Goal: Transaction & Acquisition: Purchase product/service

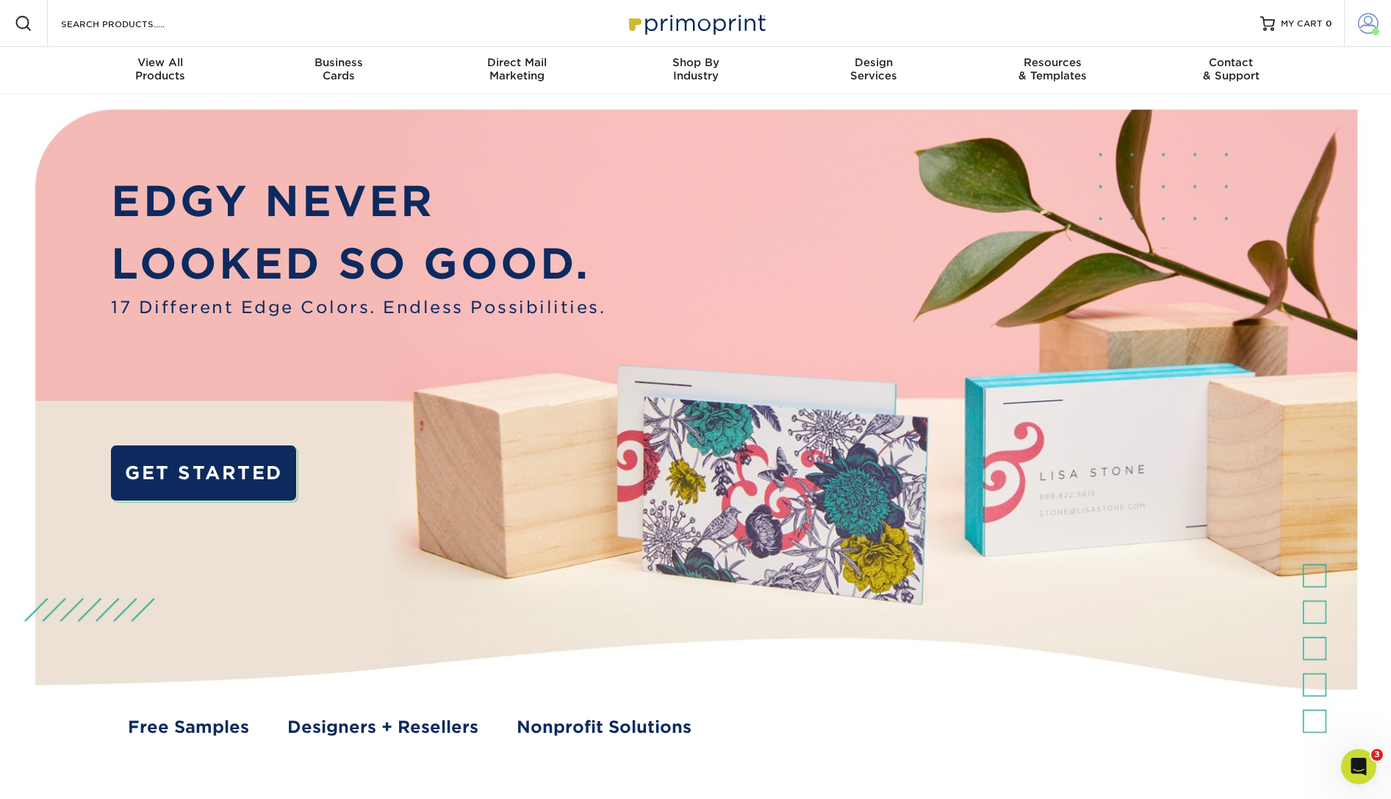
click at [1357, 24] on link "Account" at bounding box center [1367, 23] width 47 height 47
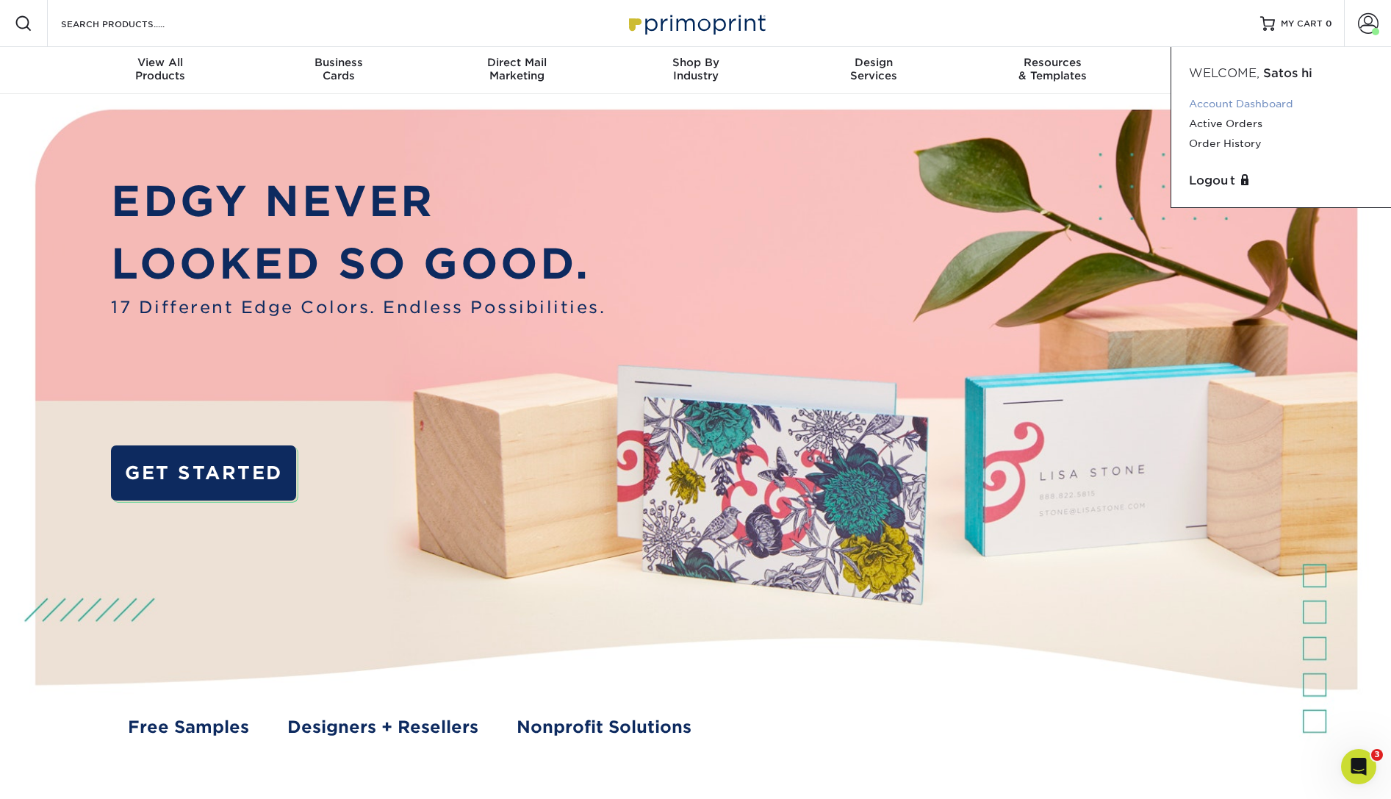
click at [1234, 105] on link "Account Dashboard" at bounding box center [1281, 104] width 184 height 20
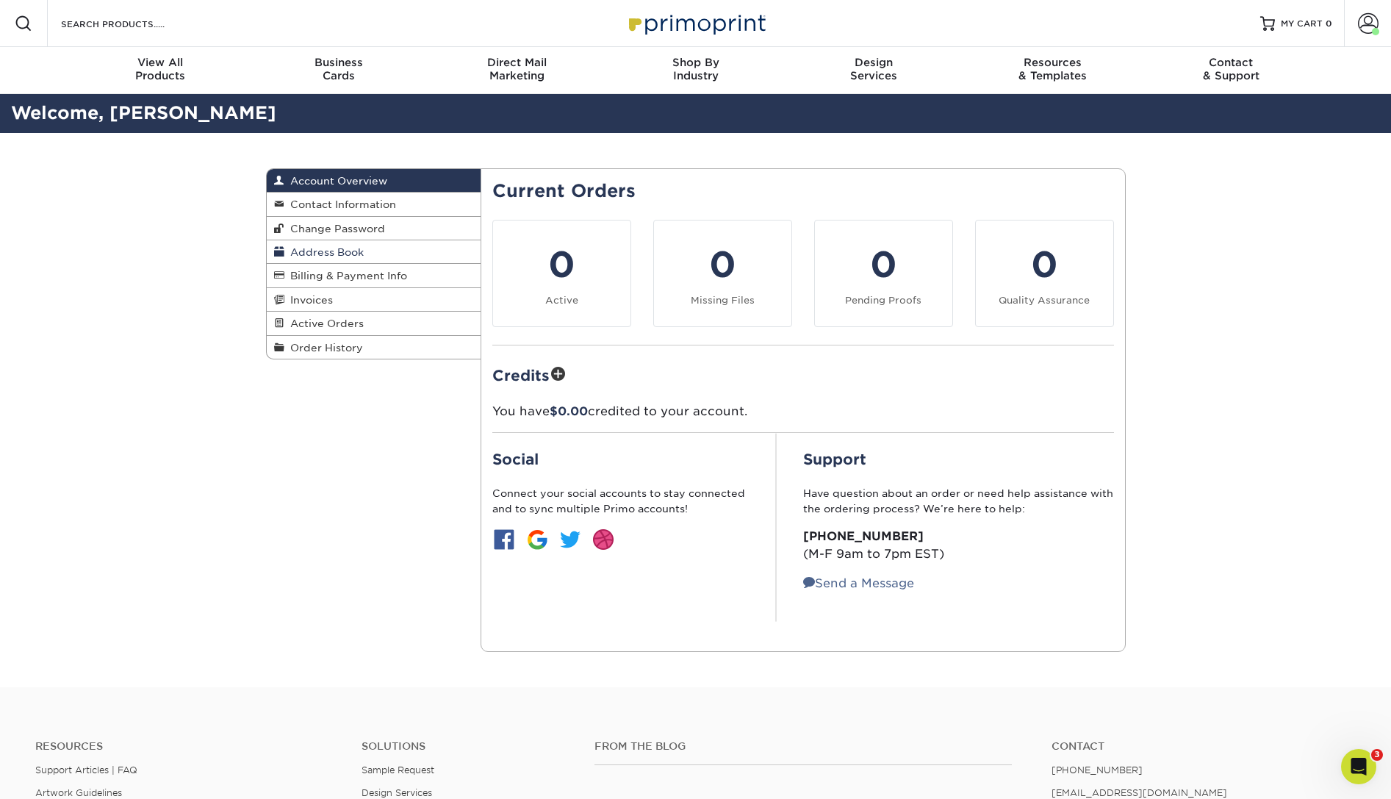
click at [338, 253] on span "Address Book" at bounding box center [323, 252] width 79 height 12
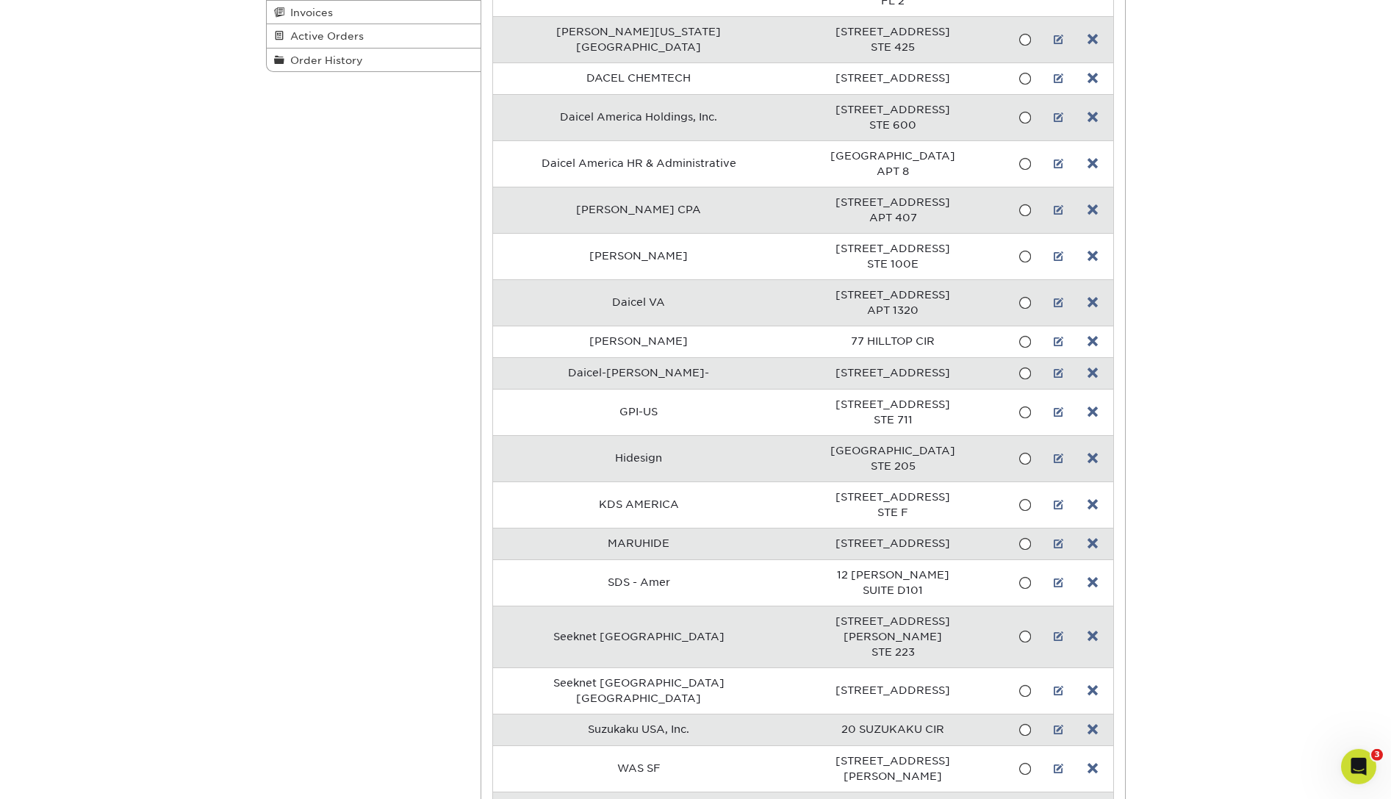
scroll to position [325, 0]
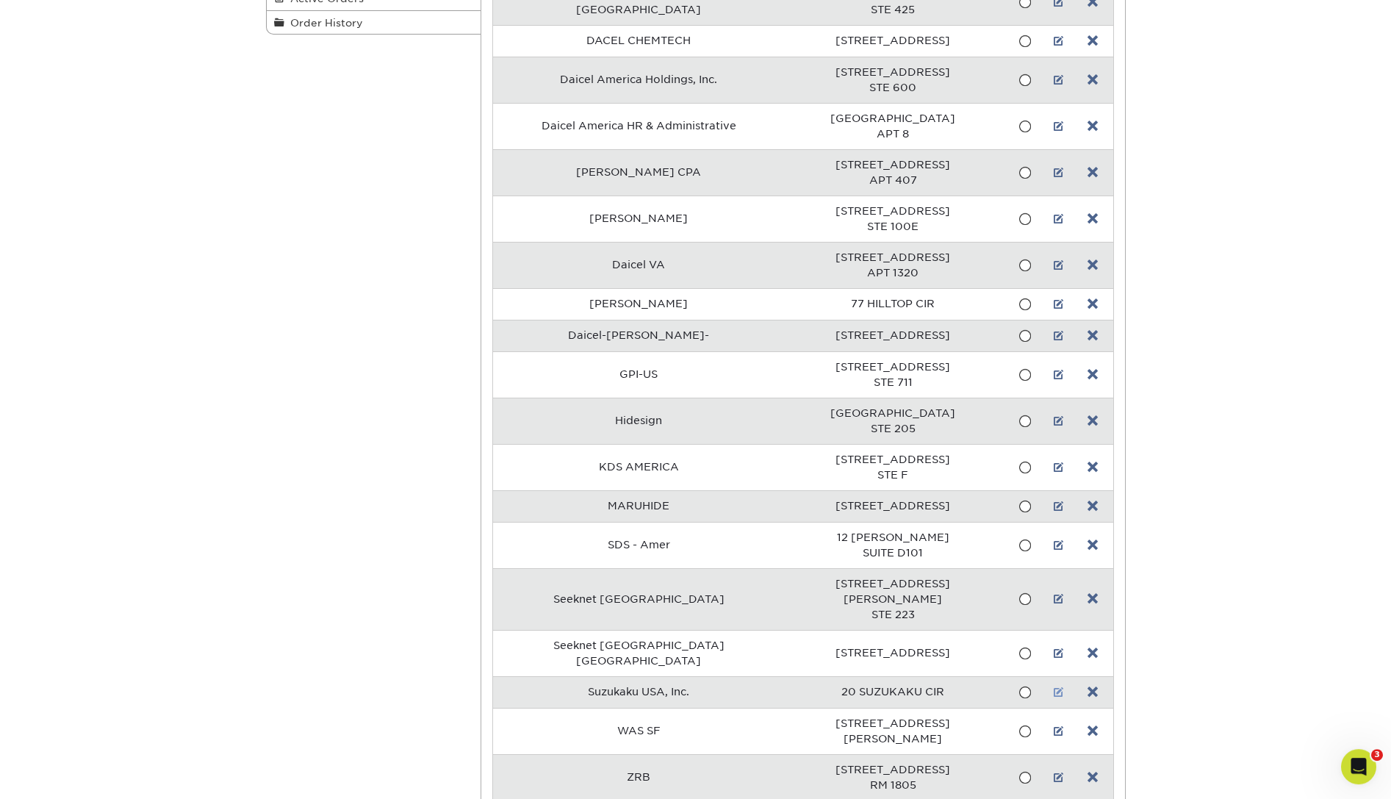
click at [1054, 686] on link at bounding box center [1059, 692] width 10 height 12
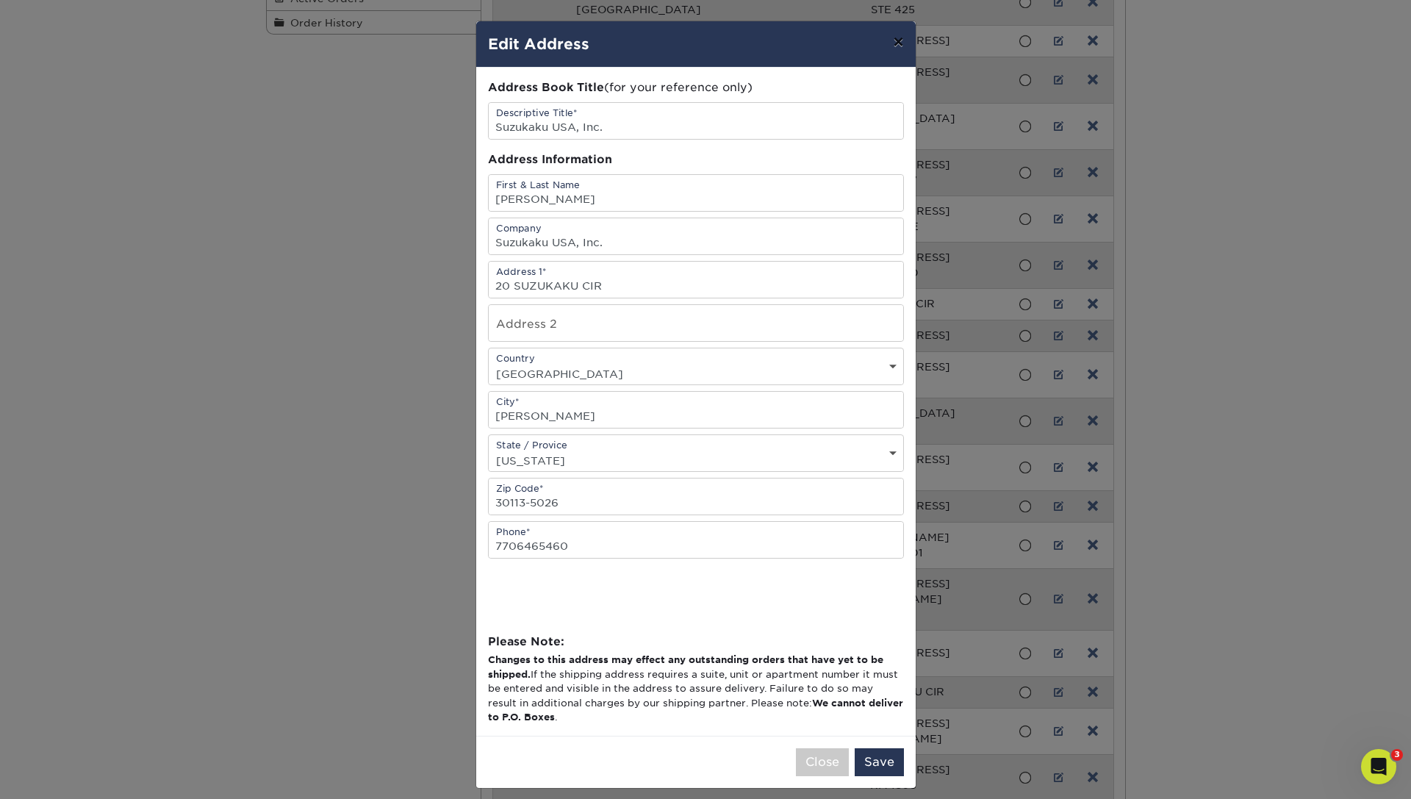
click at [886, 41] on button "×" at bounding box center [898, 41] width 34 height 41
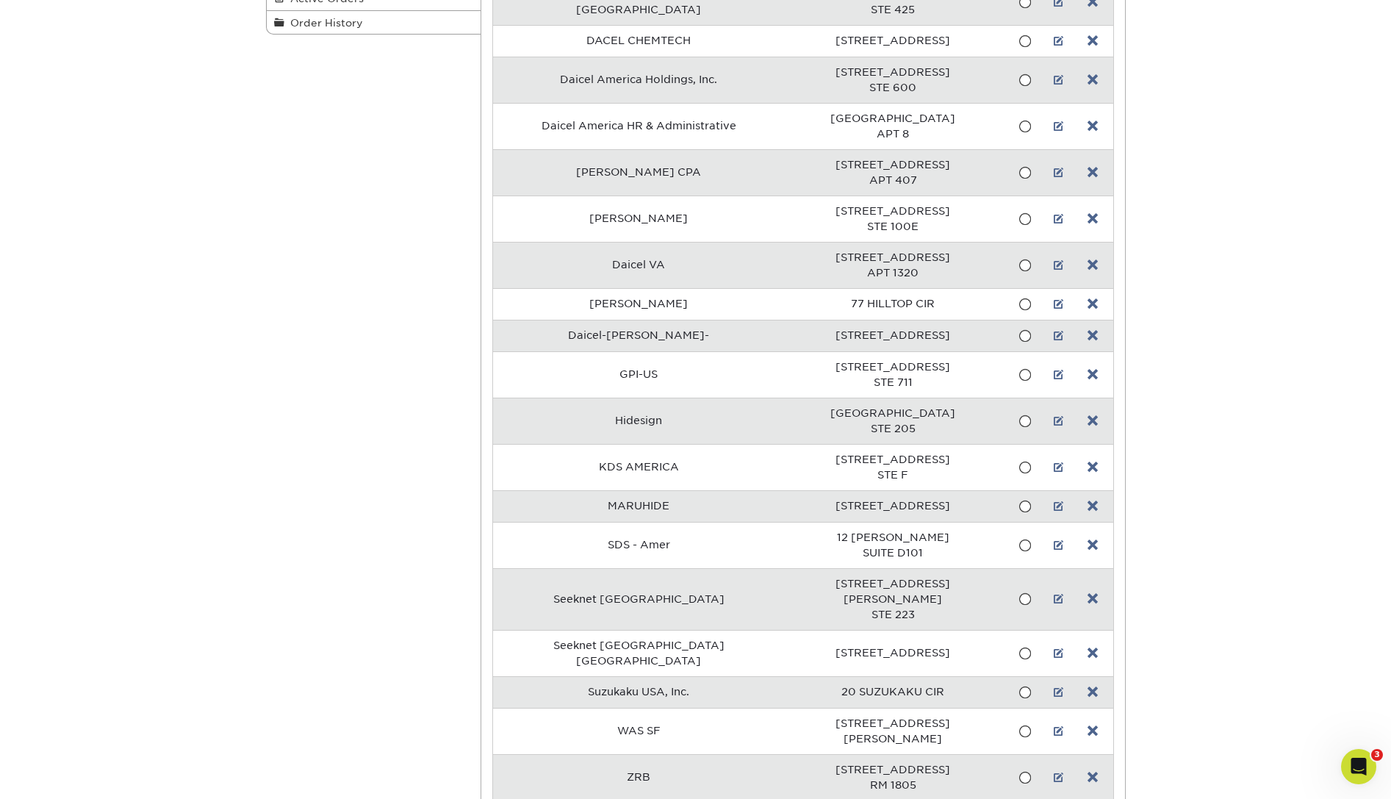
click at [1285, 165] on div "Address Book Account Overview Contact Information Change Password Address Book …" at bounding box center [695, 337] width 1391 height 1058
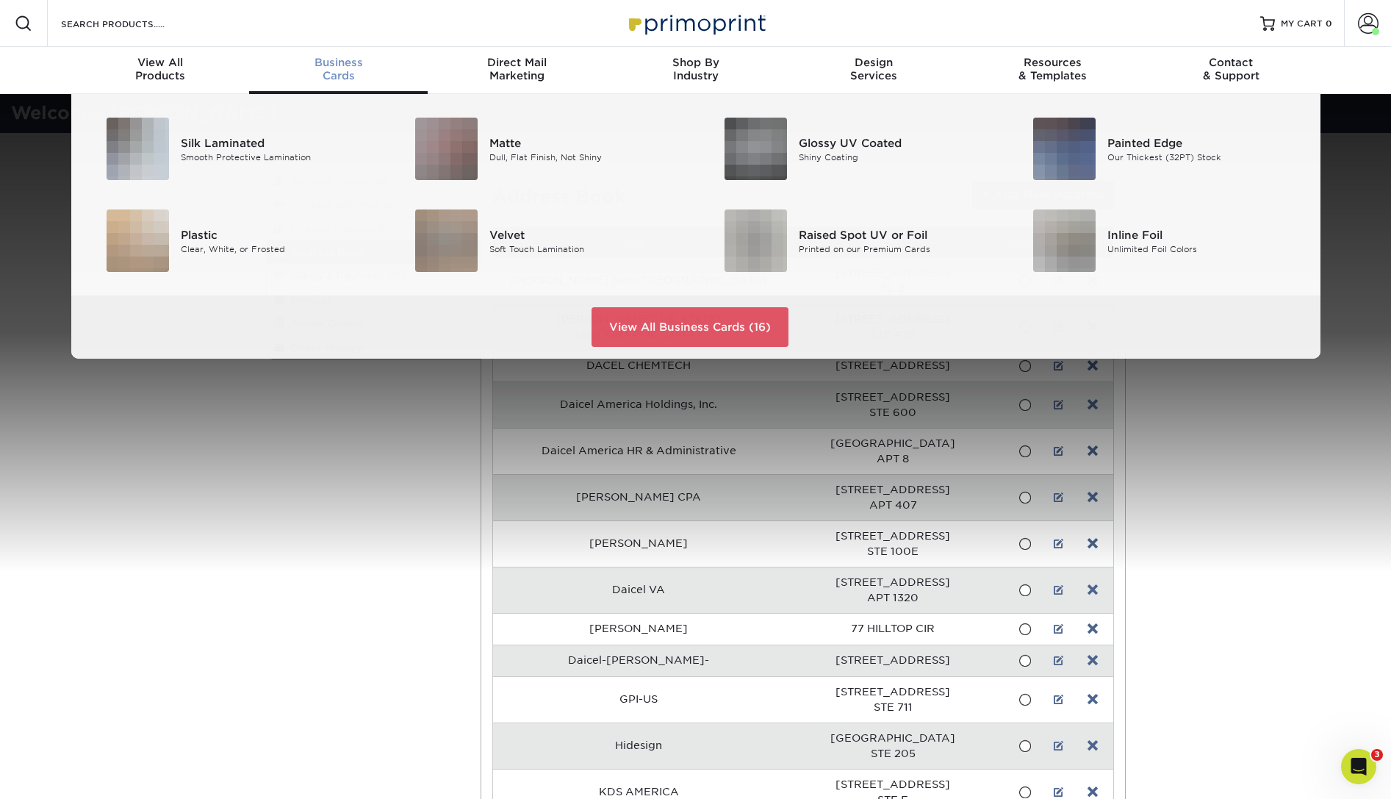
click at [347, 63] on span "Business" at bounding box center [338, 62] width 179 height 13
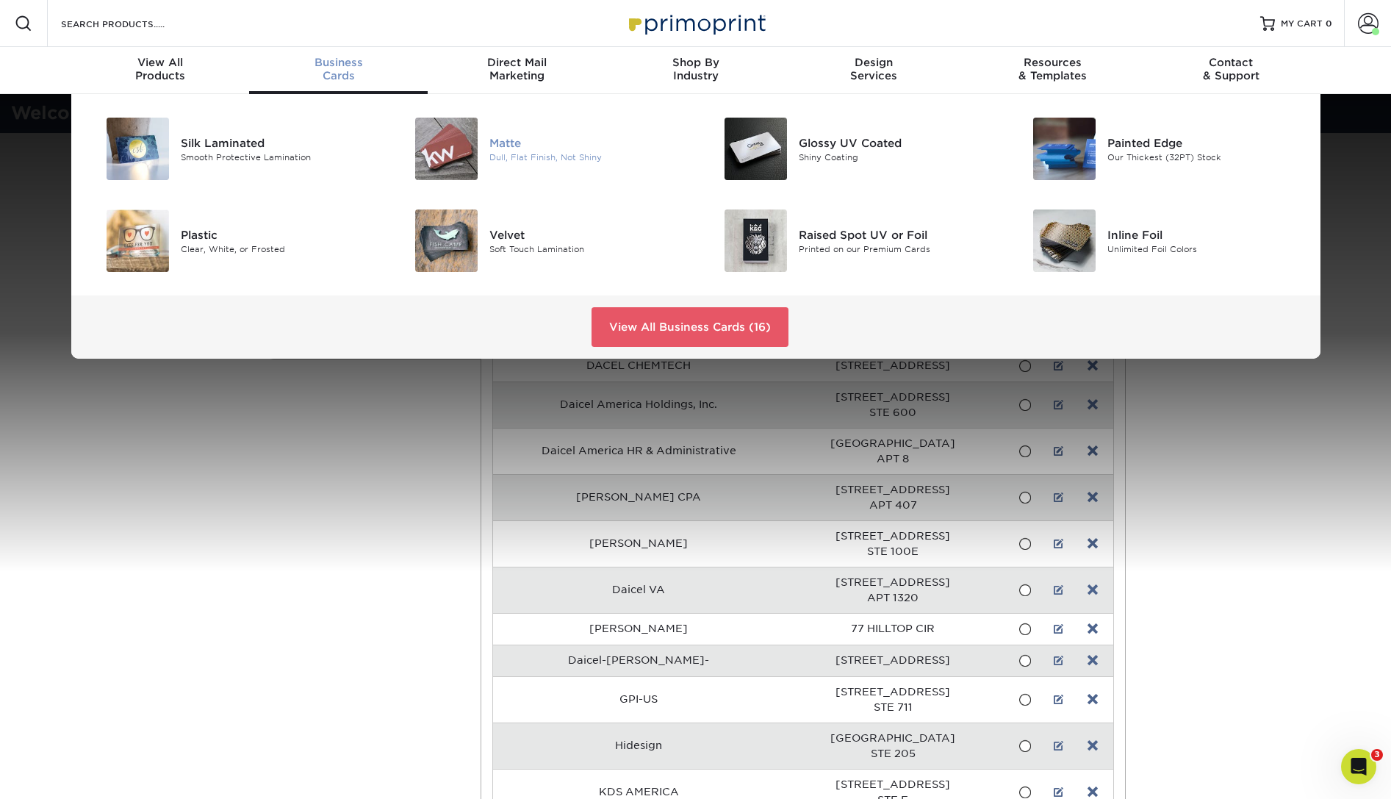
click at [451, 134] on img at bounding box center [446, 149] width 62 height 62
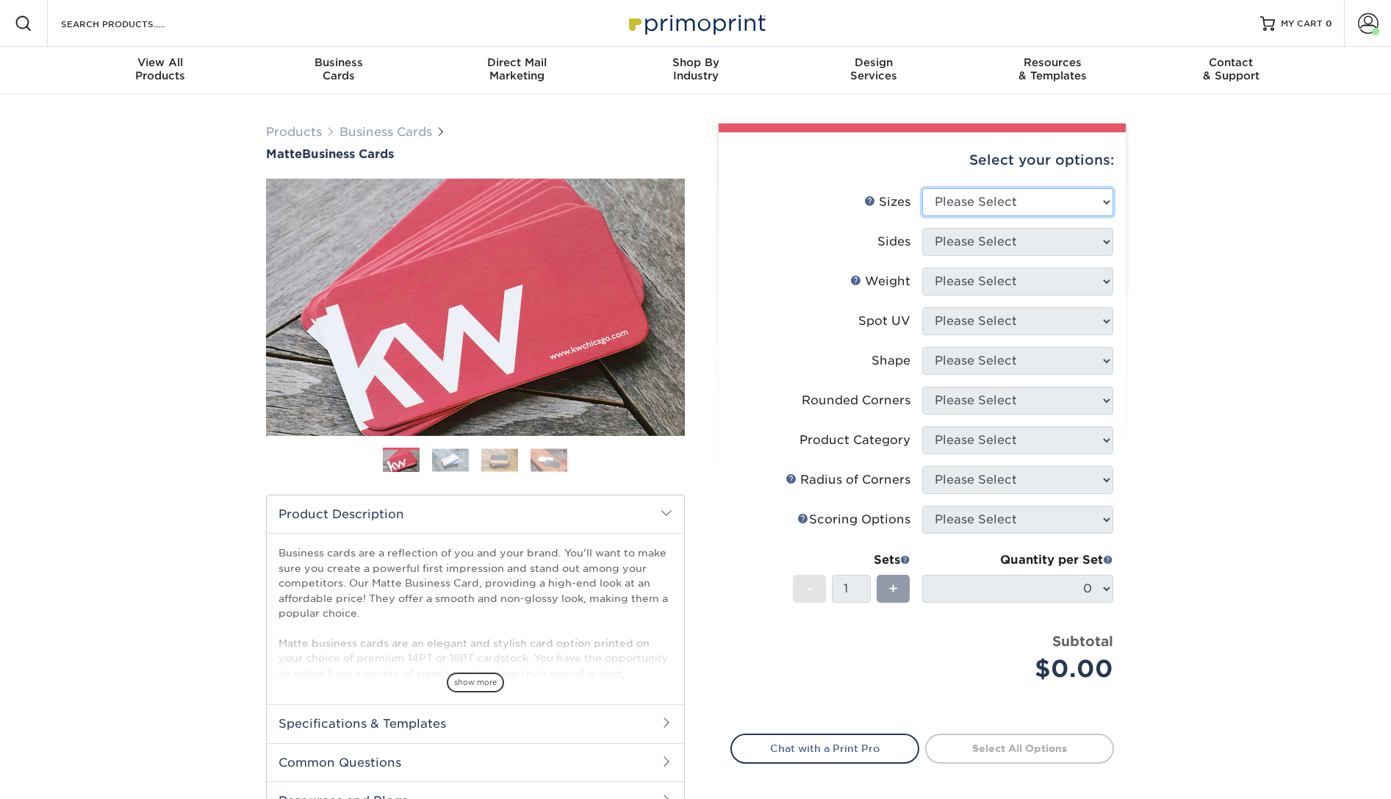
click at [922, 188] on select "Please Select 1.5" x 3.5" - Mini 1.75" x 3.5" - Mini 2" x 2" - Square 2" x 3" -…" at bounding box center [1017, 202] width 191 height 28
select select "2.00x3.50"
click option "2" x 3.5" - Standard" at bounding box center [0, 0] width 0 height 0
click at [922, 228] on select "Please Select Print Both Sides Print Front Only" at bounding box center [1017, 242] width 191 height 28
select select "13abbda7-1d64-4f25-8bb2-c179b224825d"
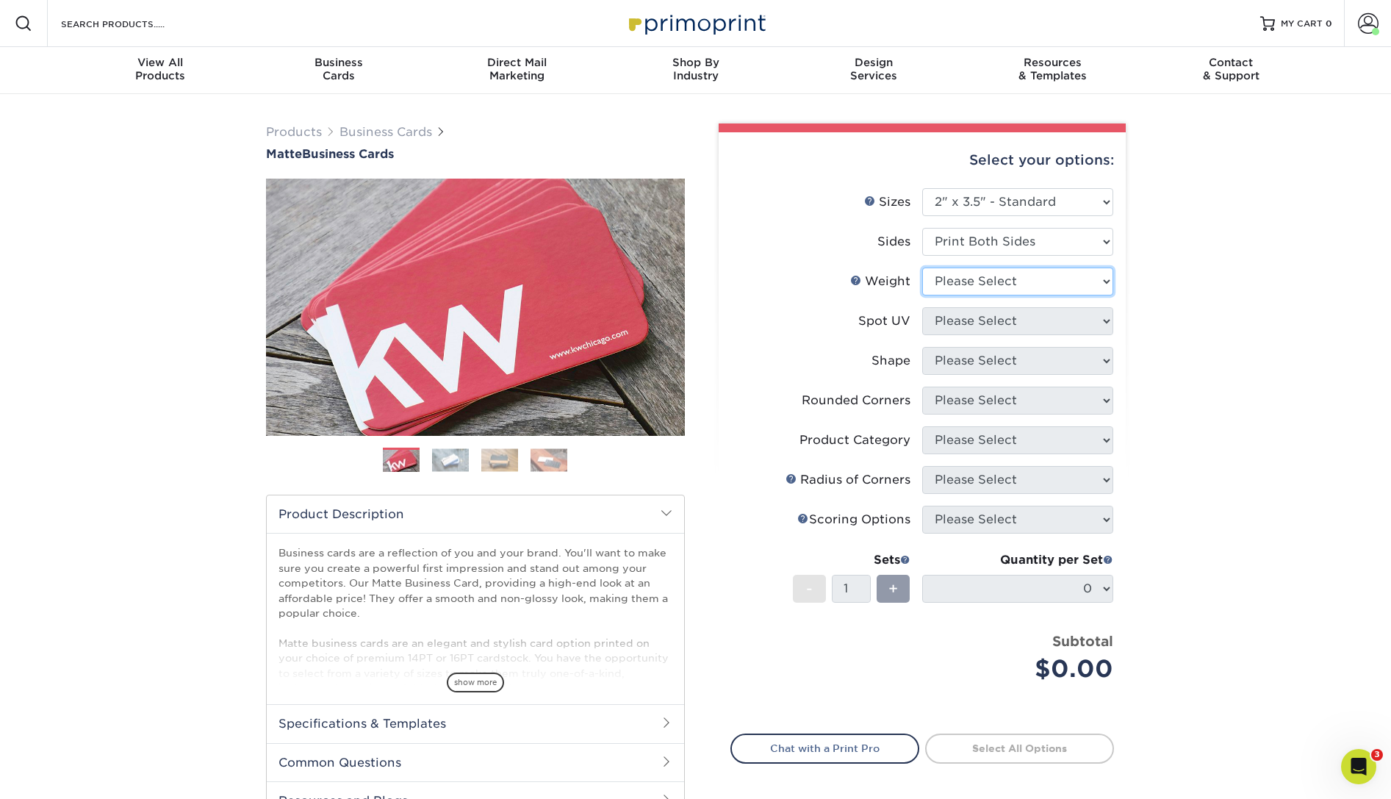
click at [922, 268] on select "Please Select 16PT 14PT" at bounding box center [1017, 282] width 191 height 28
select select "16PT"
click at [922, 307] on select "Please Select No Spot UV Front and Back (Both Sides) Front Only Back Only" at bounding box center [1017, 321] width 191 height 28
select select "3"
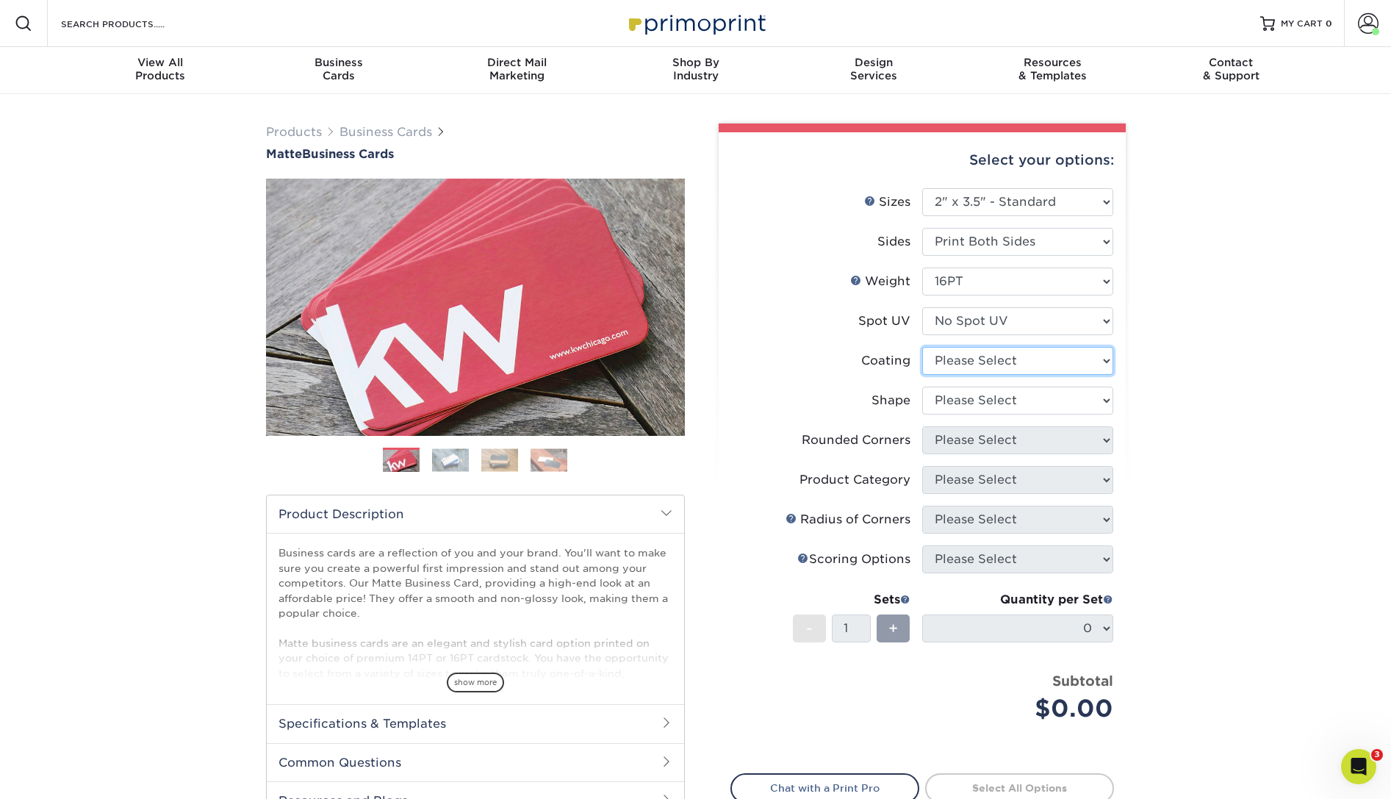
click at [922, 347] on select at bounding box center [1017, 361] width 191 height 28
select select "121bb7b5-3b4d-429f-bd8d-bbf80e953313"
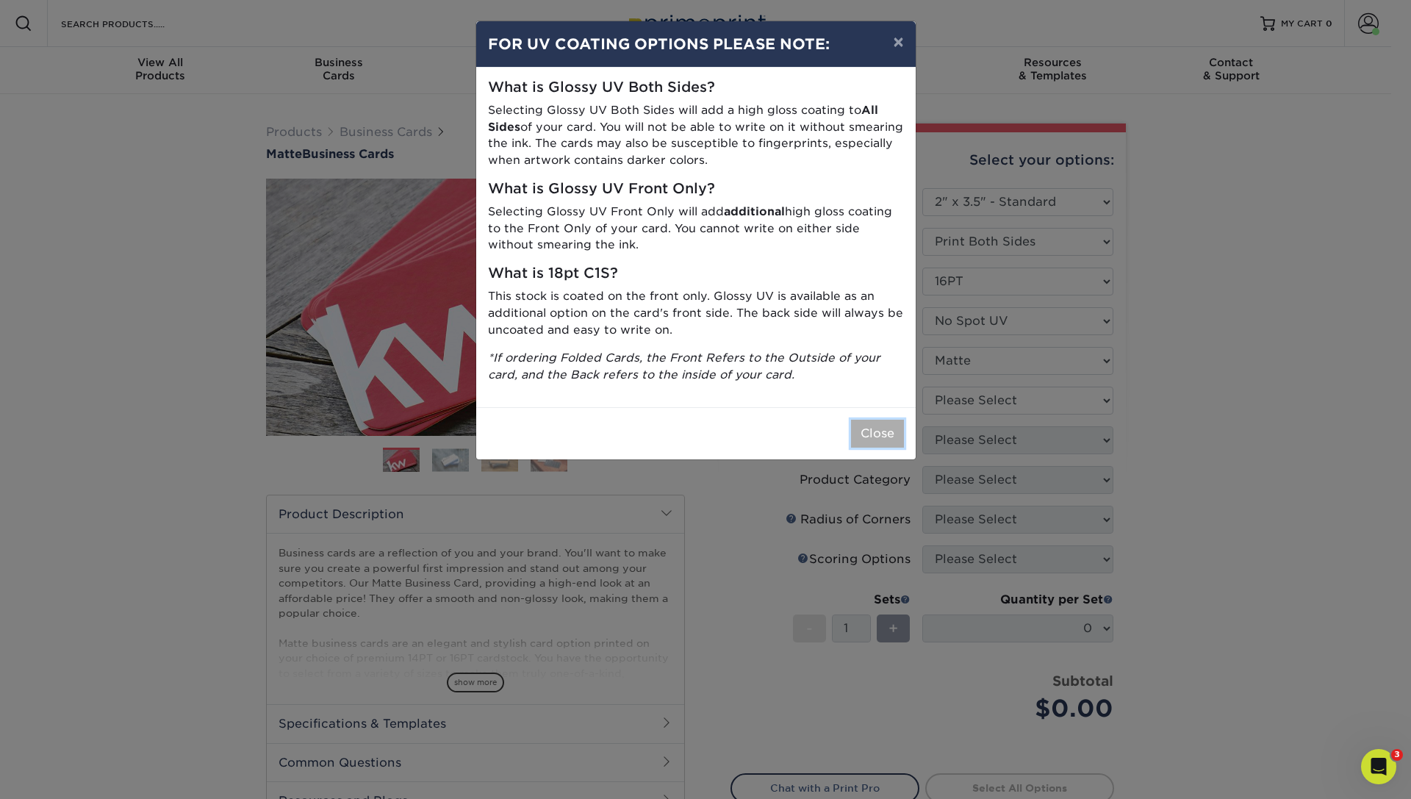
click at [871, 434] on button "Close" at bounding box center [877, 434] width 53 height 28
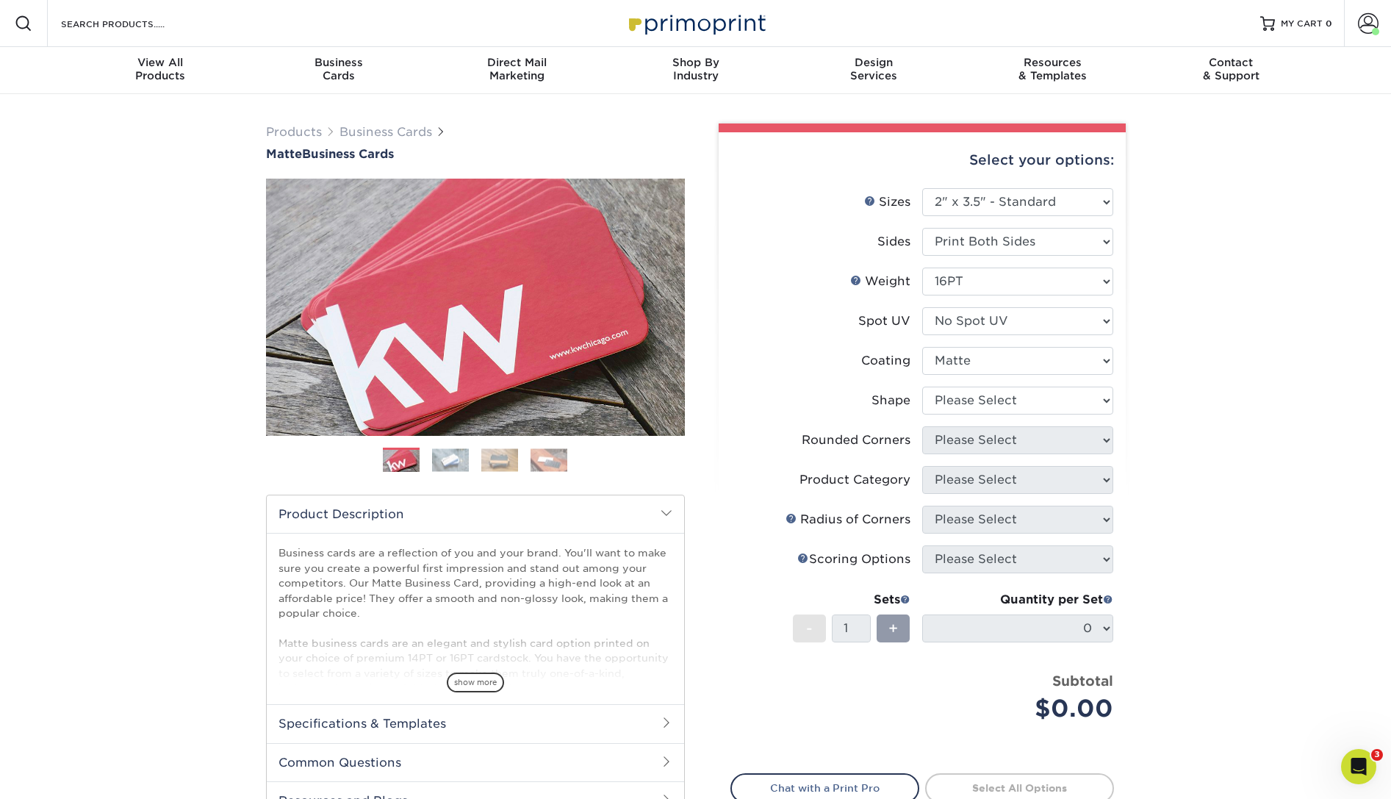
click at [968, 389] on ul "Sizes Help Sizes Please Select 1.5" x 3.5" - Mini 1.75" x 3.5" - Mini 2" x 2" -…" at bounding box center [923, 466] width 384 height 556
click at [922, 387] on select "Please Select Standard Oval" at bounding box center [1017, 401] width 191 height 28
select select "standard"
click at [922, 426] on select "Please Select Yes - Round 2 Corners Yes - Round 4 Corners No" at bounding box center [1017, 440] width 191 height 28
select select "0"
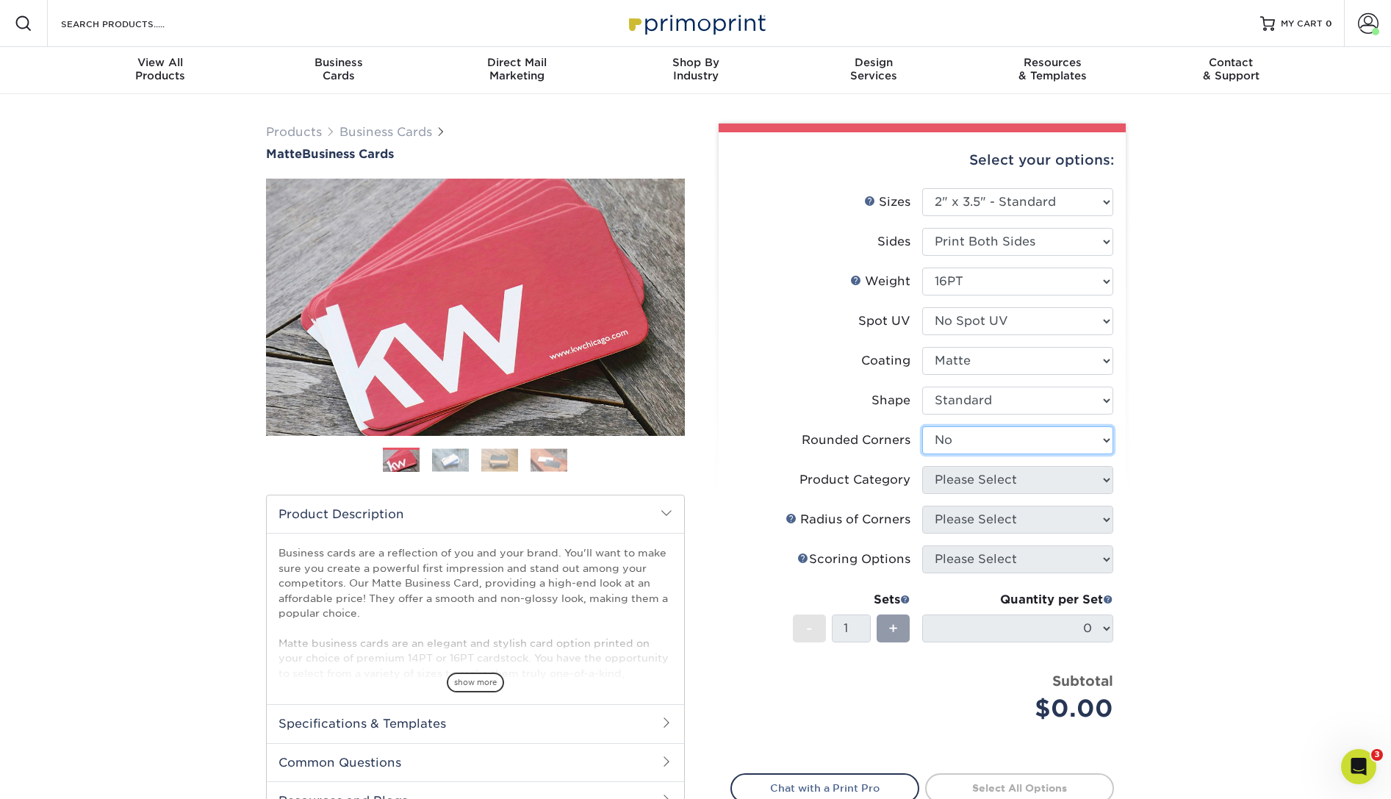
click option "No" at bounding box center [0, 0] width 0 height 0
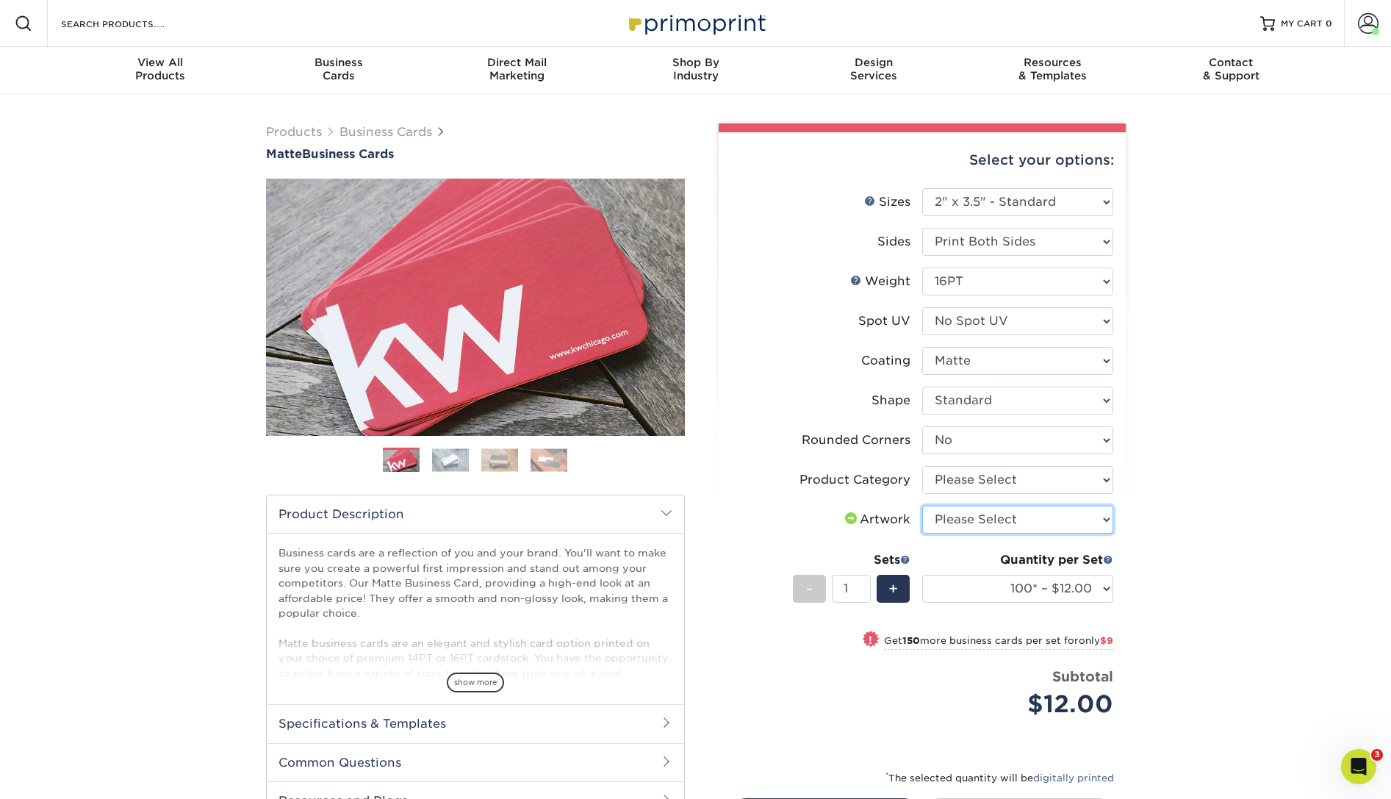
click at [922, 506] on select "Please Select I will upload files I need a design - $100" at bounding box center [1017, 520] width 191 height 28
select select "upload"
click option "I will upload files" at bounding box center [0, 0] width 0 height 0
click at [922, 575] on select "100* – $12.00 250* – $21.00 500 – $42.00 1000 – $53.00 2500 – $95.00 5000 – $18…" at bounding box center [1017, 589] width 191 height 28
select select "250* – $21.00"
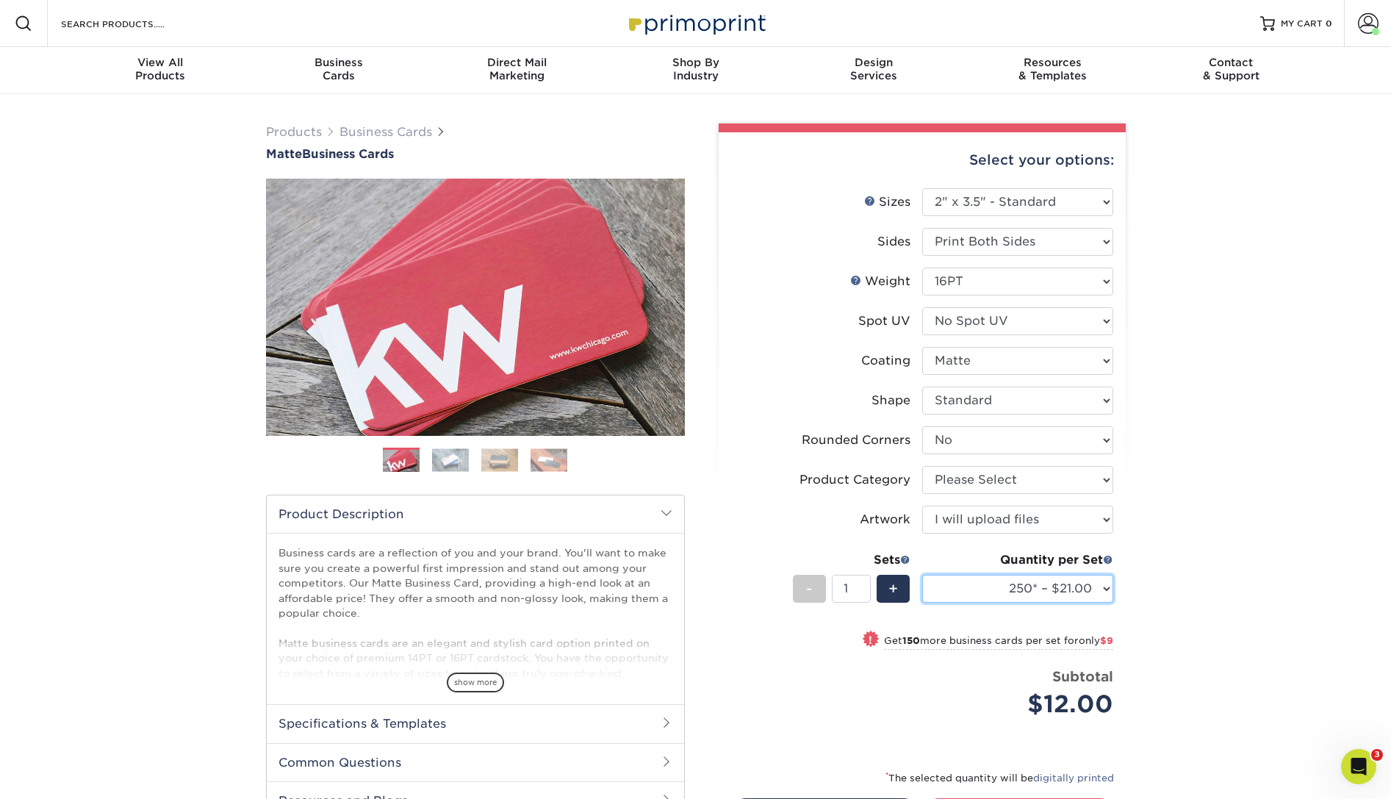
click option "250* – $21.00" at bounding box center [0, 0] width 0 height 0
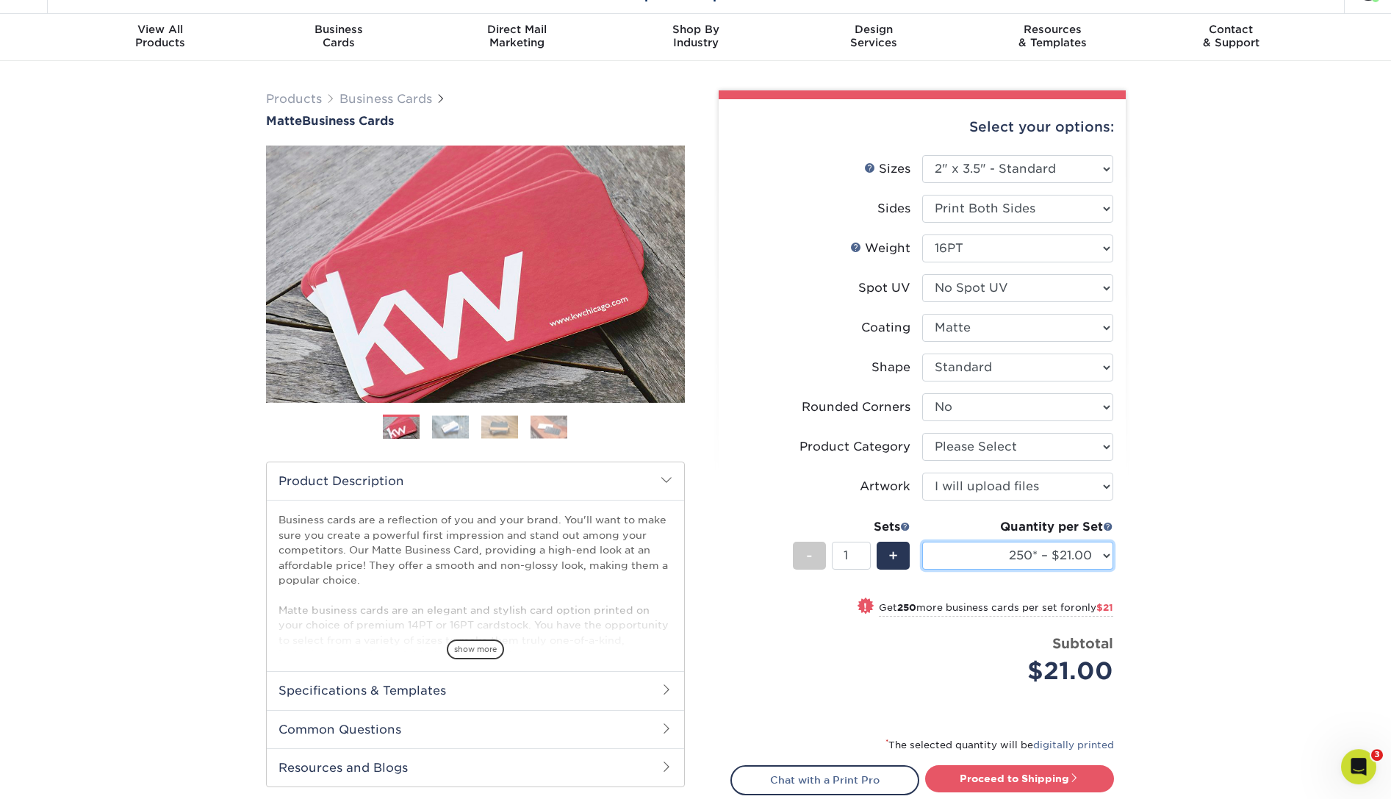
scroll to position [317, 0]
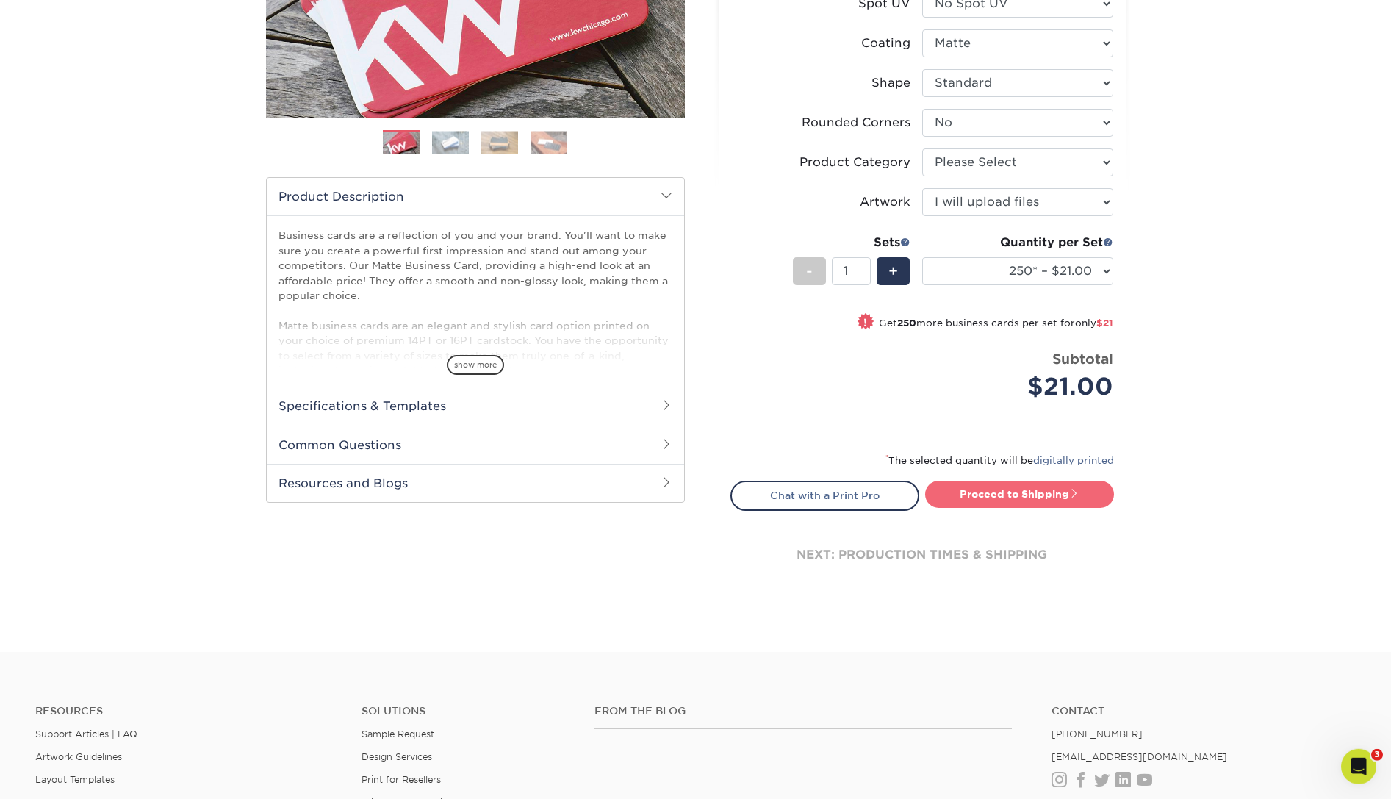
click at [1012, 489] on link "Proceed to Shipping" at bounding box center [1019, 494] width 189 height 26
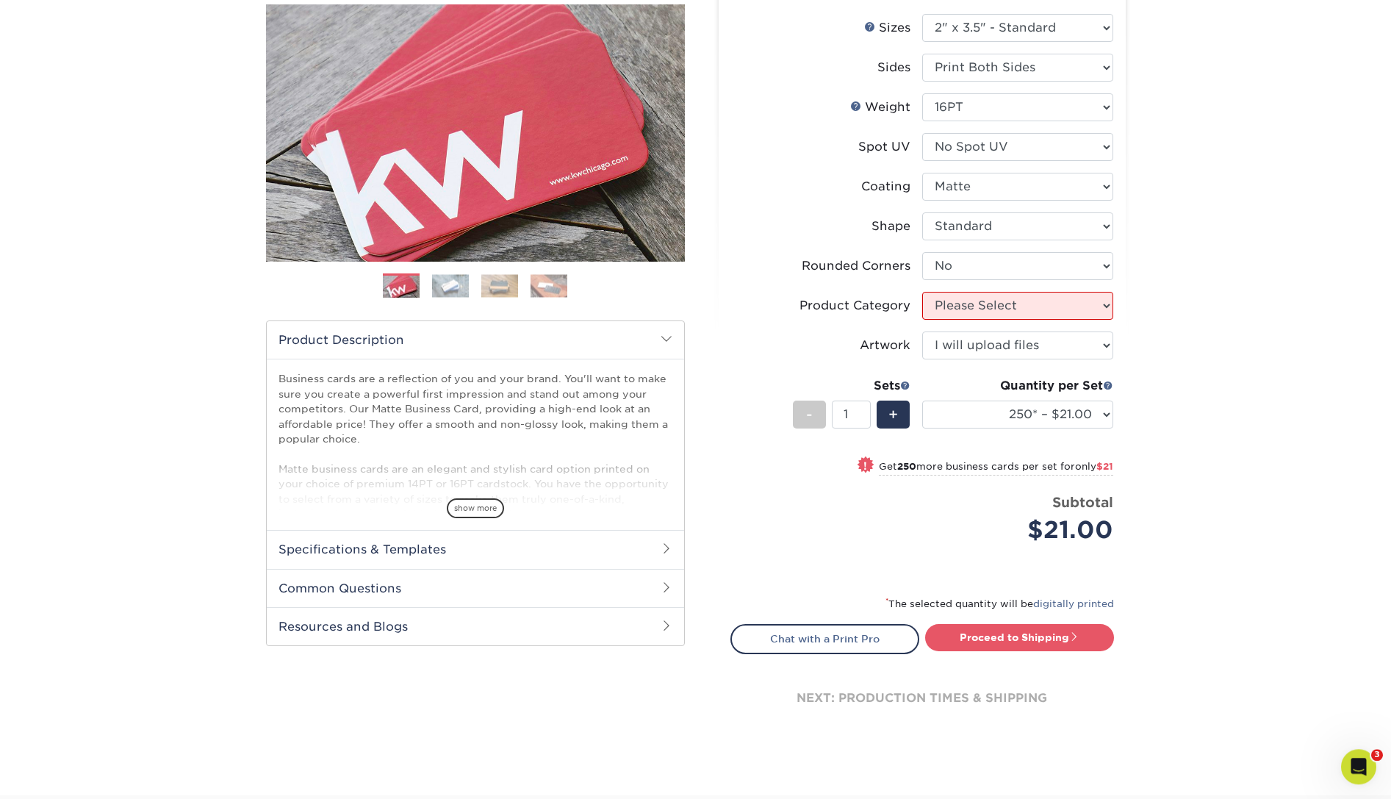
scroll to position [176, 0]
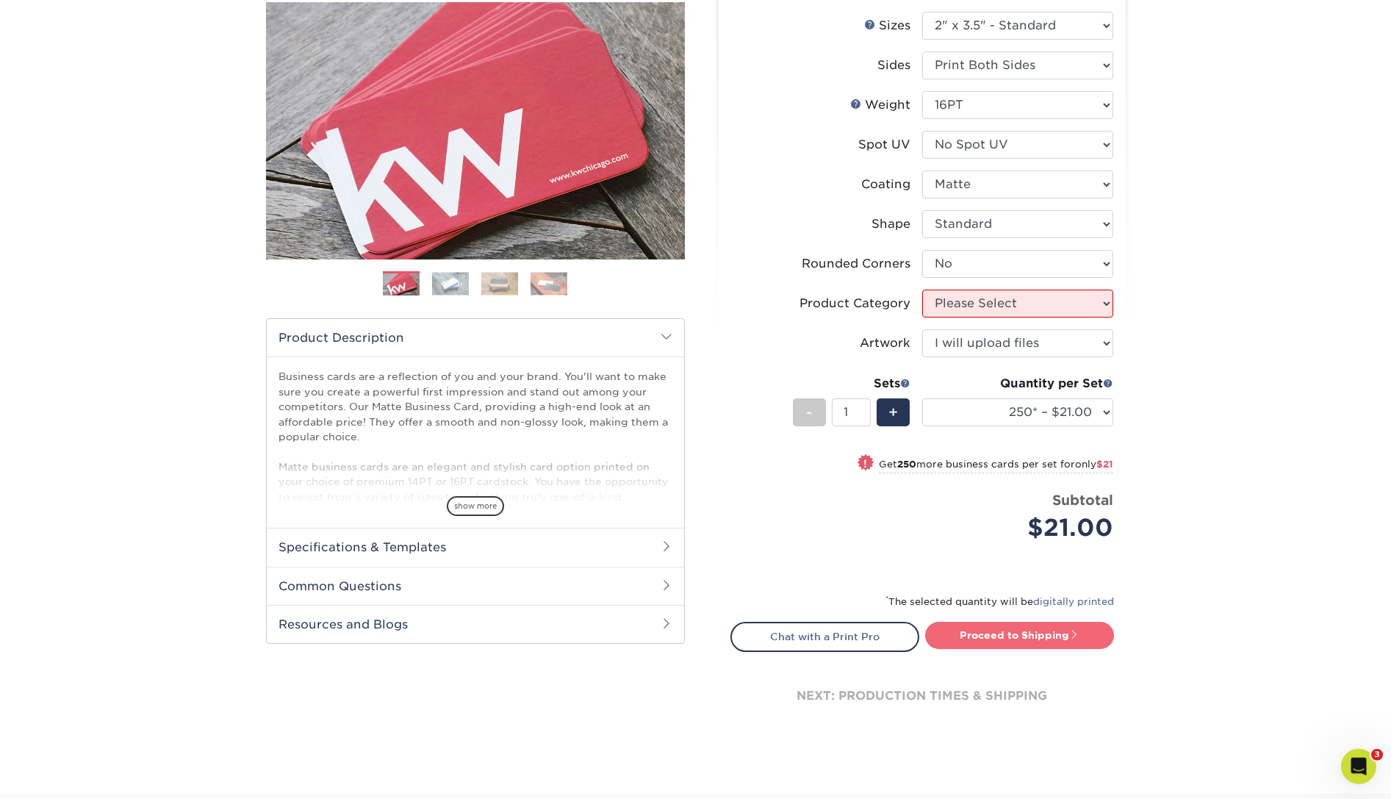
click at [1036, 634] on link "Proceed to Shipping" at bounding box center [1019, 635] width 189 height 26
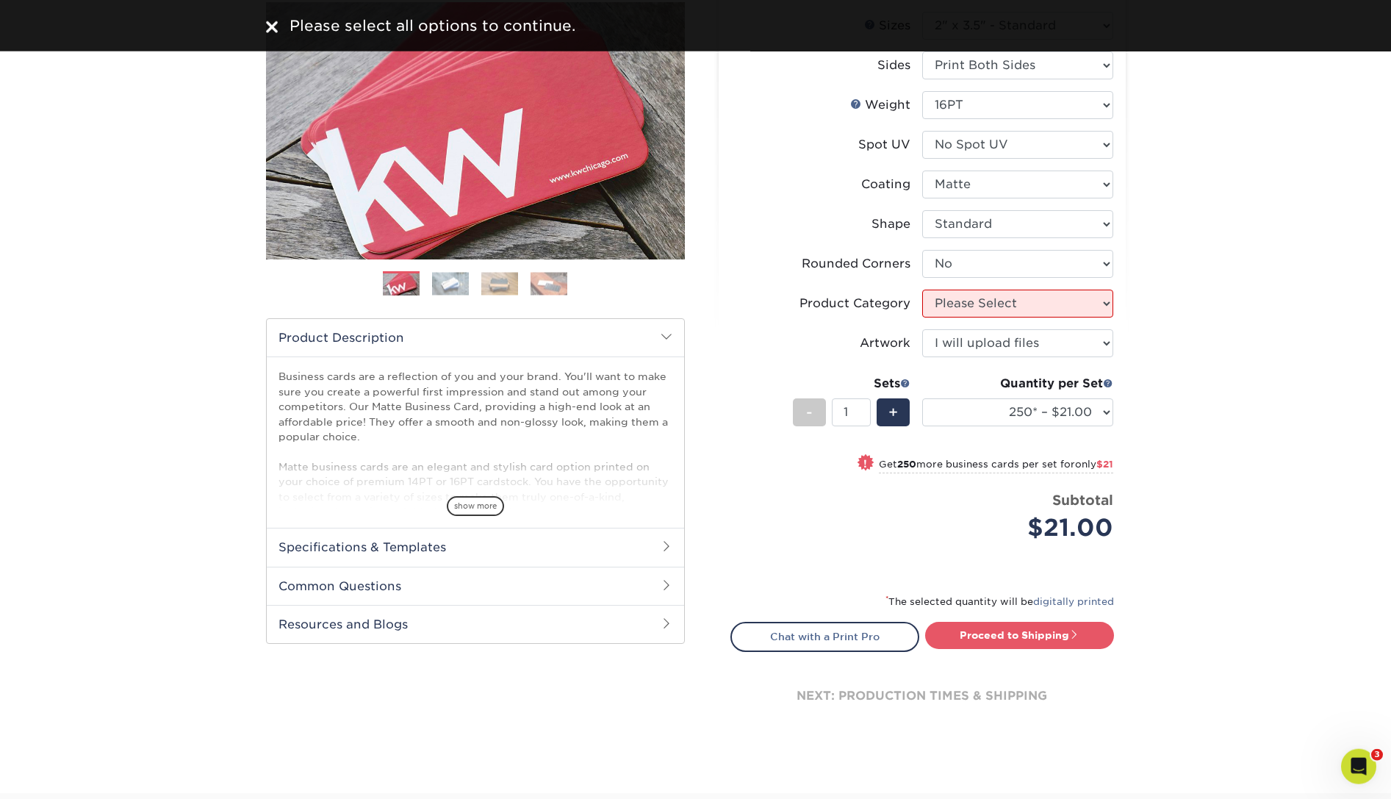
click at [1024, 289] on li "Rounded Corners Please Select Yes - Round 2 Corners Yes - Round 4 Corners No" at bounding box center [922, 270] width 382 height 40
click at [922, 290] on select "Please Select Business Cards" at bounding box center [1017, 304] width 191 height 28
select select "3b5148f1-0588-4f88-a218-97bcfdce65c1"
click option "Business Cards" at bounding box center [0, 0] width 0 height 0
click at [1022, 630] on link "Proceed to Shipping" at bounding box center [1019, 635] width 189 height 26
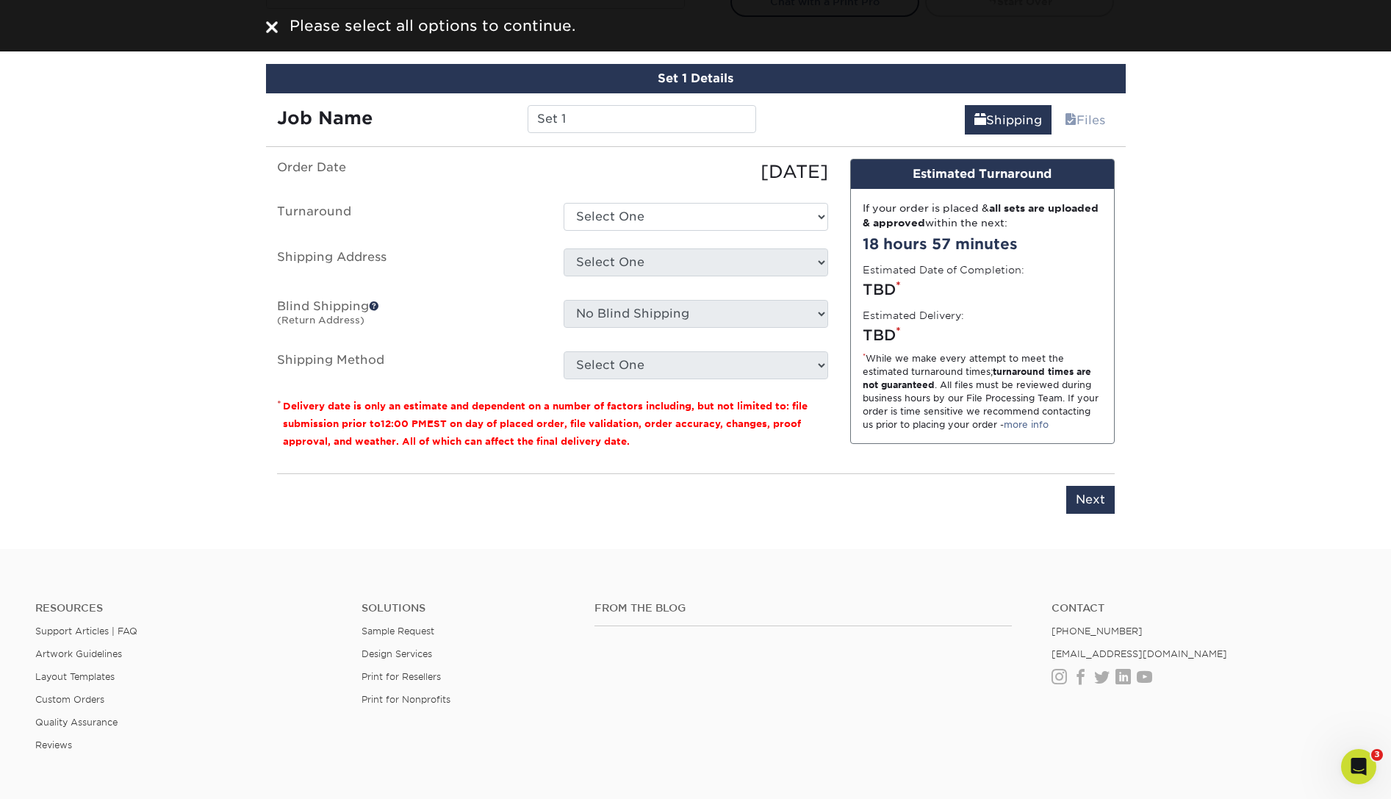
scroll to position [838, 0]
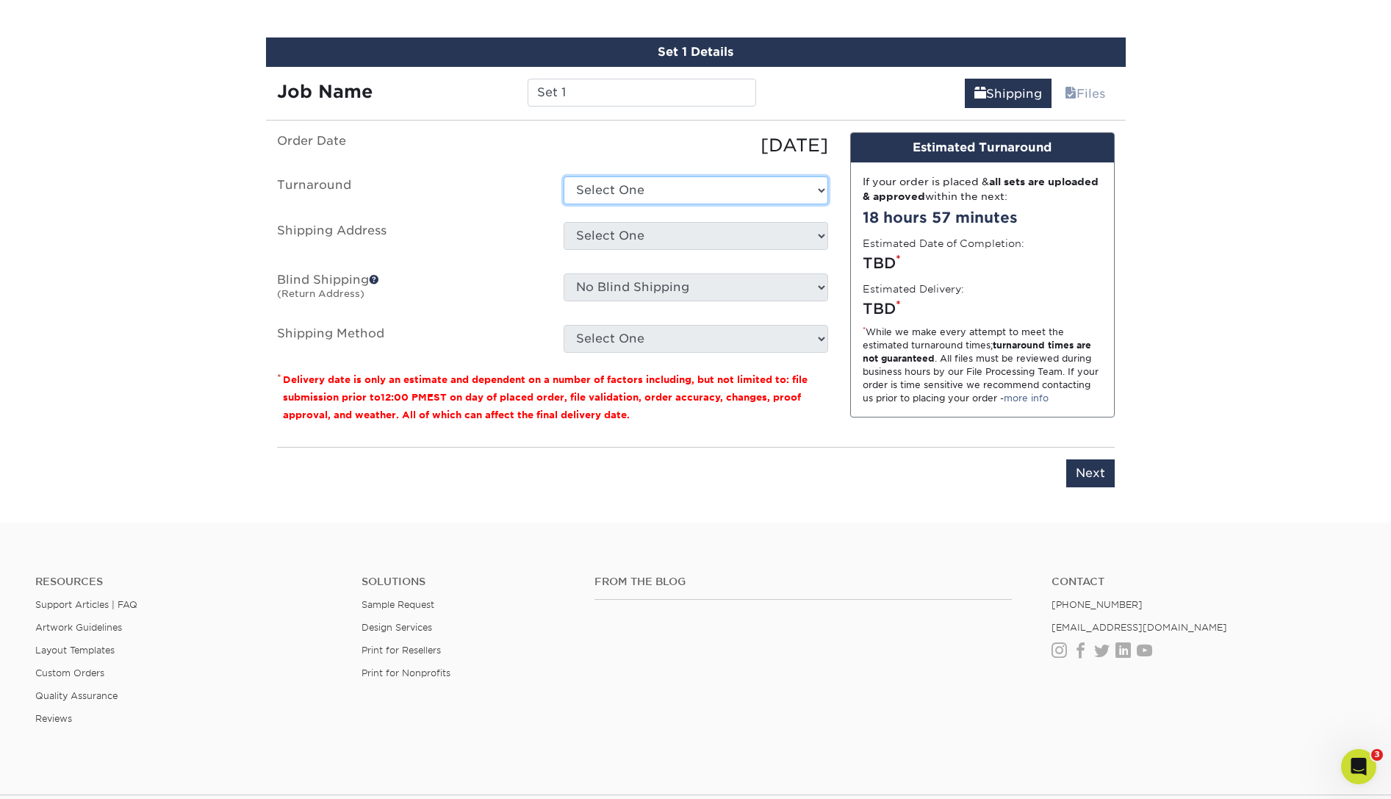
click at [564, 176] on select "Select One 2-4 Business Days 2 Day Next Business Day" at bounding box center [696, 190] width 265 height 28
select select "23721297-b68b-4846-ba83-3171e6bd9d78"
click option "2-4 Business Days" at bounding box center [0, 0] width 0 height 0
click at [564, 222] on select "Select One ANA Sales NY ANA Washington DC DACEL CHEMTECH Daicel America Holding…" at bounding box center [696, 236] width 265 height 28
select select "157452"
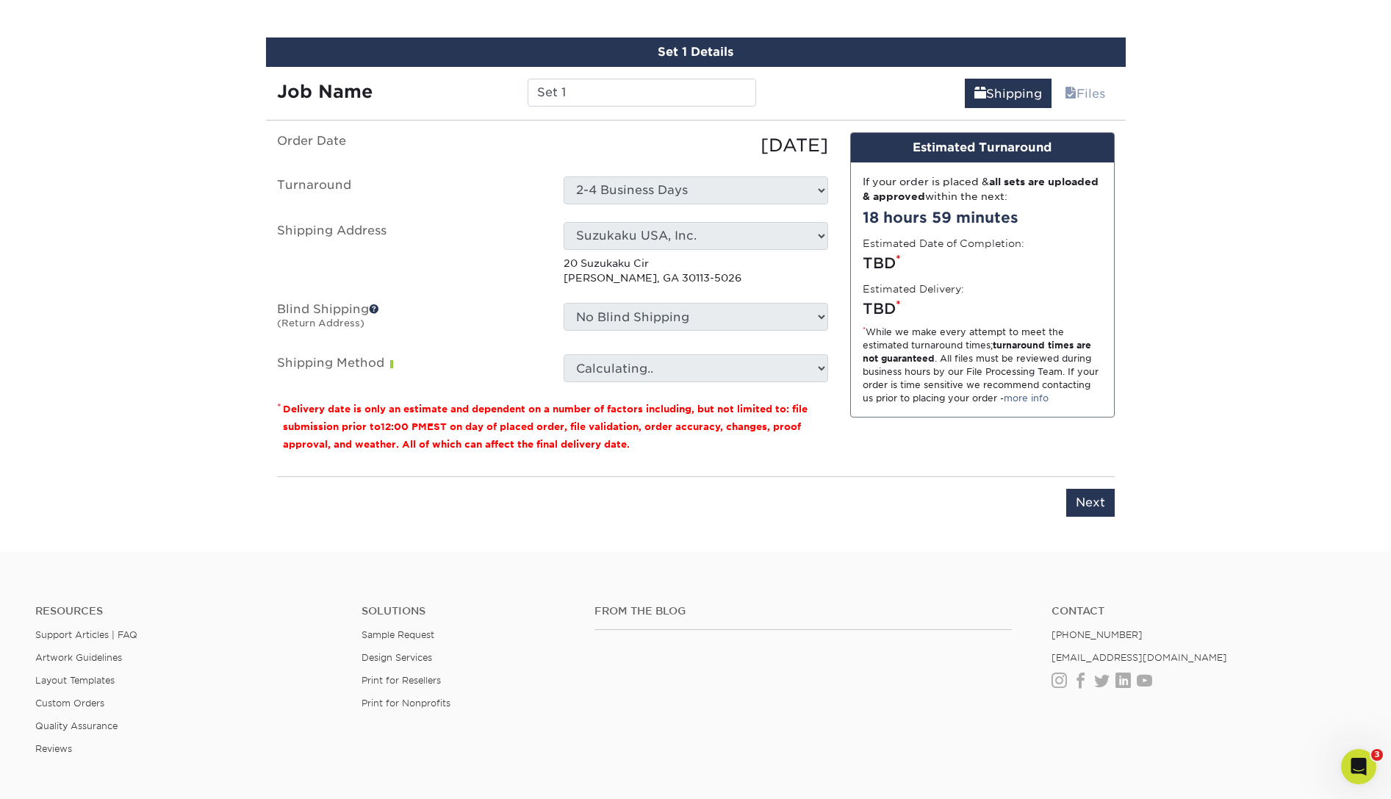
click at [802, 284] on p "20 Suzukaku Cir Buchanan, GA 30113-5026" at bounding box center [696, 271] width 265 height 30
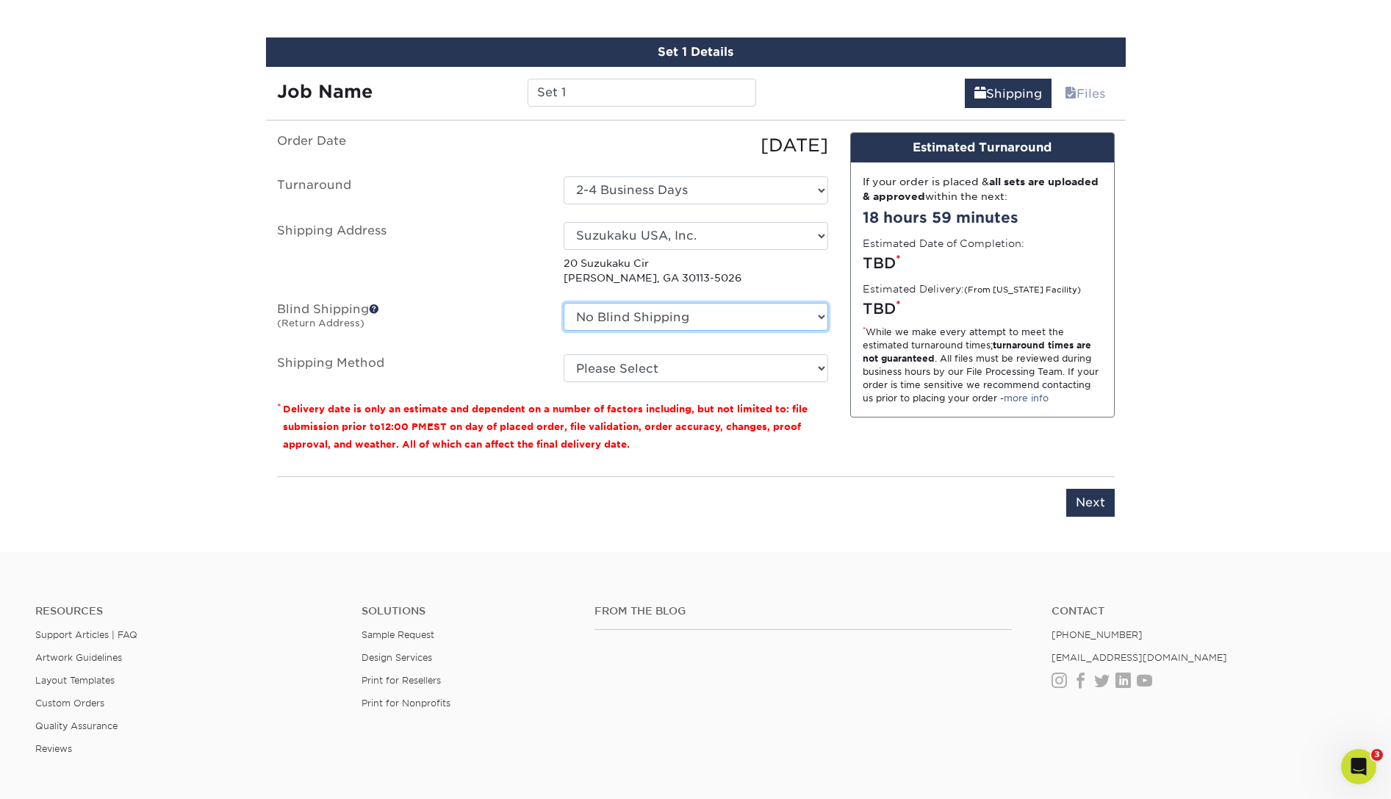
click at [564, 303] on select "No Blind Shipping ANA Sales NY ANA Washington DC DACEL CHEMTECH Daicel America …" at bounding box center [696, 317] width 265 height 28
select select "18752"
click option "Seeknet [GEOGRAPHIC_DATA]" at bounding box center [0, 0] width 0 height 0
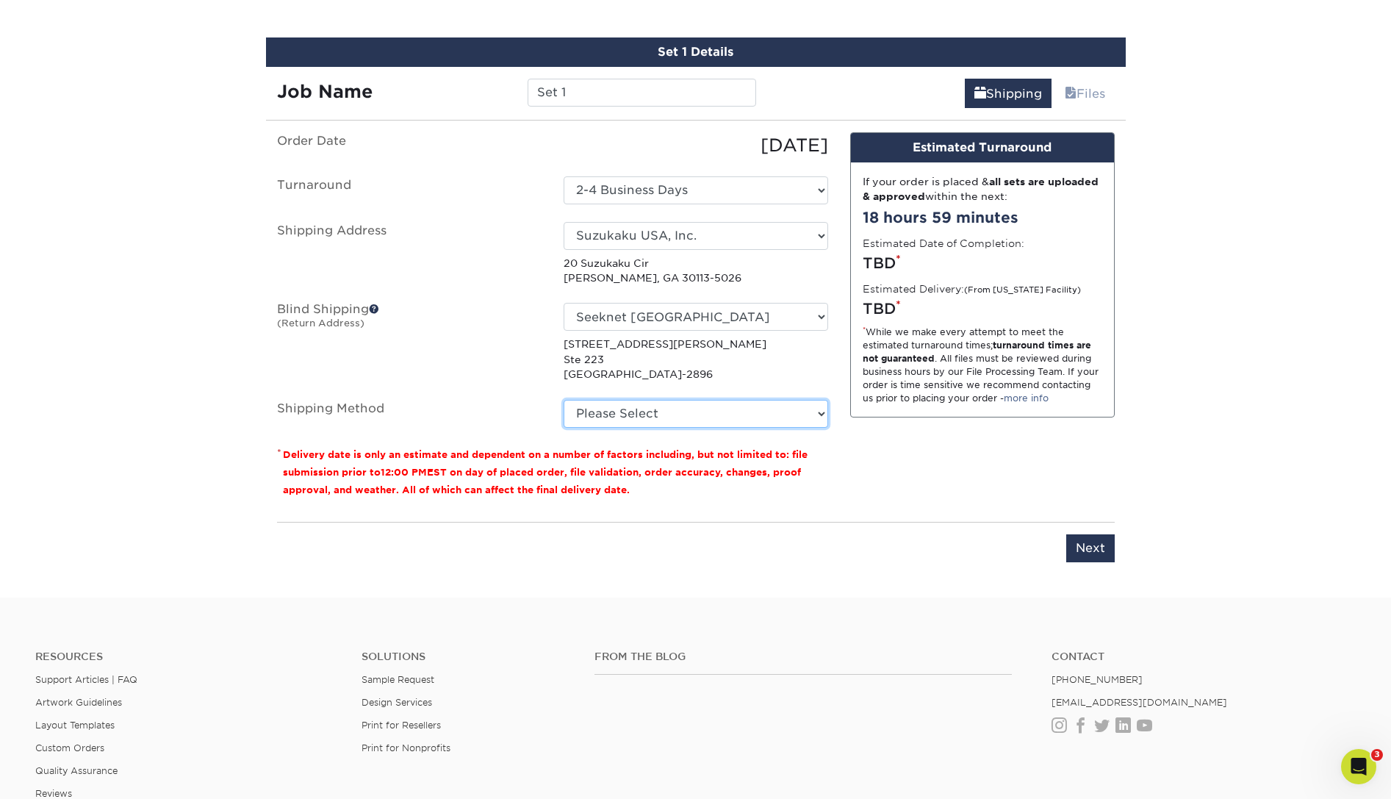
click at [564, 400] on select "Please Select Ground Shipping (+$7.84) 3 Day Shipping Service (+$19.60) 2 Day A…" at bounding box center [696, 414] width 265 height 28
select select "03"
click option "Ground Shipping (+$7.84)" at bounding box center [0, 0] width 0 height 0
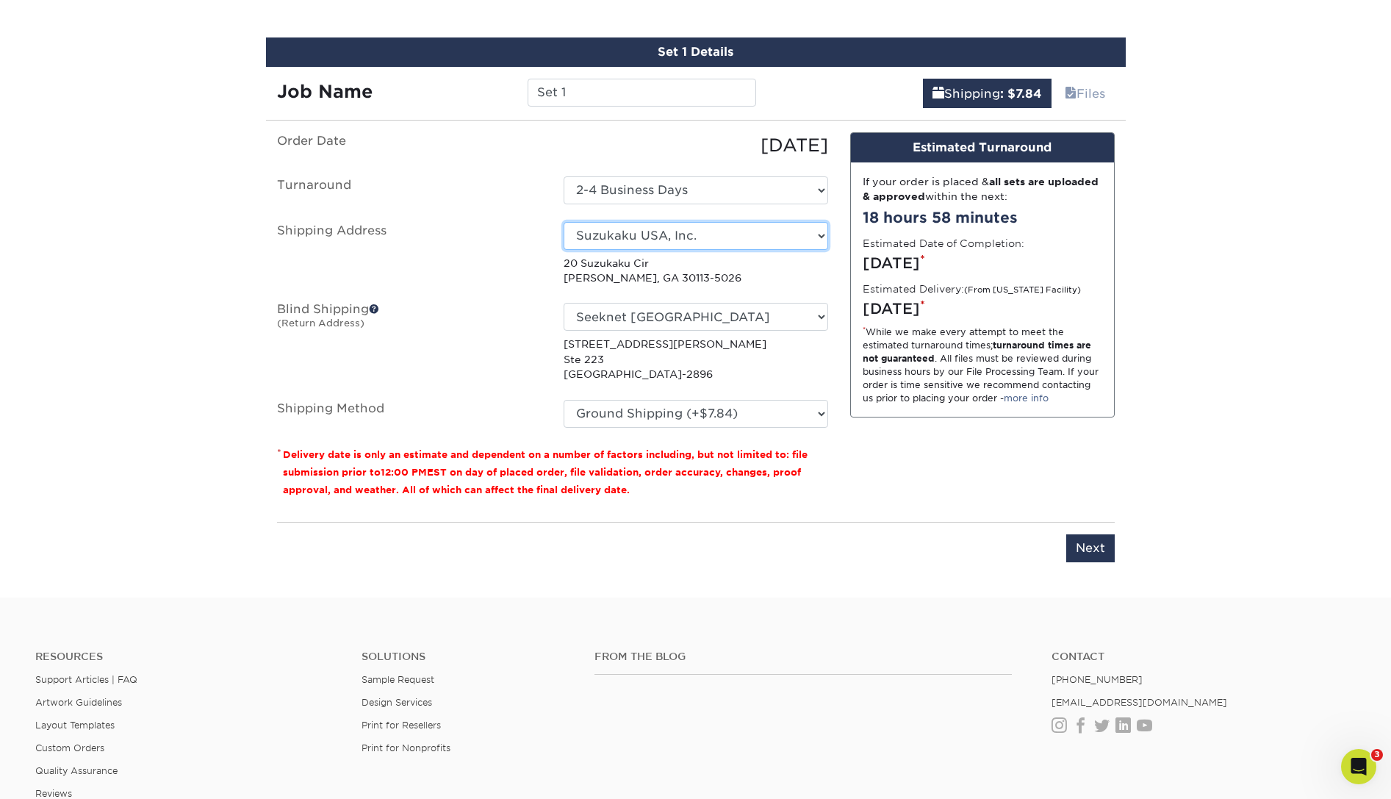
click at [564, 222] on select "Select One ANA Sales NY ANA Washington DC DACEL CHEMTECH Daicel America Holding…" at bounding box center [696, 236] width 265 height 28
select select "138914"
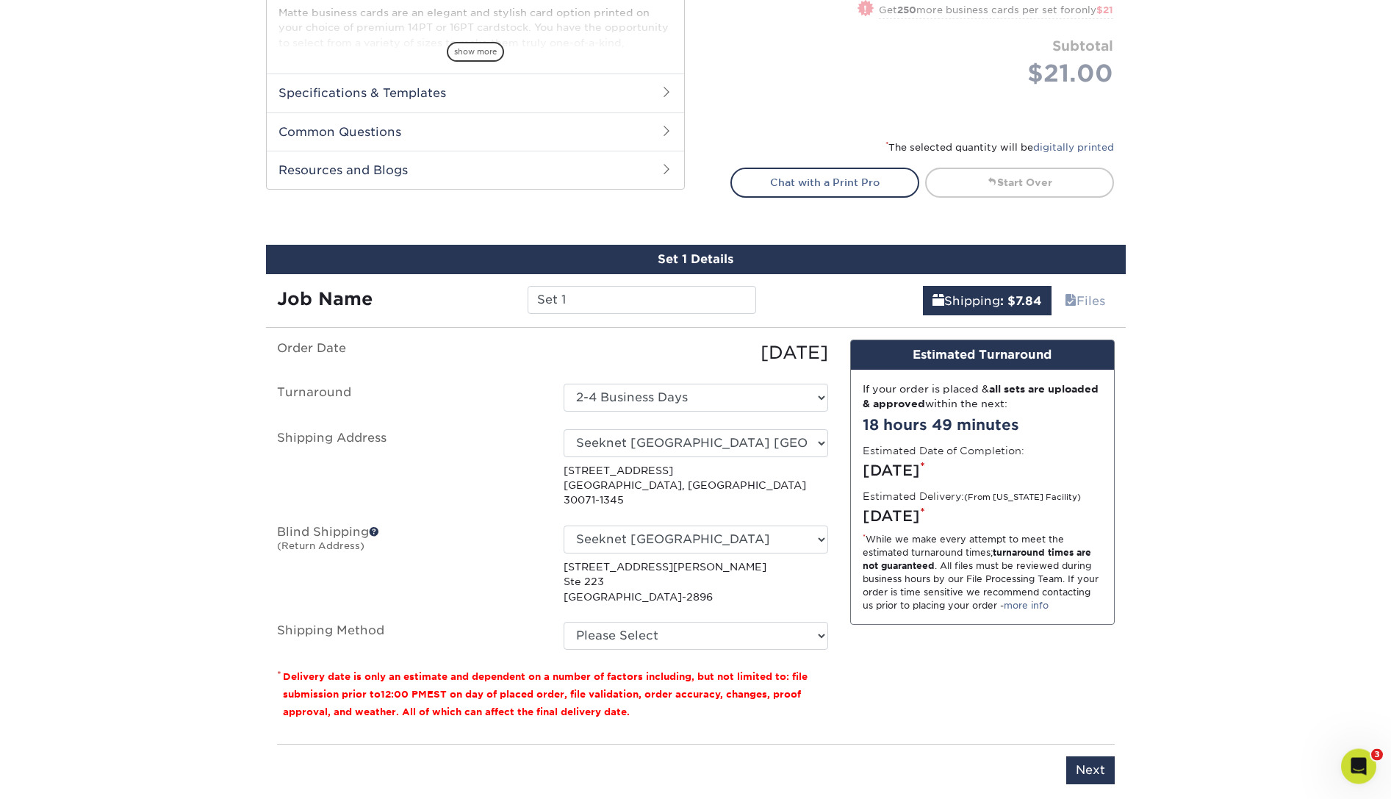
scroll to position [800, 0]
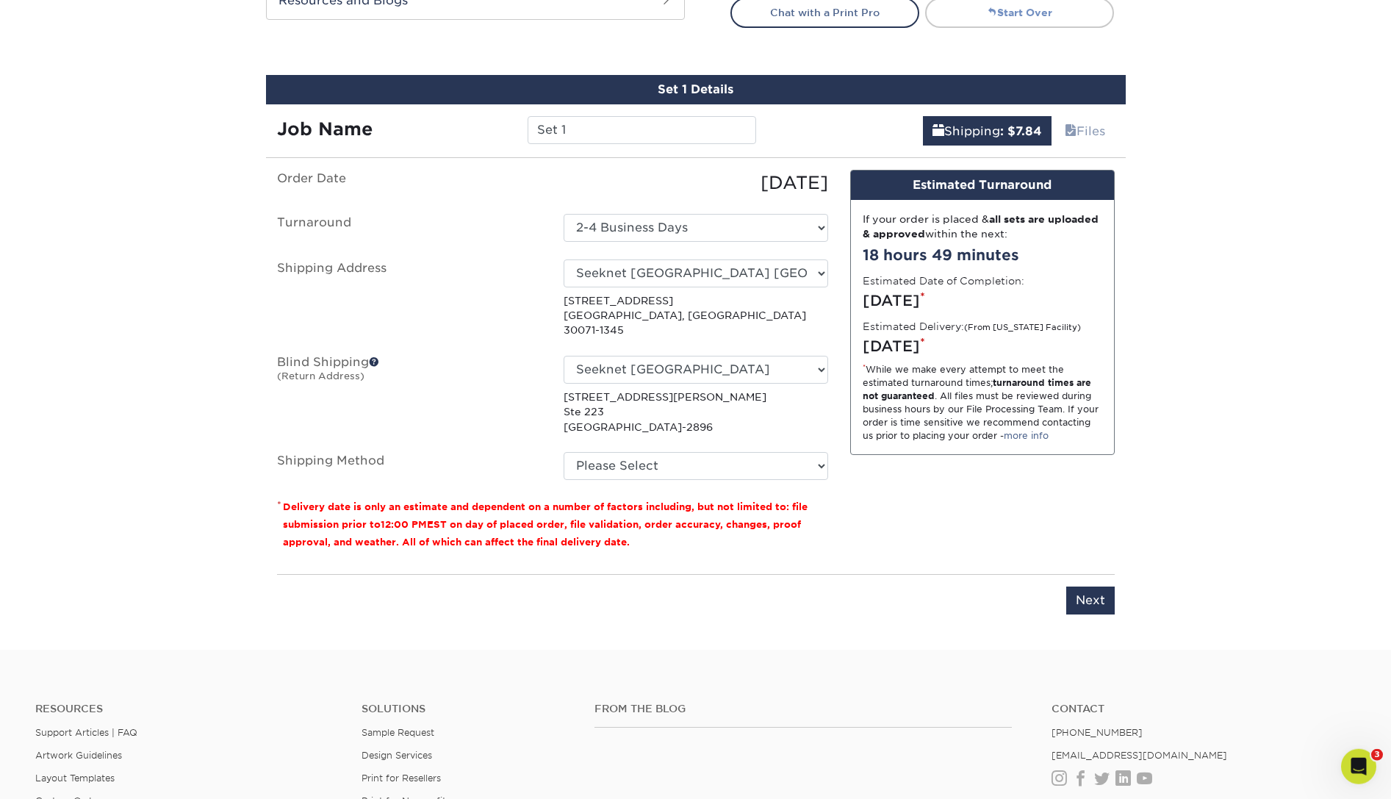
click at [1019, 9] on link "Start Over" at bounding box center [1019, 12] width 189 height 29
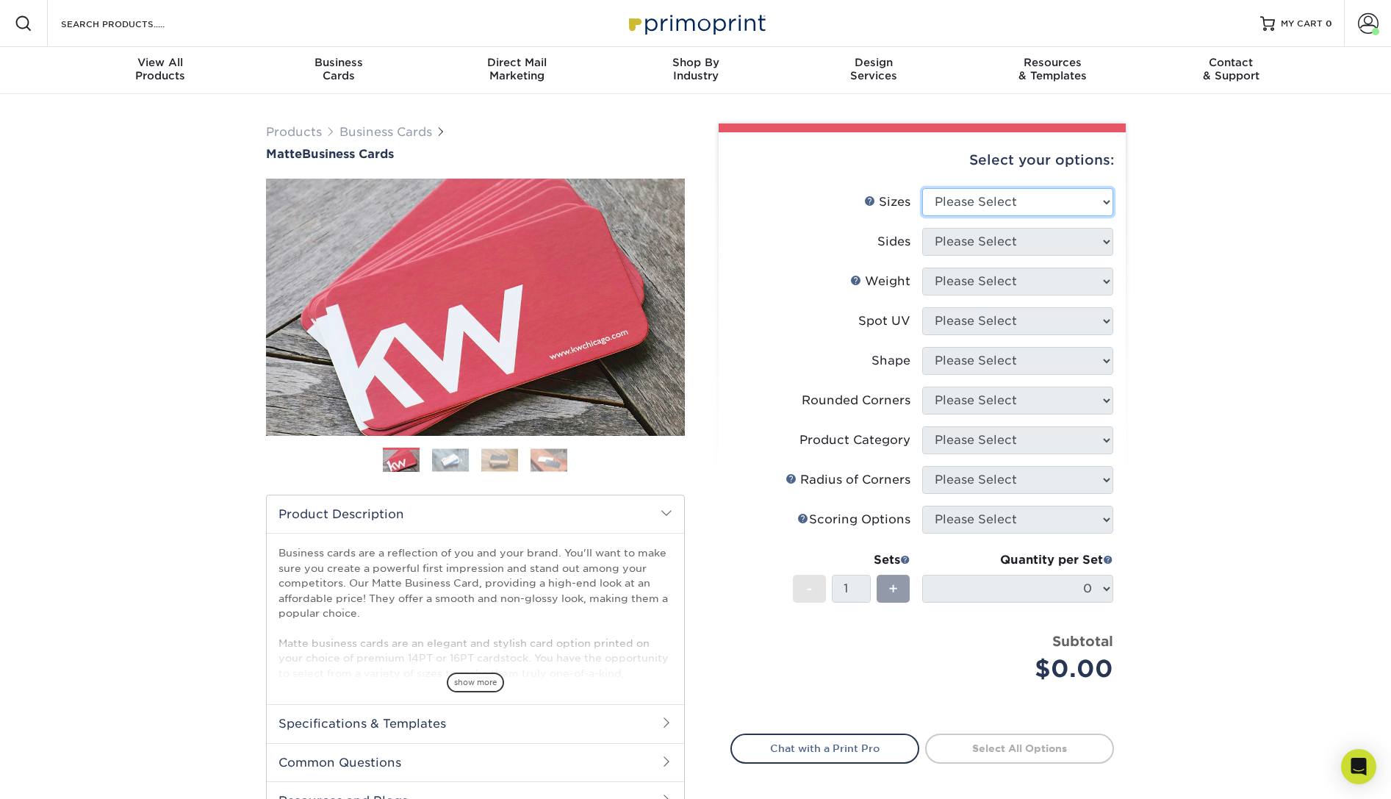
click at [922, 188] on select "Please Select 1.5" x 3.5" - Mini 1.75" x 3.5" - Mini 2" x 2" - Square 2" x 3" -…" at bounding box center [1017, 202] width 191 height 28
select select "2.00x3.50"
click option "2" x 3.5" - Standard" at bounding box center [0, 0] width 0 height 0
click at [922, 228] on select "Please Select Print Both Sides Print Front Only" at bounding box center [1017, 242] width 191 height 28
select select "13abbda7-1d64-4f25-8bb2-c179b224825d"
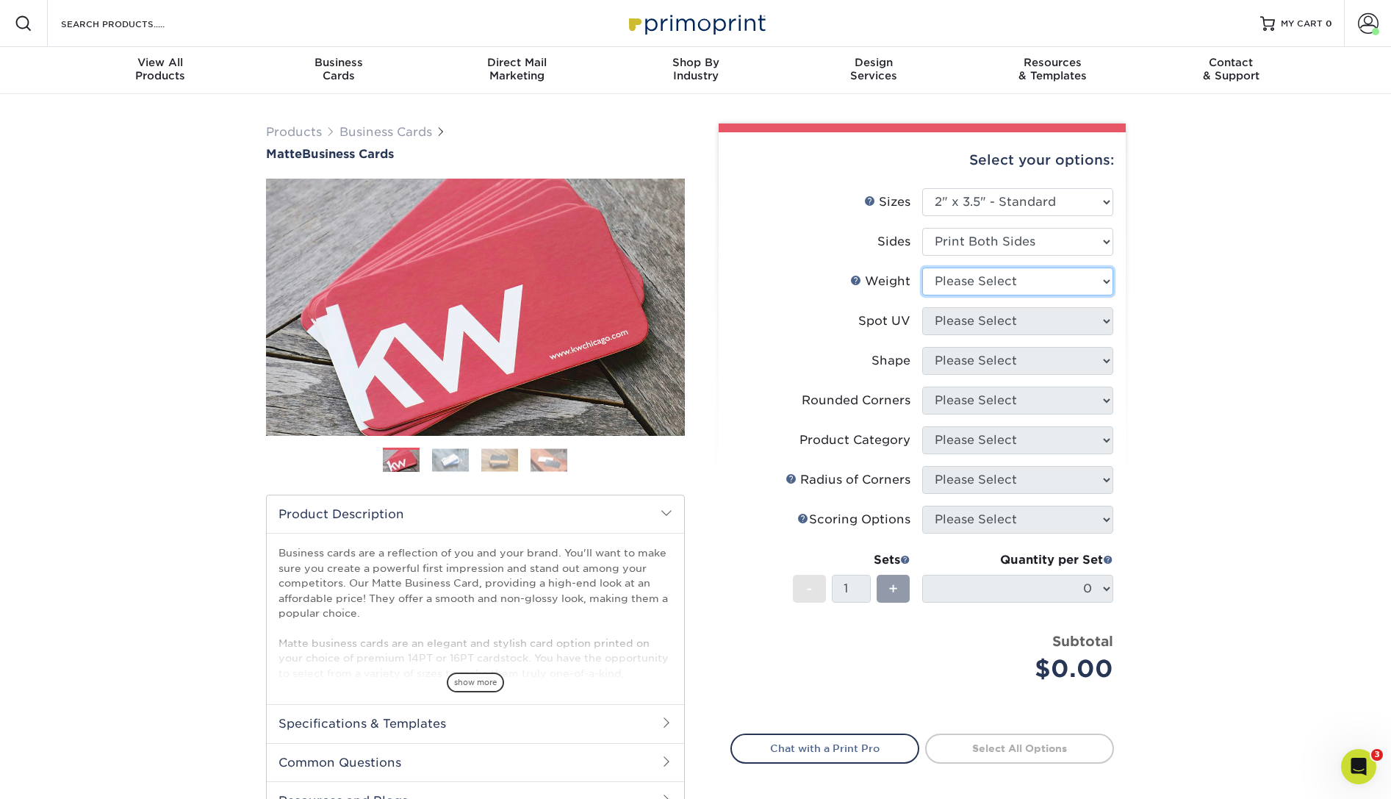
click at [922, 268] on select "Please Select 16PT 14PT" at bounding box center [1017, 282] width 191 height 28
select select "16PT"
click at [922, 307] on select "Please Select No Spot UV Front and Back (Both Sides) Front Only Back Only" at bounding box center [1017, 321] width 191 height 28
select select "3"
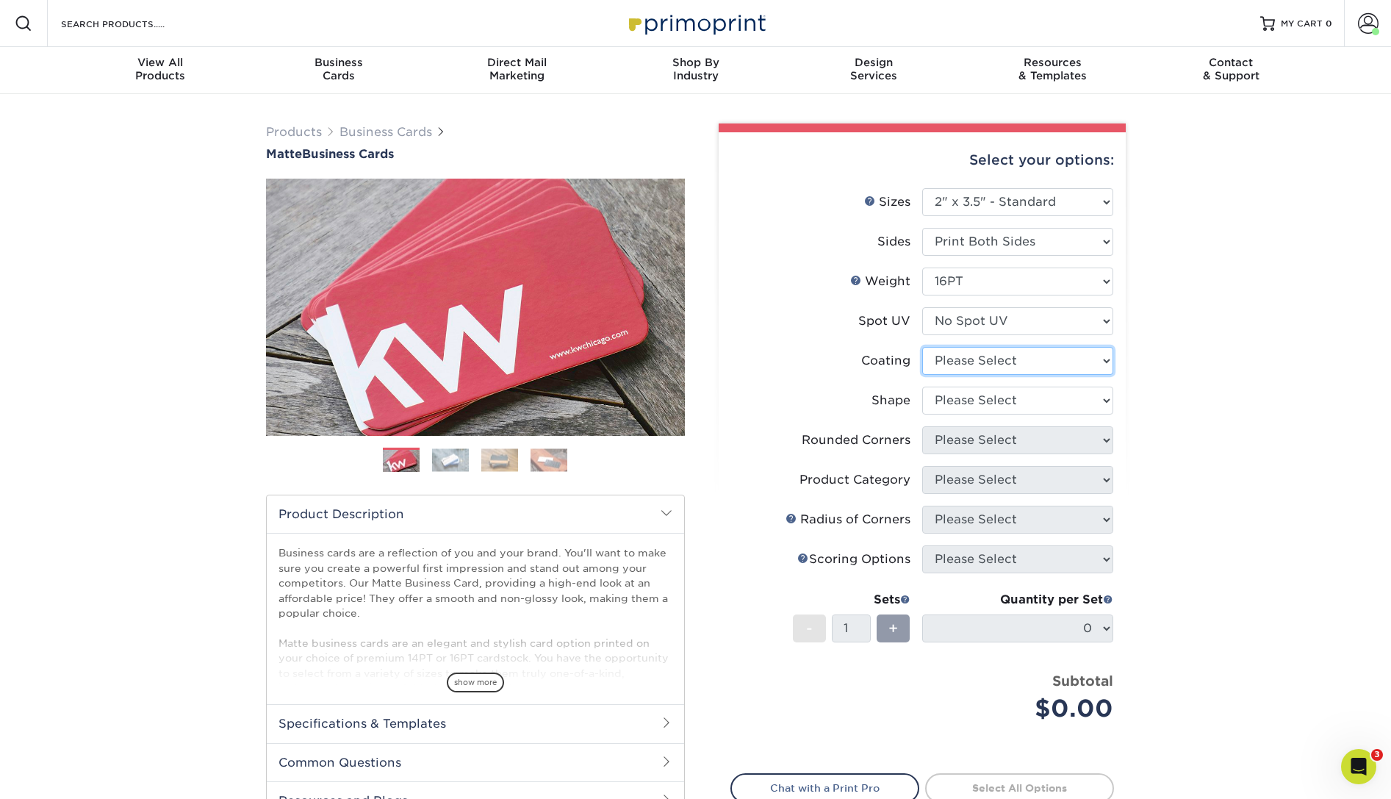
click at [922, 347] on select at bounding box center [1017, 361] width 191 height 28
select select "121bb7b5-3b4d-429f-bd8d-bbf80e953313"
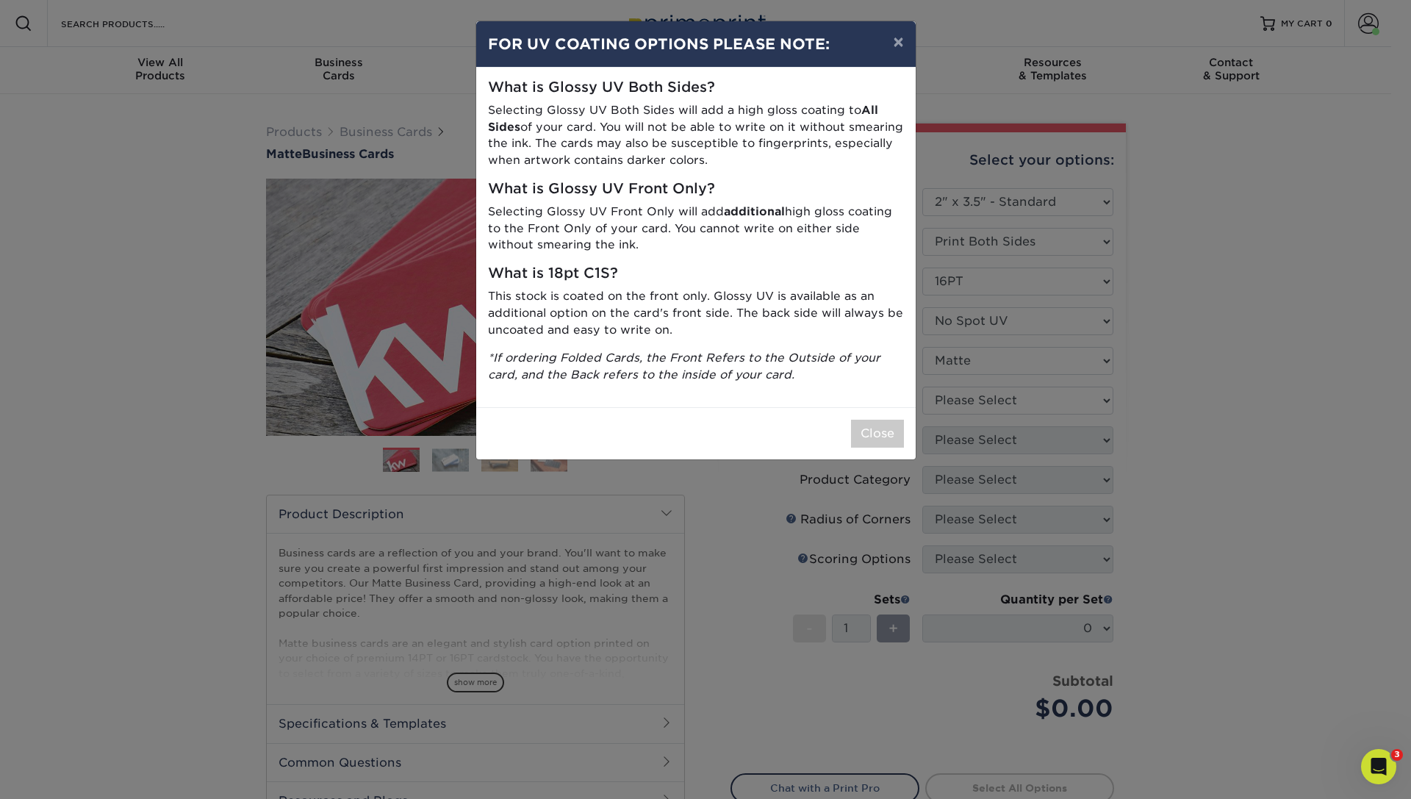
click at [845, 424] on div "Close" at bounding box center [696, 433] width 440 height 52
click at [859, 430] on button "Close" at bounding box center [877, 434] width 53 height 28
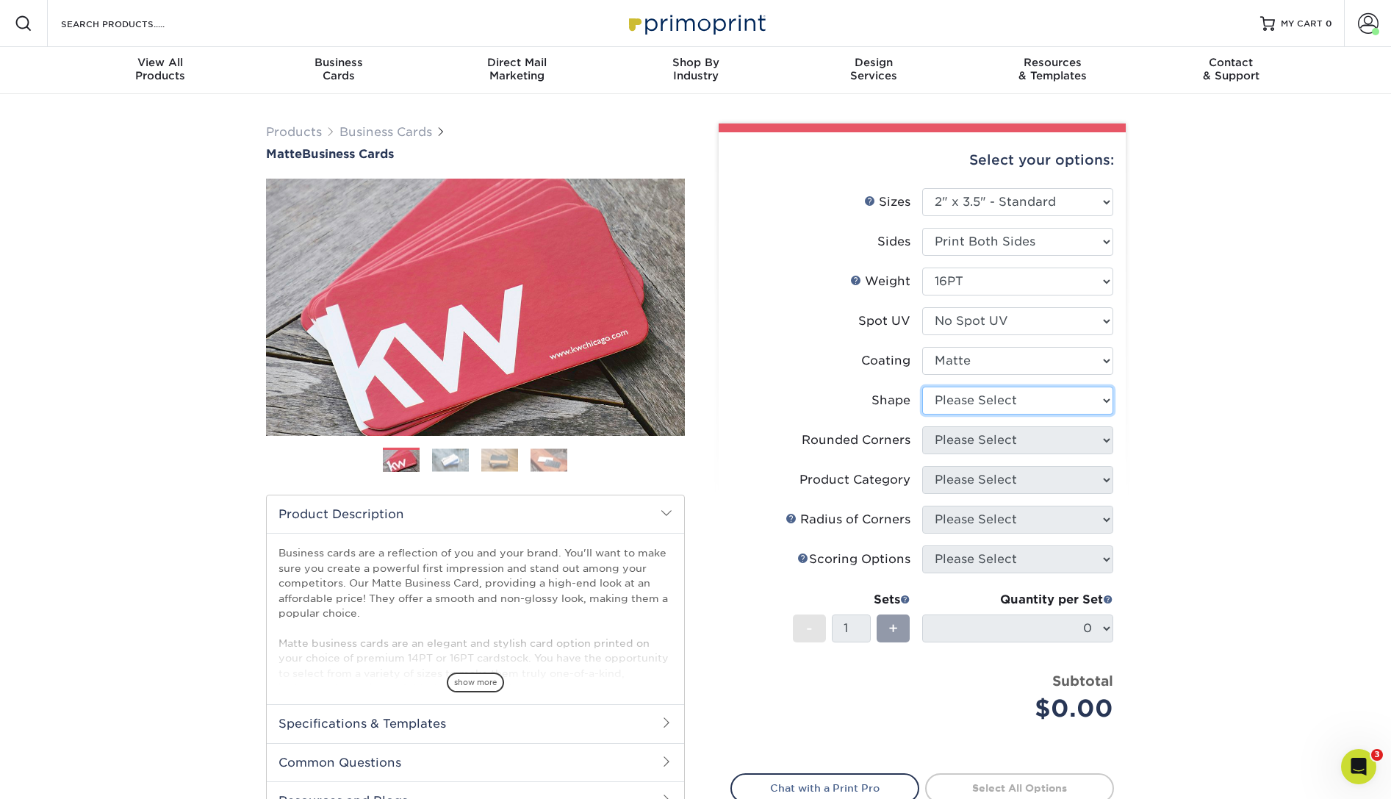
click at [922, 387] on select "Please Select Standard Oval" at bounding box center [1017, 401] width 191 height 28
select select "standard"
click at [922, 426] on select "Please Select Yes - Round 2 Corners Yes - Round 4 Corners No" at bounding box center [1017, 440] width 191 height 28
select select "0"
click option "No" at bounding box center [0, 0] width 0 height 0
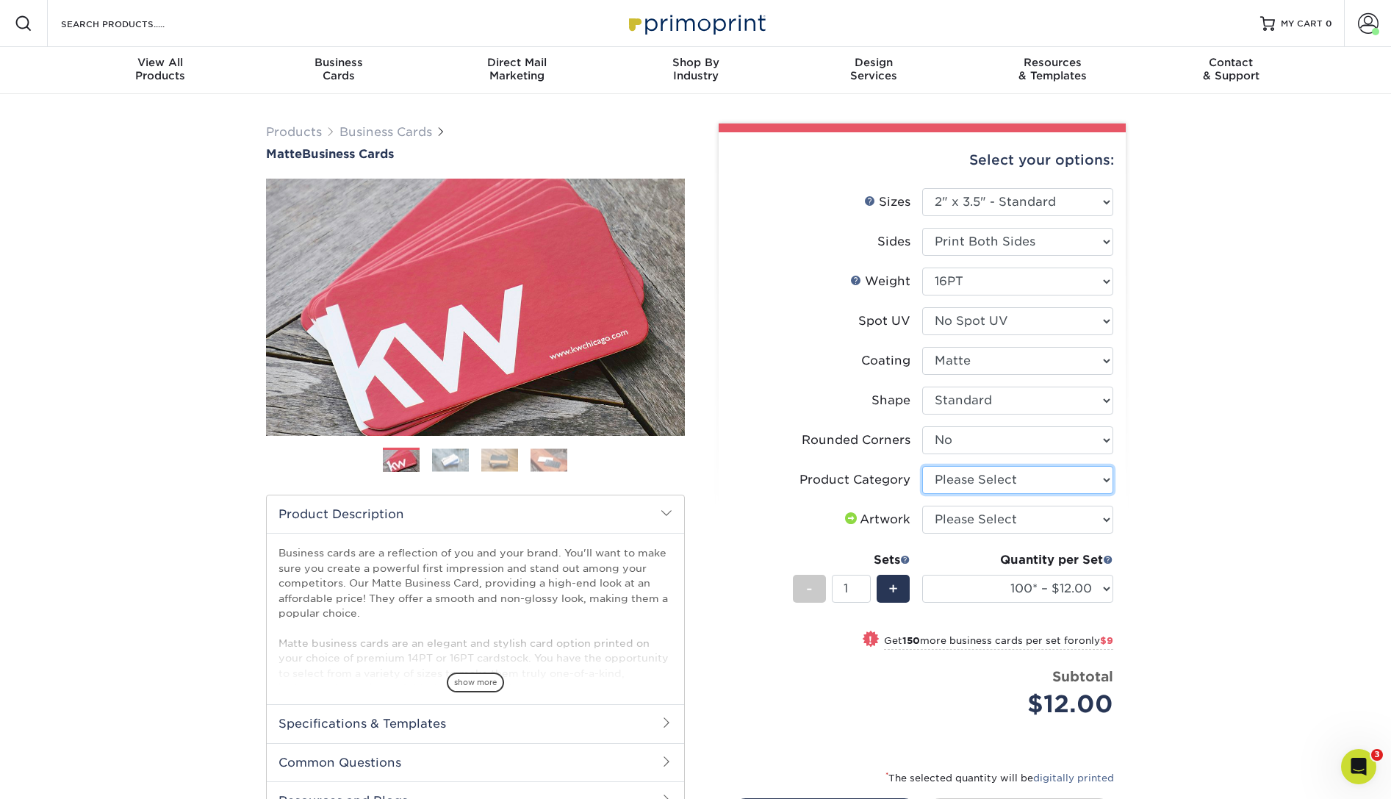
click at [922, 466] on select "Please Select Business Cards" at bounding box center [1017, 480] width 191 height 28
select select "3b5148f1-0588-4f88-a218-97bcfdce65c1"
click option "Business Cards" at bounding box center [0, 0] width 0 height 0
click at [922, 506] on select "Please Select I will upload files I need a design - $100" at bounding box center [1017, 520] width 191 height 28
select select "upload"
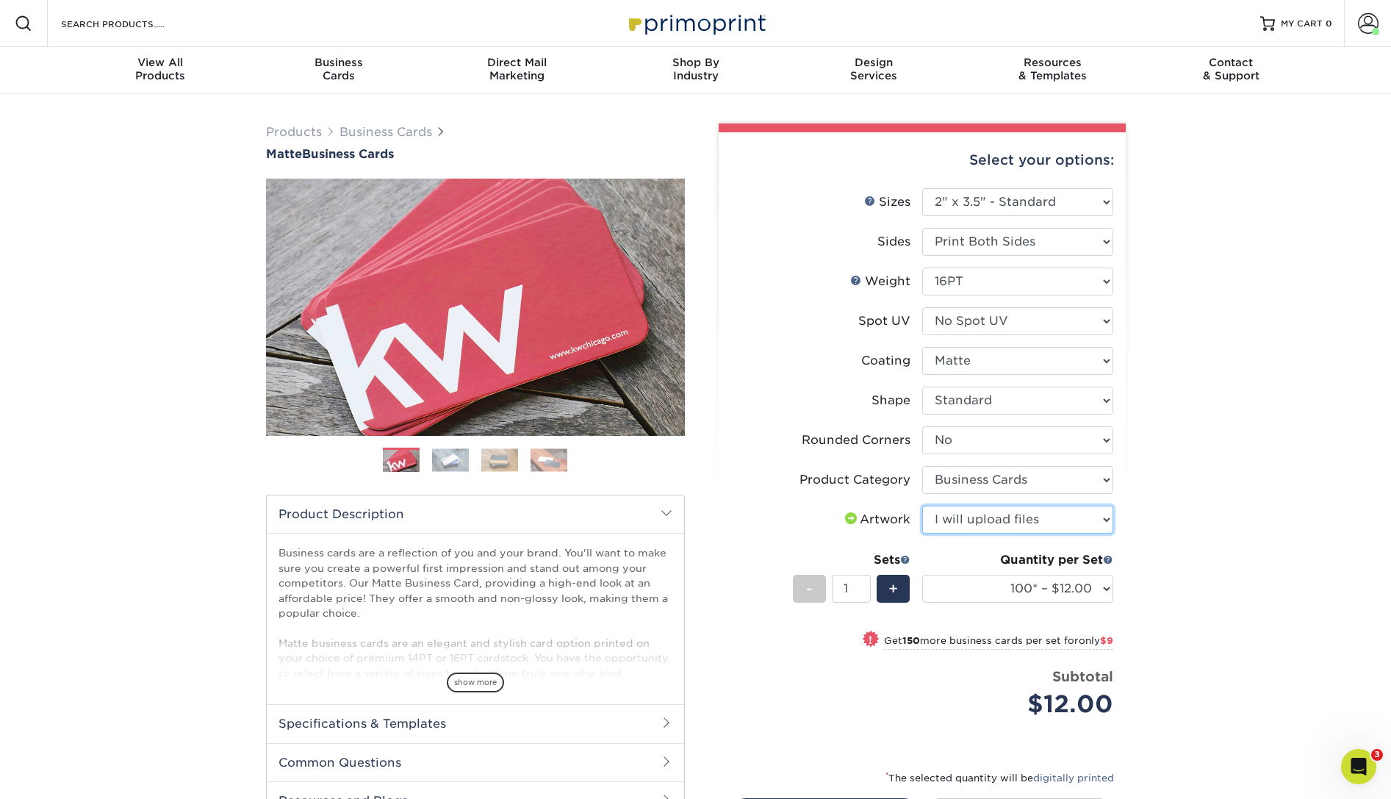
click option "I will upload files" at bounding box center [0, 0] width 0 height 0
click at [922, 575] on select "100* – $12.00 250* – $21.00 500 – $42.00 1000 – $53.00 2500 – $95.00 5000 – $18…" at bounding box center [1017, 589] width 191 height 28
select select "250* – $21.00"
click option "250* – $21.00" at bounding box center [0, 0] width 0 height 0
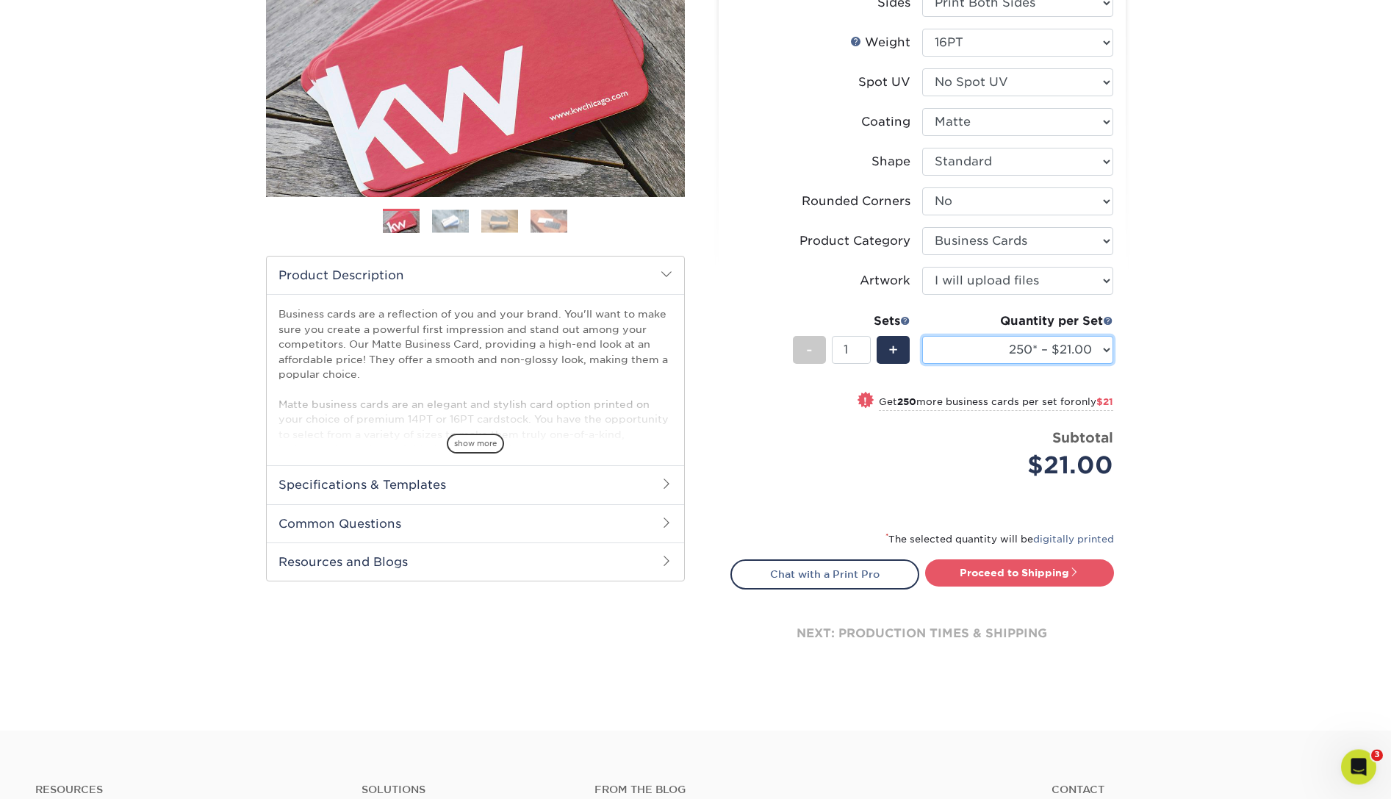
scroll to position [246, 0]
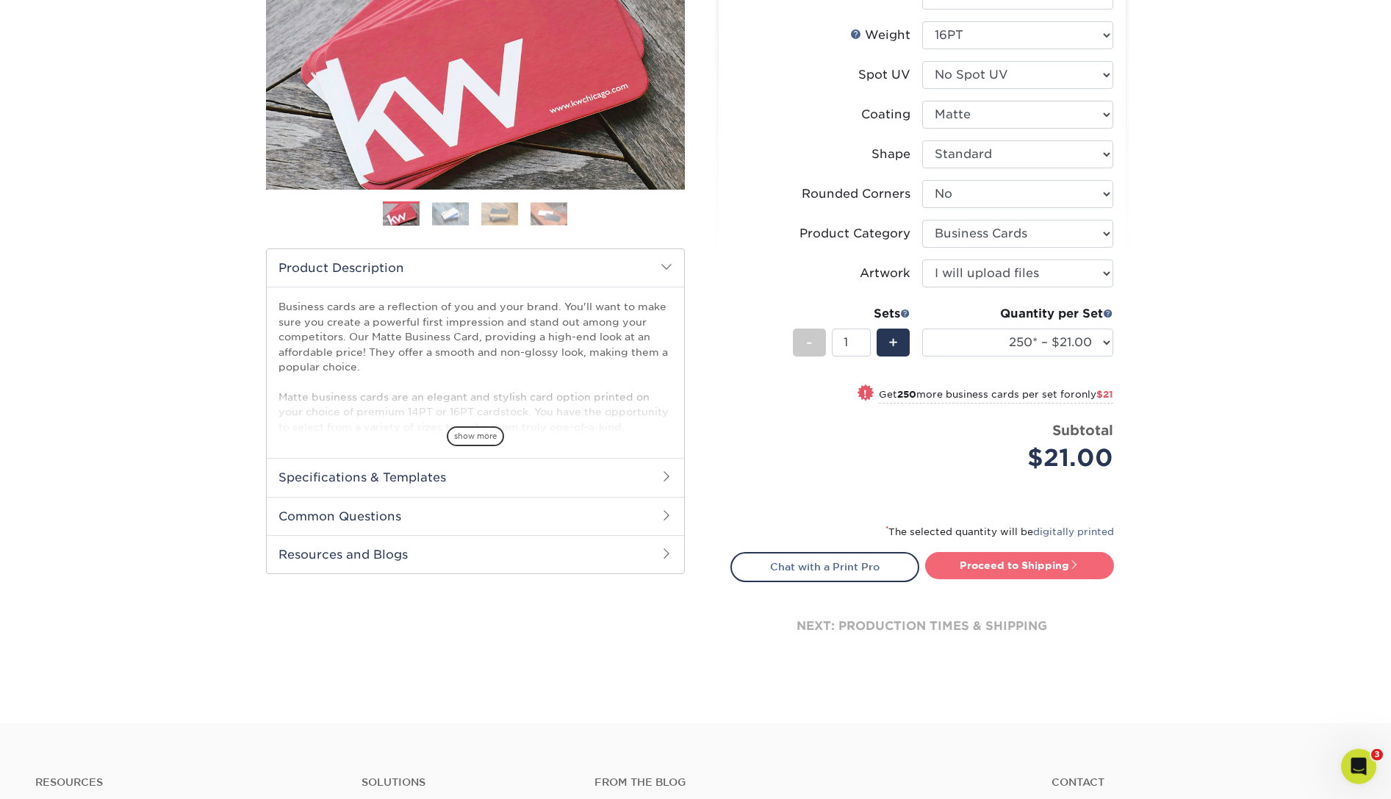
click at [994, 564] on link "Proceed to Shipping" at bounding box center [1019, 565] width 189 height 26
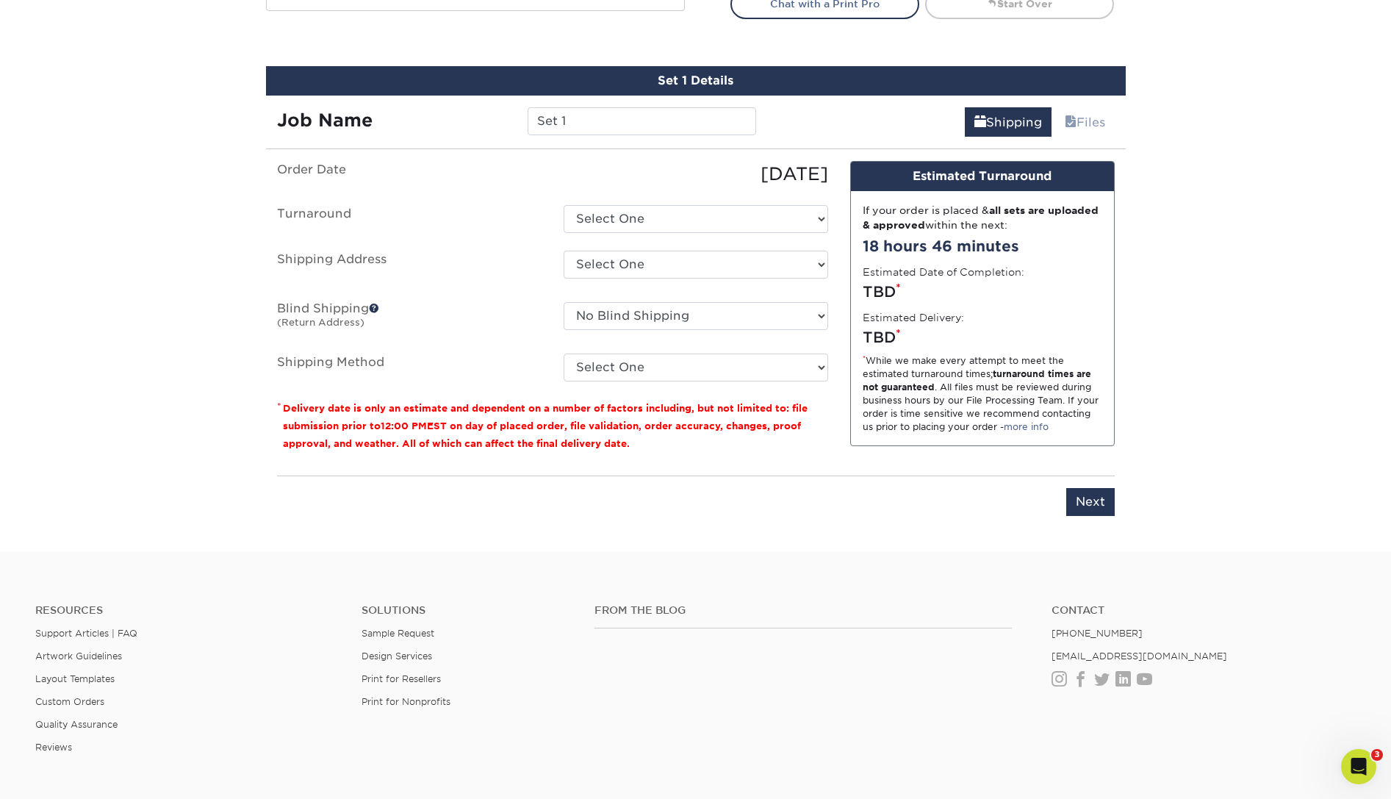
scroll to position [838, 0]
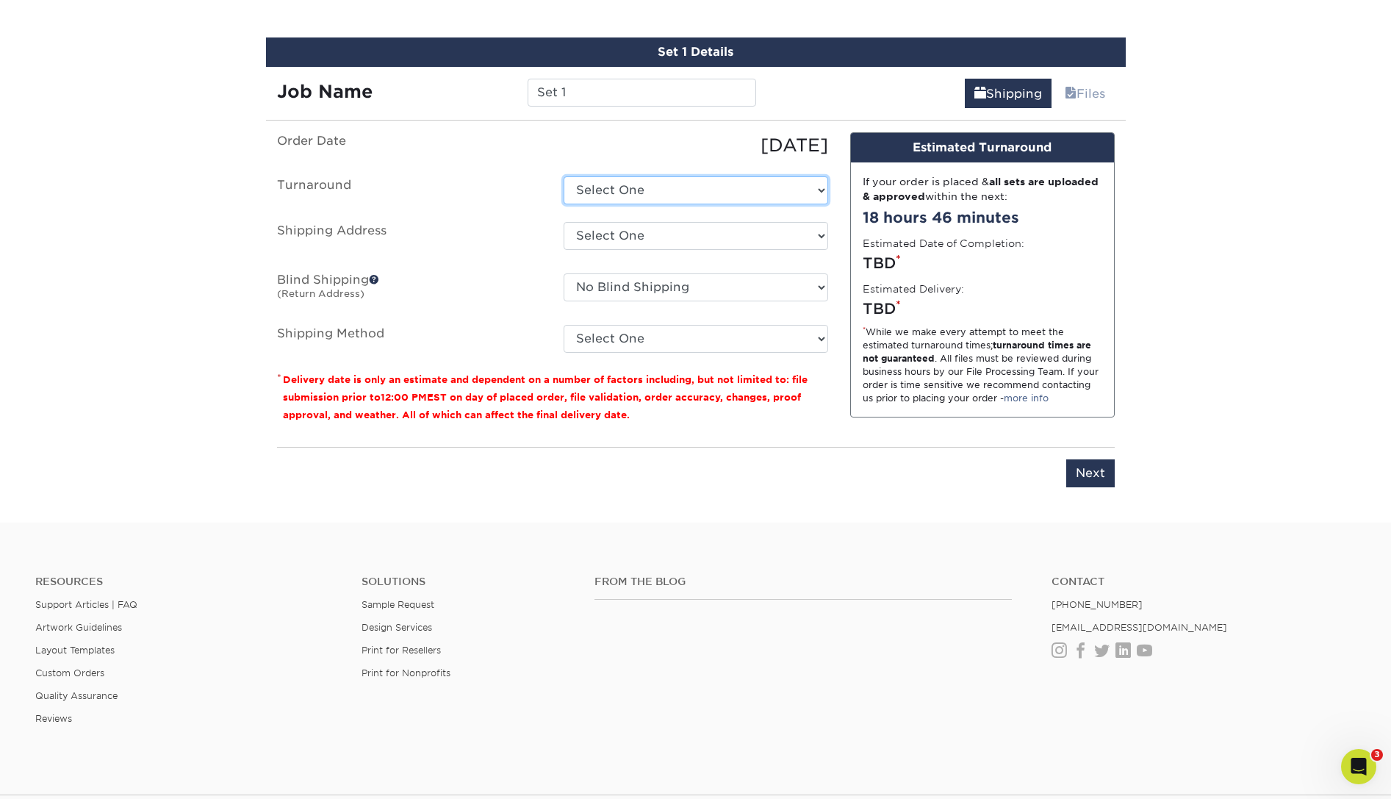
click at [564, 176] on select "Select One 2-4 Business Days 2 Day Next Business Day" at bounding box center [696, 190] width 265 height 28
select select "c35f0e2c-0ea3-4df9-a4f0-5530faf23bd7"
click option "2 Day" at bounding box center [0, 0] width 0 height 0
click at [564, 222] on select "Select One [PERSON_NAME] Sales [GEOGRAPHIC_DATA] [PERSON_NAME] [US_STATE] [GEOG…" at bounding box center [696, 236] width 265 height 28
select select "138914"
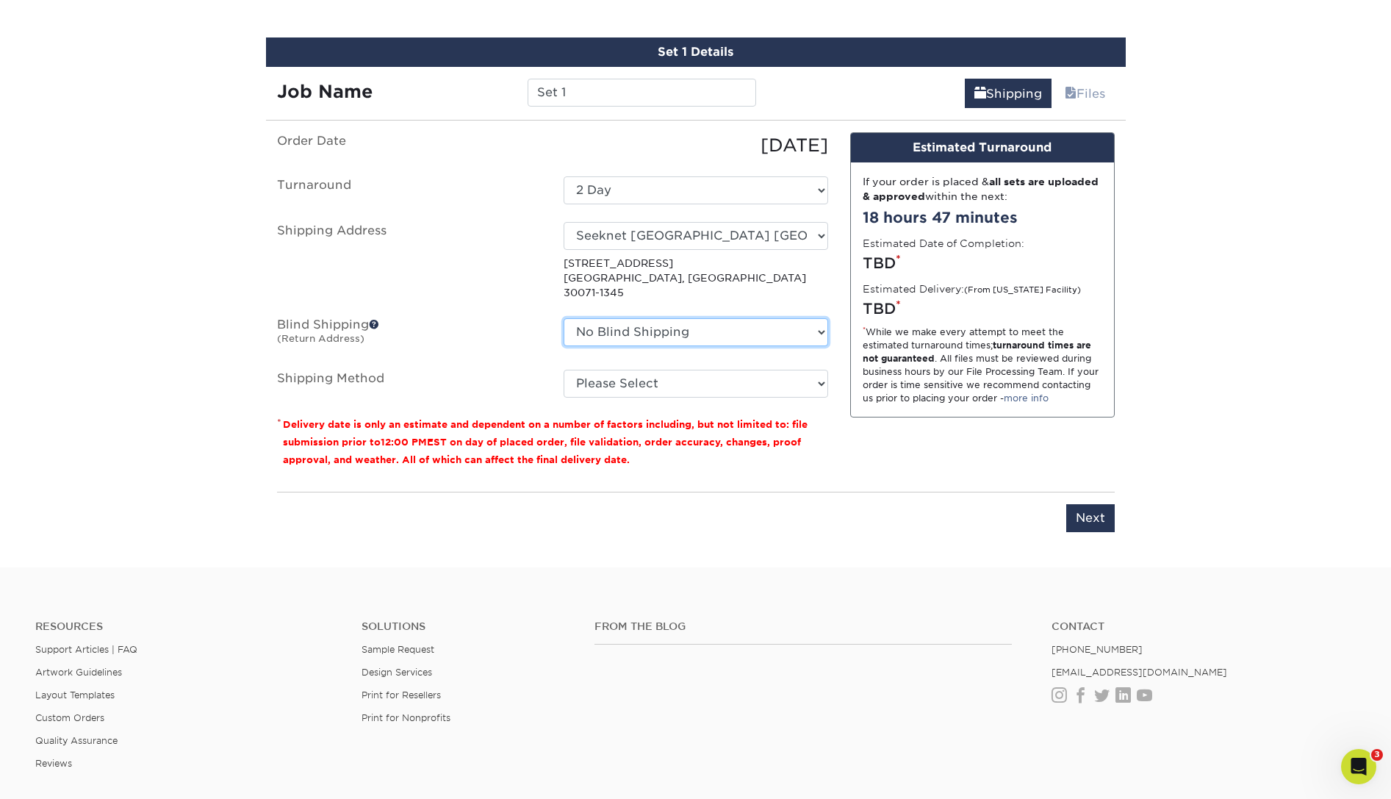
click at [564, 318] on select "No Blind Shipping [PERSON_NAME] Sales [GEOGRAPHIC_DATA] [PERSON_NAME] [US_STATE…" at bounding box center [696, 332] width 265 height 28
select select "18752"
click option "Seeknet [GEOGRAPHIC_DATA]" at bounding box center [0, 0] width 0 height 0
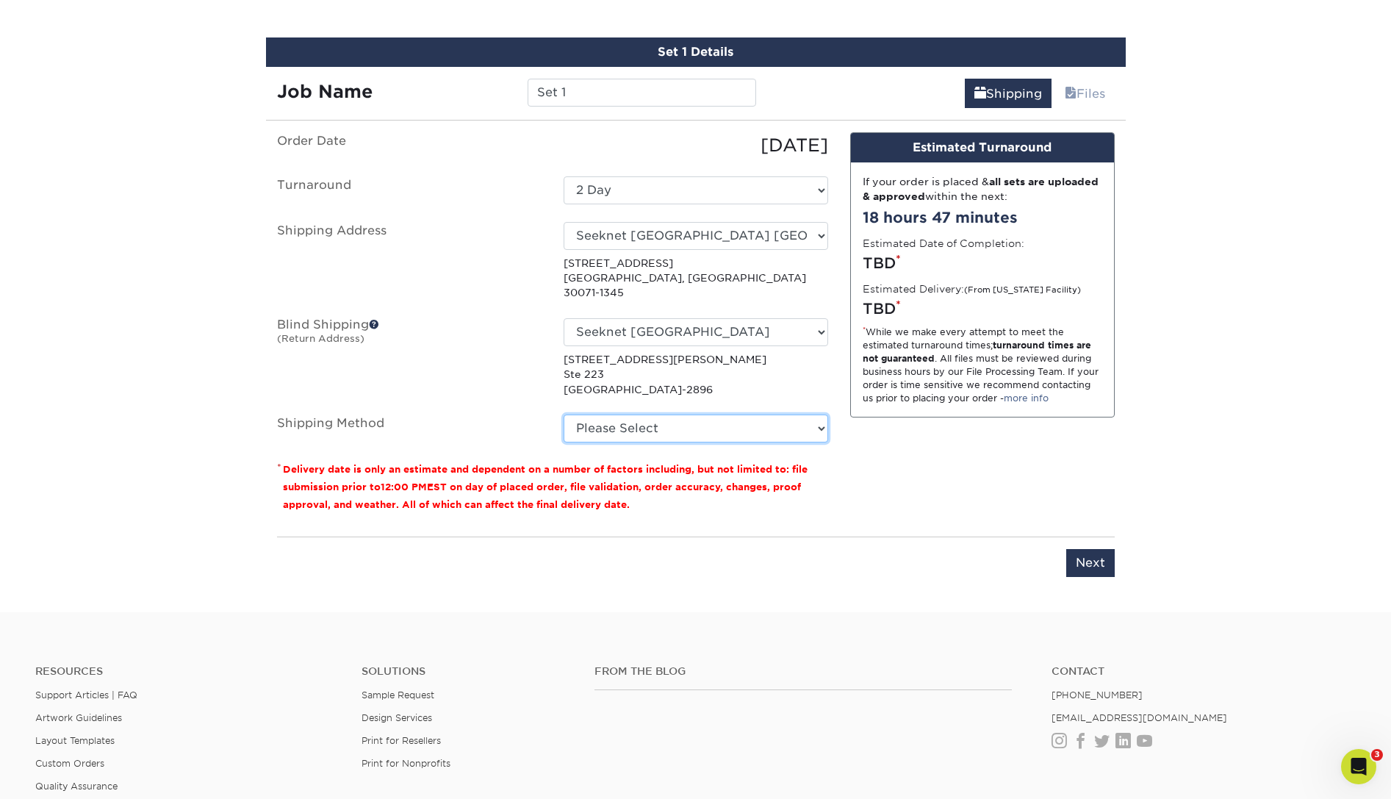
click at [564, 415] on select "Please Select Ground Shipping (+$7.84) 3 Day Shipping Service (+$20.04) 2 Day A…" at bounding box center [696, 429] width 265 height 28
select select "03"
click option "Ground Shipping (+$7.84)" at bounding box center [0, 0] width 0 height 0
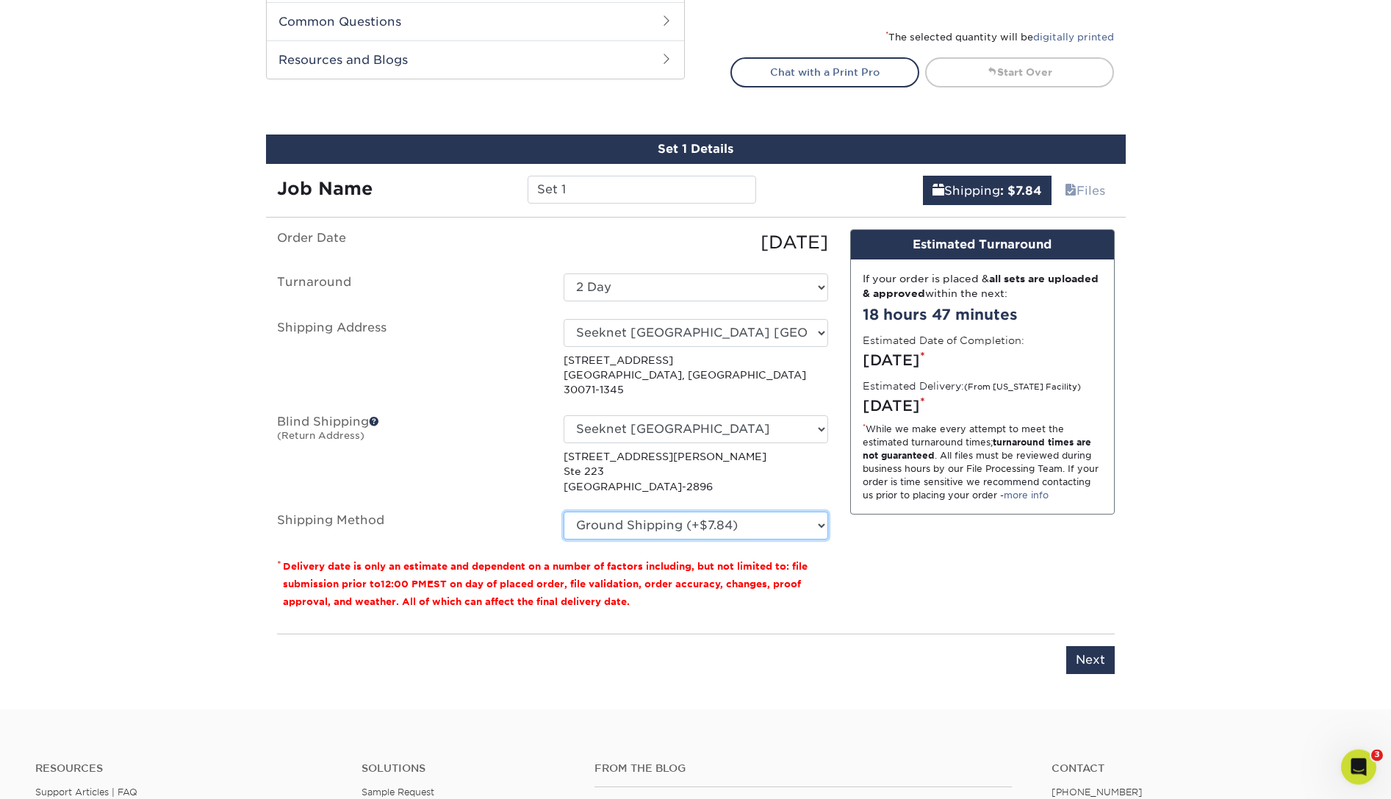
scroll to position [756, 0]
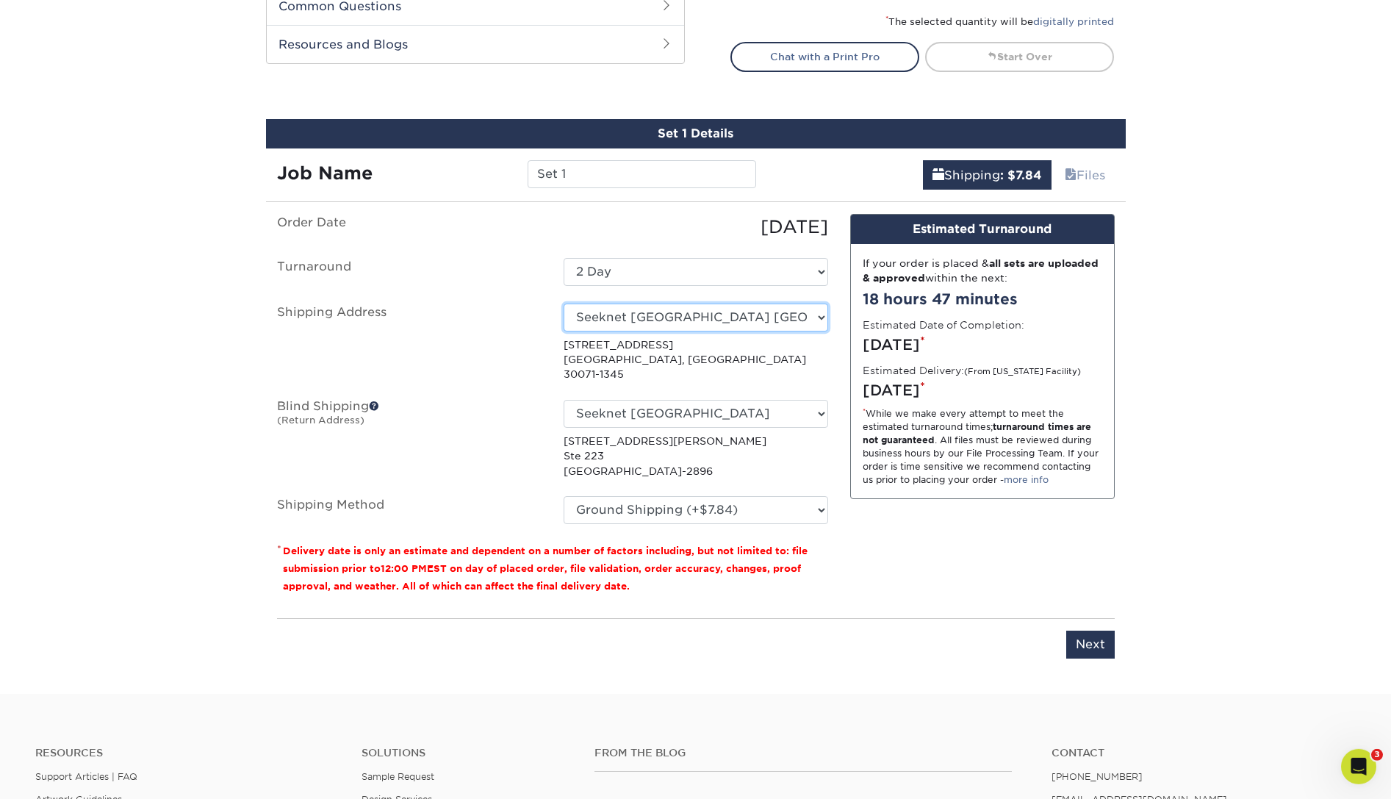
click at [564, 304] on select "Select One [PERSON_NAME] Sales [GEOGRAPHIC_DATA] [PERSON_NAME] [US_STATE] [GEOG…" at bounding box center [696, 318] width 265 height 28
click at [891, 594] on div "You've choosen mailing services! If you have a csv address list please upload i…" at bounding box center [696, 445] width 838 height 462
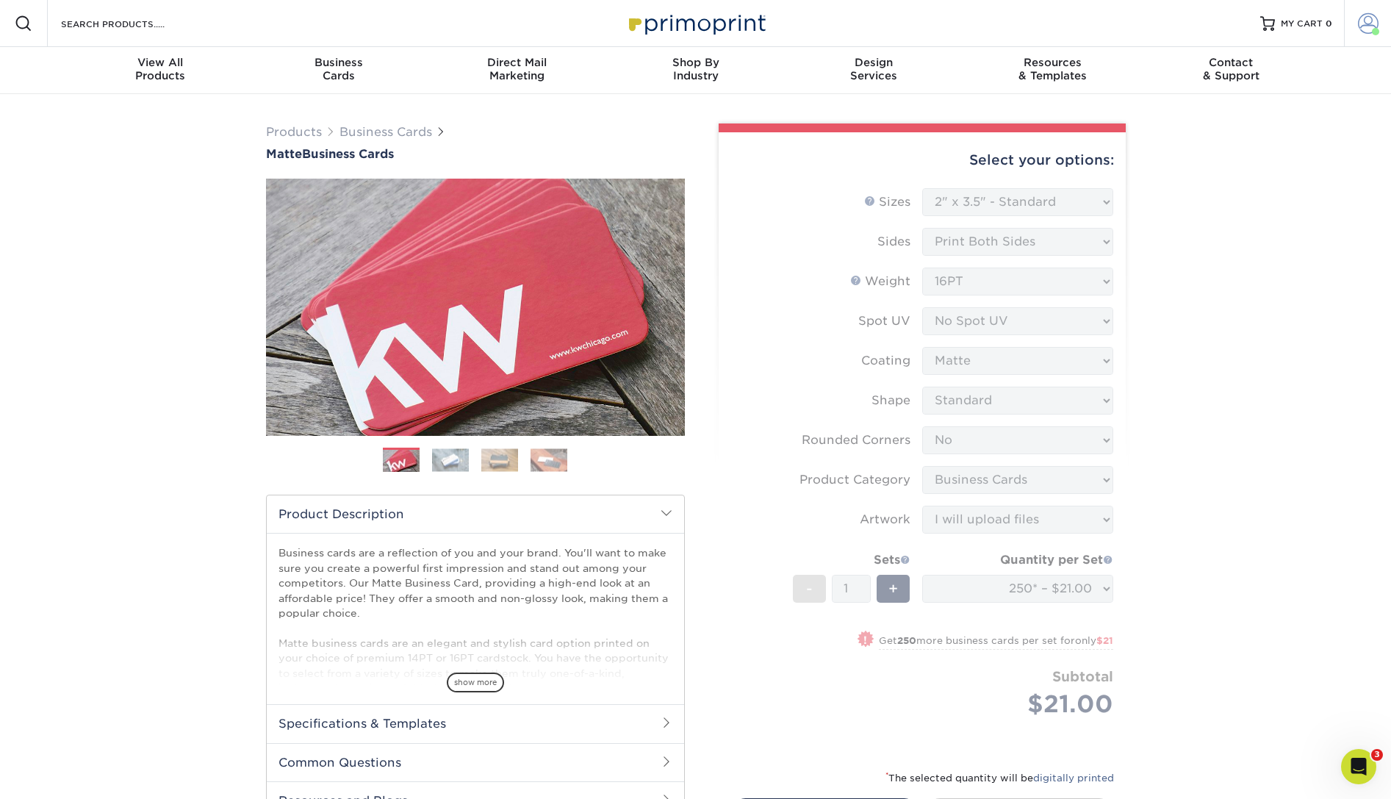
click at [1376, 26] on span at bounding box center [1368, 23] width 21 height 21
click at [1237, 110] on link "Account Dashboard" at bounding box center [1281, 104] width 184 height 20
click at [1203, 279] on div "Products Business Cards Matte Business Cards Previous Next 100 $ 9" at bounding box center [695, 772] width 1391 height 1356
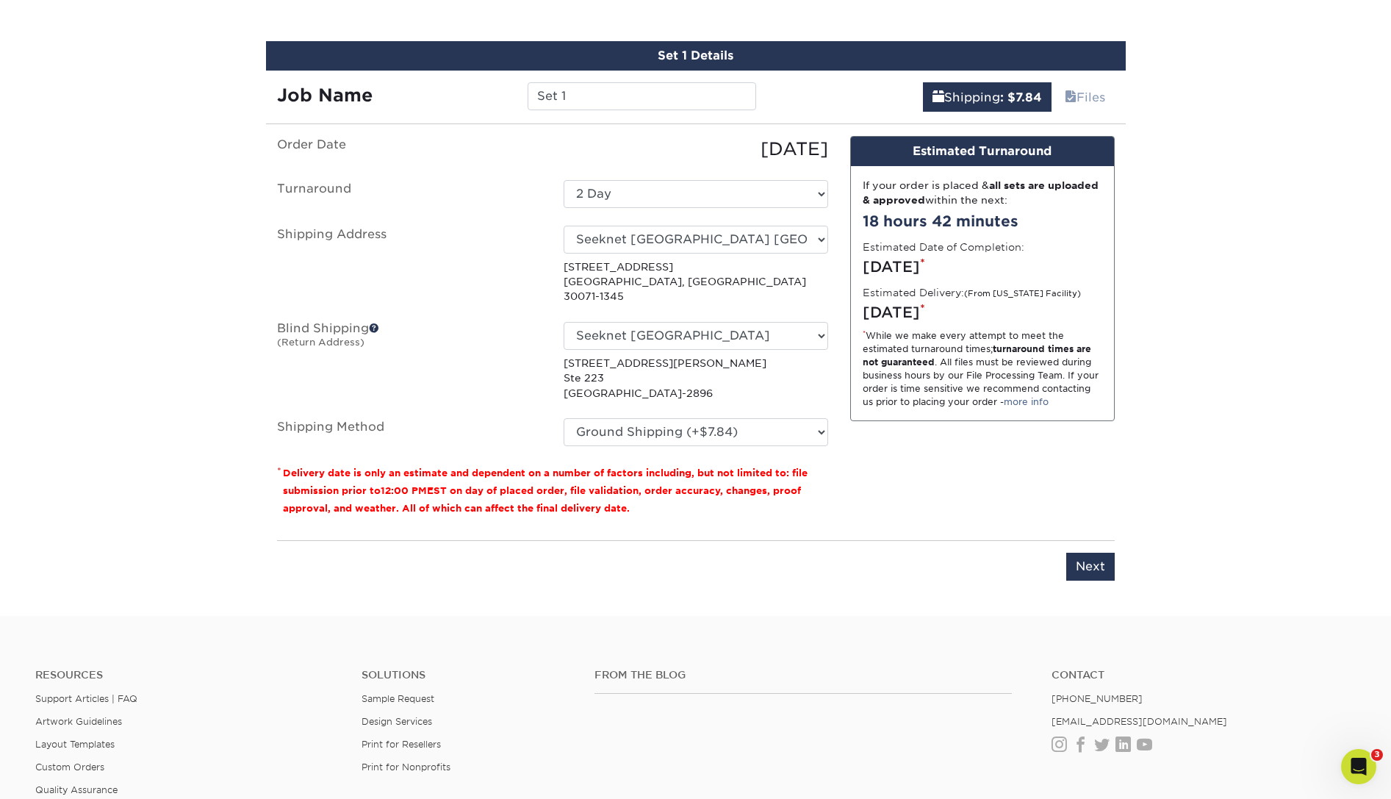
scroll to position [833, 0]
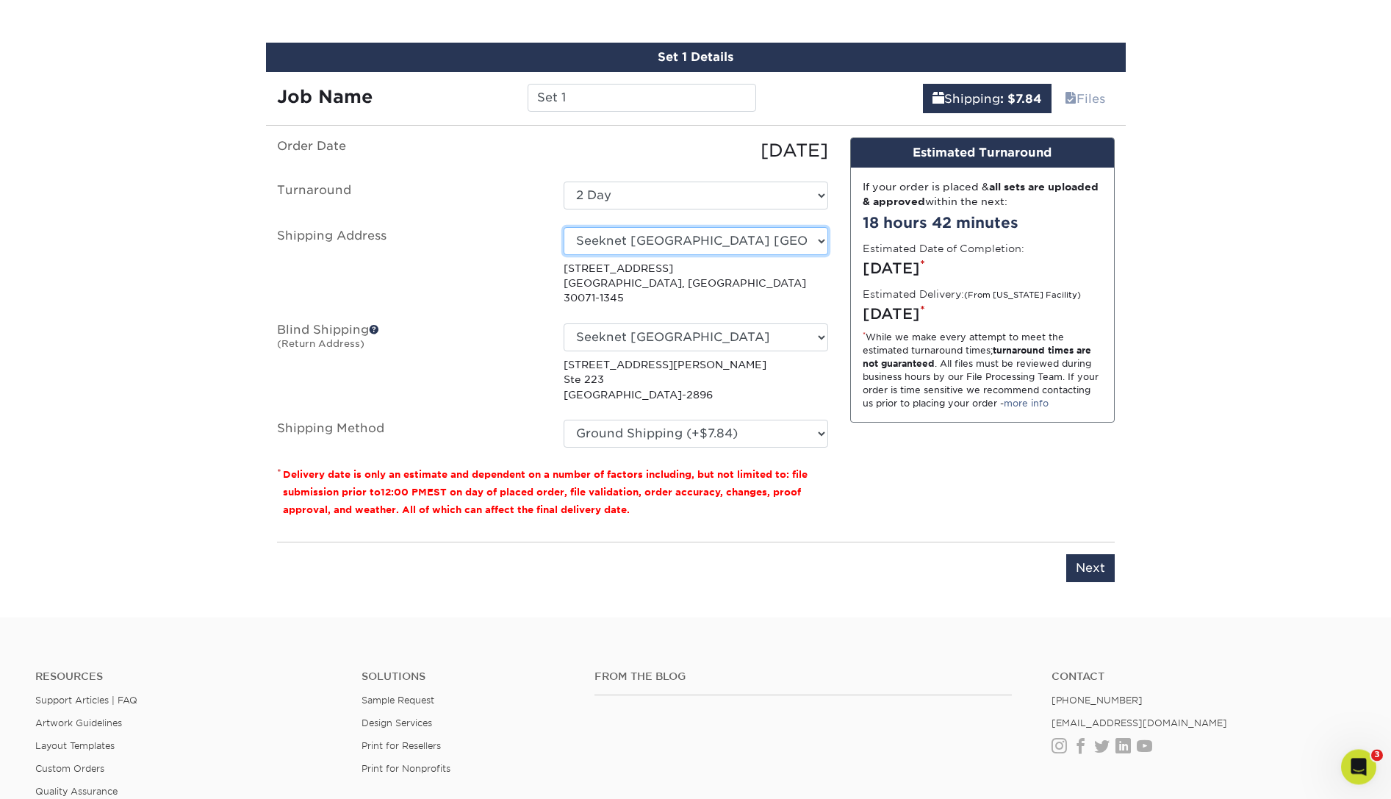
click at [564, 227] on select "Select One ANA Sales NY ANA Washington DC DACEL CHEMTECH Daicel America Holding…" at bounding box center [696, 241] width 265 height 28
click at [564, 182] on select "Select One 2-4 Business Days 2 Day Next Business Day" at bounding box center [696, 196] width 265 height 28
click at [564, 227] on select "Select One ANA Sales NY ANA Washington DC DACEL CHEMTECH Daicel America Holding…" at bounding box center [696, 241] width 265 height 28
click option "Seeknet USA Atlanta" at bounding box center [0, 0] width 0 height 0
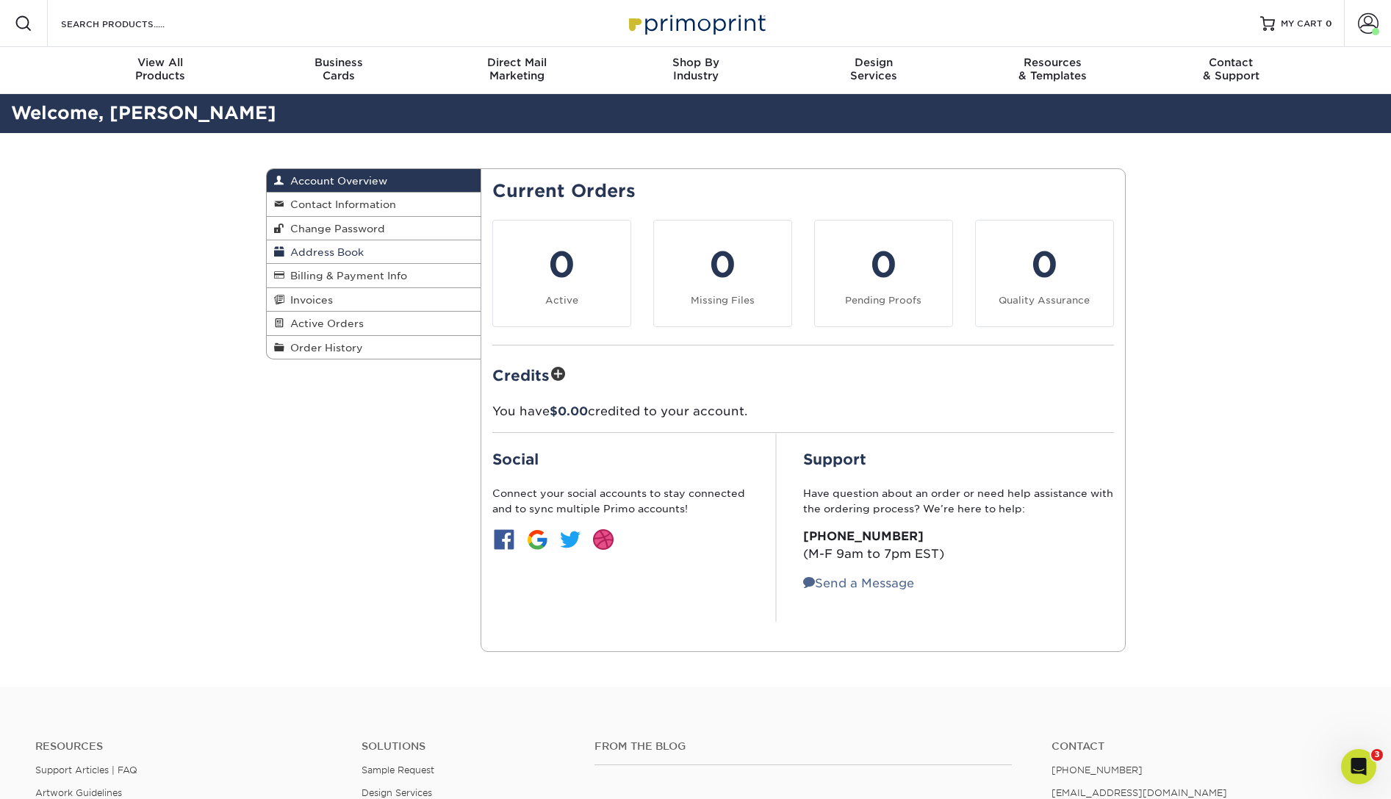
click at [313, 248] on span "Address Book" at bounding box center [323, 252] width 79 height 12
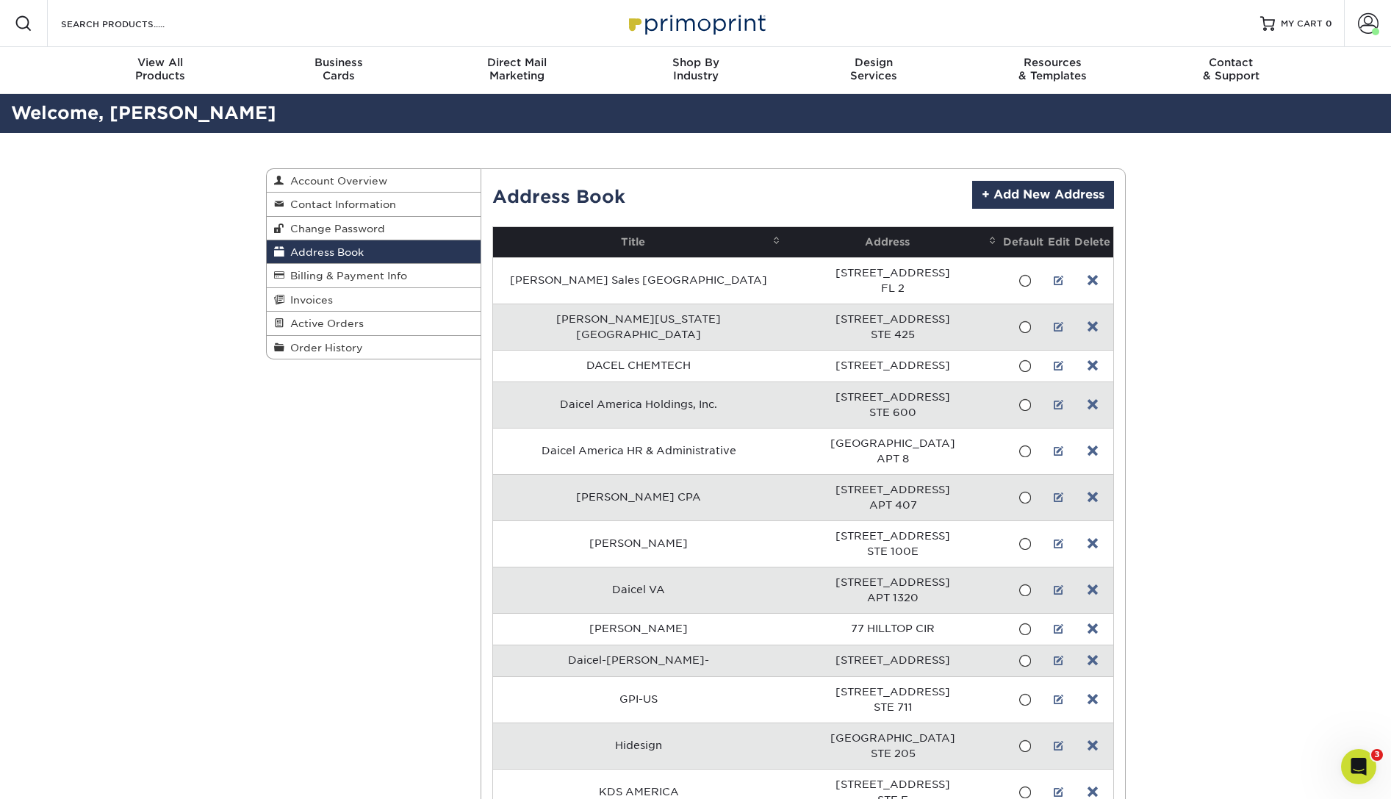
scroll to position [225, 0]
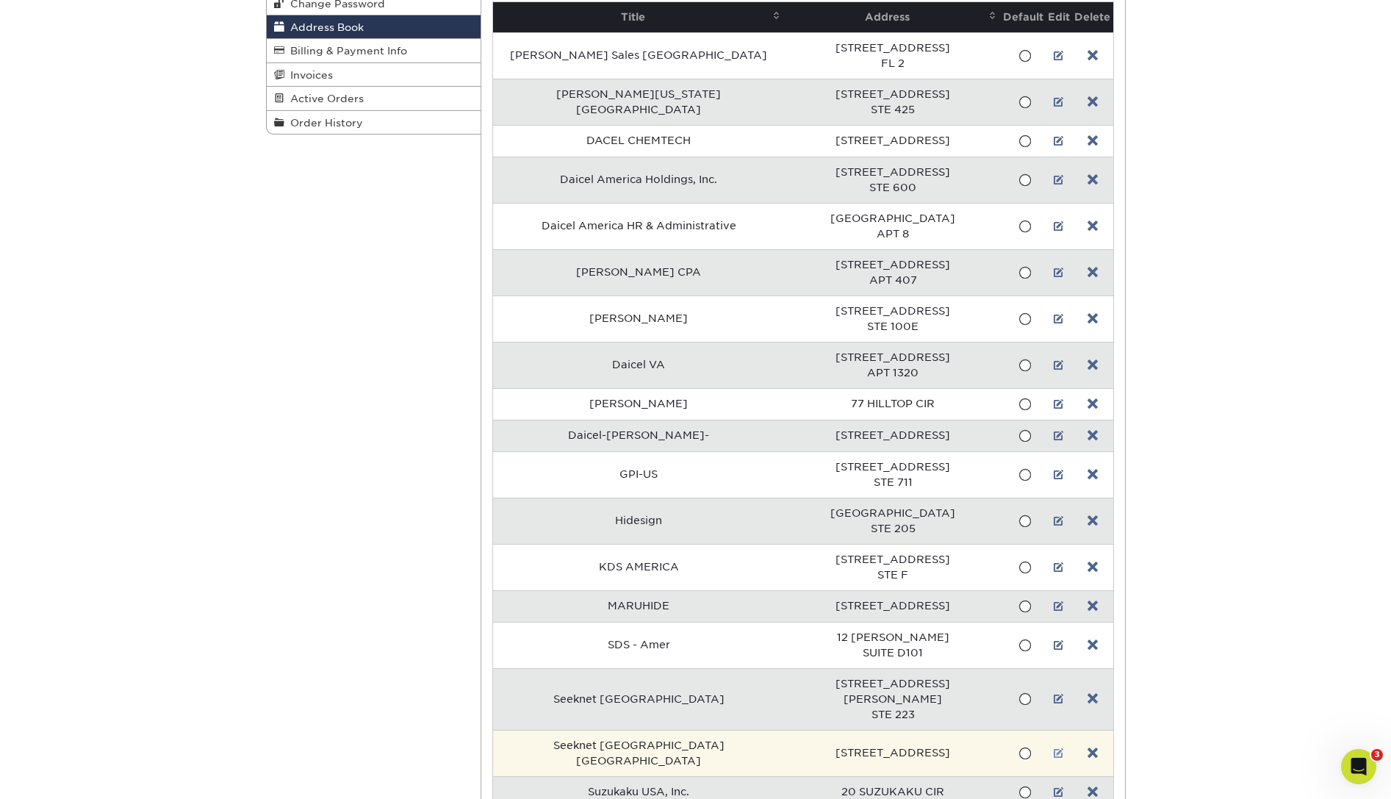
click at [1054, 747] on link at bounding box center [1059, 753] width 10 height 12
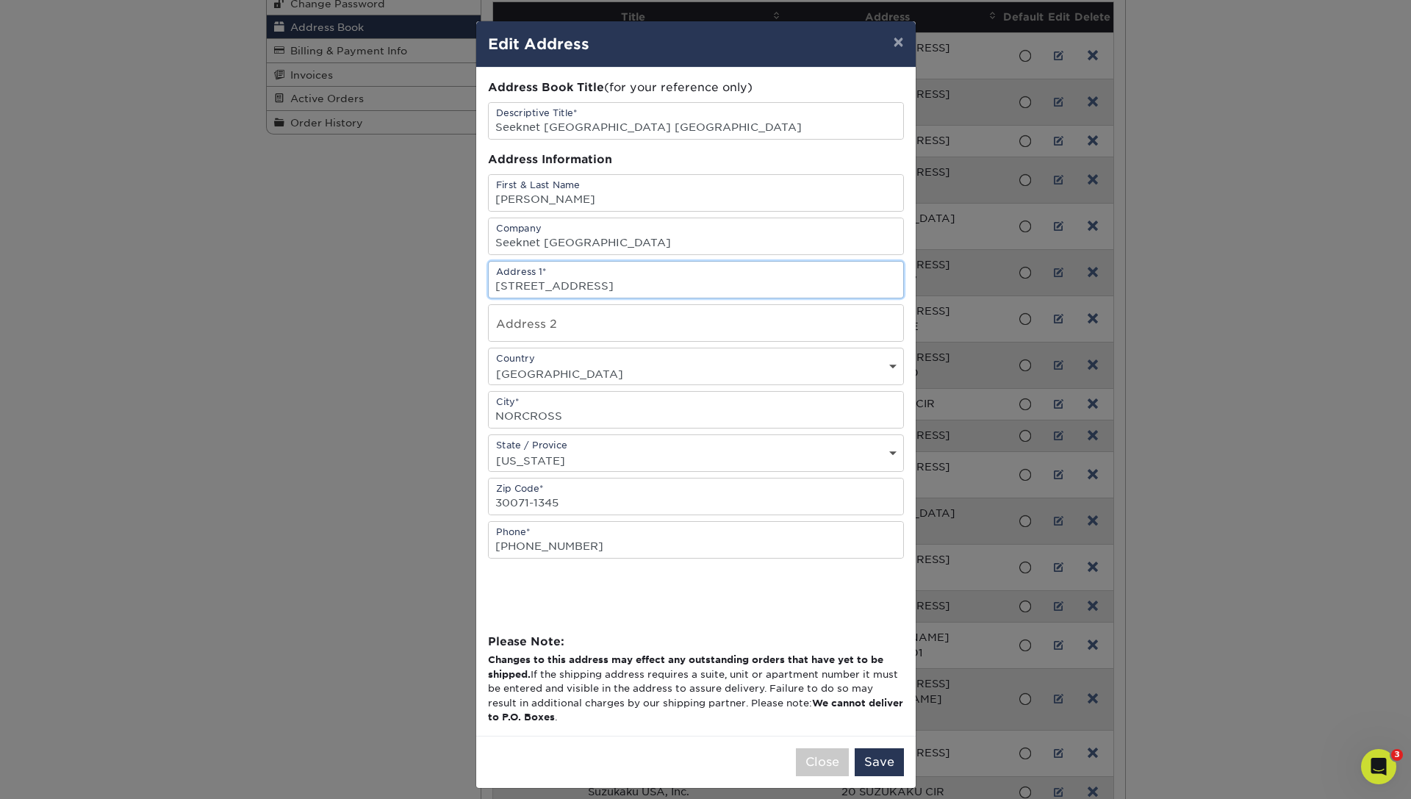
drag, startPoint x: 514, startPoint y: 291, endPoint x: 439, endPoint y: 288, distance: 75.0
click at [439, 288] on div "× Edit Address Address Book Title (for your reference only) Descriptive Title* …" at bounding box center [705, 399] width 1411 height 799
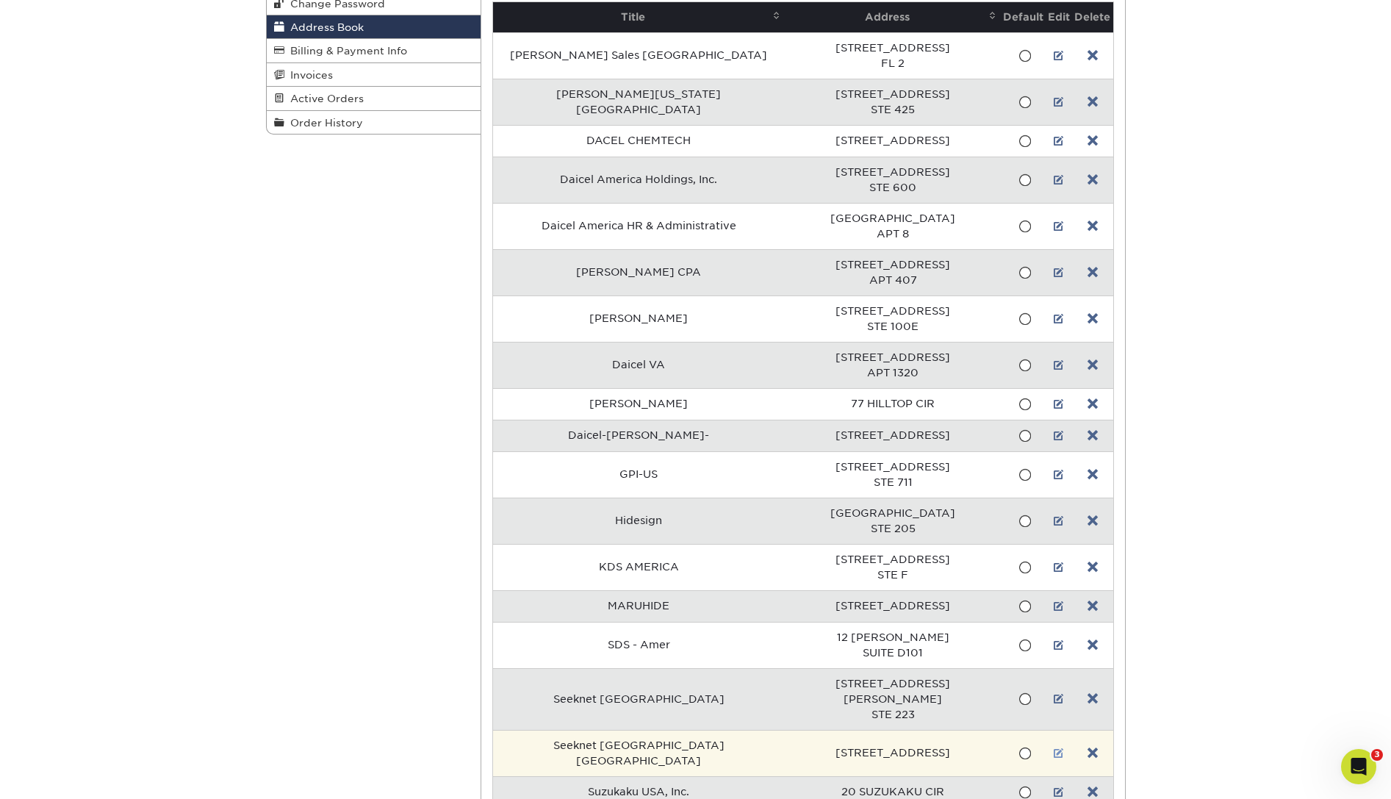
click at [1054, 747] on link at bounding box center [1059, 753] width 10 height 12
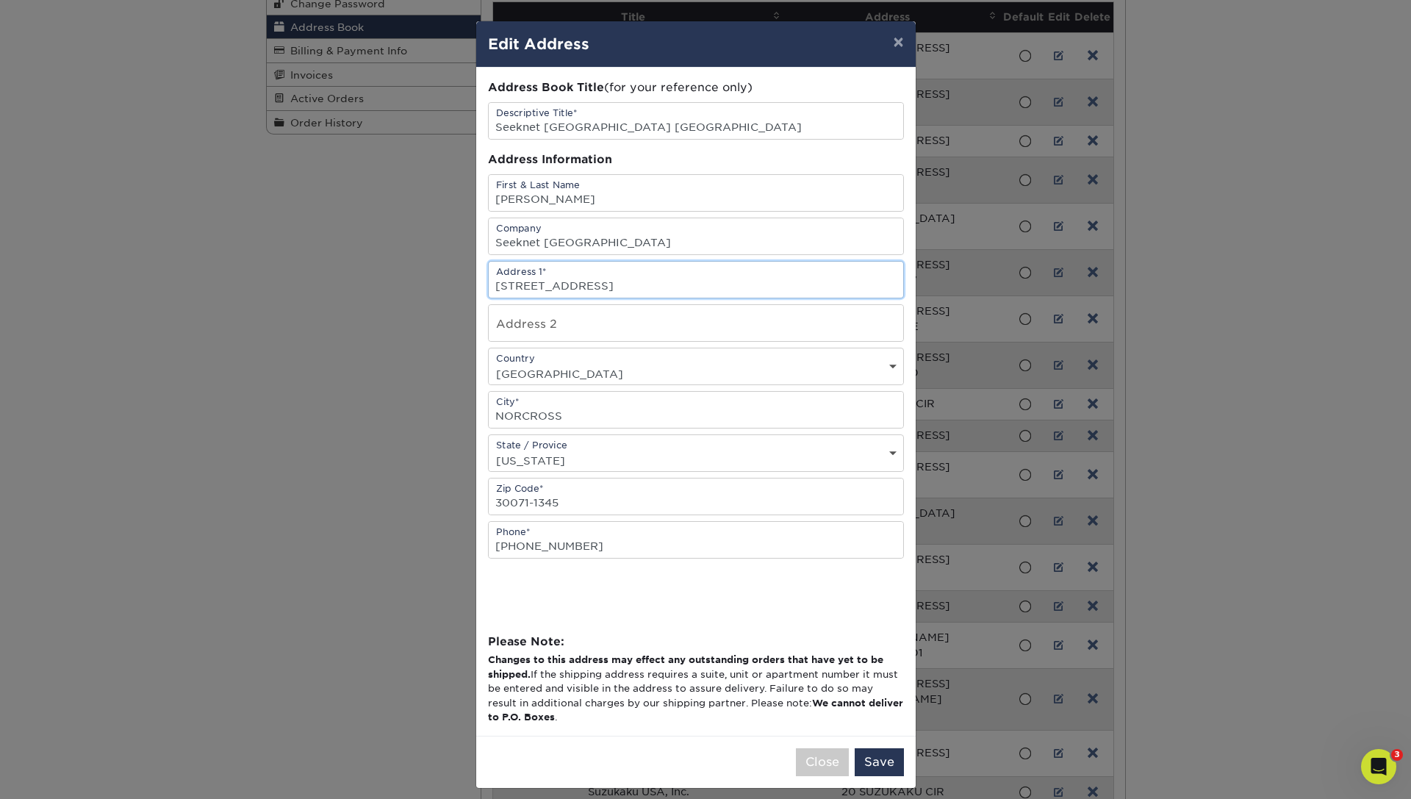
click at [509, 287] on input "[STREET_ADDRESS]" at bounding box center [696, 280] width 415 height 36
drag, startPoint x: 512, startPoint y: 288, endPoint x: 482, endPoint y: 288, distance: 29.4
click at [489, 288] on input "[STREET_ADDRESS]" at bounding box center [696, 280] width 415 height 36
type input "[STREET_ADDRESS]"
click at [564, 324] on input "text" at bounding box center [696, 323] width 415 height 36
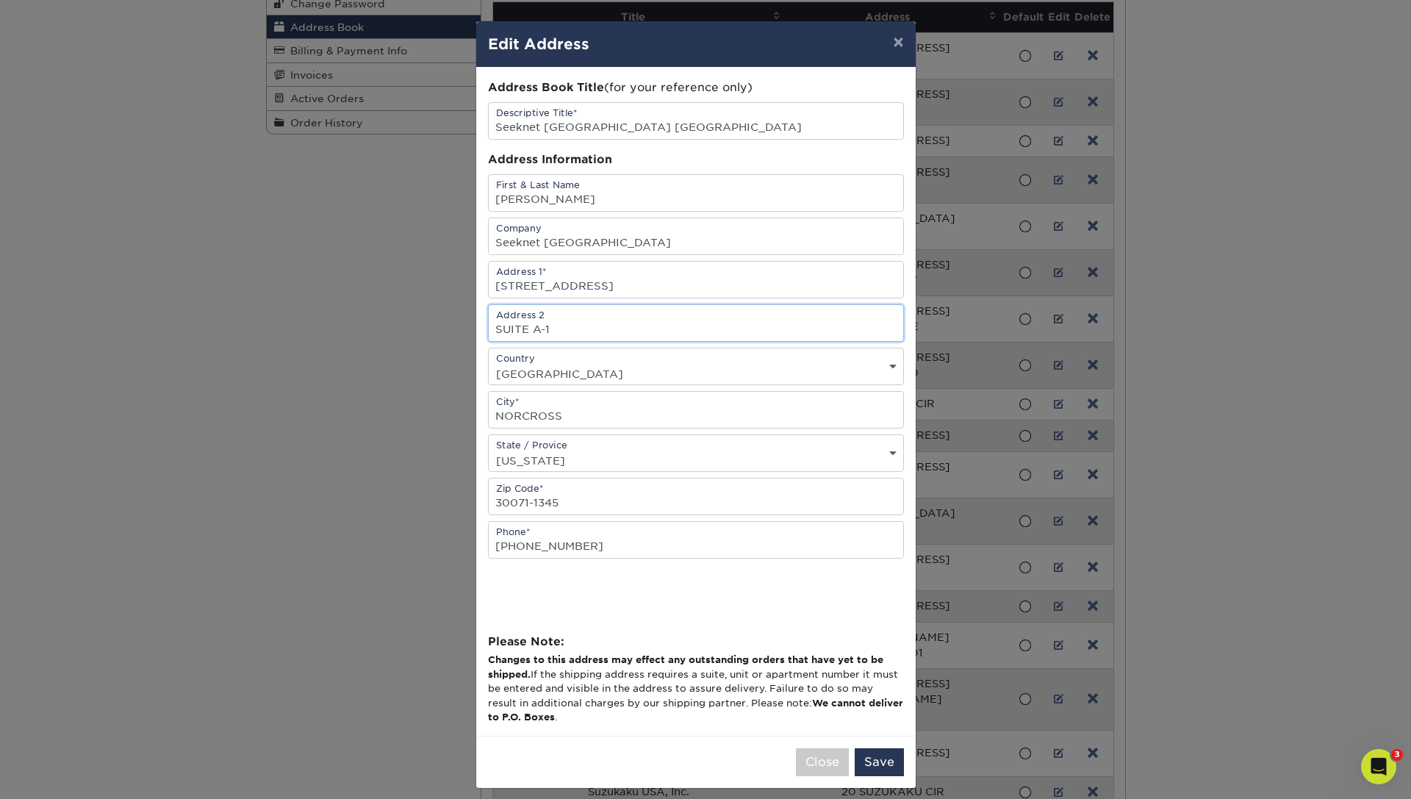
type input "SUITE A-1"
click at [628, 509] on input "30071-1345" at bounding box center [696, 496] width 415 height 36
drag, startPoint x: 521, startPoint y: 509, endPoint x: 868, endPoint y: 544, distance: 348.6
click at [858, 514] on input "30071-1345" at bounding box center [696, 496] width 415 height 36
type input "30071"
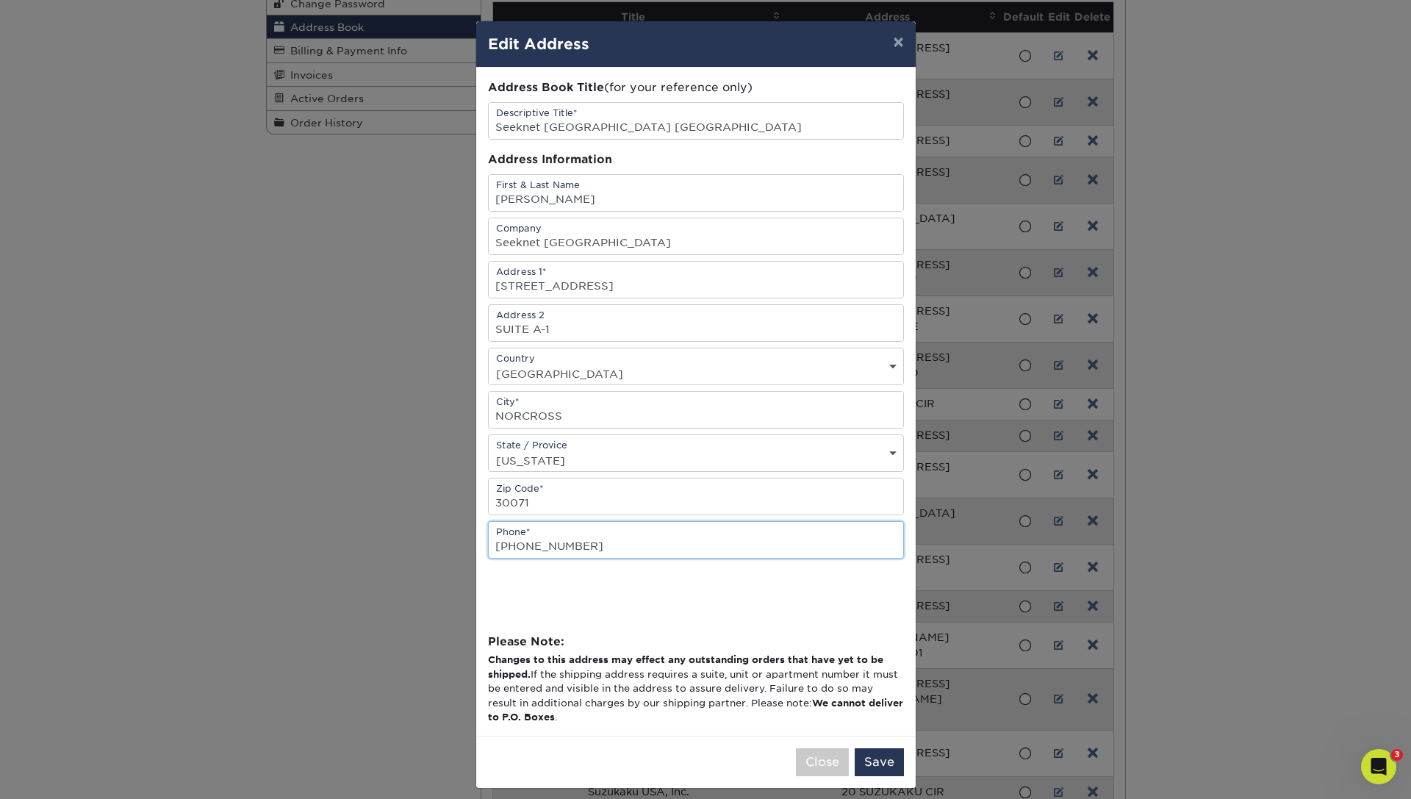
click at [570, 553] on input "310-938-4772" at bounding box center [696, 540] width 415 height 36
drag, startPoint x: 512, startPoint y: 549, endPoint x: 655, endPoint y: 561, distance: 143.1
click at [655, 558] on input "310-938-4772" at bounding box center [696, 540] width 415 height 36
type input "3"
type input "4702464550"
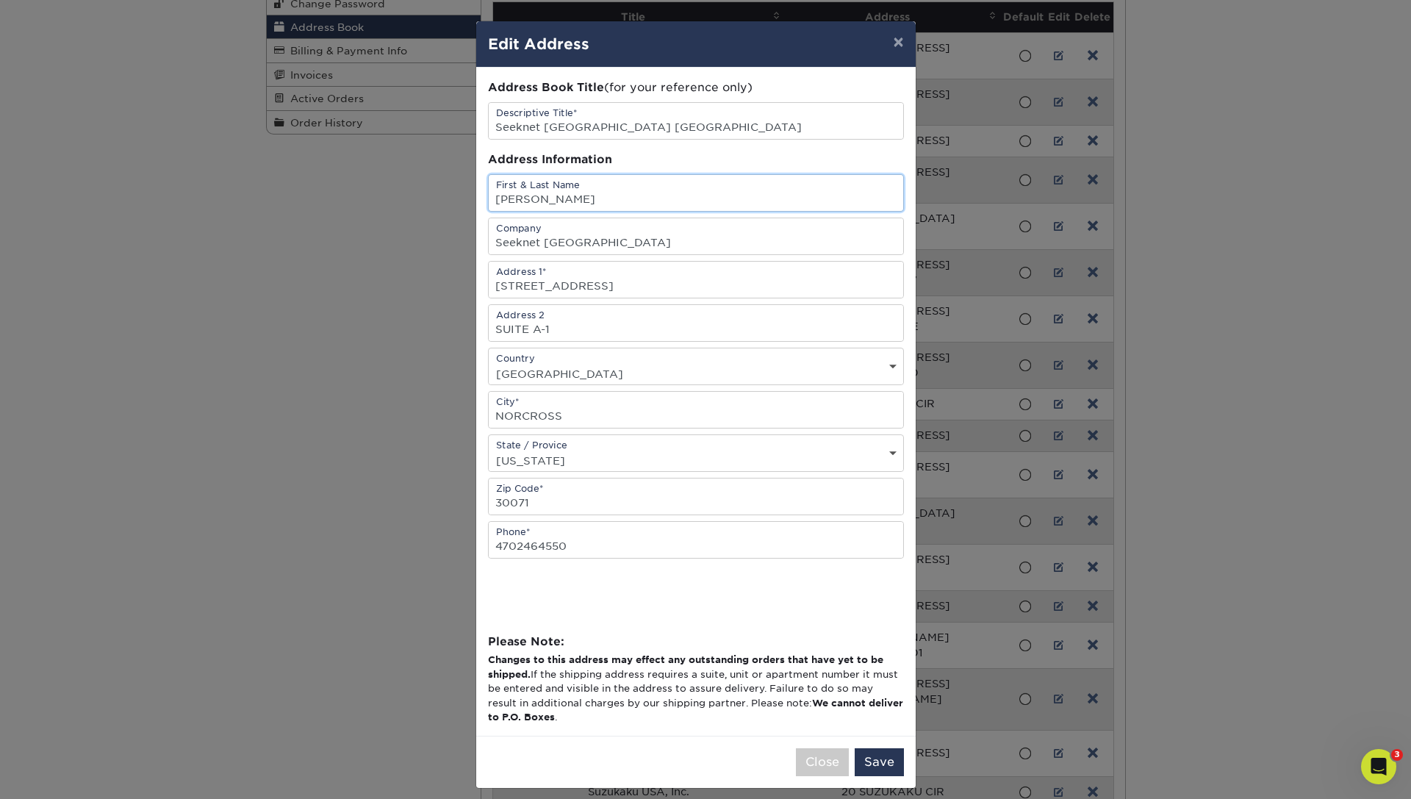
drag, startPoint x: 581, startPoint y: 202, endPoint x: 453, endPoint y: 198, distance: 127.9
click at [489, 198] on input "Sofia Cherradi" at bounding box center [696, 193] width 415 height 36
type input "YUKIHITO OKADA"
click at [867, 767] on button "Save" at bounding box center [879, 762] width 49 height 28
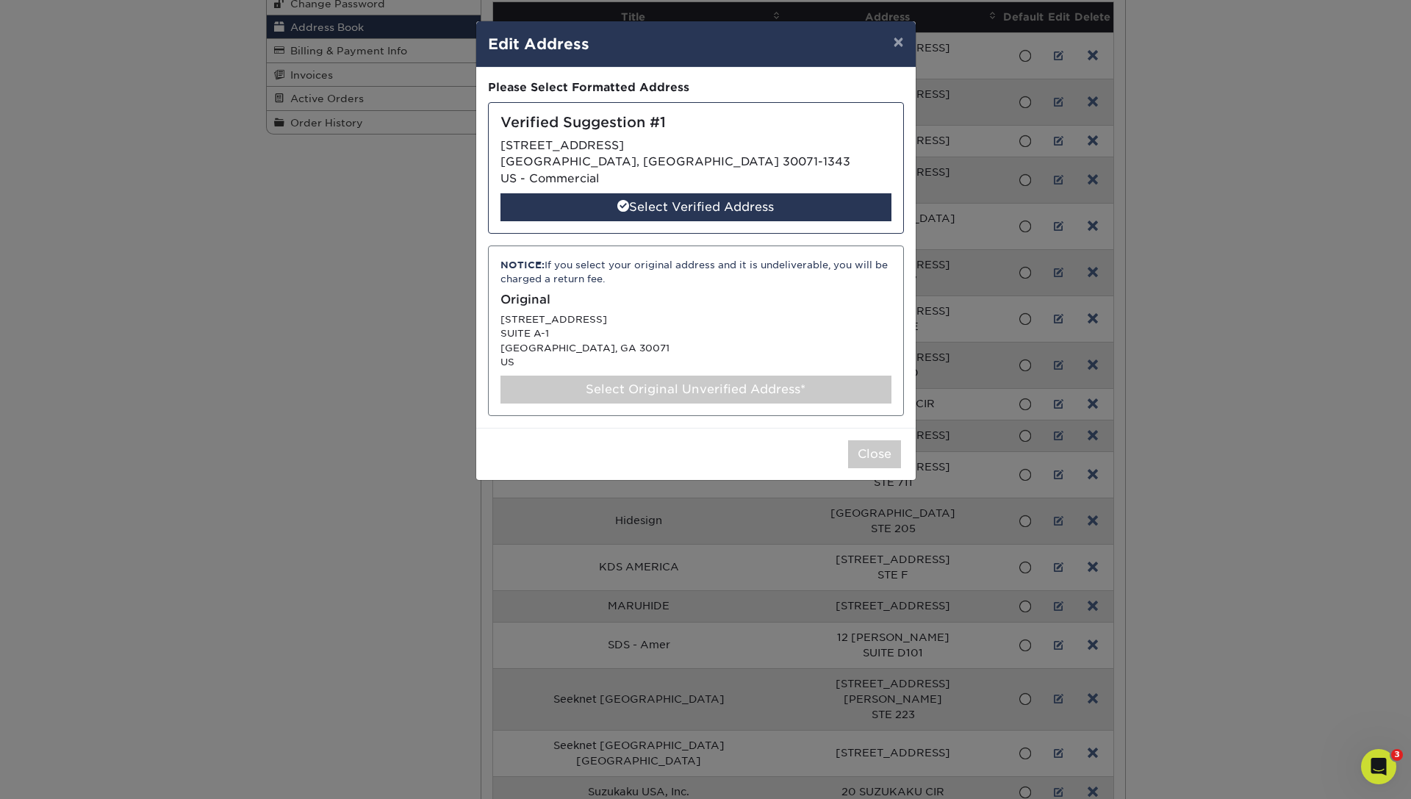
click at [527, 301] on h5 "Original" at bounding box center [696, 300] width 391 height 14
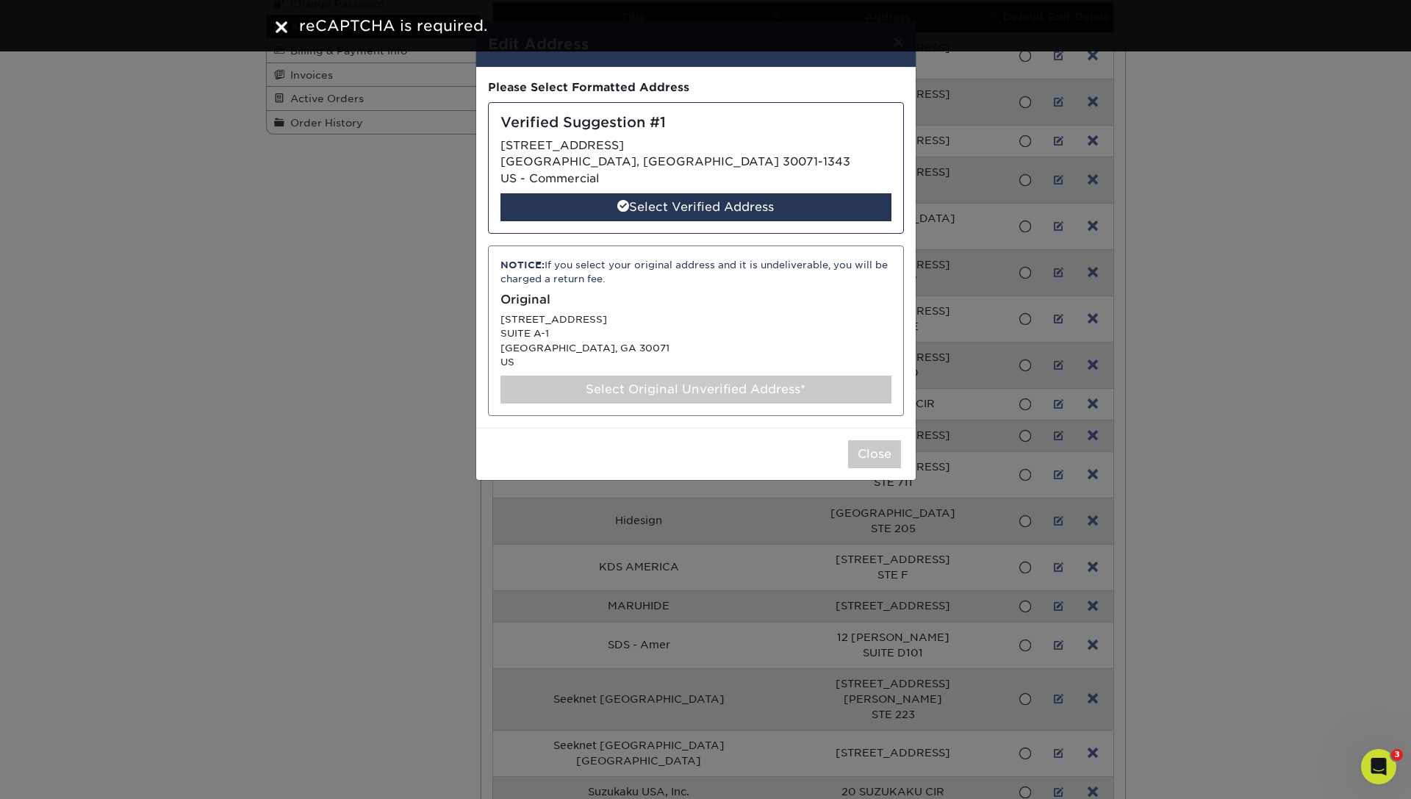
click at [740, 377] on div "Select Original Unverified Address*" at bounding box center [696, 390] width 391 height 28
click at [715, 384] on div "Select Original Unverified Address*" at bounding box center [696, 390] width 391 height 28
click at [703, 209] on div "Select Verified Address" at bounding box center [696, 207] width 391 height 28
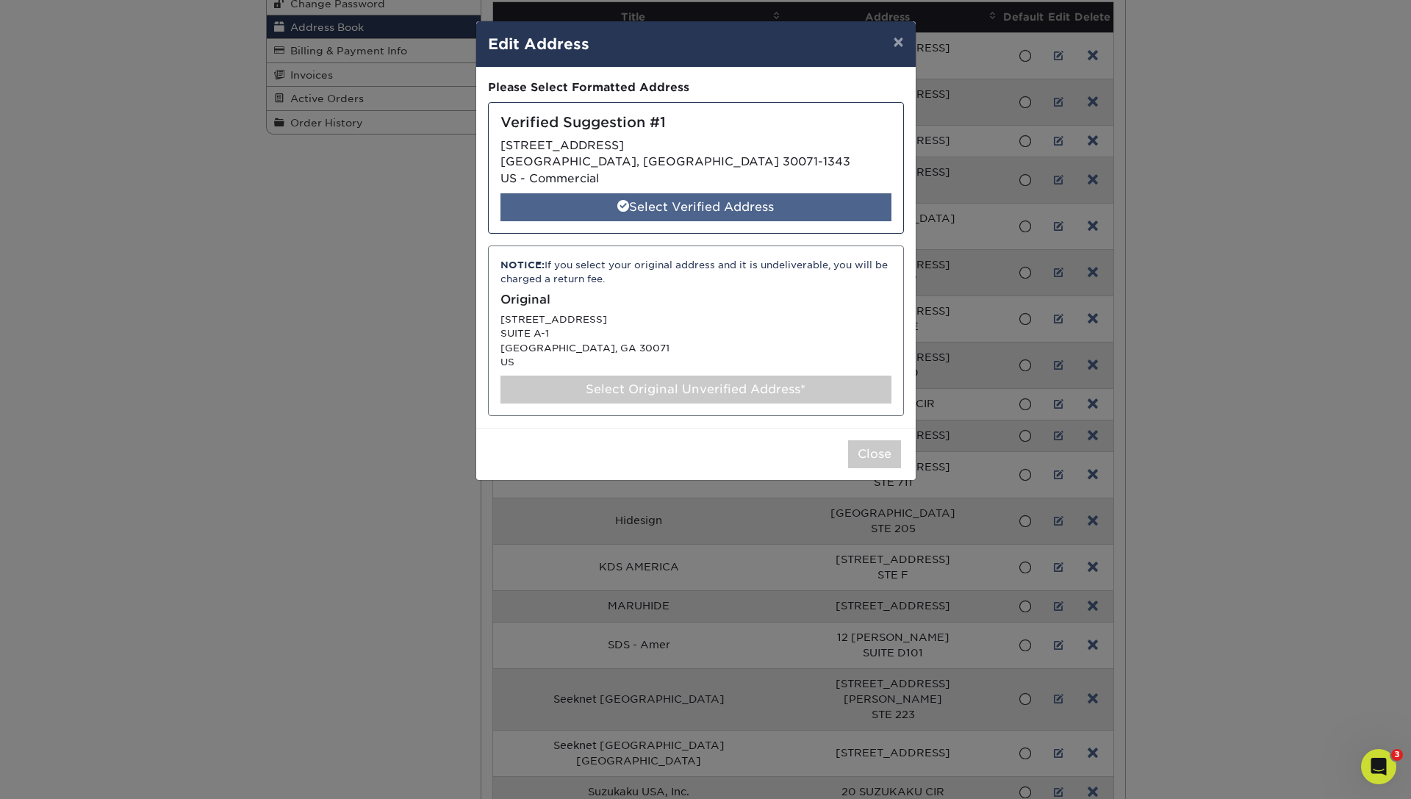
click at [703, 209] on div "Select Verified Address" at bounding box center [696, 207] width 391 height 28
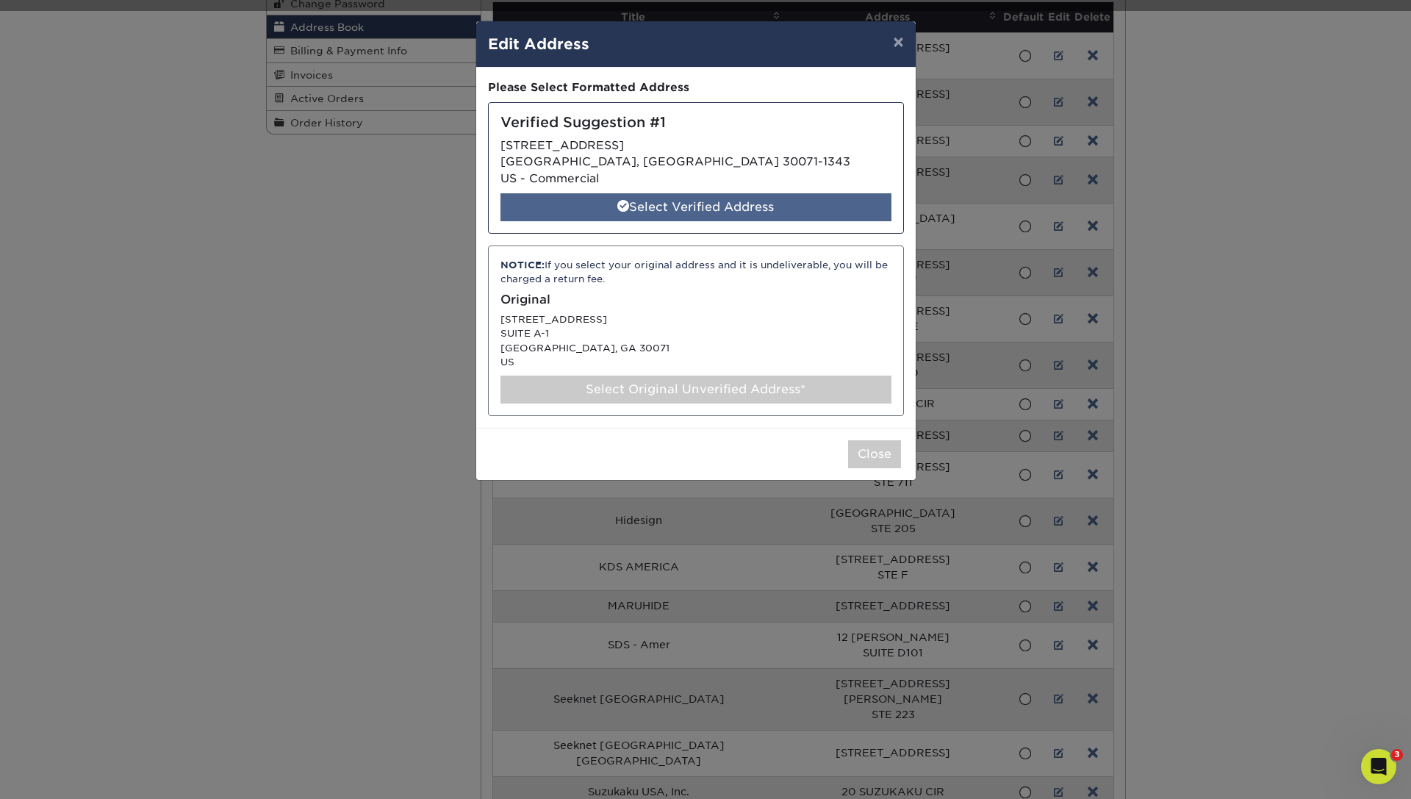
click at [703, 209] on div "Select Verified Address" at bounding box center [696, 207] width 391 height 28
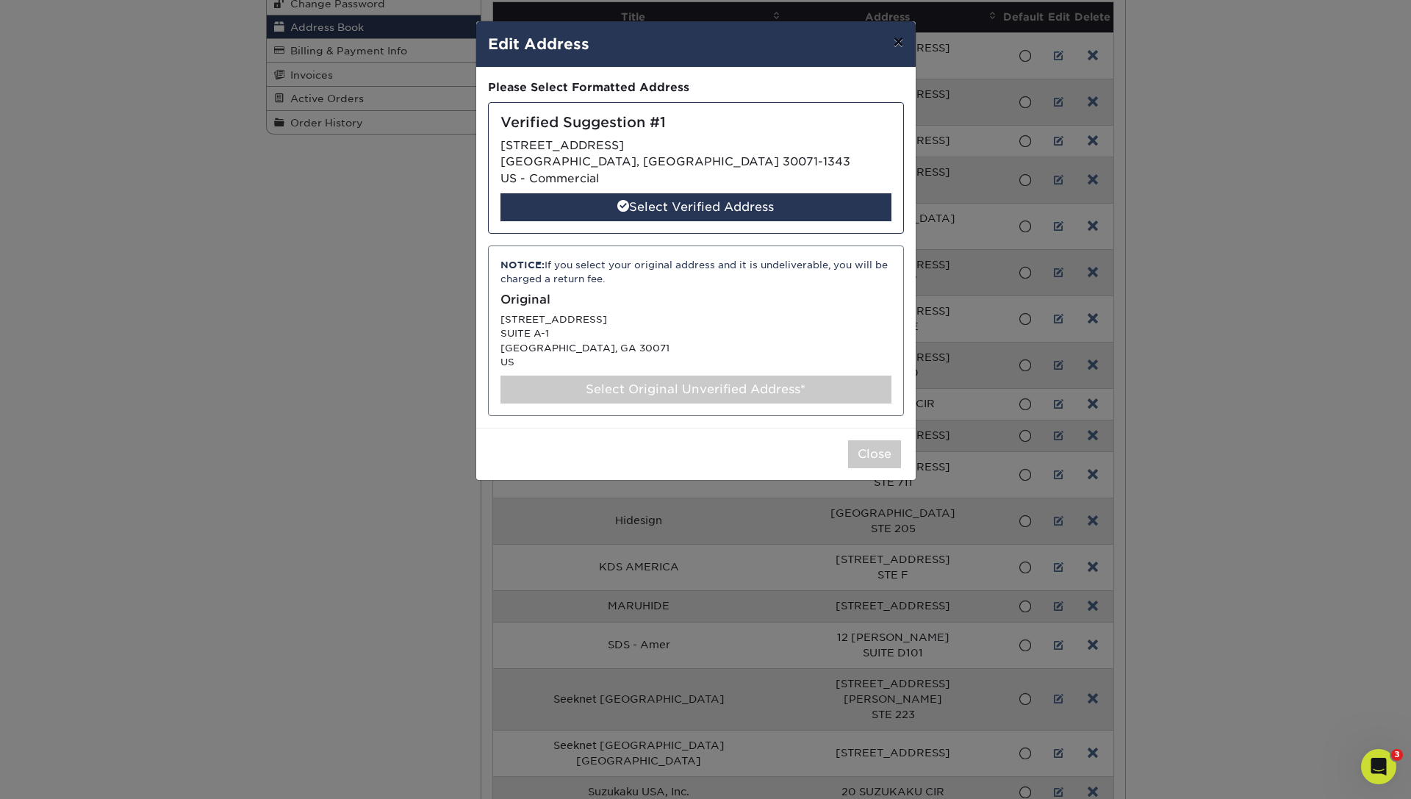
click at [891, 40] on button "×" at bounding box center [898, 41] width 34 height 41
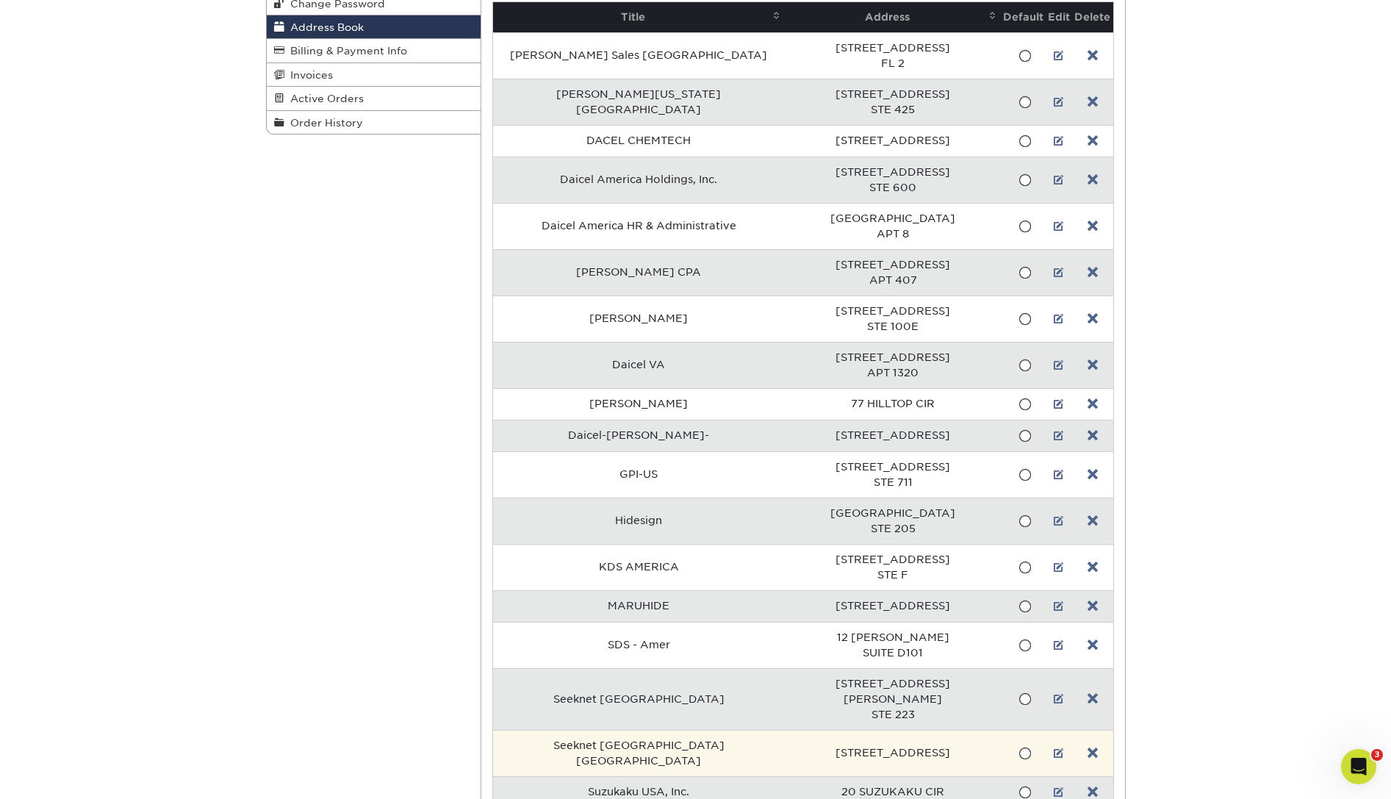
click at [1051, 730] on td at bounding box center [1059, 753] width 26 height 46
click at [1046, 730] on td at bounding box center [1059, 753] width 26 height 46
click at [1054, 747] on link at bounding box center [1059, 753] width 10 height 12
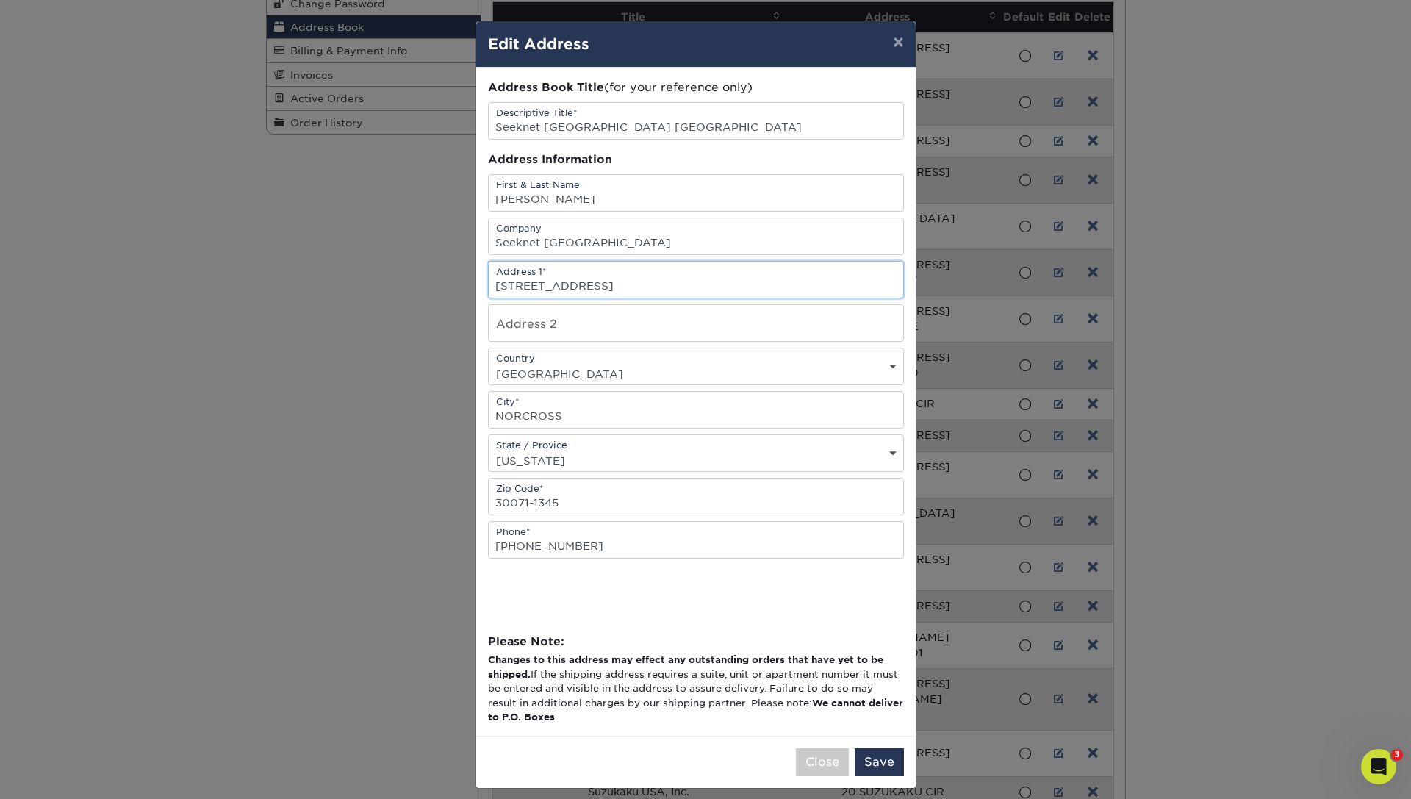
click at [632, 289] on input "6035 ATLANTIC BLVD" at bounding box center [696, 280] width 415 height 36
drag, startPoint x: 513, startPoint y: 290, endPoint x: 437, endPoint y: 287, distance: 75.8
click at [489, 287] on input "6035 ATLANTIC BLVD SUITE A-1" at bounding box center [696, 280] width 415 height 36
type input "6015 ATLANTIC BLVD SUITE A-1"
drag, startPoint x: 580, startPoint y: 196, endPoint x: 425, endPoint y: 192, distance: 155.1
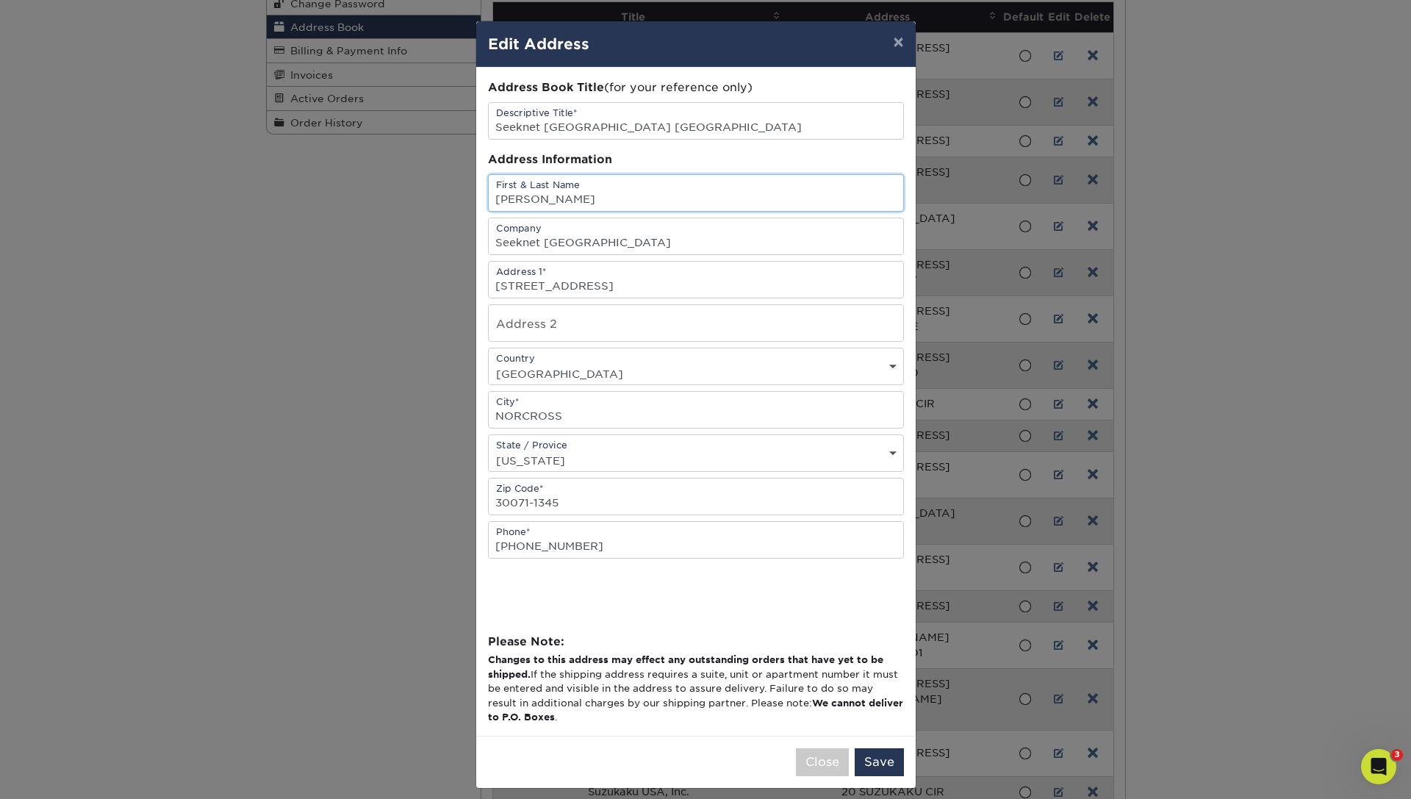
click at [489, 192] on input "Sofia Cherradi" at bounding box center [696, 193] width 415 height 36
type input "Yukihito Okada"
click at [610, 295] on input "6015 ATLANTIC BLVD SUITE A-1" at bounding box center [696, 280] width 415 height 36
drag, startPoint x: 525, startPoint y: 512, endPoint x: 642, endPoint y: 518, distance: 117.7
click at [642, 514] on input "30071-1345" at bounding box center [696, 496] width 415 height 36
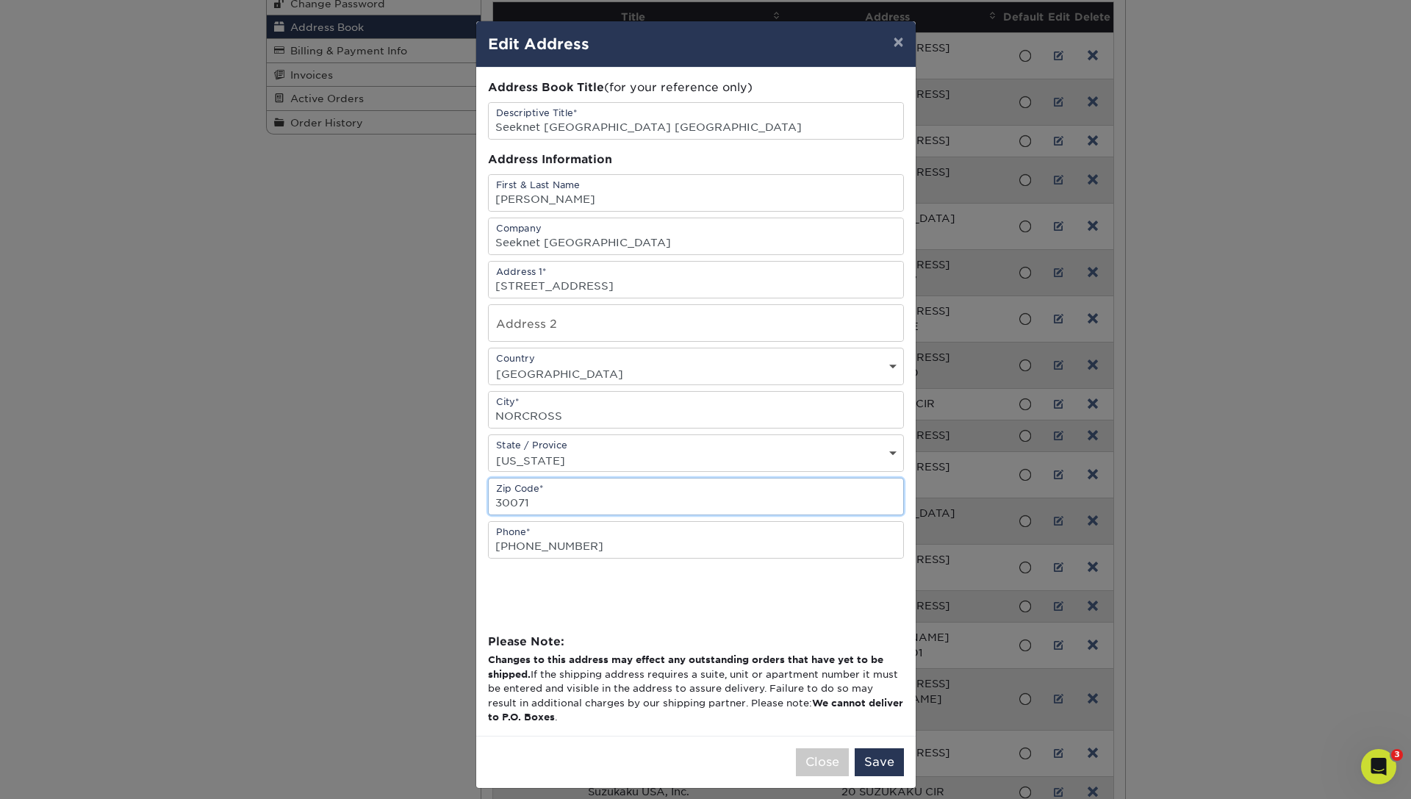
type input "30071"
click at [517, 553] on input "310-938-4772" at bounding box center [696, 540] width 415 height 36
click at [493, 551] on input "310-246-4550" at bounding box center [696, 540] width 415 height 36
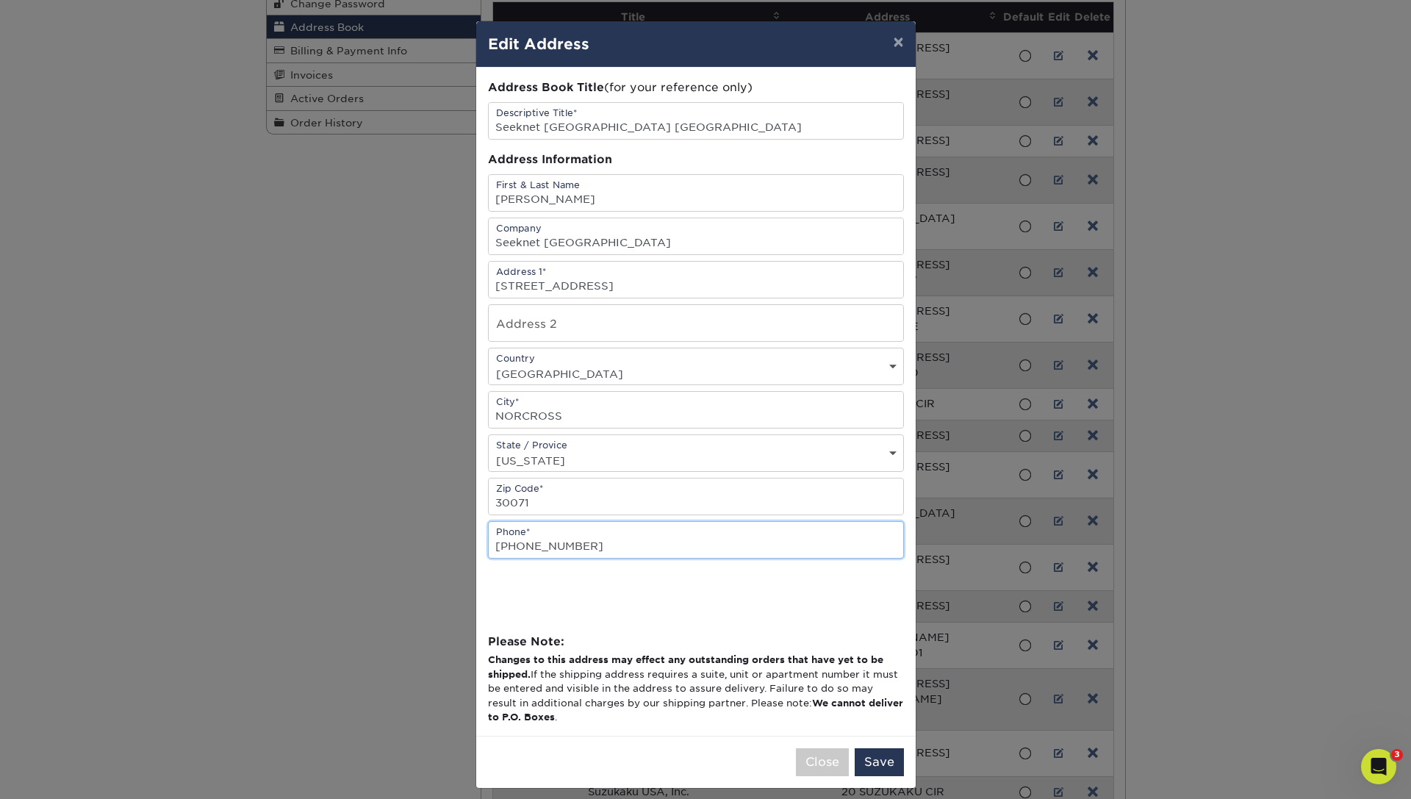
click at [493, 551] on input "310-246-4550" at bounding box center [696, 540] width 415 height 36
type input "470-246-4550"
click at [882, 765] on button "Save" at bounding box center [879, 762] width 49 height 28
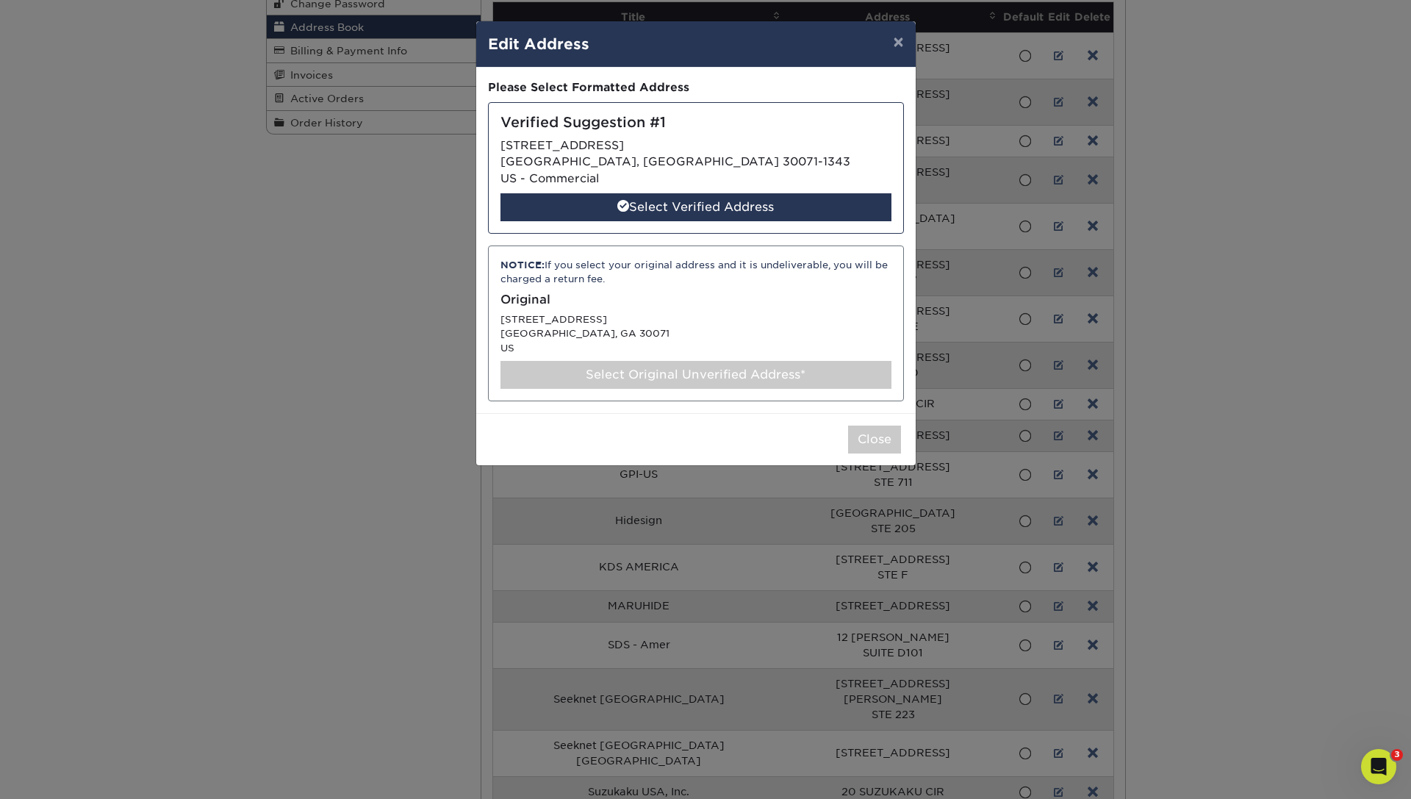
click at [708, 182] on div "Verified Suggestion #1 6015 ATLANTIC BLVD NORCROSS, GA 30071-1343 US - Commerci…" at bounding box center [696, 168] width 416 height 132
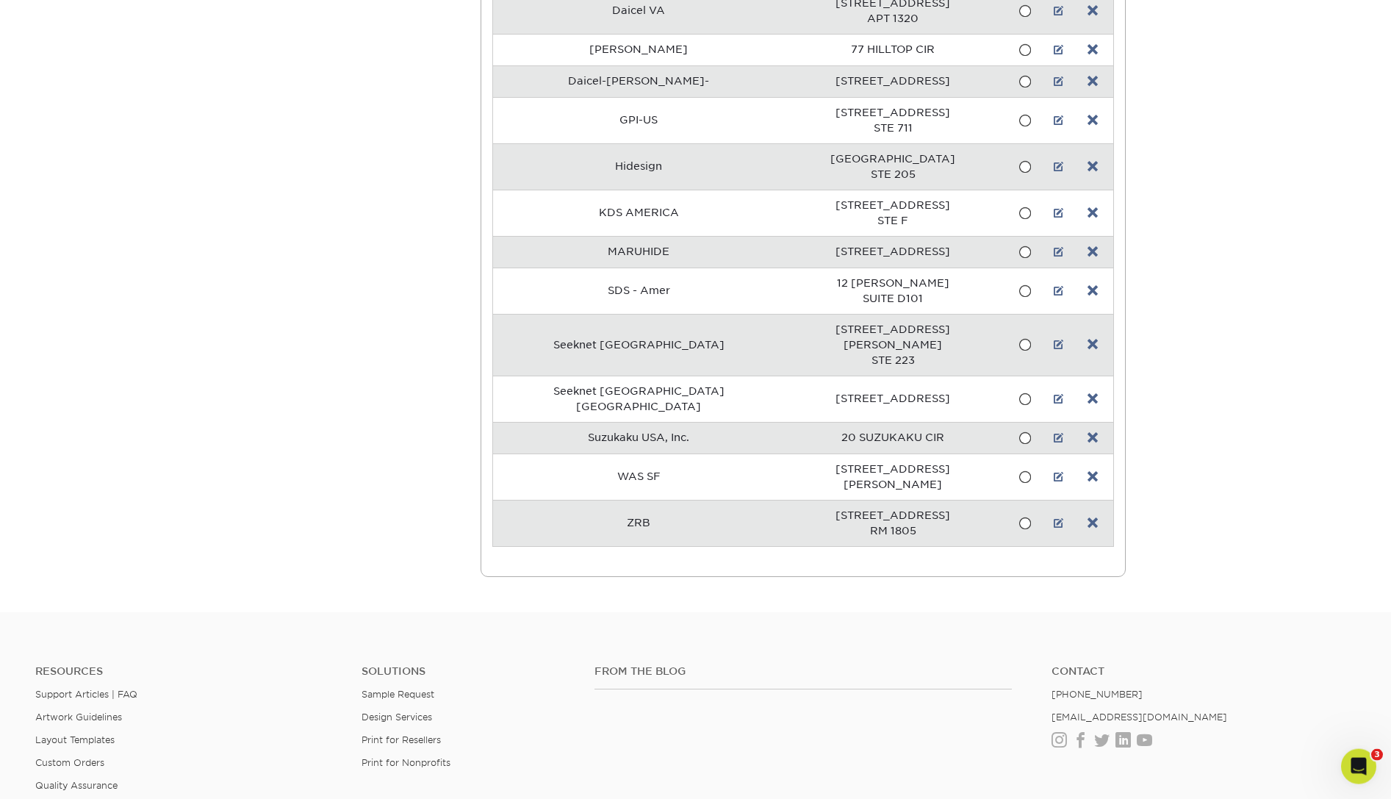
scroll to position [587, 0]
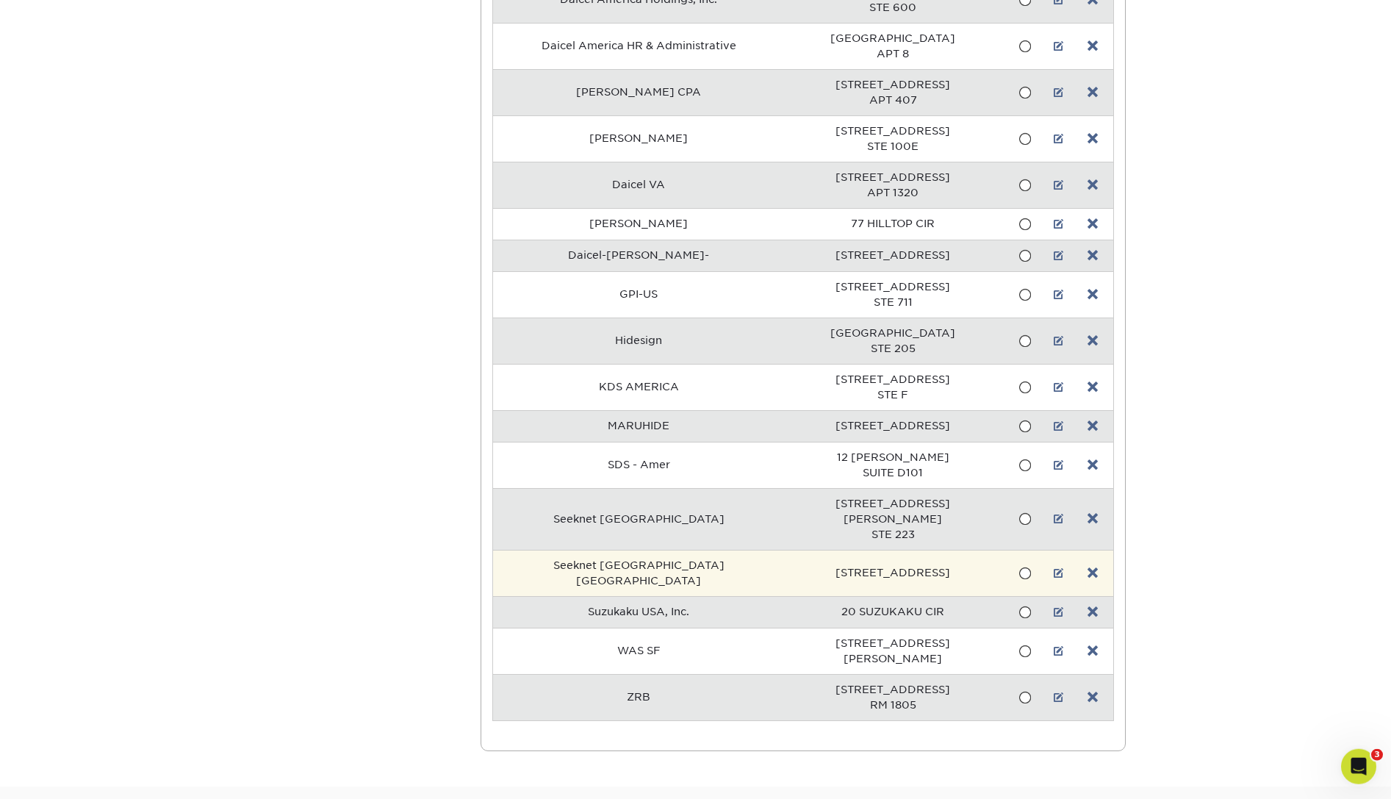
click at [1019, 567] on span at bounding box center [1025, 574] width 12 height 14
click at [0, 0] on input "radio" at bounding box center [0, 0] width 0 height 0
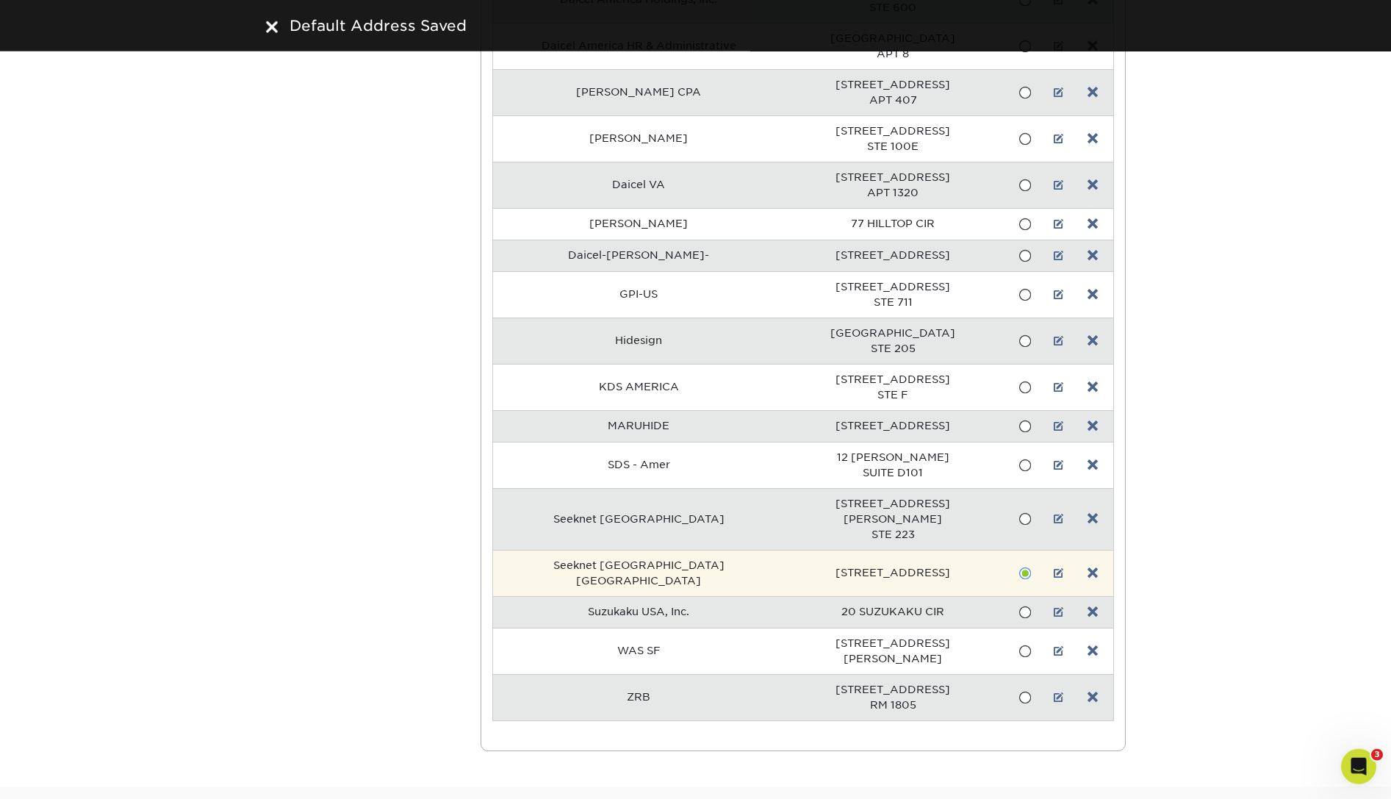
click at [1019, 567] on span at bounding box center [1025, 574] width 12 height 14
click at [0, 0] on input "radio" at bounding box center [0, 0] width 0 height 0
click at [1019, 567] on span at bounding box center [1025, 574] width 12 height 14
click at [0, 0] on input "radio" at bounding box center [0, 0] width 0 height 0
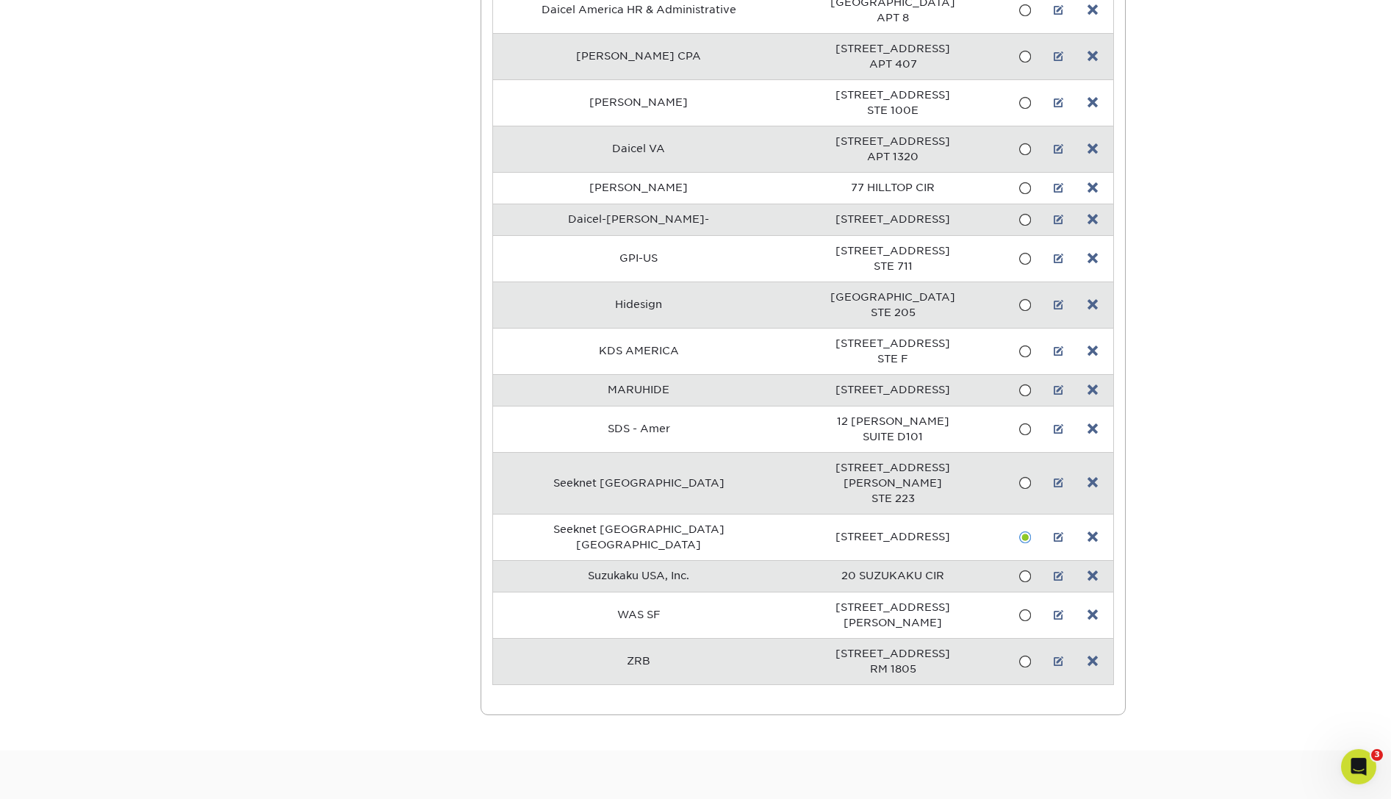
scroll to position [453, 0]
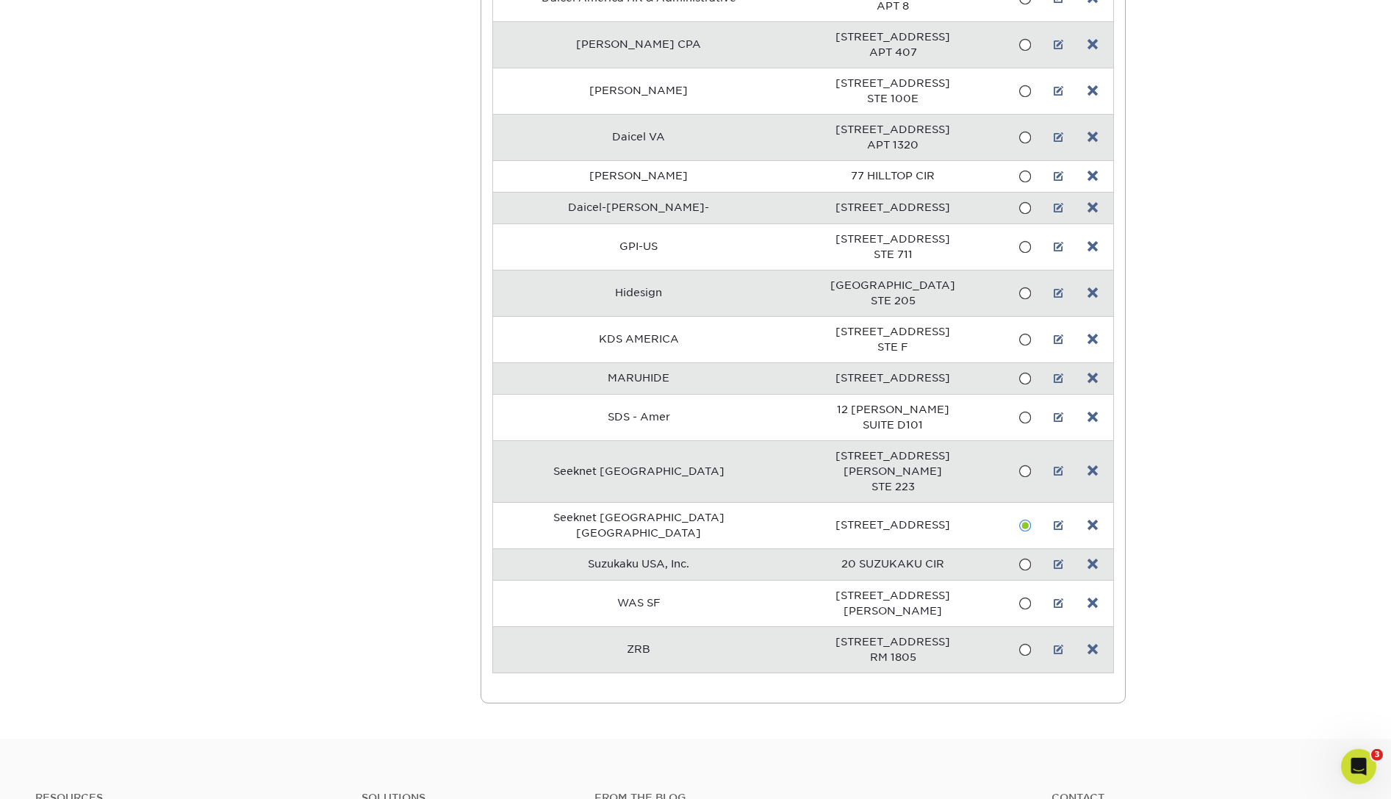
click at [1019, 464] on span at bounding box center [1025, 471] width 12 height 14
click at [0, 0] on input "radio" at bounding box center [0, 0] width 0 height 0
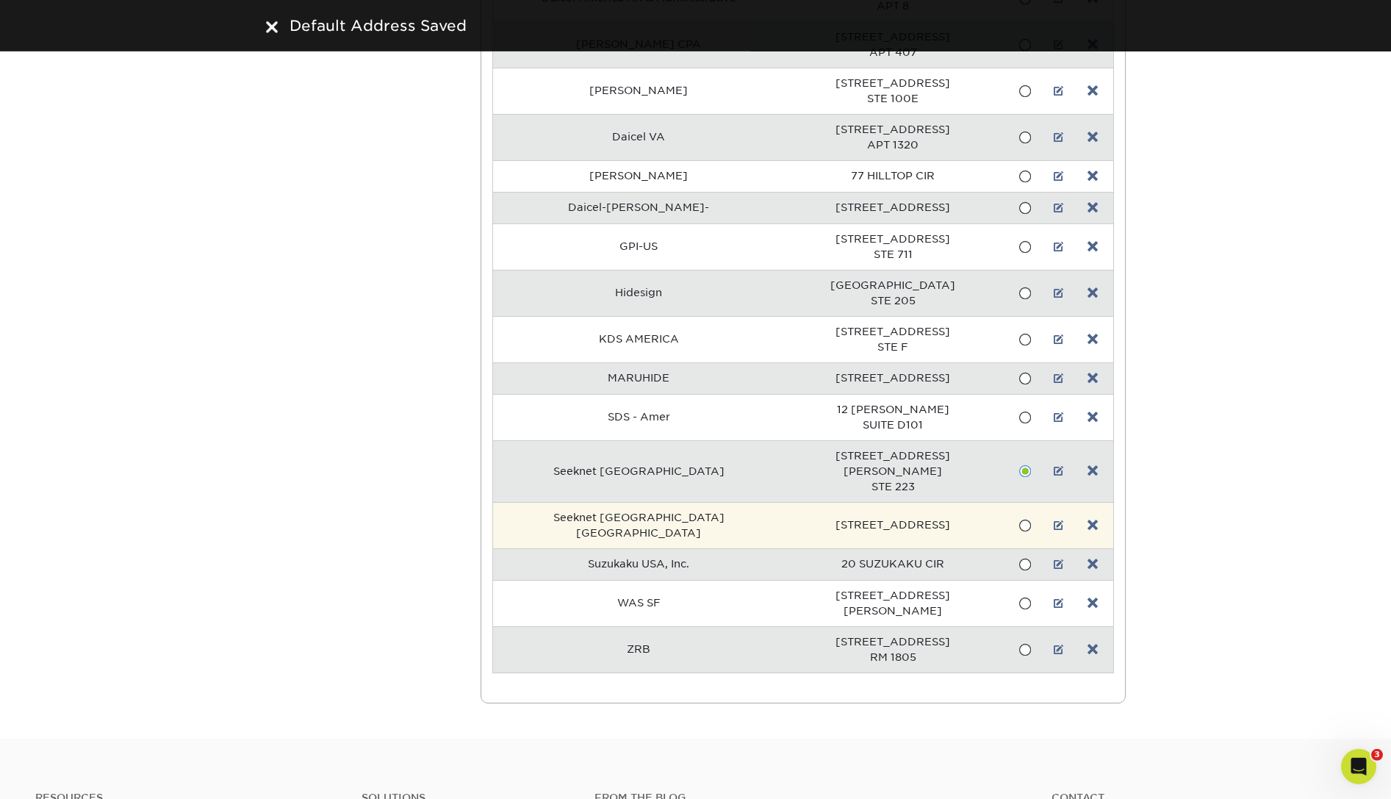
click at [785, 502] on td "6015 ATLANTIC BLVD" at bounding box center [893, 525] width 217 height 46
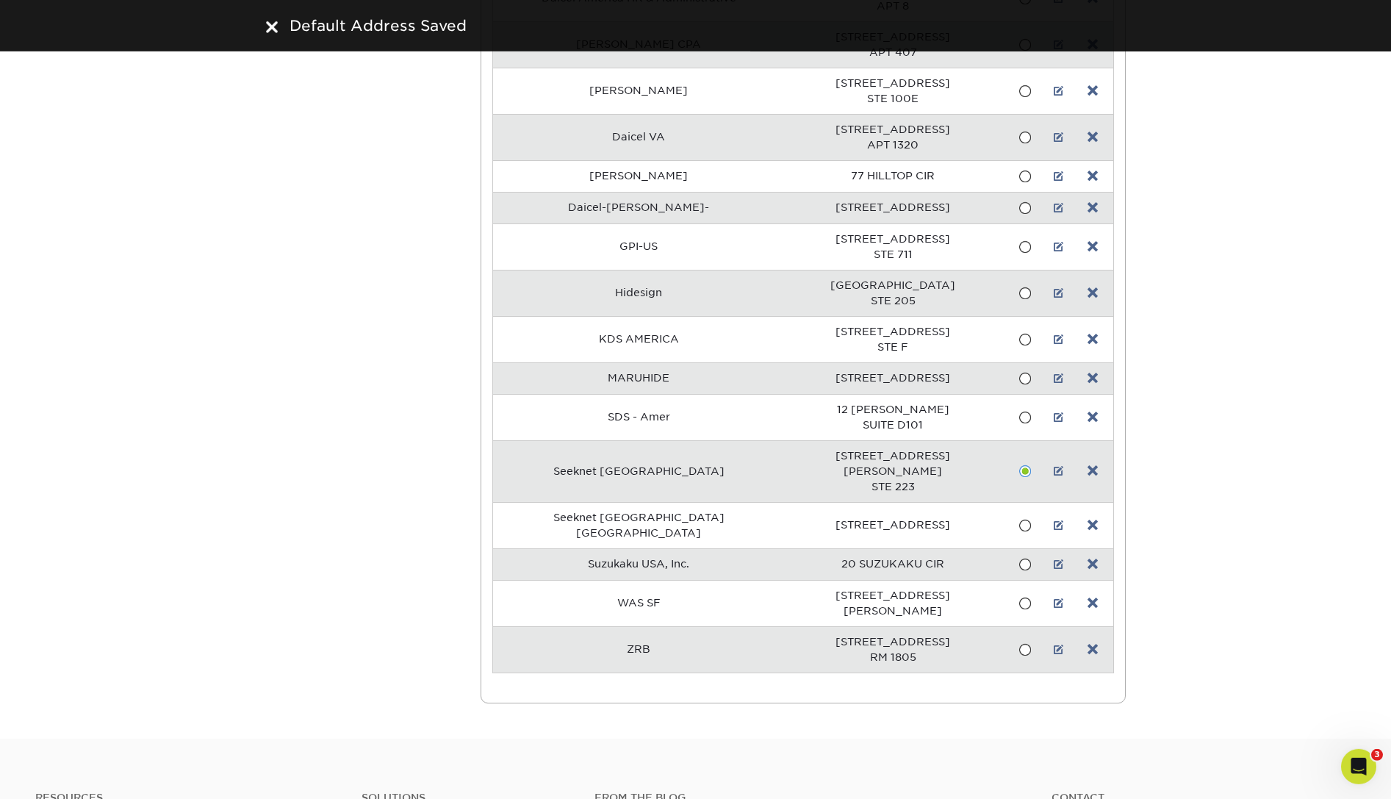
click at [1225, 509] on div "Address Book Account Overview Contact Information Change Password Address Book …" at bounding box center [695, 209] width 1391 height 1058
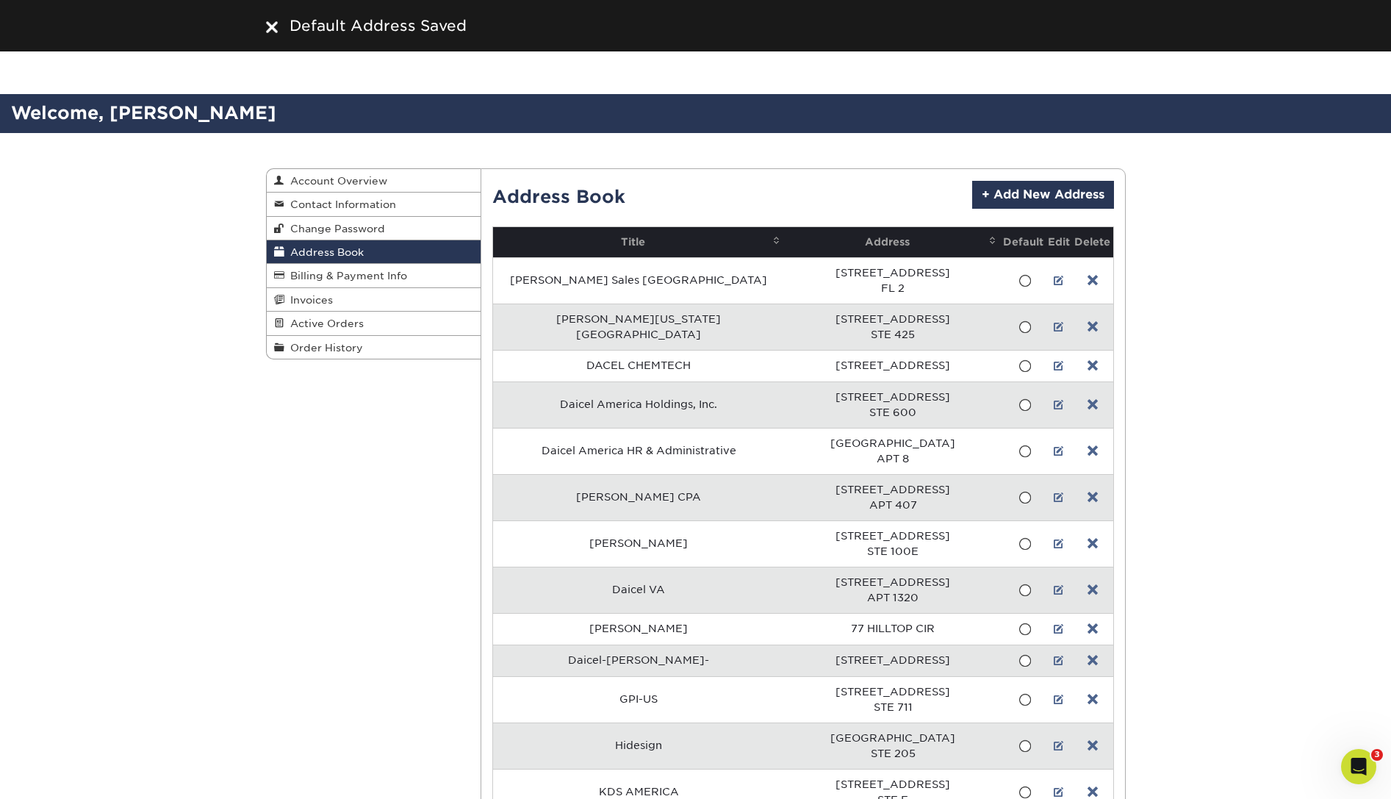
scroll to position [445, 0]
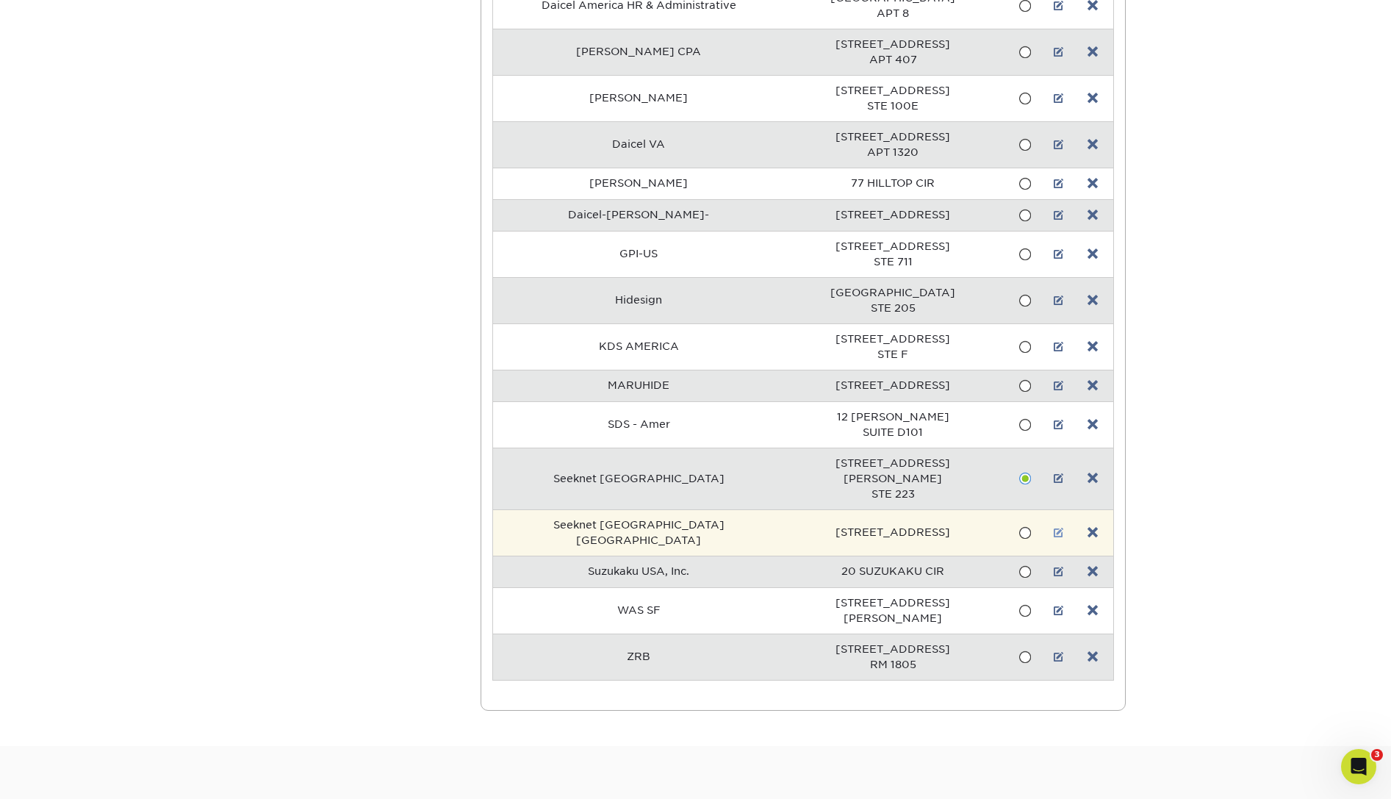
click at [1054, 527] on link at bounding box center [1059, 533] width 10 height 12
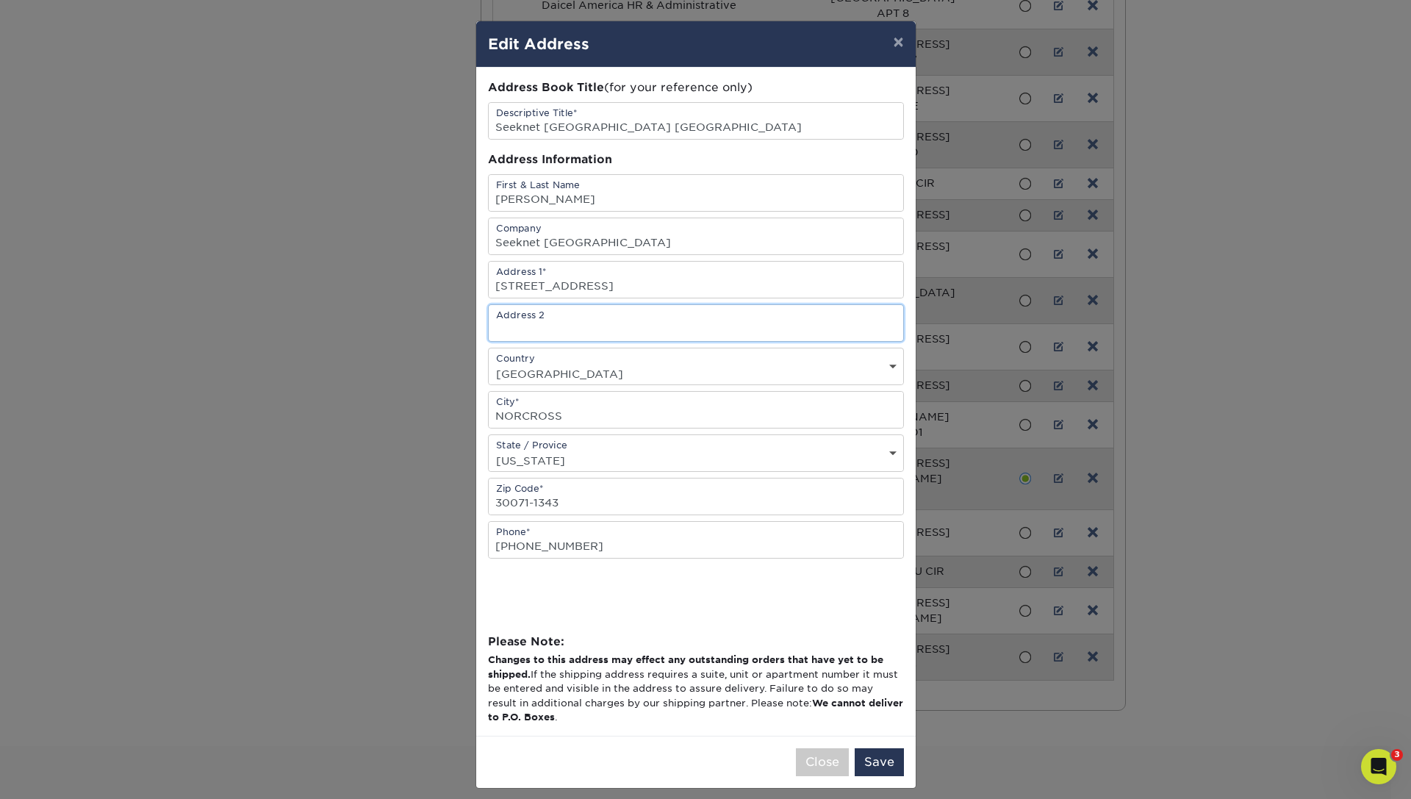
click at [666, 329] on input "text" at bounding box center [696, 323] width 415 height 36
type input "S"
type input "SUITE A-1"
click at [589, 506] on input "30071-1343" at bounding box center [696, 496] width 415 height 36
drag, startPoint x: 524, startPoint y: 505, endPoint x: 751, endPoint y: 537, distance: 229.4
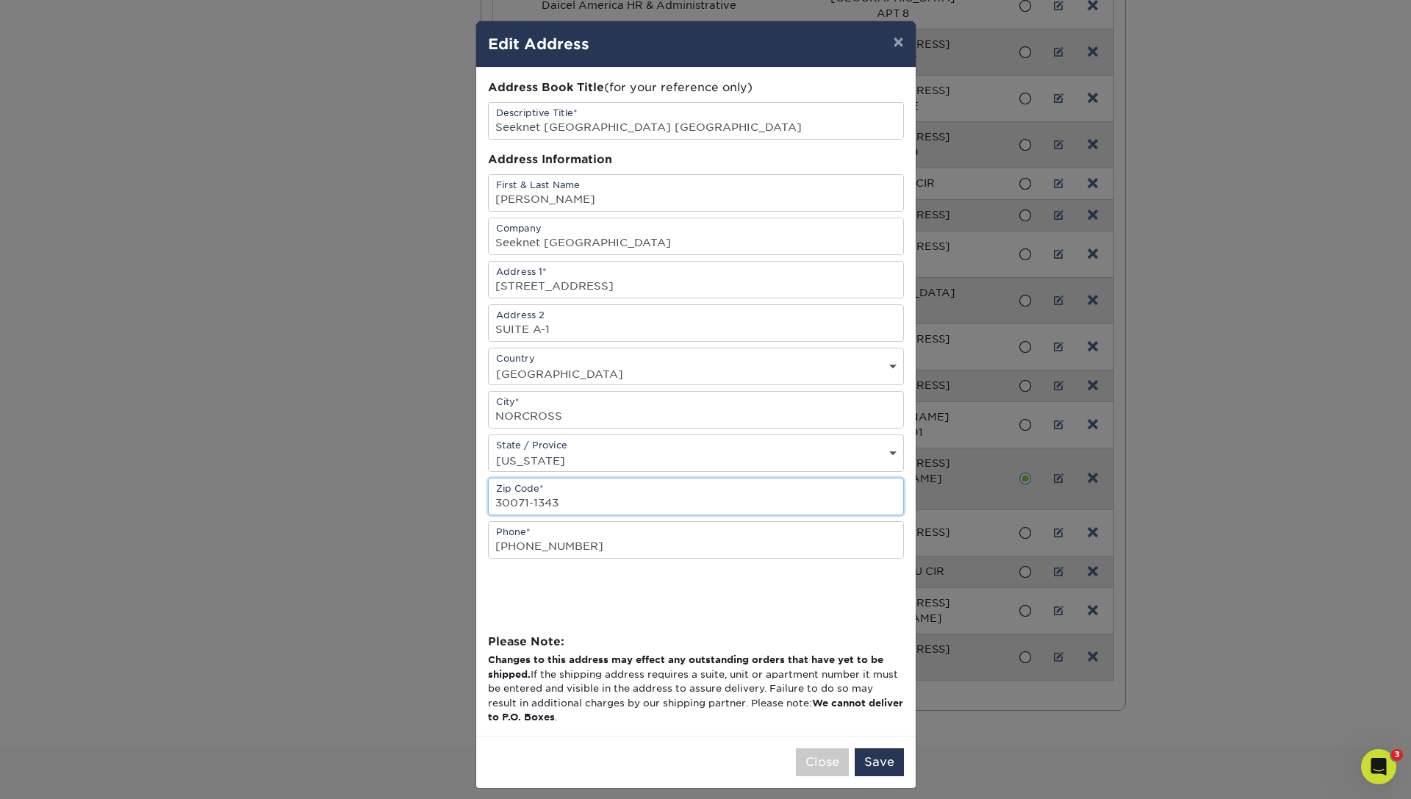
click at [747, 514] on input "30071-1343" at bounding box center [696, 496] width 415 height 36
type input "30071"
click at [872, 764] on button "Save" at bounding box center [879, 762] width 49 height 28
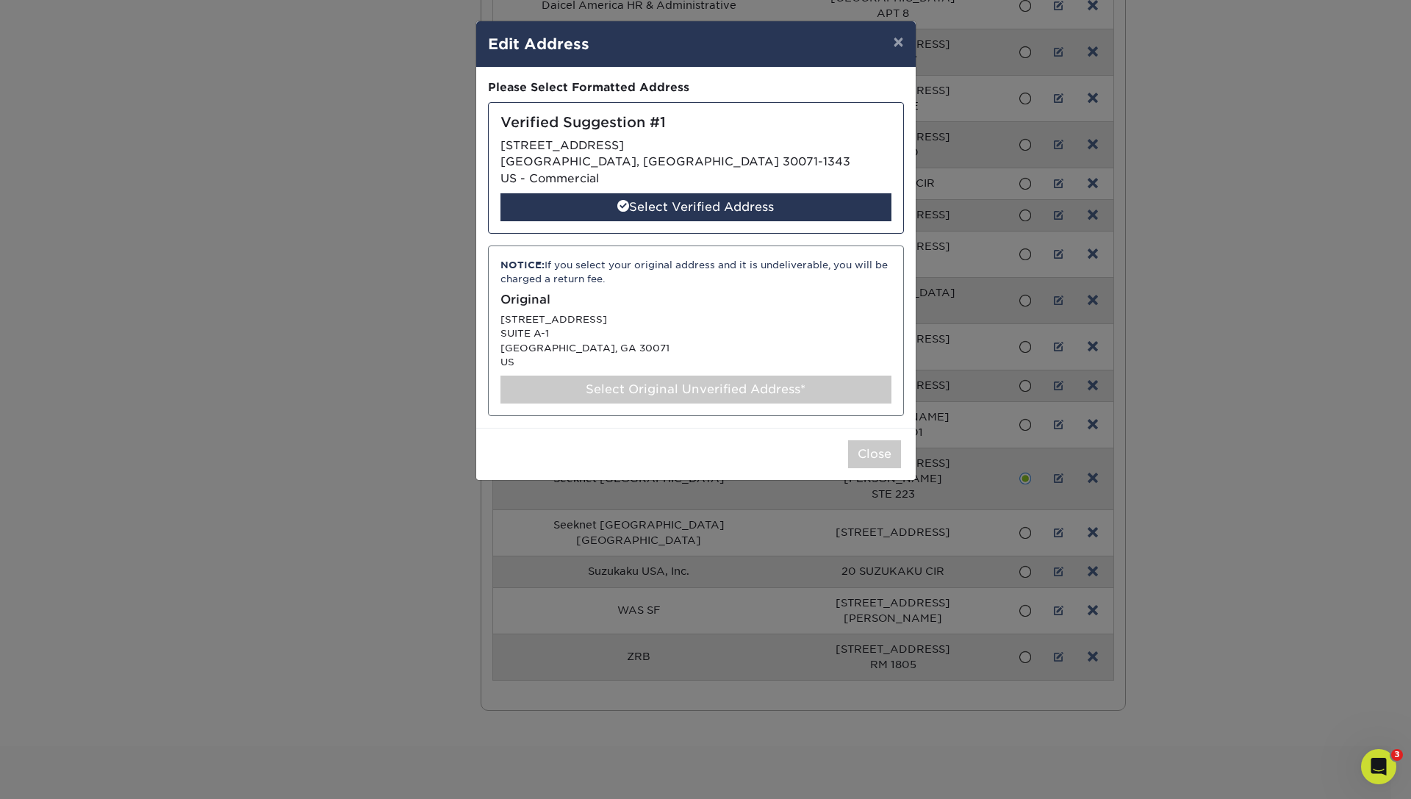
click at [600, 322] on div "NOTICE: If you select your original address and it is undeliverable, you will b…" at bounding box center [696, 330] width 416 height 171
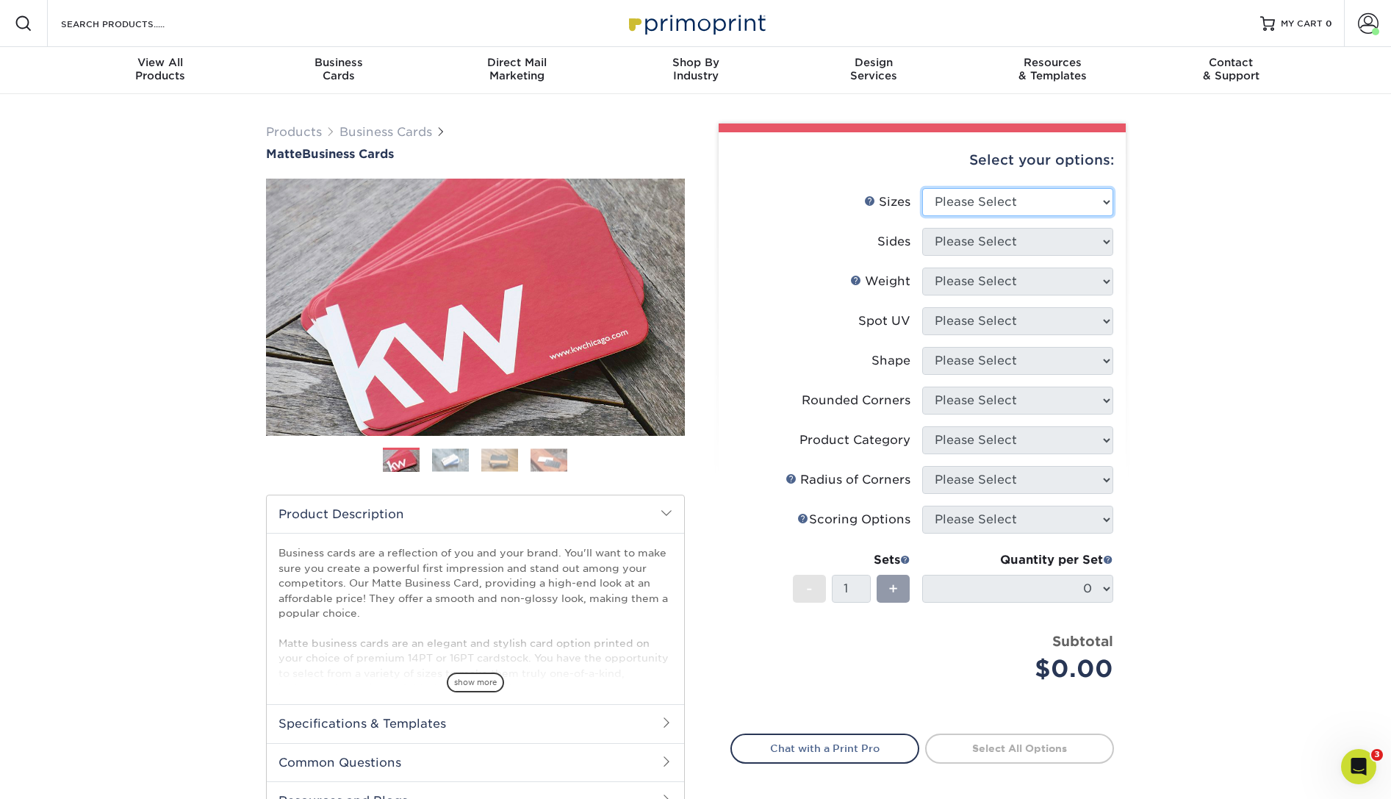
click at [922, 188] on select "Please Select 1.5" x 3.5" - Mini 1.75" x 3.5" - Mini 2" x 2" - Square 2" x 3" -…" at bounding box center [1017, 202] width 191 height 28
select select "2.00x3.50"
click option "2" x 3.5" - Standard" at bounding box center [0, 0] width 0 height 0
click at [922, 228] on select "Please Select Print Both Sides Print Front Only" at bounding box center [1017, 242] width 191 height 28
select select "13abbda7-1d64-4f25-8bb2-c179b224825d"
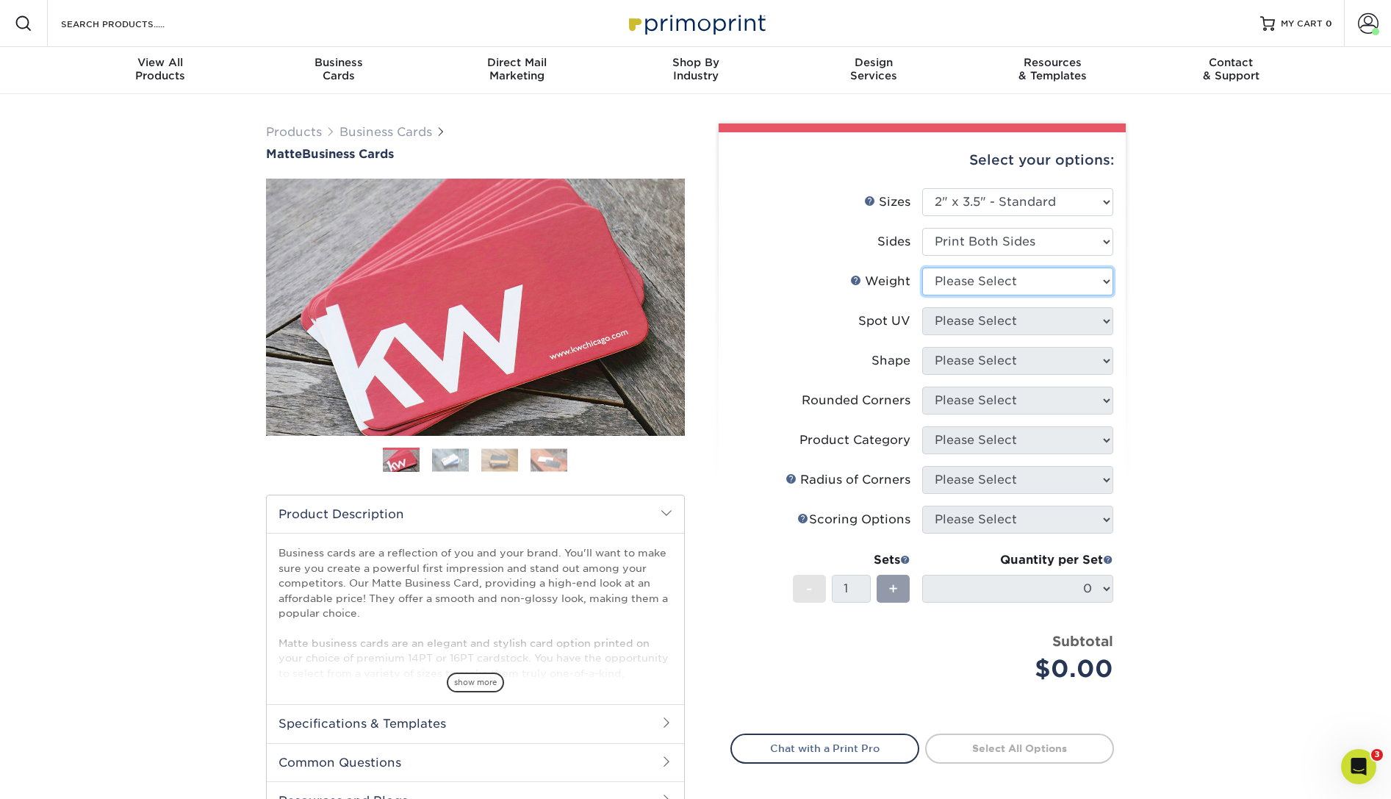
click at [922, 268] on select "Please Select 16PT 14PT" at bounding box center [1017, 282] width 191 height 28
select select "16PT"
click at [922, 307] on select "Please Select No Spot UV Front and Back (Both Sides) Front Only Back Only" at bounding box center [1017, 321] width 191 height 28
select select "3"
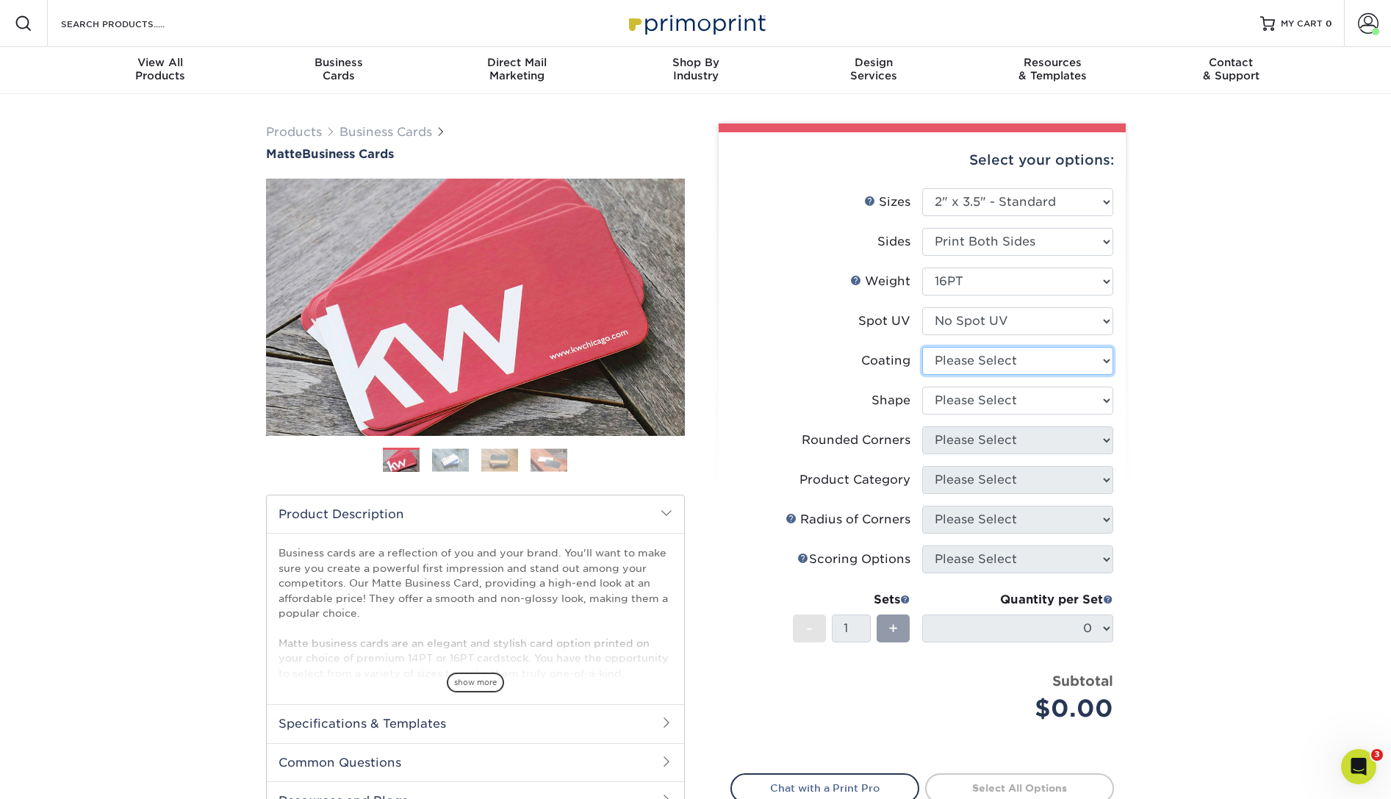
click at [922, 347] on select at bounding box center [1017, 361] width 191 height 28
select select "121bb7b5-3b4d-429f-bd8d-bbf80e953313"
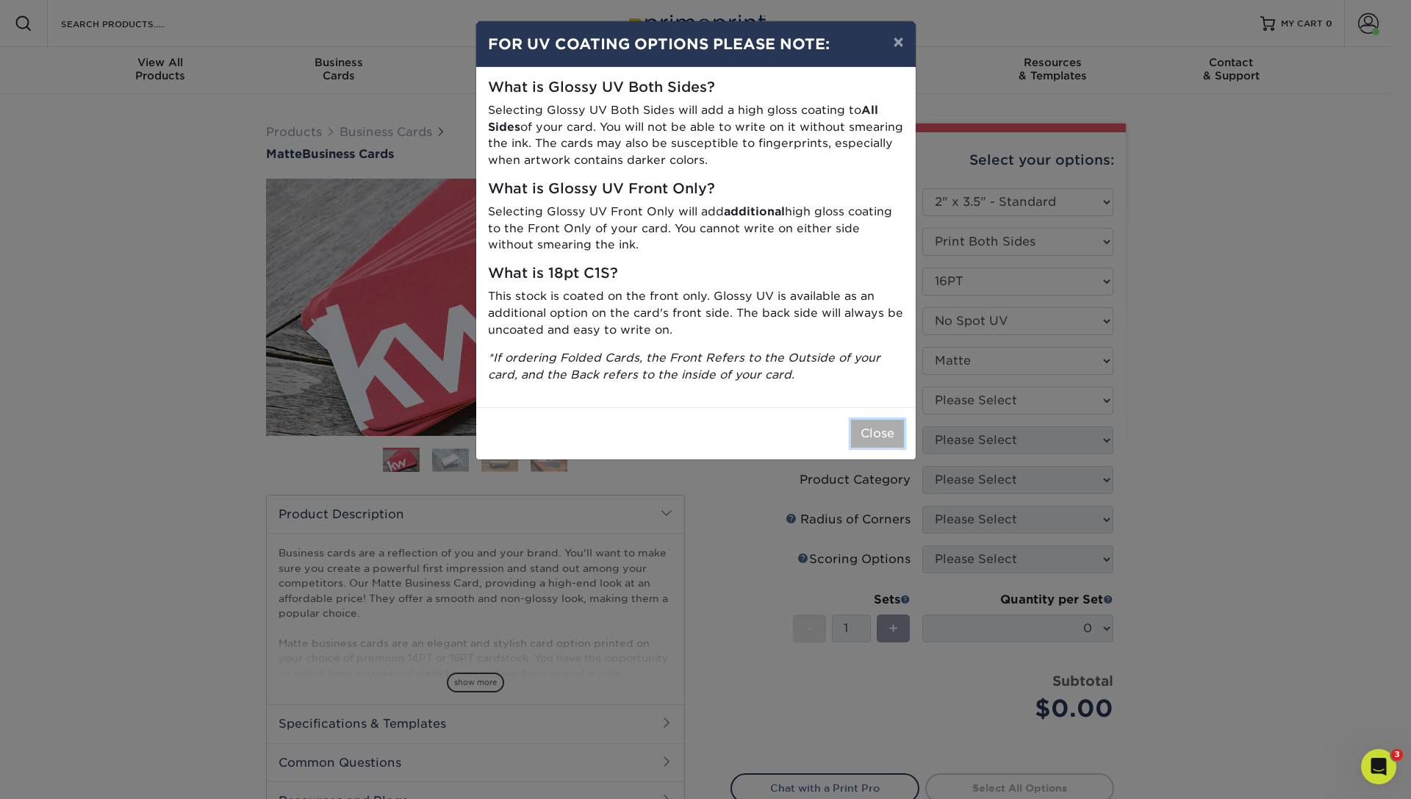
click at [885, 428] on button "Close" at bounding box center [877, 434] width 53 height 28
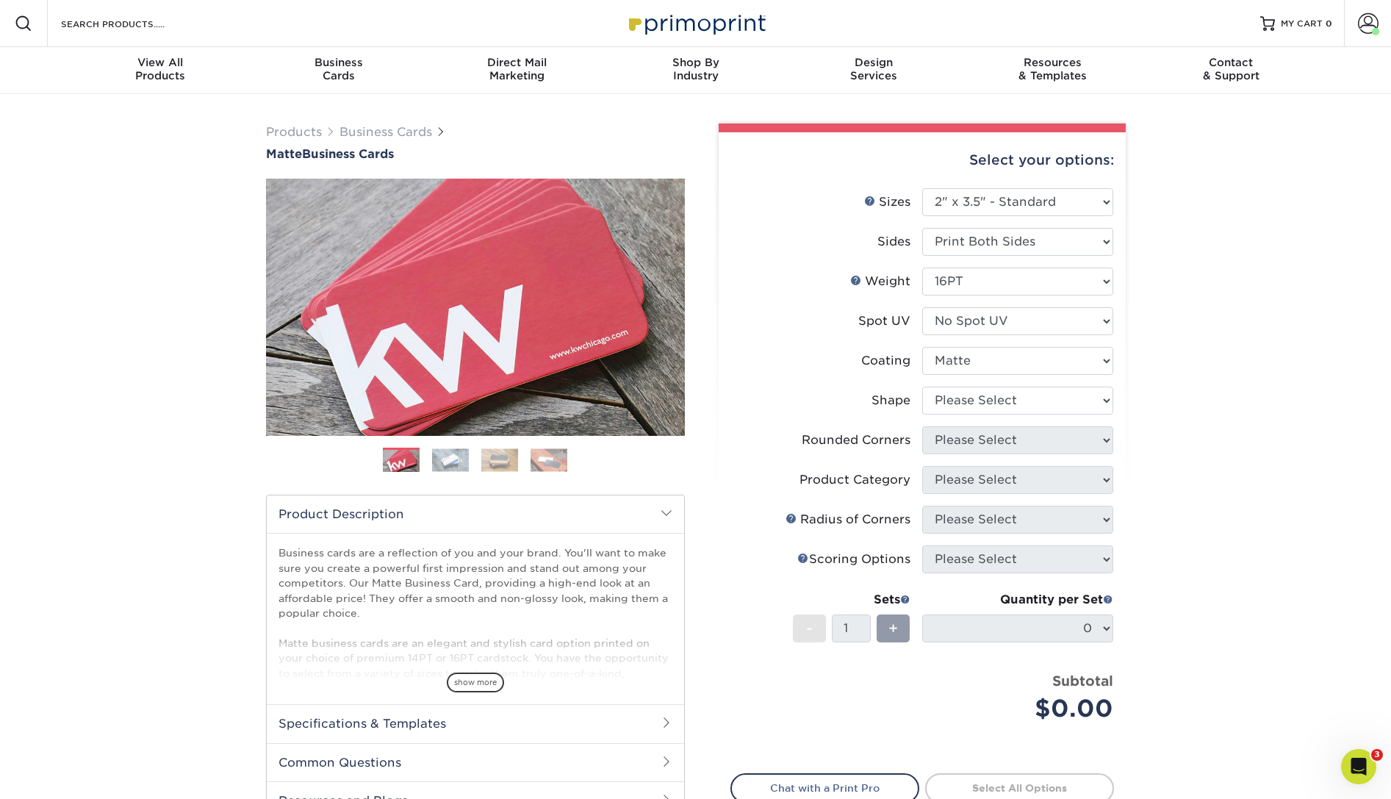
click at [966, 386] on li "Coating" at bounding box center [922, 367] width 382 height 40
click at [922, 387] on select "Please Select Standard Oval" at bounding box center [1017, 401] width 191 height 28
select select "standard"
click at [922, 426] on select "Please Select Yes - Round 2 Corners Yes - Round 4 Corners No" at bounding box center [1017, 440] width 191 height 28
select select "0"
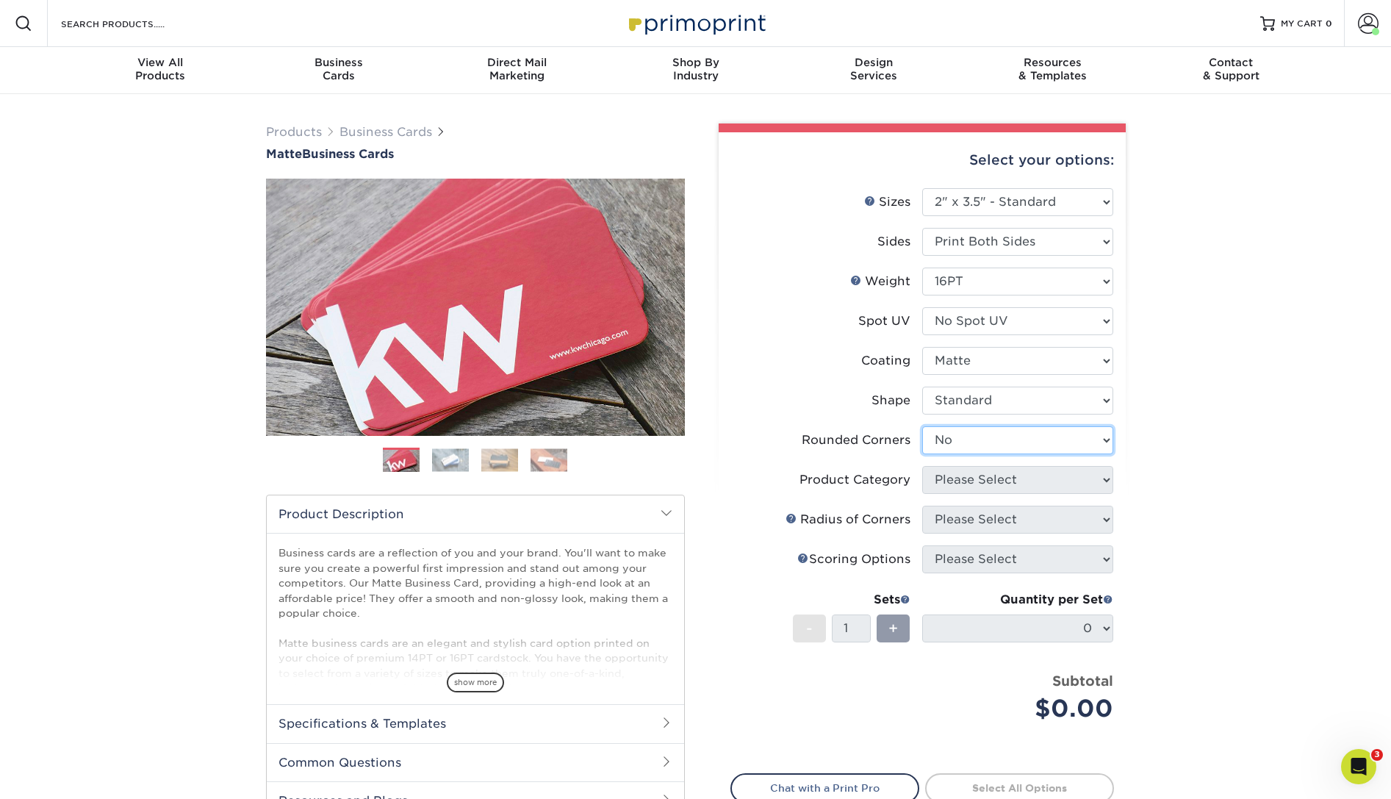
click option "No" at bounding box center [0, 0] width 0 height 0
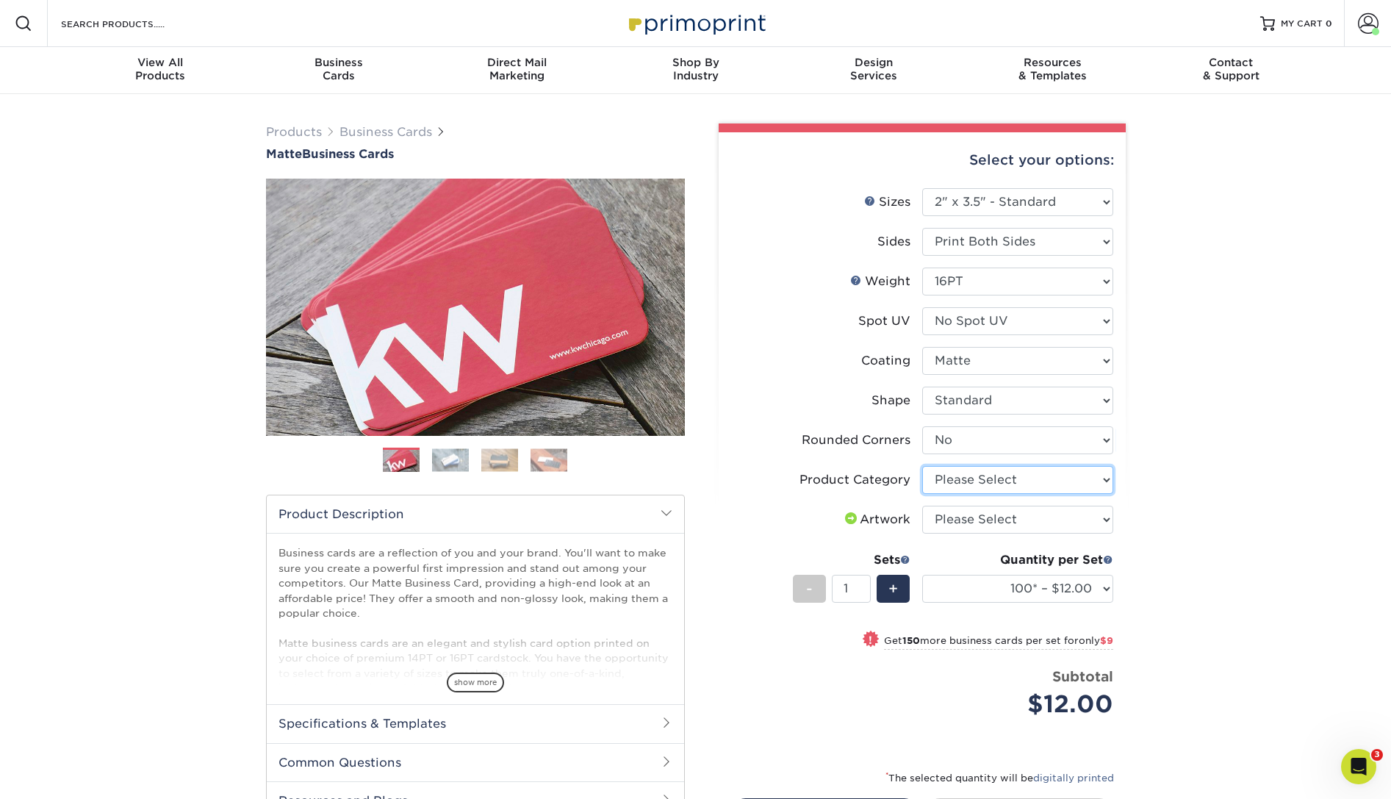
click at [922, 466] on select "Please Select Business Cards" at bounding box center [1017, 480] width 191 height 28
select select "3b5148f1-0588-4f88-a218-97bcfdce65c1"
click option "Business Cards" at bounding box center [0, 0] width 0 height 0
click at [922, 506] on select "Please Select I will upload files I need a design - $100" at bounding box center [1017, 520] width 191 height 28
select select "upload"
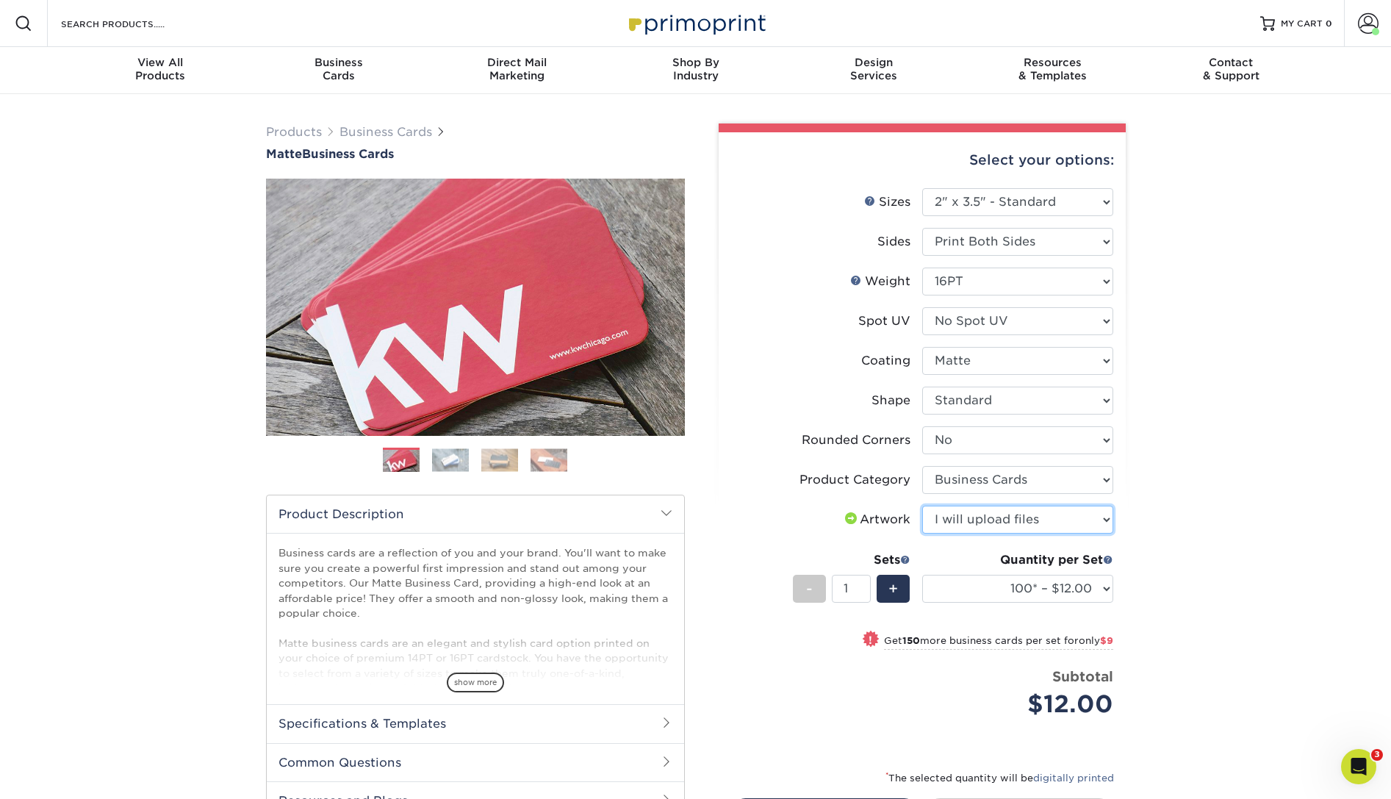
click option "I will upload files" at bounding box center [0, 0] width 0 height 0
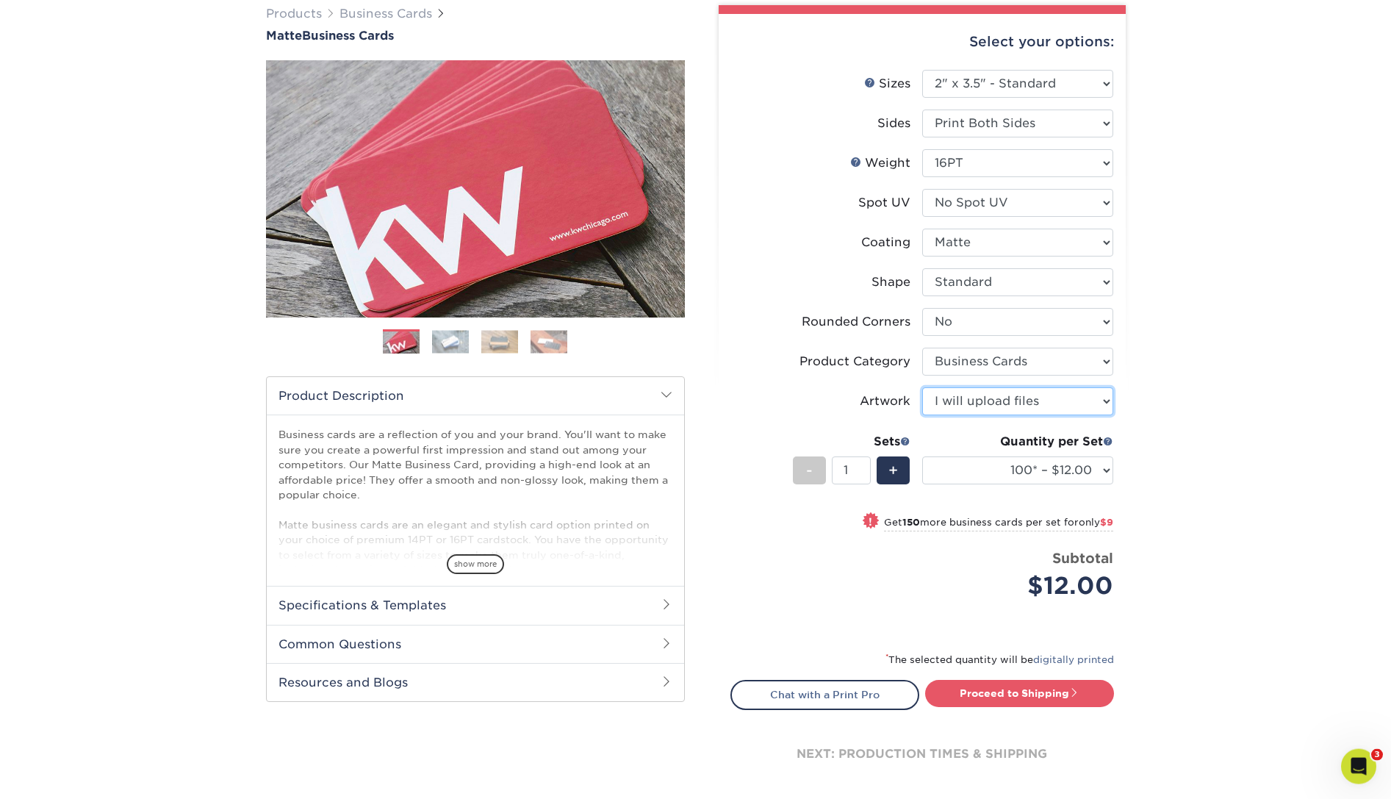
scroll to position [120, 0]
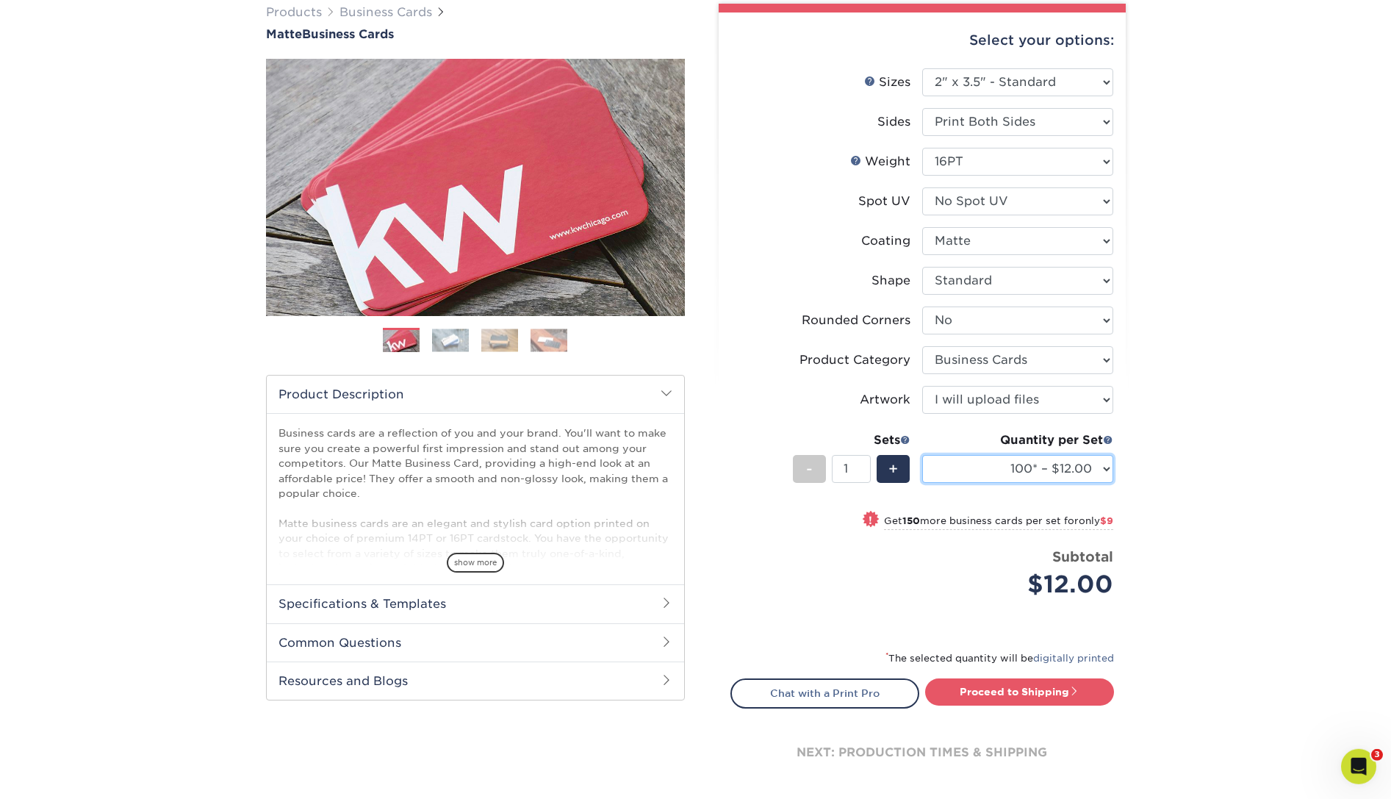
click at [922, 455] on select "100* – $12.00 250* – $21.00 500 – $42.00 1000 – $53.00 2500 – $95.00 5000 – $18…" at bounding box center [1017, 469] width 191 height 28
select select "250* – $21.00"
click option "250* – $21.00" at bounding box center [0, 0] width 0 height 0
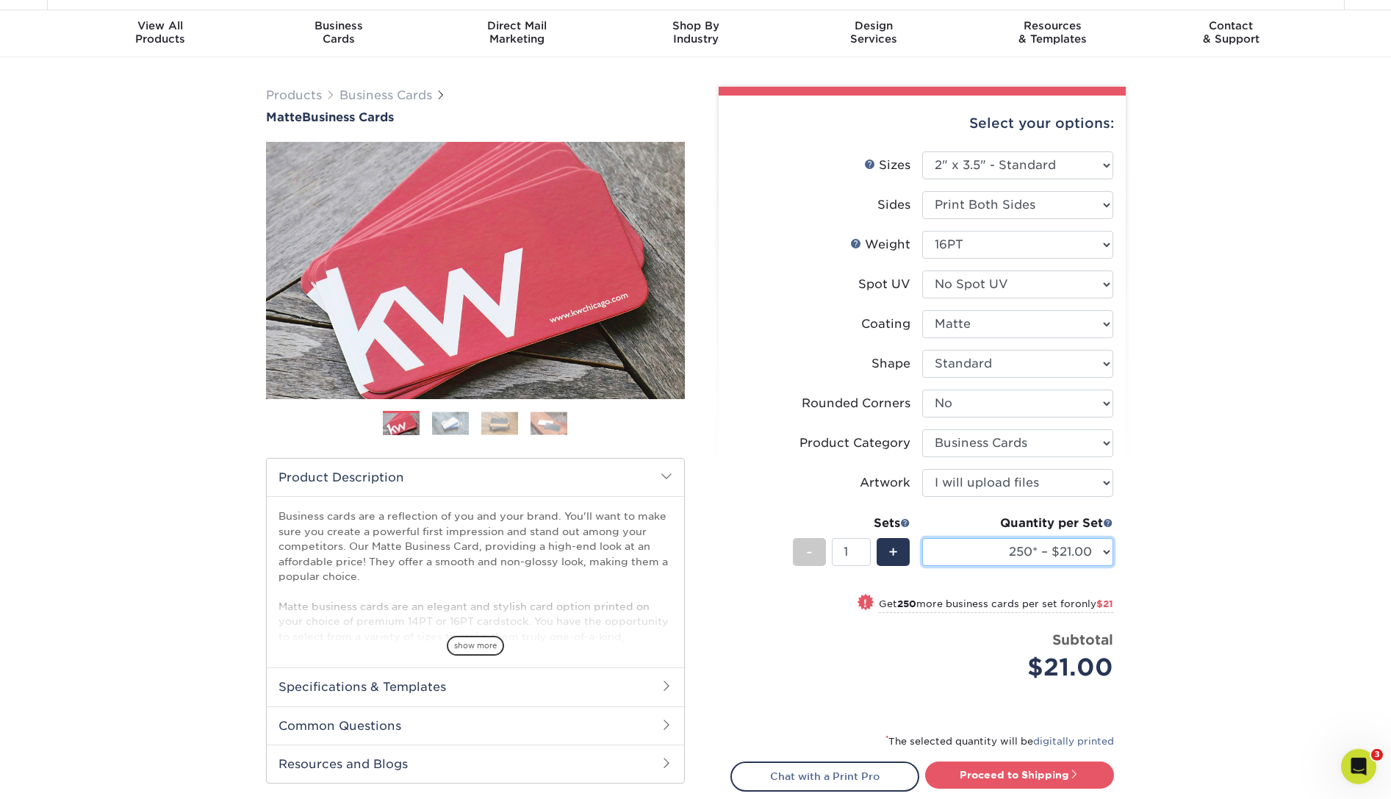
scroll to position [0, 0]
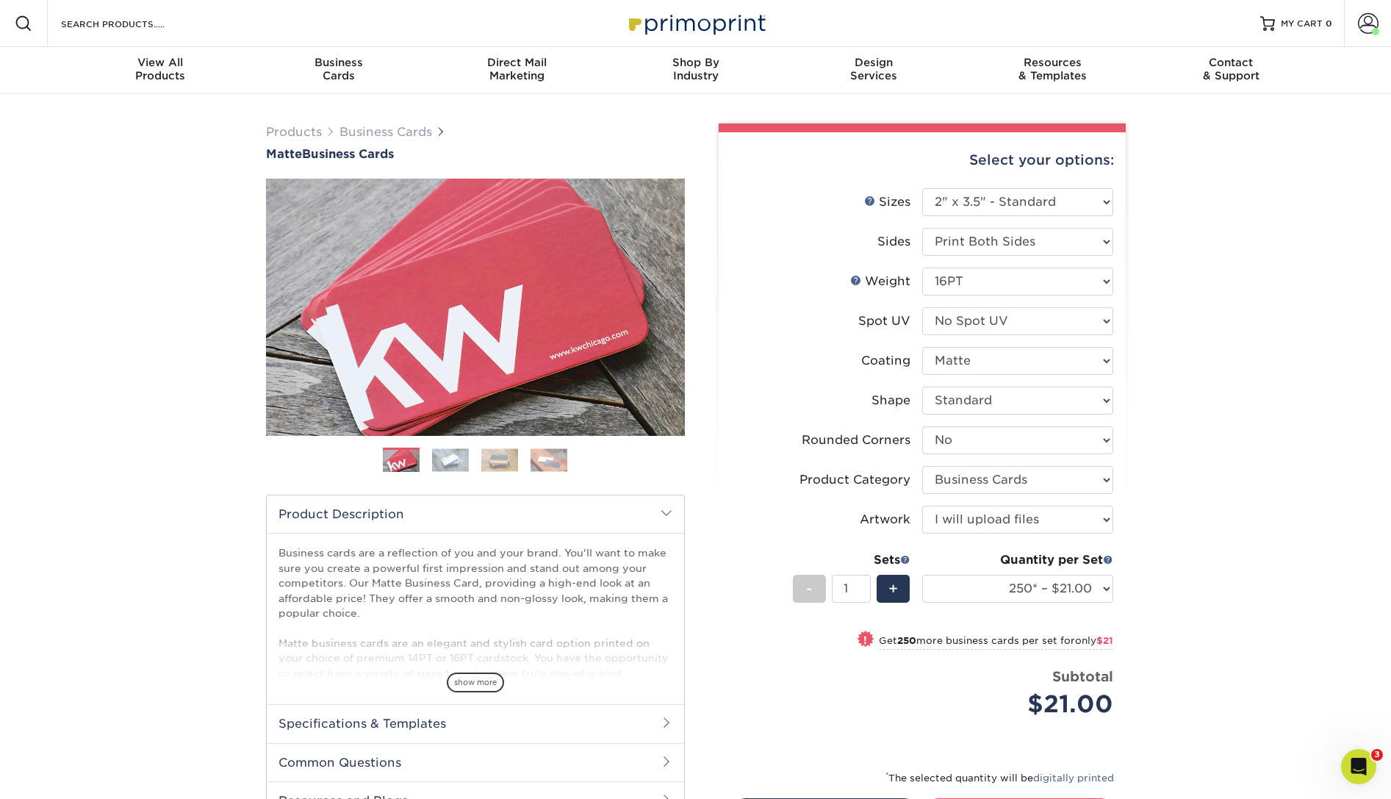
click at [1316, 219] on div "Products Business Cards Matte Business Cards Previous Next 100 $ 9" at bounding box center [695, 531] width 1391 height 875
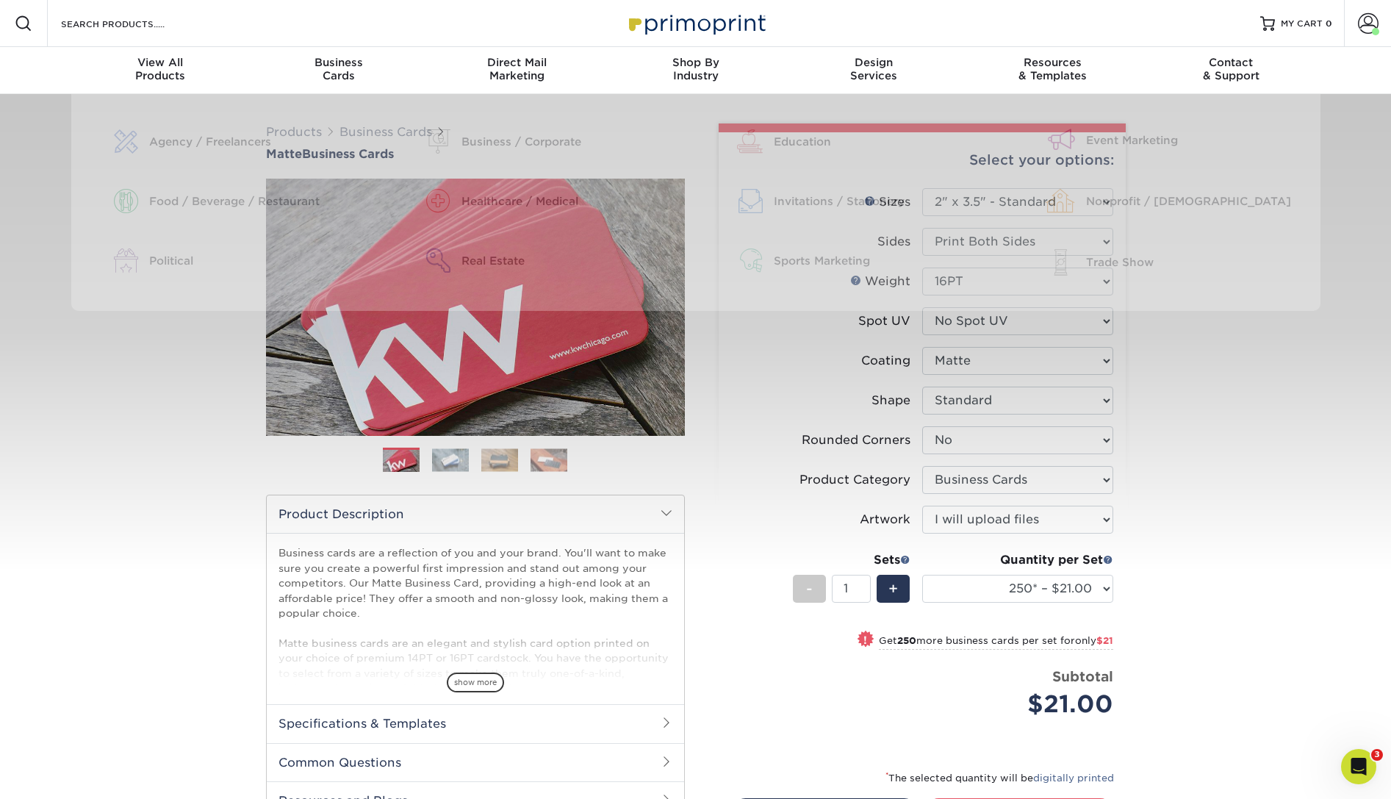
click at [680, 28] on img at bounding box center [696, 23] width 147 height 32
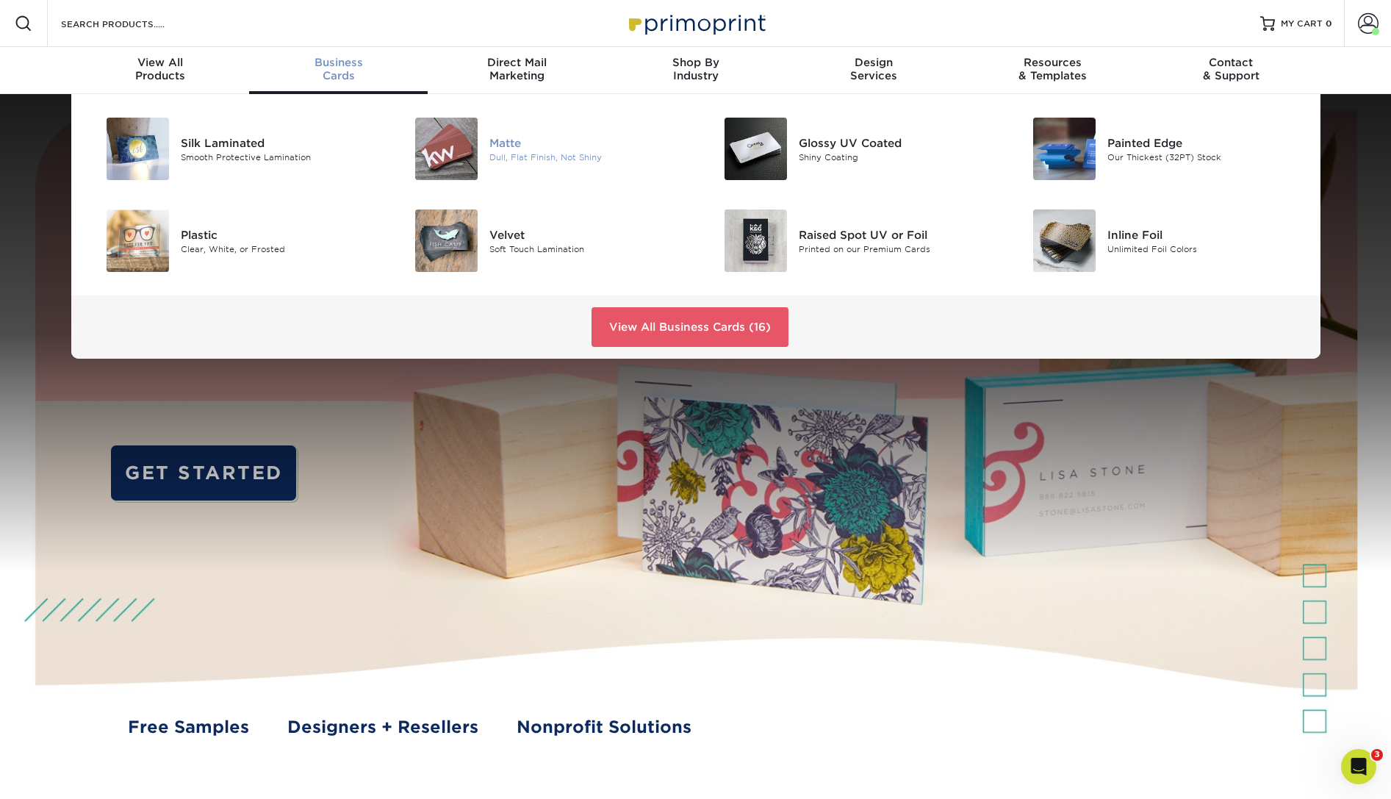
click at [451, 141] on img at bounding box center [446, 149] width 62 height 62
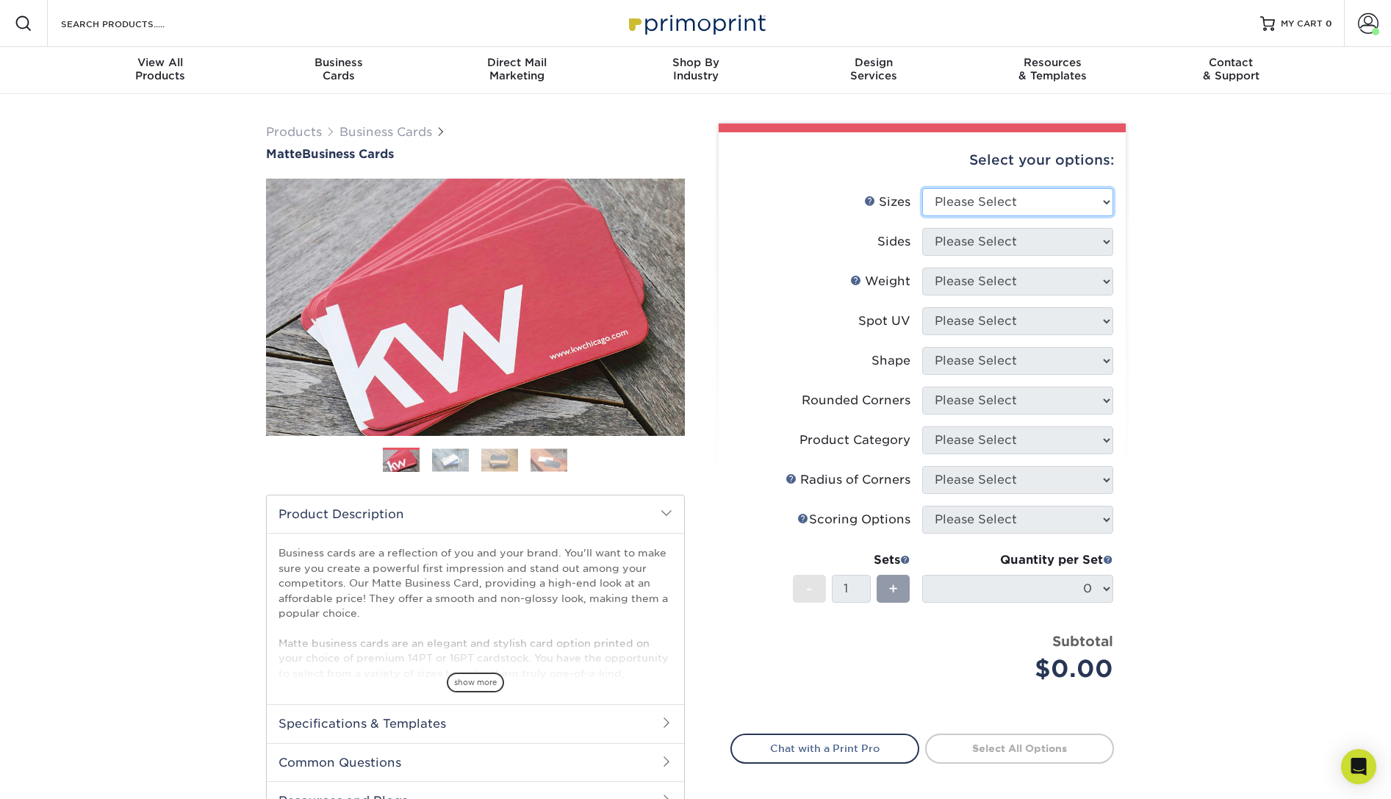
click at [922, 188] on select "Please Select 1.5" x 3.5" - Mini 1.75" x 3.5" - Mini 2" x 2" - Square 2" x 3" -…" at bounding box center [1017, 202] width 191 height 28
select select "2.00x3.50"
click option "2" x 3.5" - Standard" at bounding box center [0, 0] width 0 height 0
click at [922, 228] on select "Please Select Print Both Sides Print Front Only" at bounding box center [1017, 242] width 191 height 28
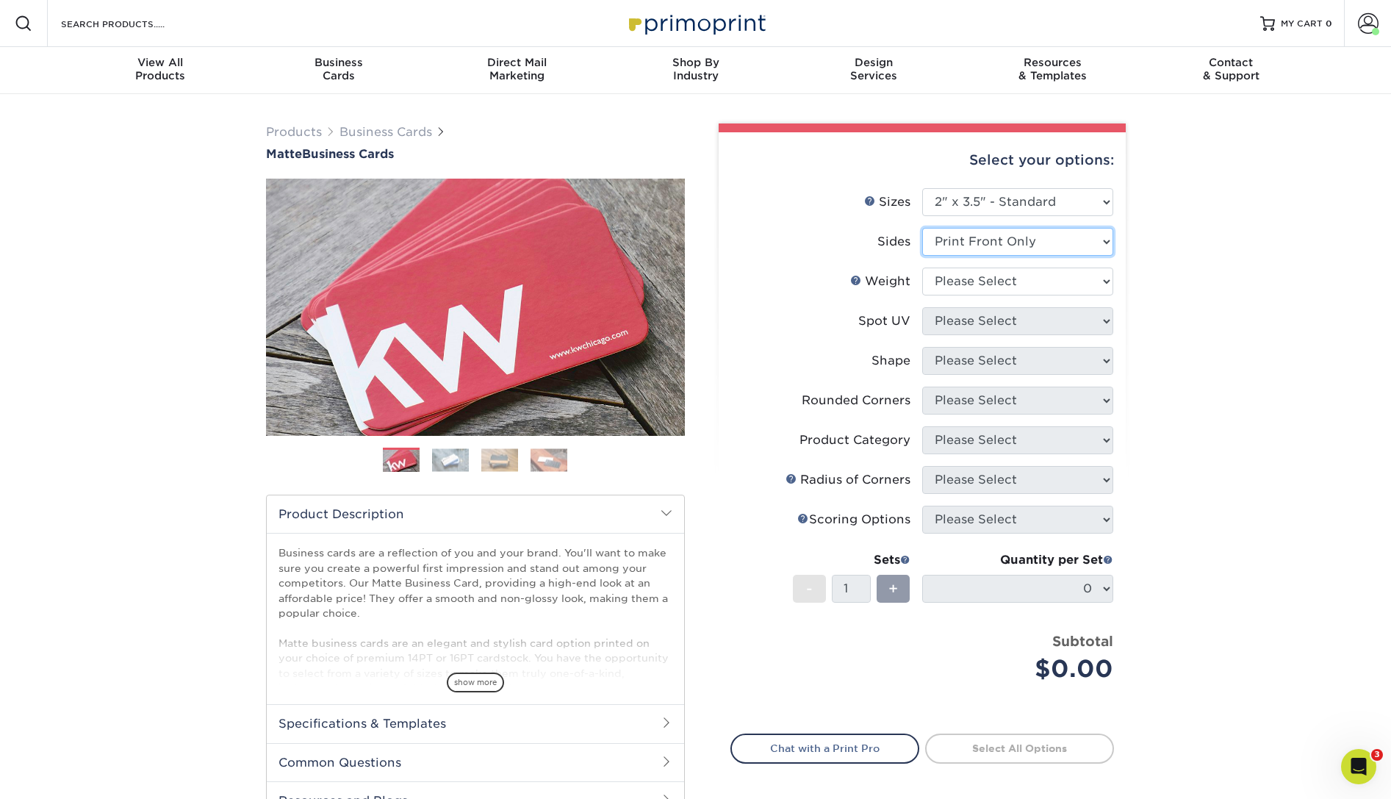
select select "13abbda7-1d64-4f25-8bb2-c179b224825d"
click at [922, 268] on select "Please Select 16PT 14PT" at bounding box center [1017, 282] width 191 height 28
select select "16PT"
click at [922, 307] on select "Please Select No Spot UV Front and Back (Both Sides) Front Only Back Only" at bounding box center [1017, 321] width 191 height 28
select select "3"
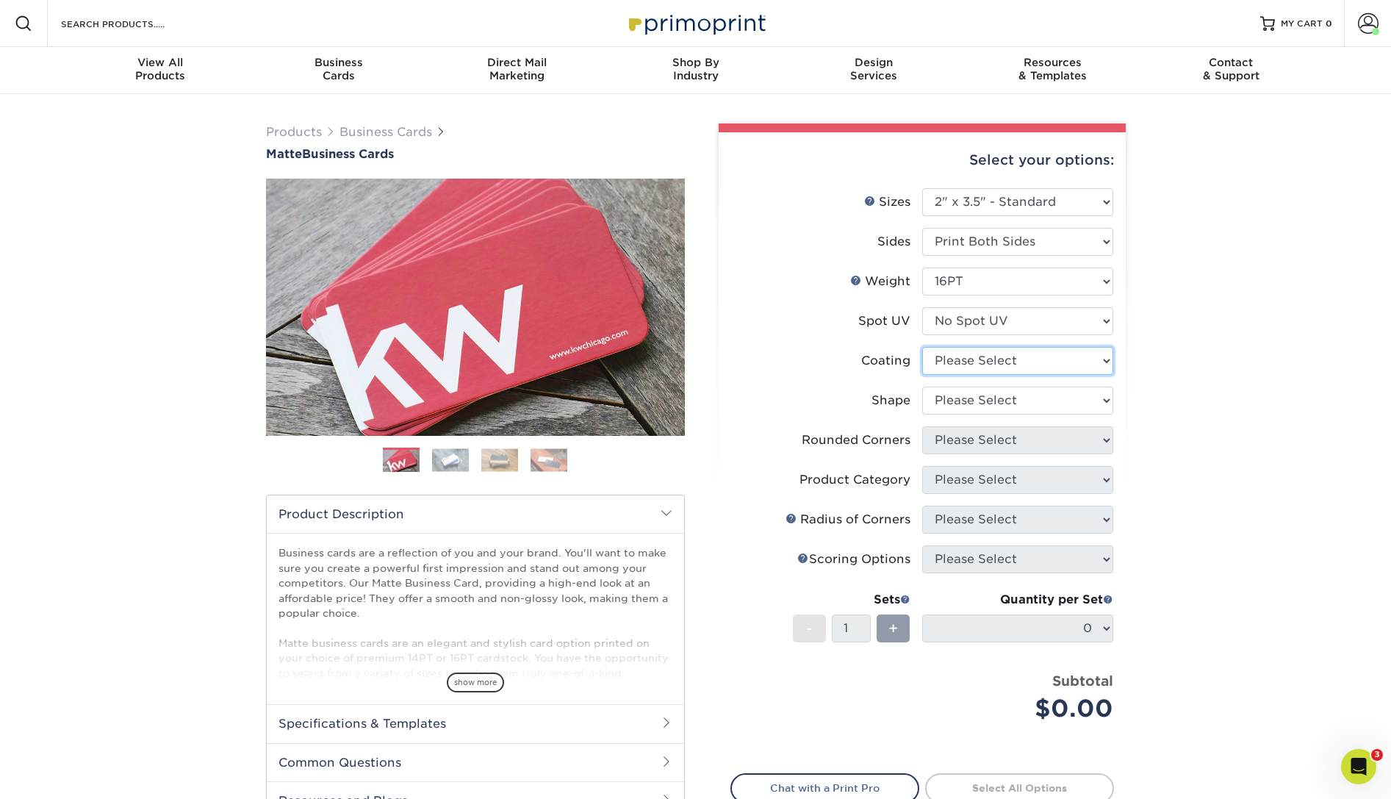
click at [922, 347] on select at bounding box center [1017, 361] width 191 height 28
select select "121bb7b5-3b4d-429f-bd8d-bbf80e953313"
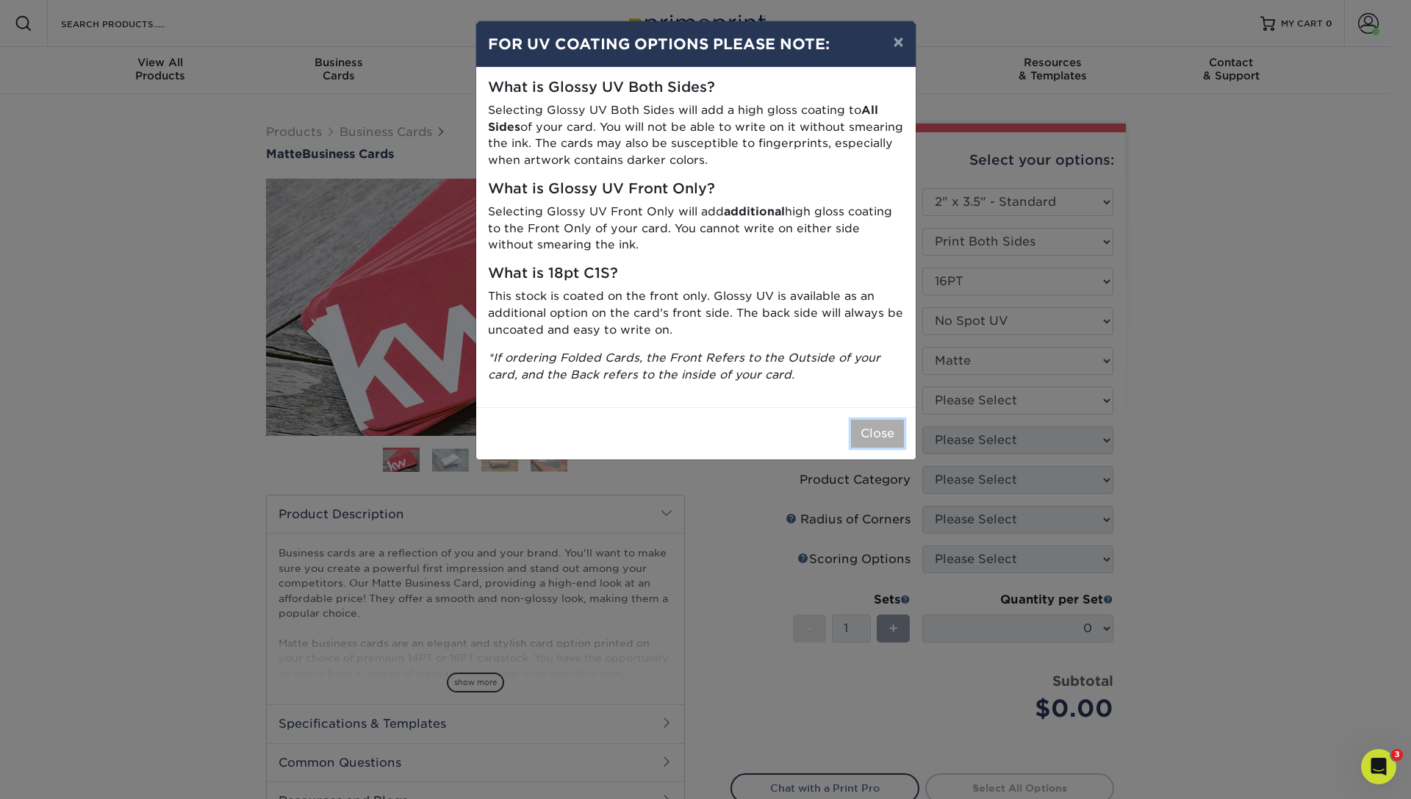
click at [864, 430] on button "Close" at bounding box center [877, 434] width 53 height 28
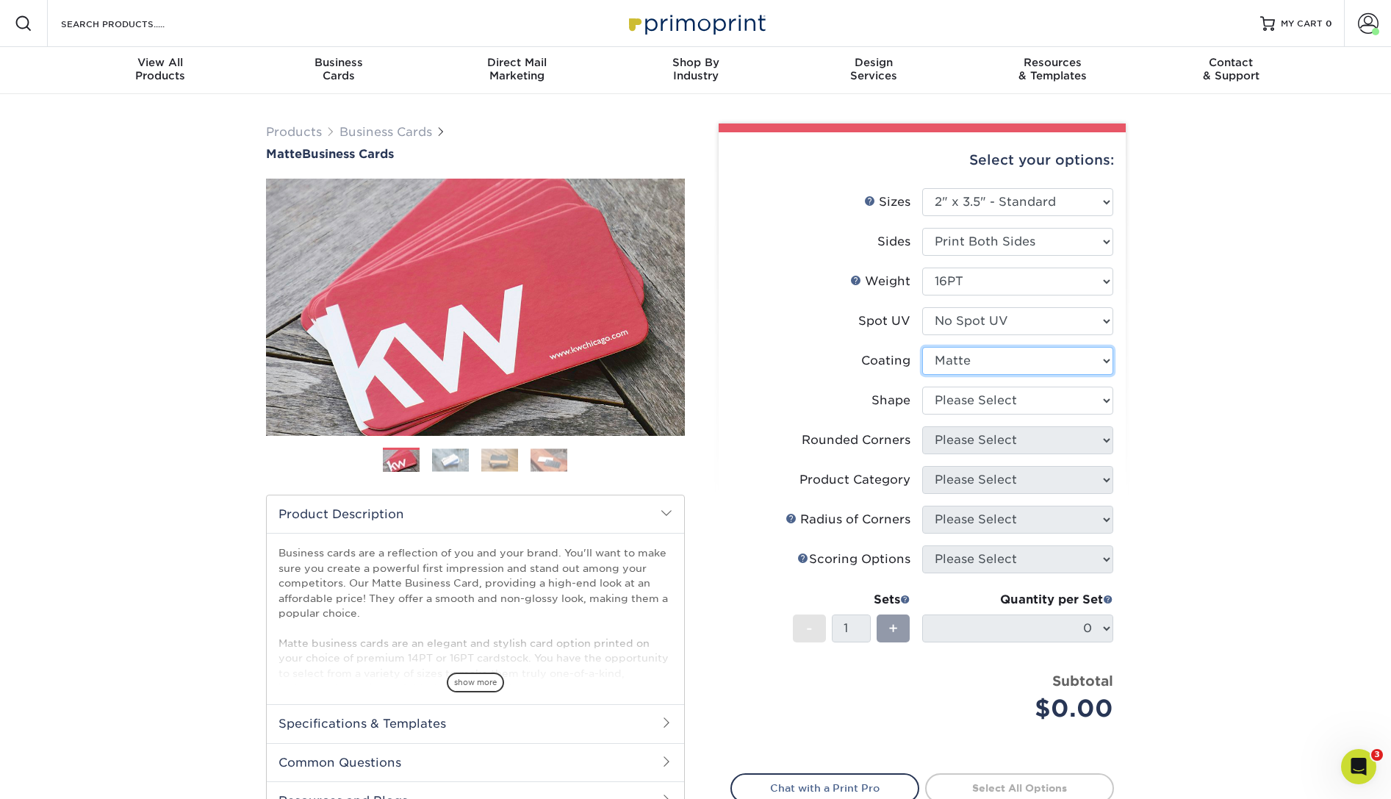
click at [922, 347] on select at bounding box center [1017, 361] width 191 height 28
click at [818, 388] on label "Shape" at bounding box center [826, 401] width 191 height 28
click at [922, 387] on select "Please Select Standard Oval" at bounding box center [1017, 401] width 191 height 28
select select "standard"
click at [922, 426] on select "Please Select Yes - Round 2 Corners Yes - Round 4 Corners No" at bounding box center [1017, 440] width 191 height 28
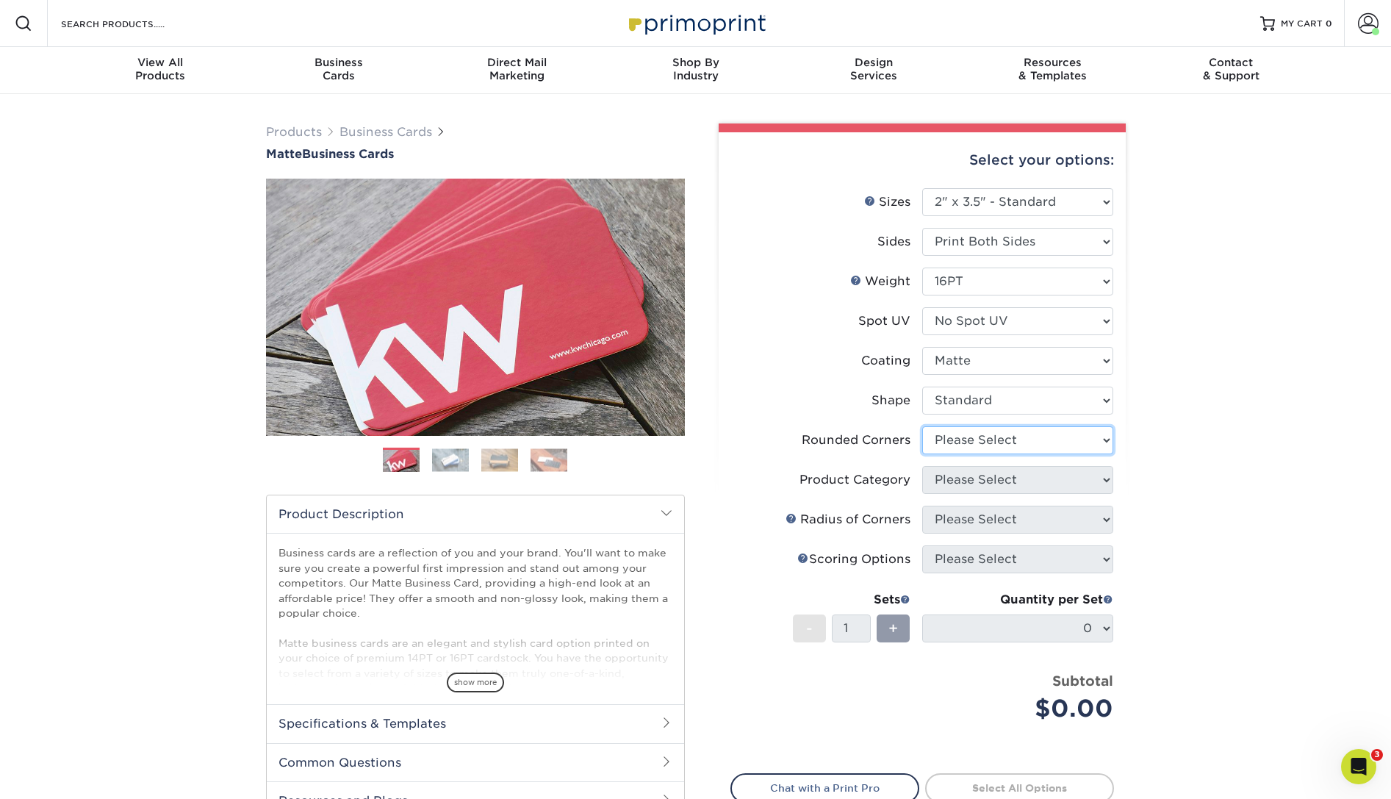
select select "0"
click option "No" at bounding box center [0, 0] width 0 height 0
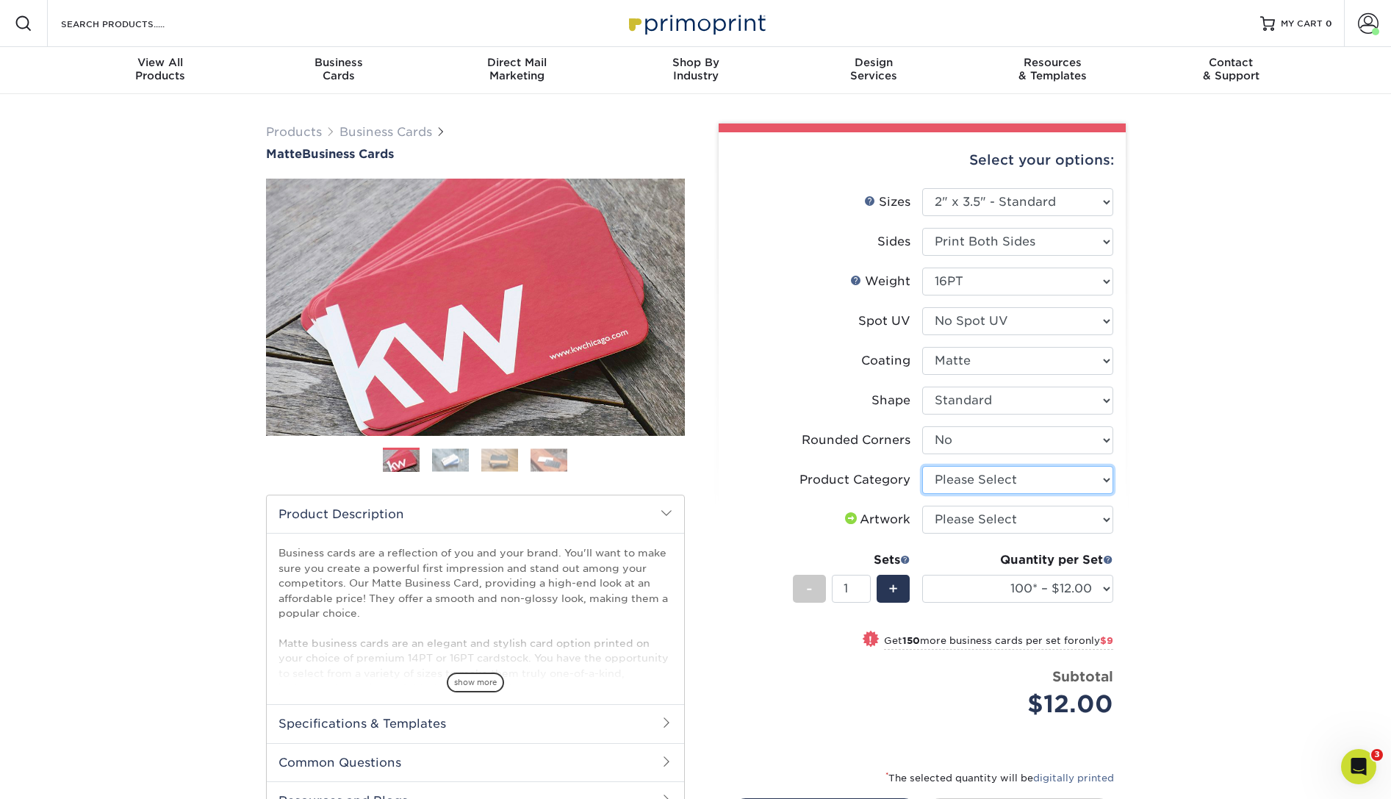
click at [922, 466] on select "Please Select Business Cards" at bounding box center [1017, 480] width 191 height 28
select select "3b5148f1-0588-4f88-a218-97bcfdce65c1"
click option "Business Cards" at bounding box center [0, 0] width 0 height 0
click at [922, 506] on select "Please Select I will upload files I need a design - $100" at bounding box center [1017, 520] width 191 height 28
select select "upload"
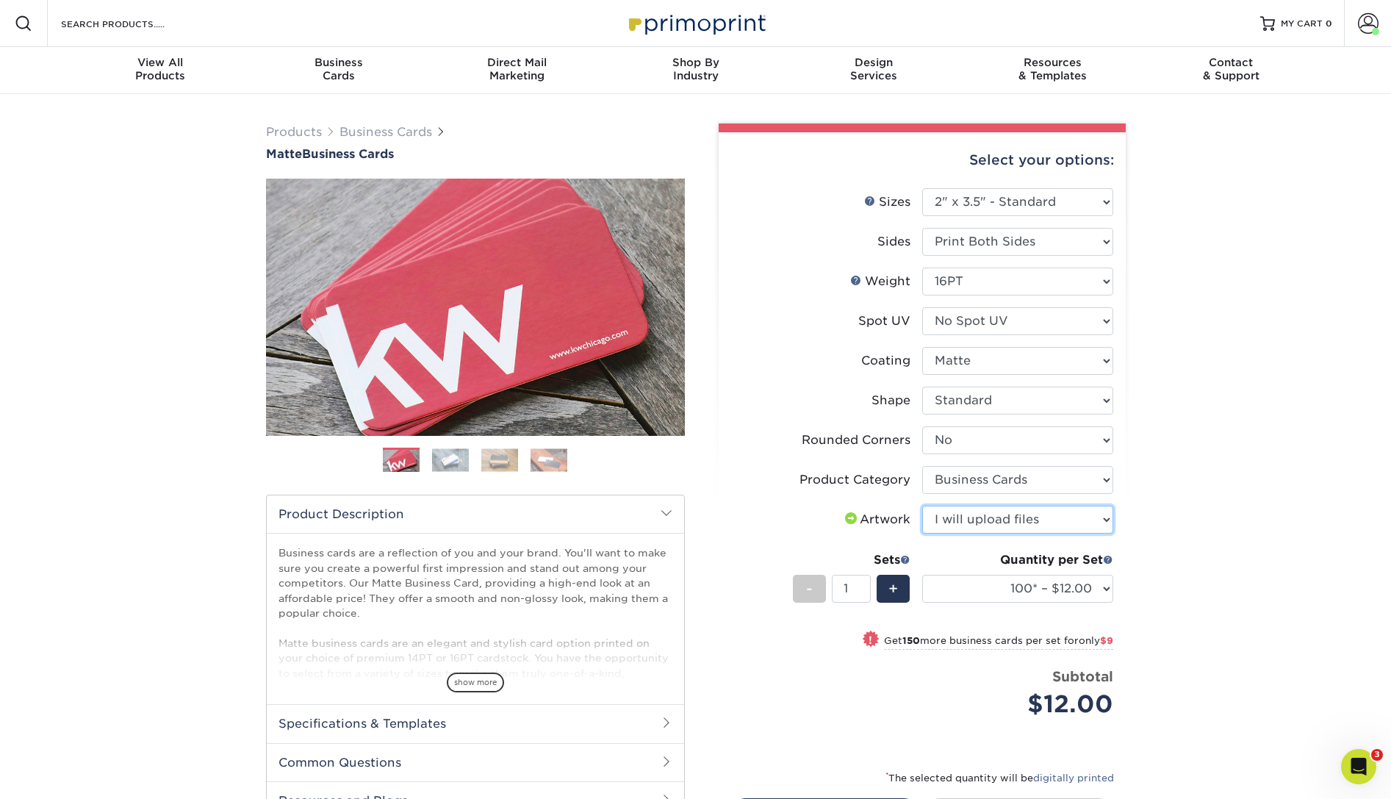
click option "I will upload files" at bounding box center [0, 0] width 0 height 0
click at [922, 575] on select "100* – $12.00 250* – $21.00 500 – $42.00 1000 – $53.00 2500 – $95.00 5000 – $18…" at bounding box center [1017, 589] width 191 height 28
select select "250* – $21.00"
click option "250* – $21.00" at bounding box center [0, 0] width 0 height 0
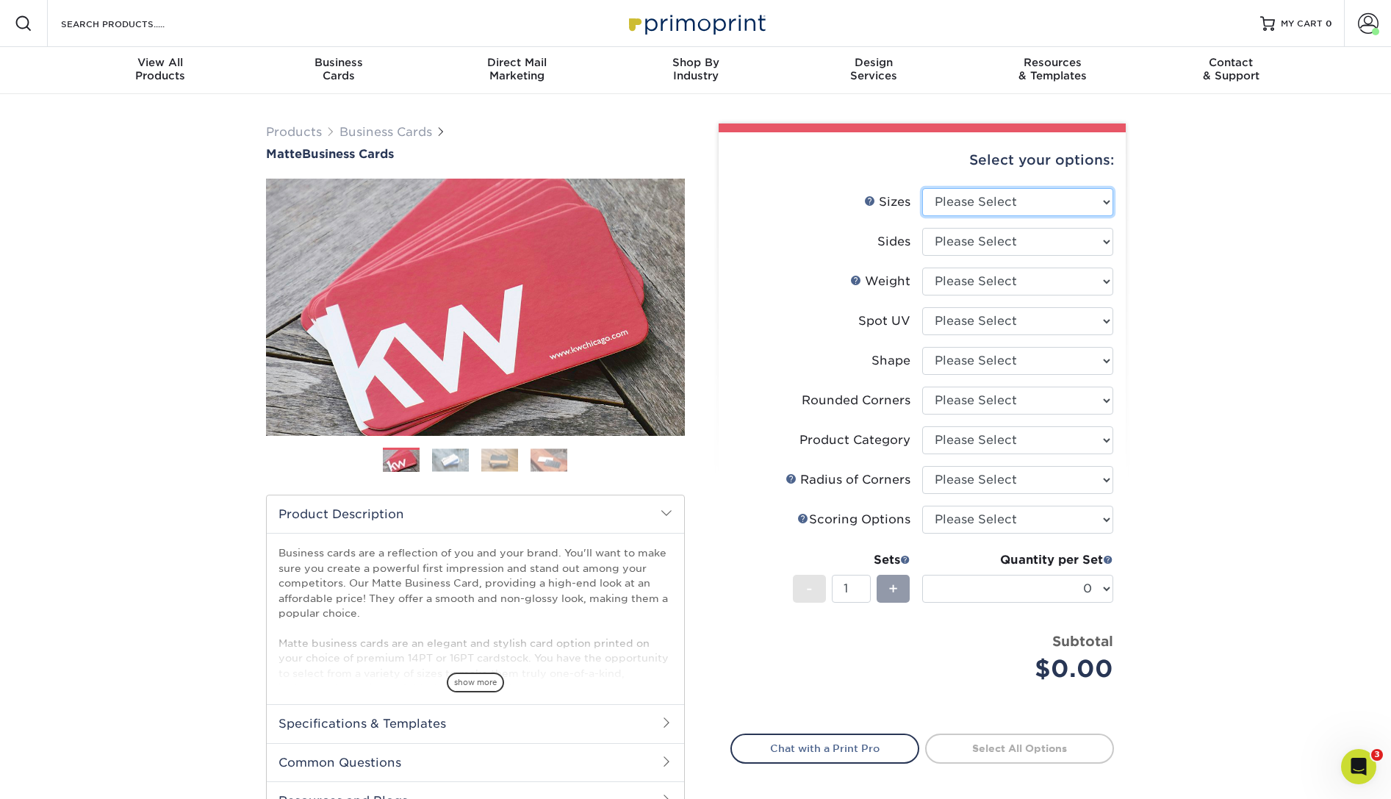
select select "2.00x3.50"
click option "2" x 3.5" - Standard" at bounding box center [0, 0] width 0 height 0
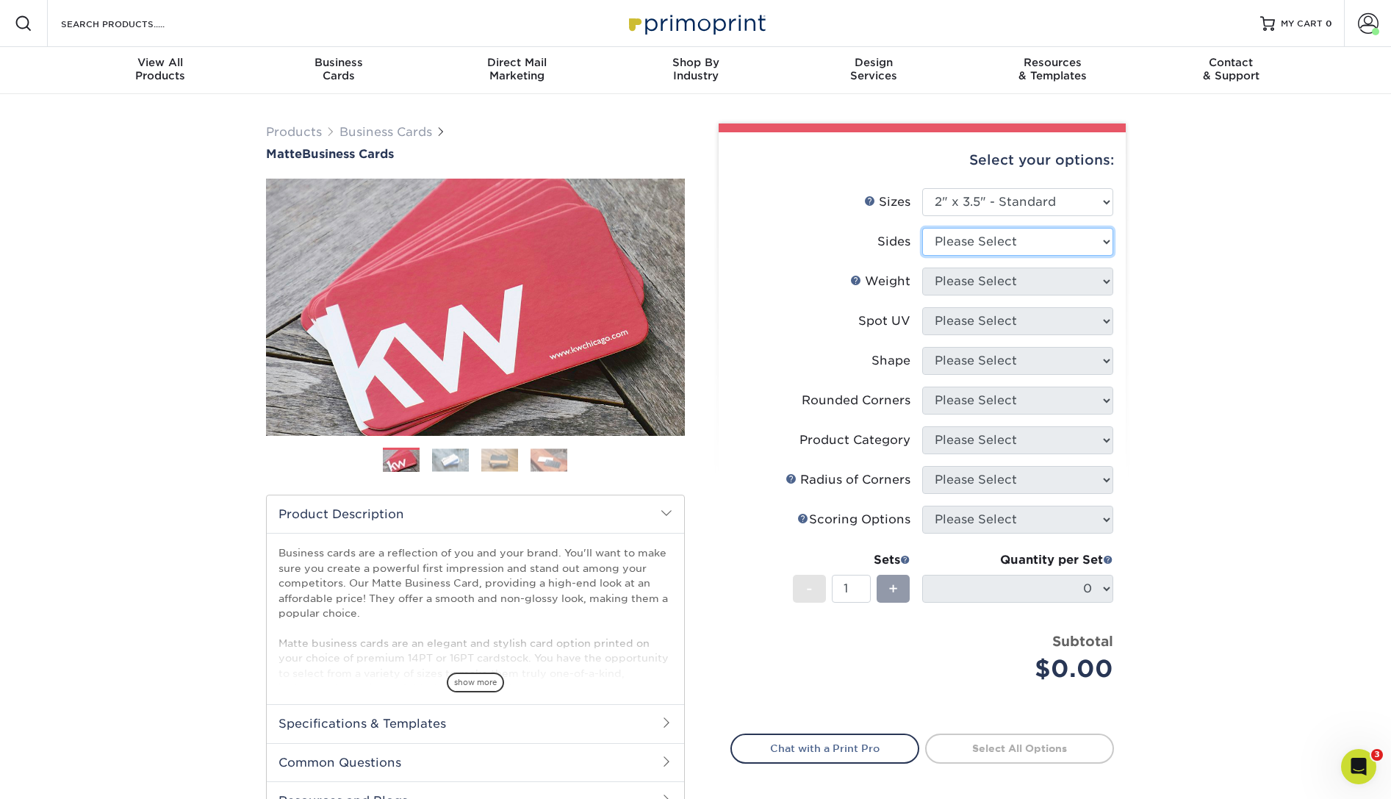
click at [922, 228] on select "Please Select Print Both Sides Print Front Only" at bounding box center [1017, 242] width 191 height 28
select select "13abbda7-1d64-4f25-8bb2-c179b224825d"
click at [922, 268] on select "Please Select 16PT 14PT" at bounding box center [1017, 282] width 191 height 28
select select "16PT"
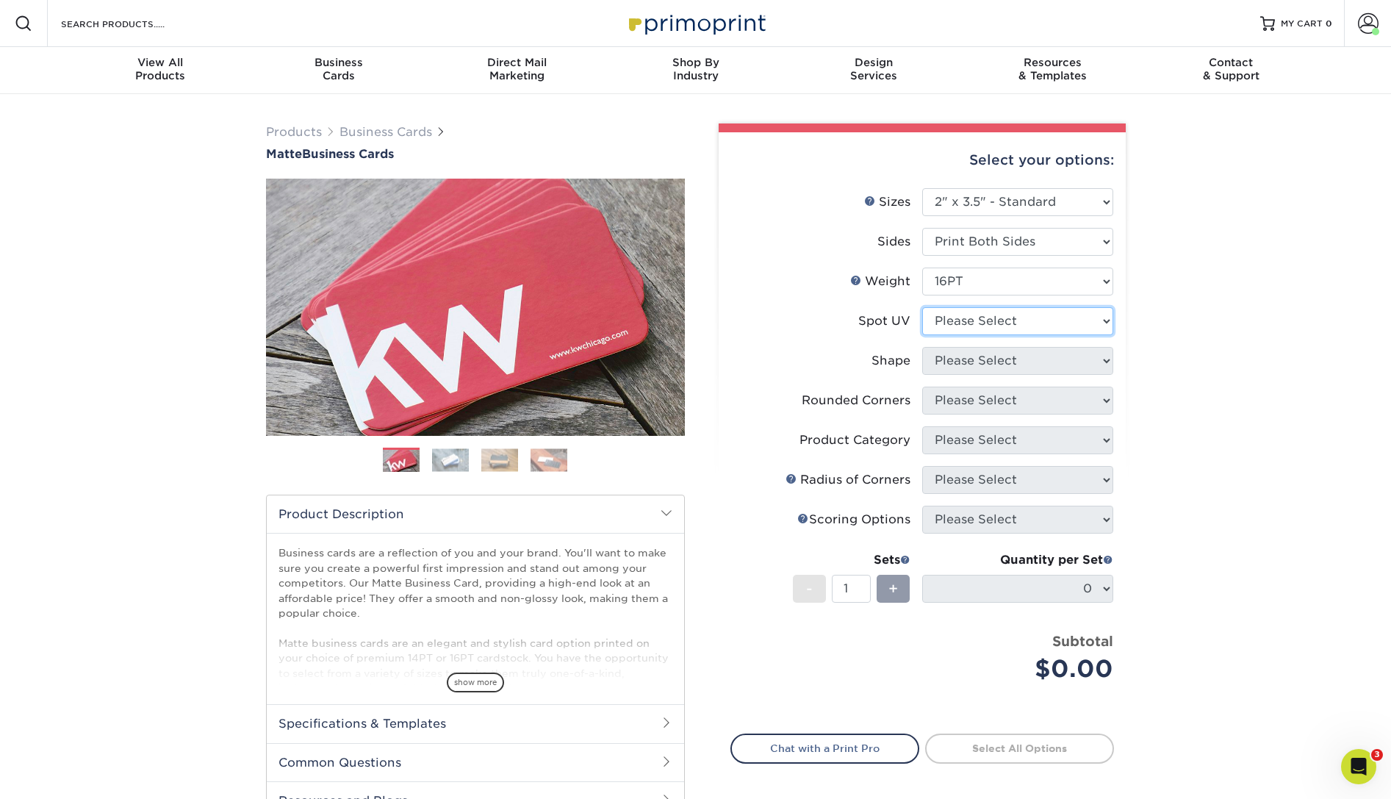
click at [922, 307] on select "Please Select No Spot UV Front and Back (Both Sides) Front Only Back Only" at bounding box center [1017, 321] width 191 height 28
select select "3"
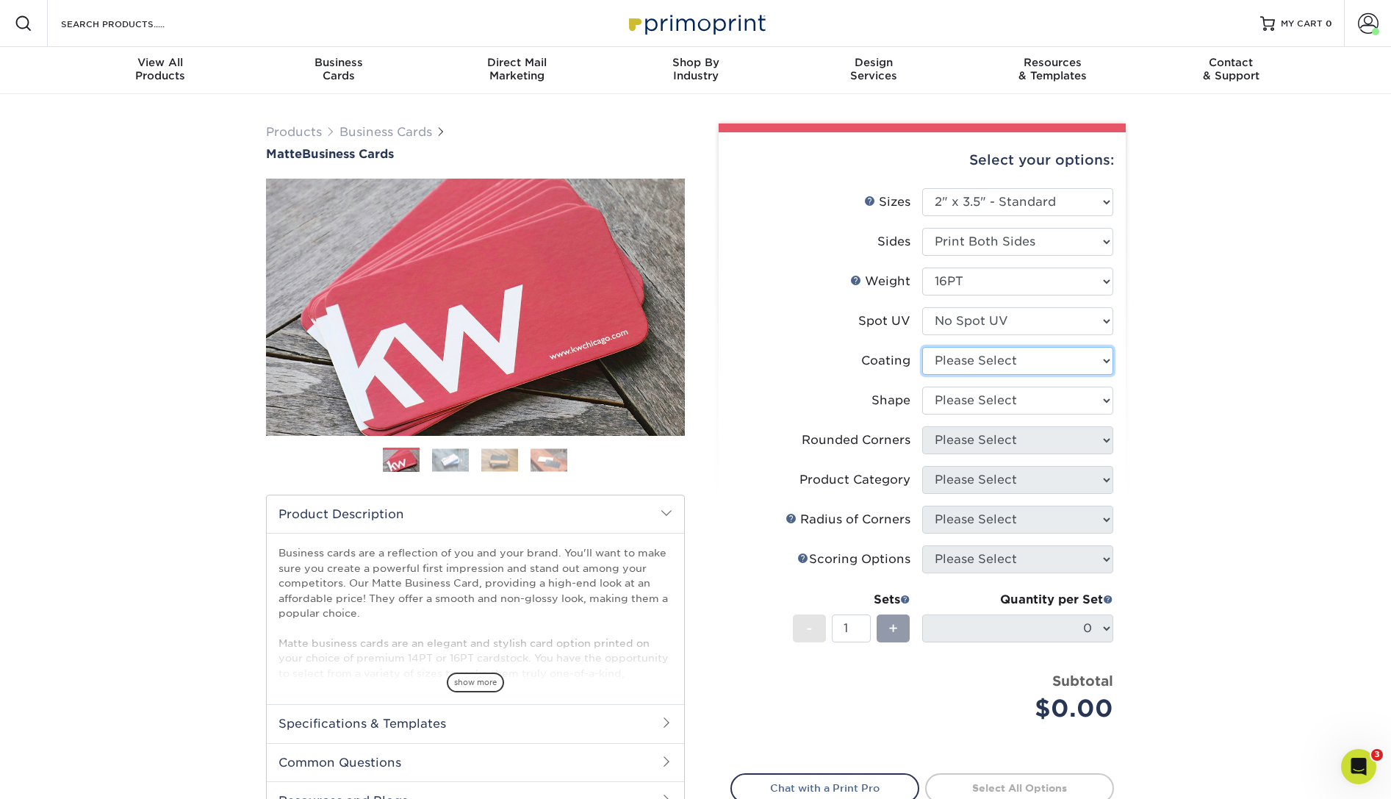
click at [922, 347] on select at bounding box center [1017, 361] width 191 height 28
select select "121bb7b5-3b4d-429f-bd8d-bbf80e953313"
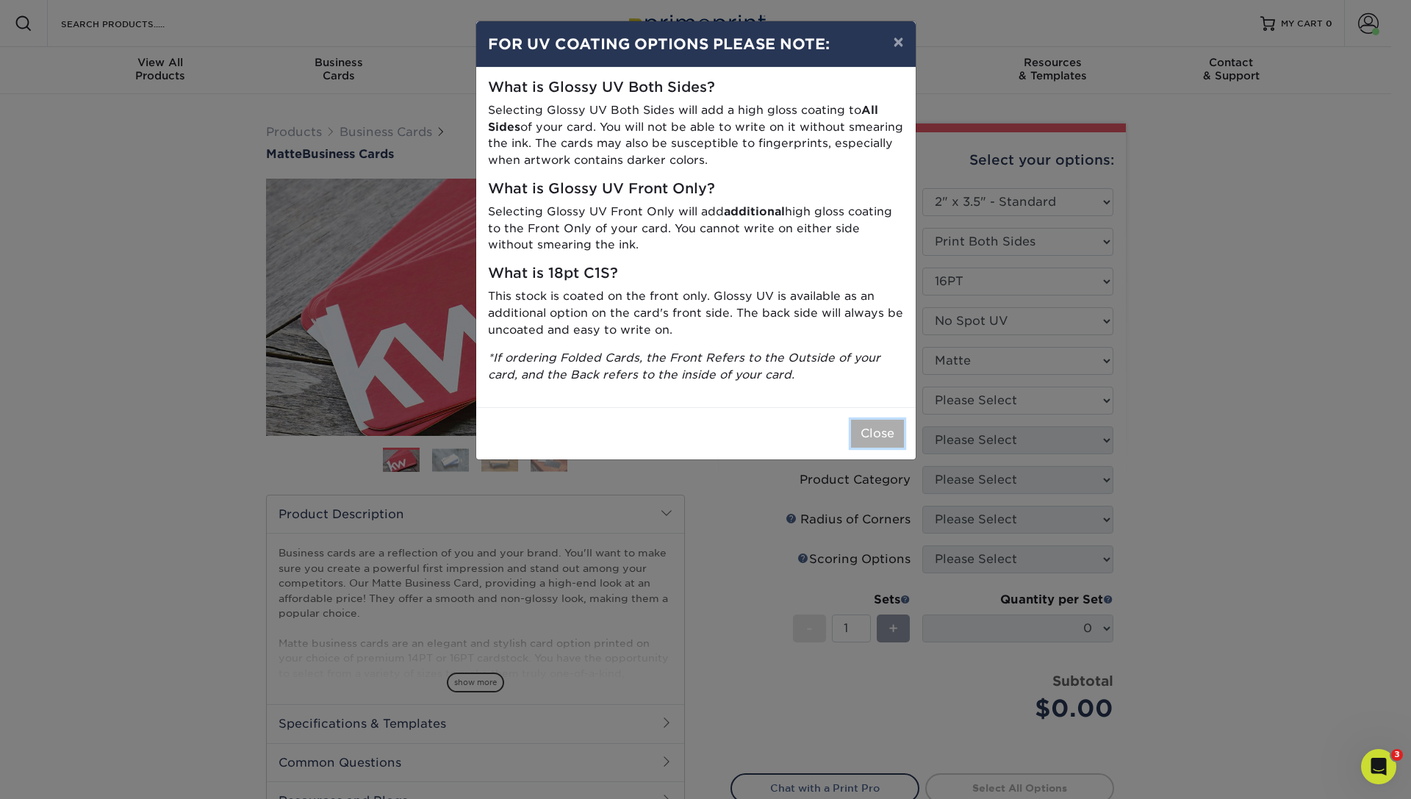
click at [861, 428] on button "Close" at bounding box center [877, 434] width 53 height 28
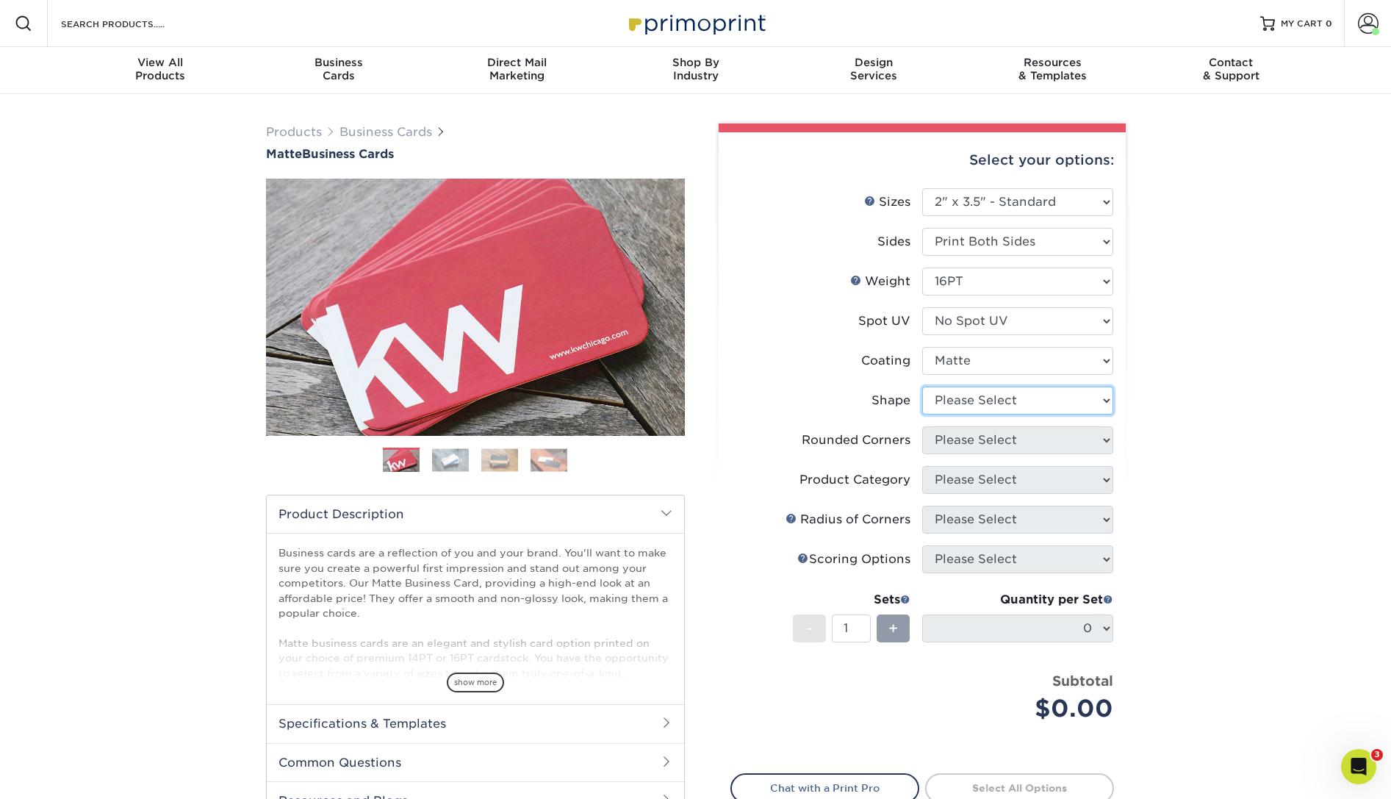
click at [922, 387] on select "Please Select Standard Oval" at bounding box center [1017, 401] width 191 height 28
select select "standard"
click at [922, 426] on select "Please Select Yes - Round 2 Corners Yes - Round 4 Corners No" at bounding box center [1017, 440] width 191 height 28
select select "0"
click option "No" at bounding box center [0, 0] width 0 height 0
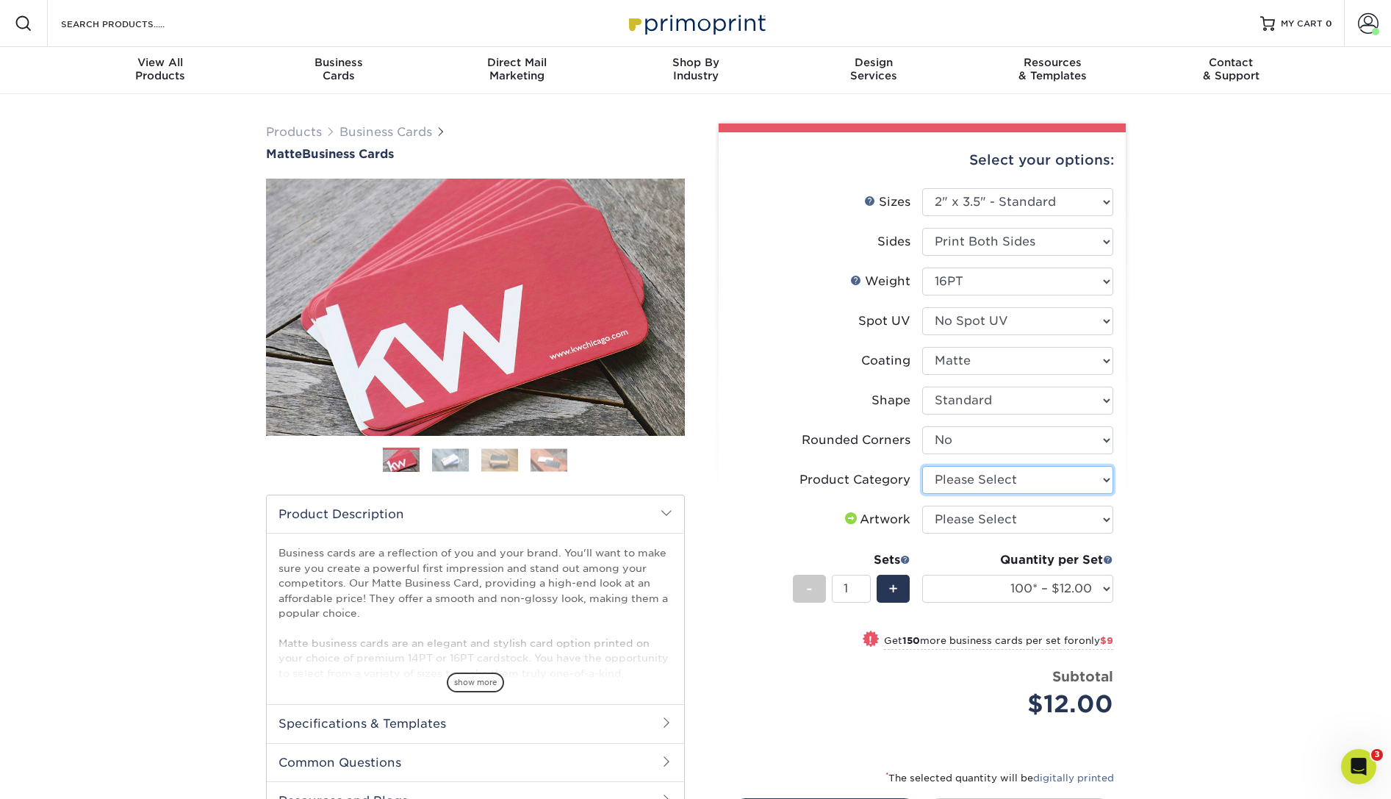
click at [922, 466] on select "Please Select Business Cards" at bounding box center [1017, 480] width 191 height 28
select select "3b5148f1-0588-4f88-a218-97bcfdce65c1"
click option "Business Cards" at bounding box center [0, 0] width 0 height 0
click at [922, 506] on select "Please Select I will upload files I need a design - $100" at bounding box center [1017, 520] width 191 height 28
select select "upload"
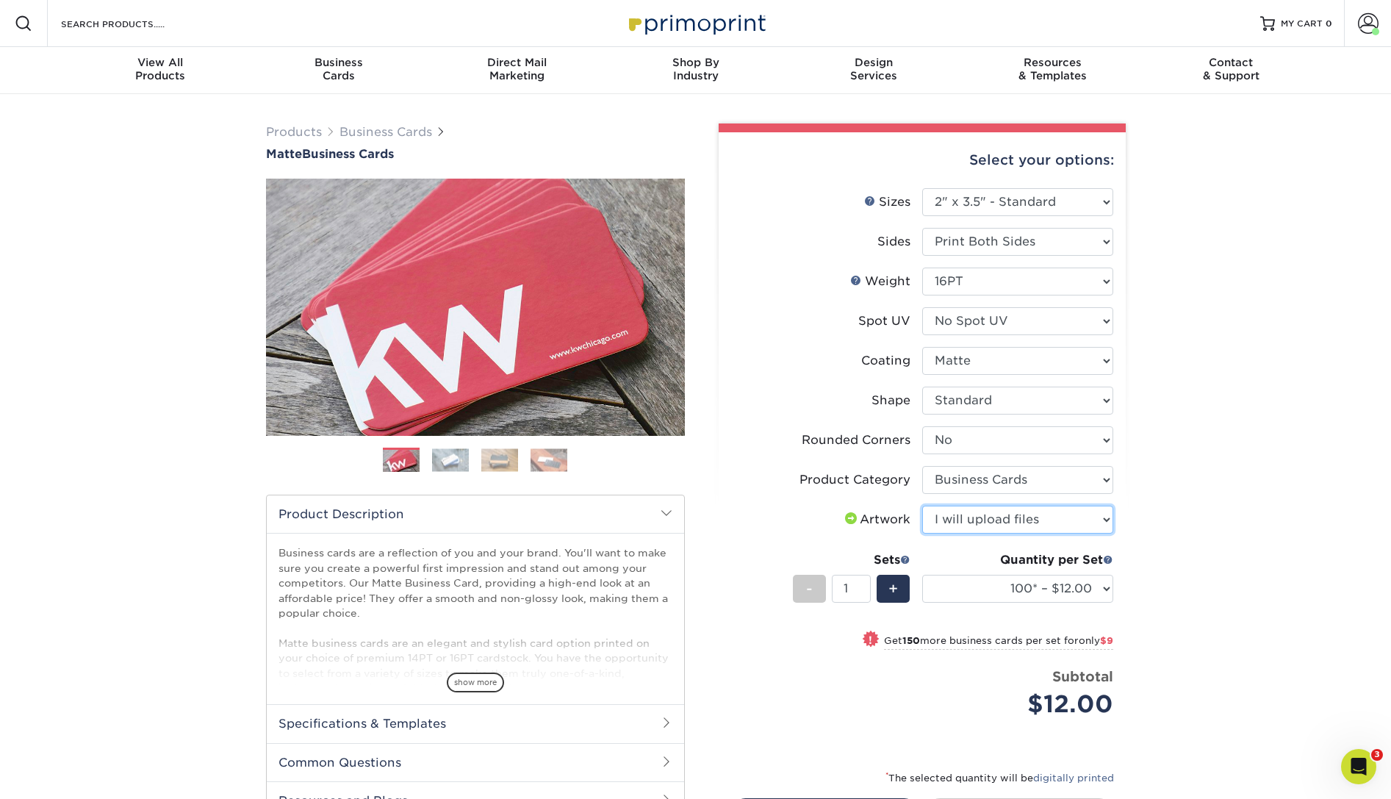
click option "I will upload files" at bounding box center [0, 0] width 0 height 0
click at [922, 575] on select "100* – $12.00 250* – $21.00 500 – $42.00 1000 – $53.00 2500 – $95.00 5000 – $18…" at bounding box center [1017, 589] width 191 height 28
select select "250* – $21.00"
click option "250* – $21.00" at bounding box center [0, 0] width 0 height 0
click at [1221, 427] on div "Products Business Cards Matte Business Cards Previous Next 100 $ 9" at bounding box center [695, 531] width 1391 height 875
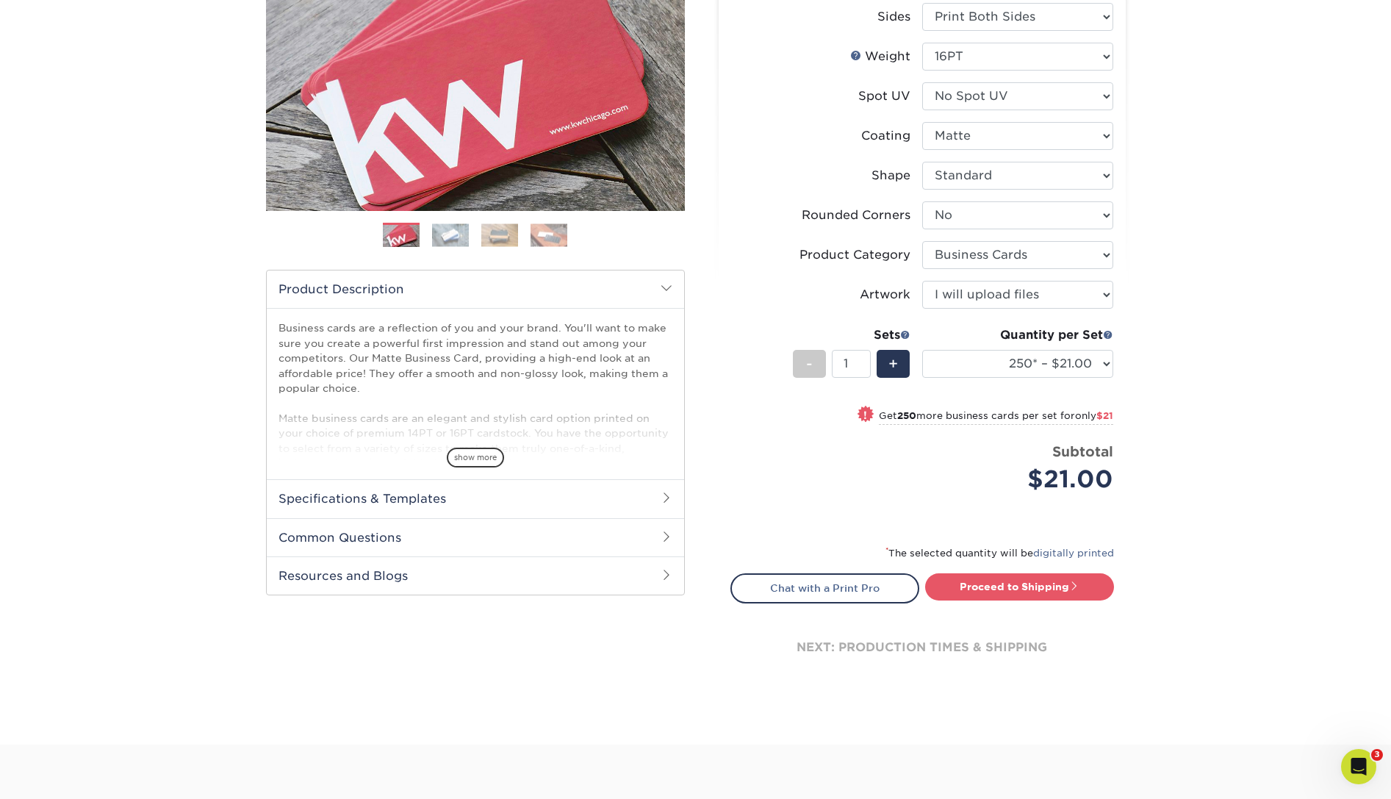
scroll to position [450, 0]
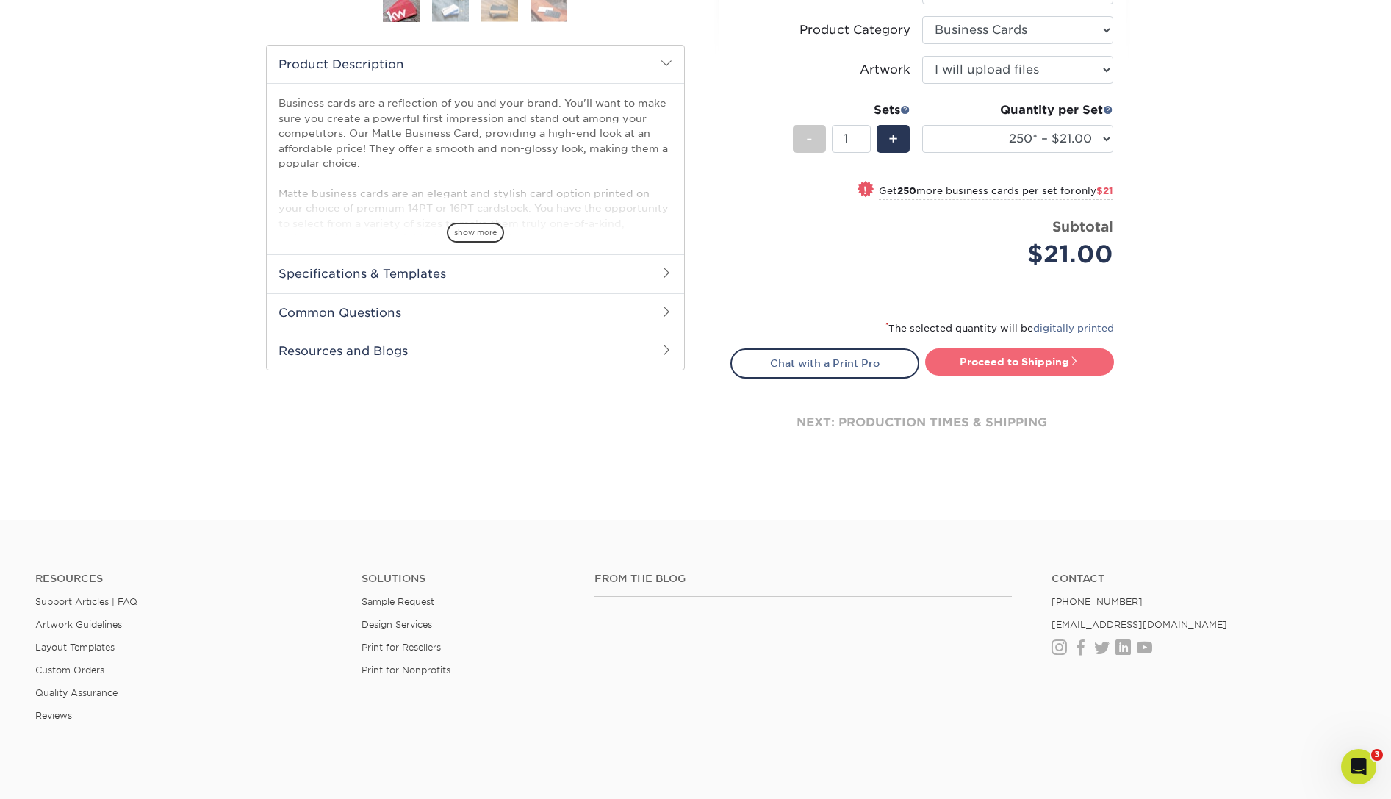
click at [989, 357] on link "Proceed to Shipping" at bounding box center [1019, 361] width 189 height 26
type input "Set 1"
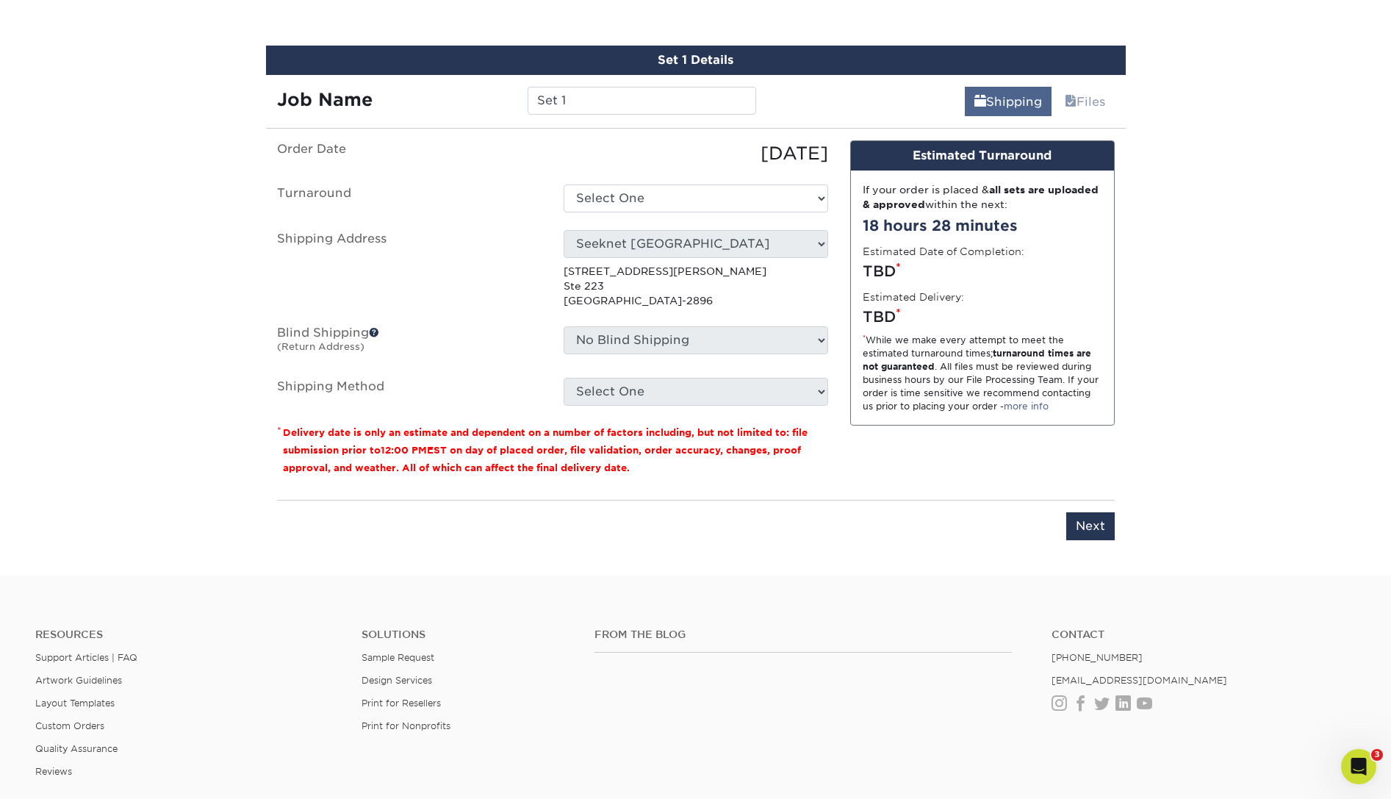
scroll to position [838, 0]
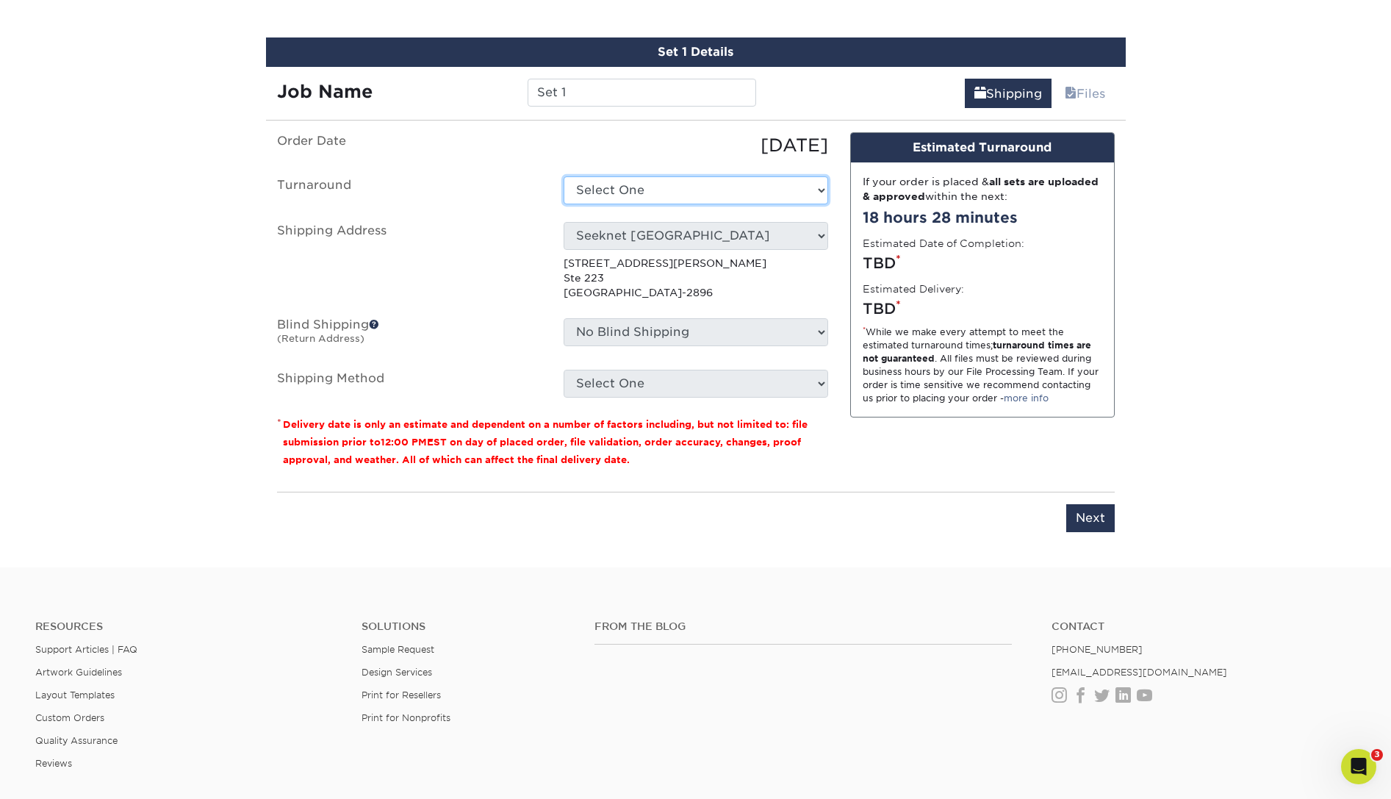
click at [564, 176] on select "Select One 2-4 Business Days 2 Day Next Business Day" at bounding box center [696, 190] width 265 height 28
select select "c35f0e2c-0ea3-4df9-a4f0-5530faf23bd7"
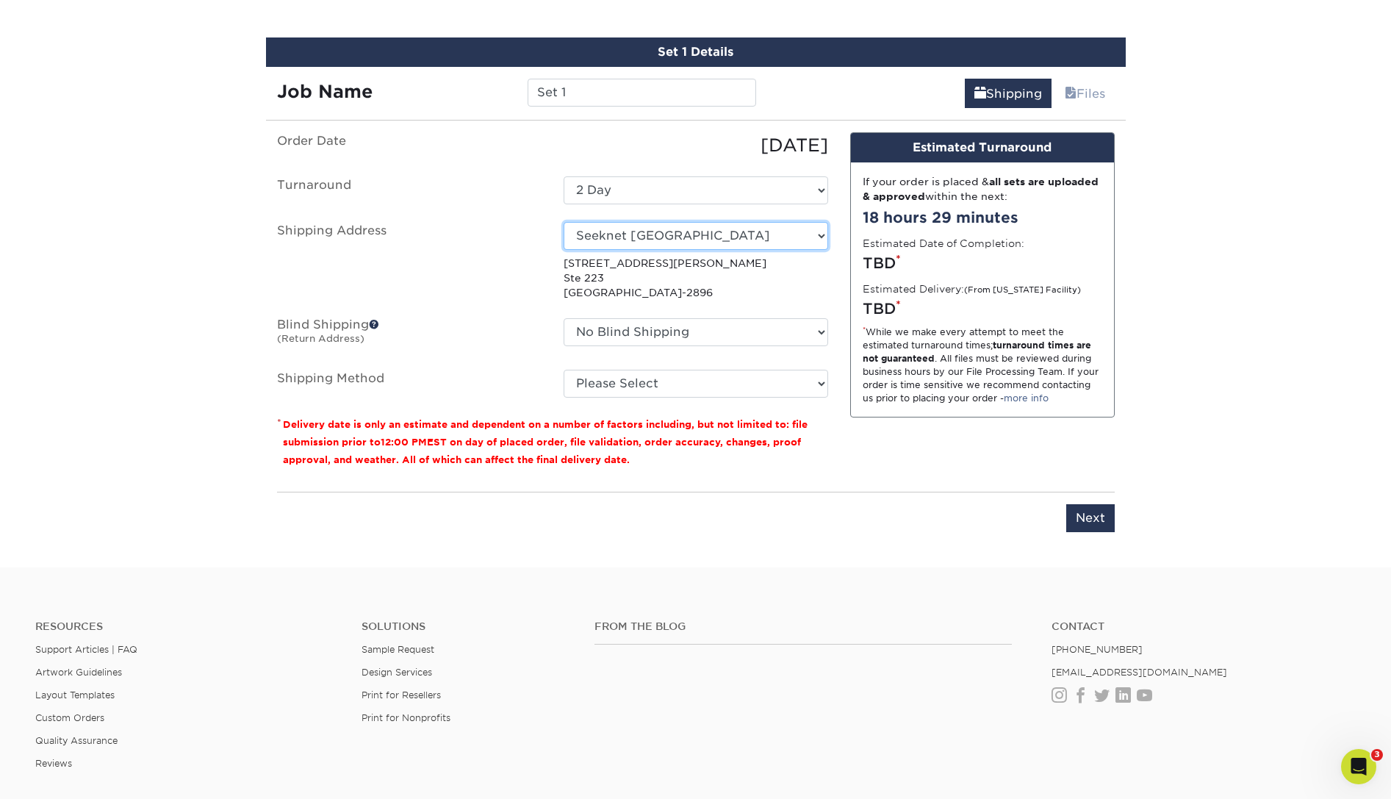
click at [564, 222] on select "Select One ANA Sales NY ANA Washington DC DACEL CHEMTECH Daicel America Holding…" at bounding box center [696, 236] width 265 height 28
select select "138914"
click at [564, 222] on select "Select One ANA Sales NY ANA Washington DC DACEL CHEMTECH Daicel America Holding…" at bounding box center [696, 236] width 265 height 28
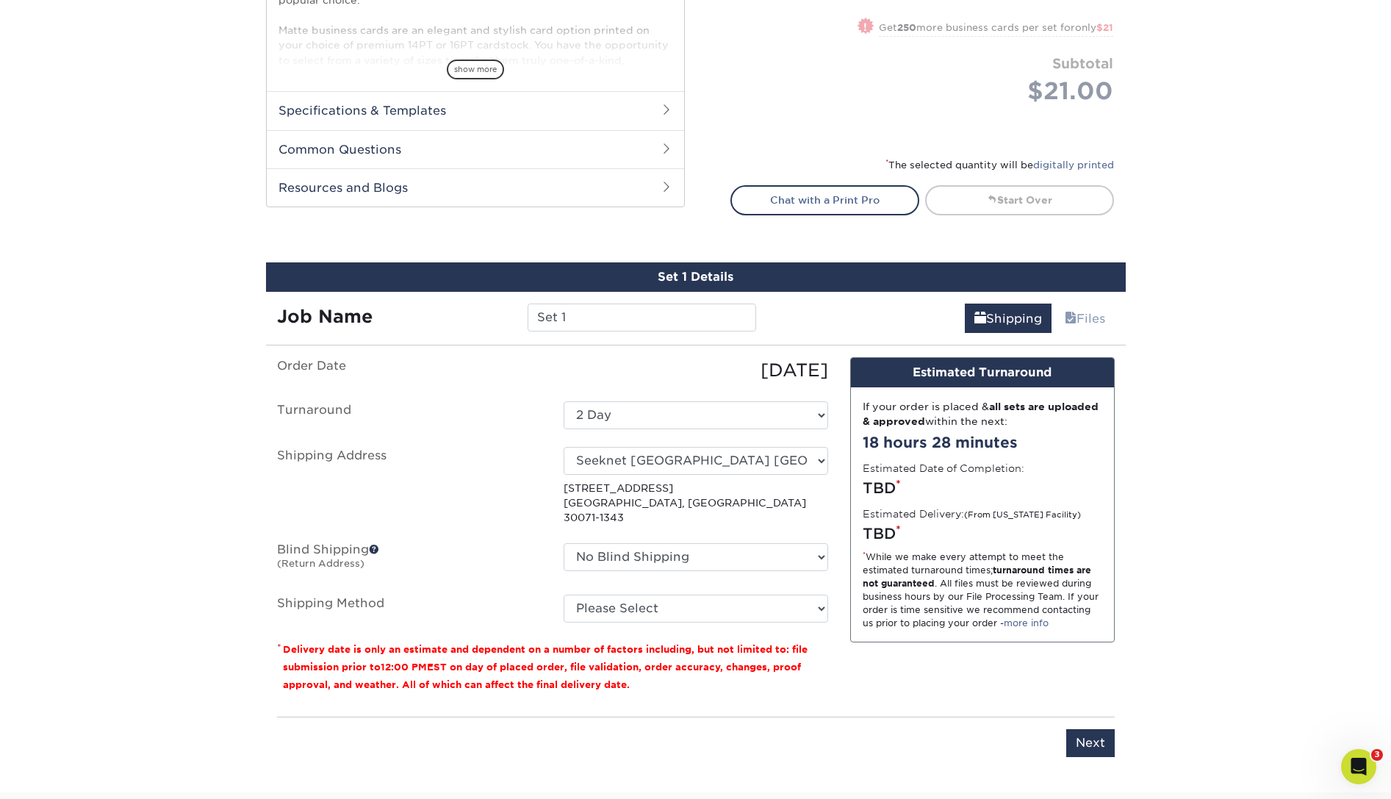
scroll to position [163, 0]
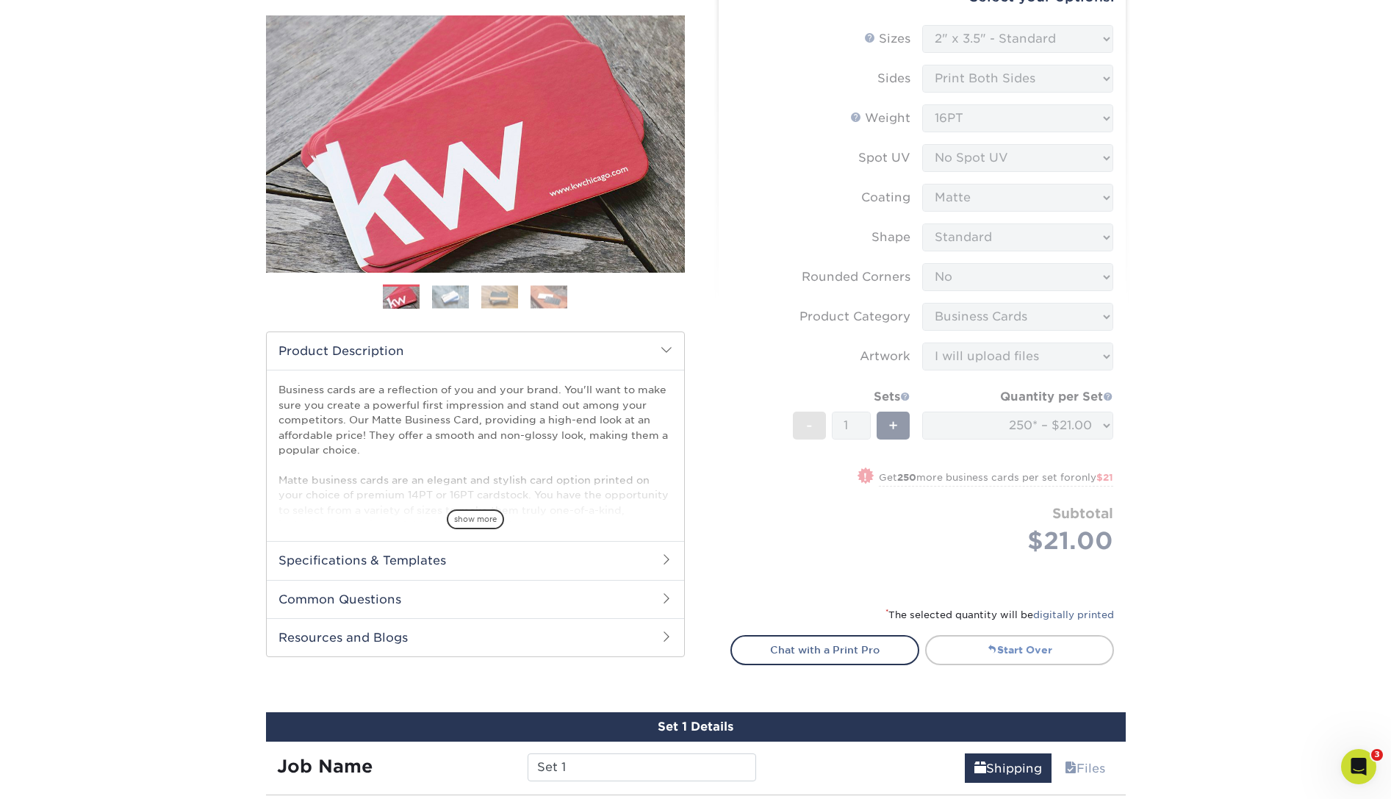
click at [1000, 642] on link "Start Over" at bounding box center [1019, 649] width 189 height 29
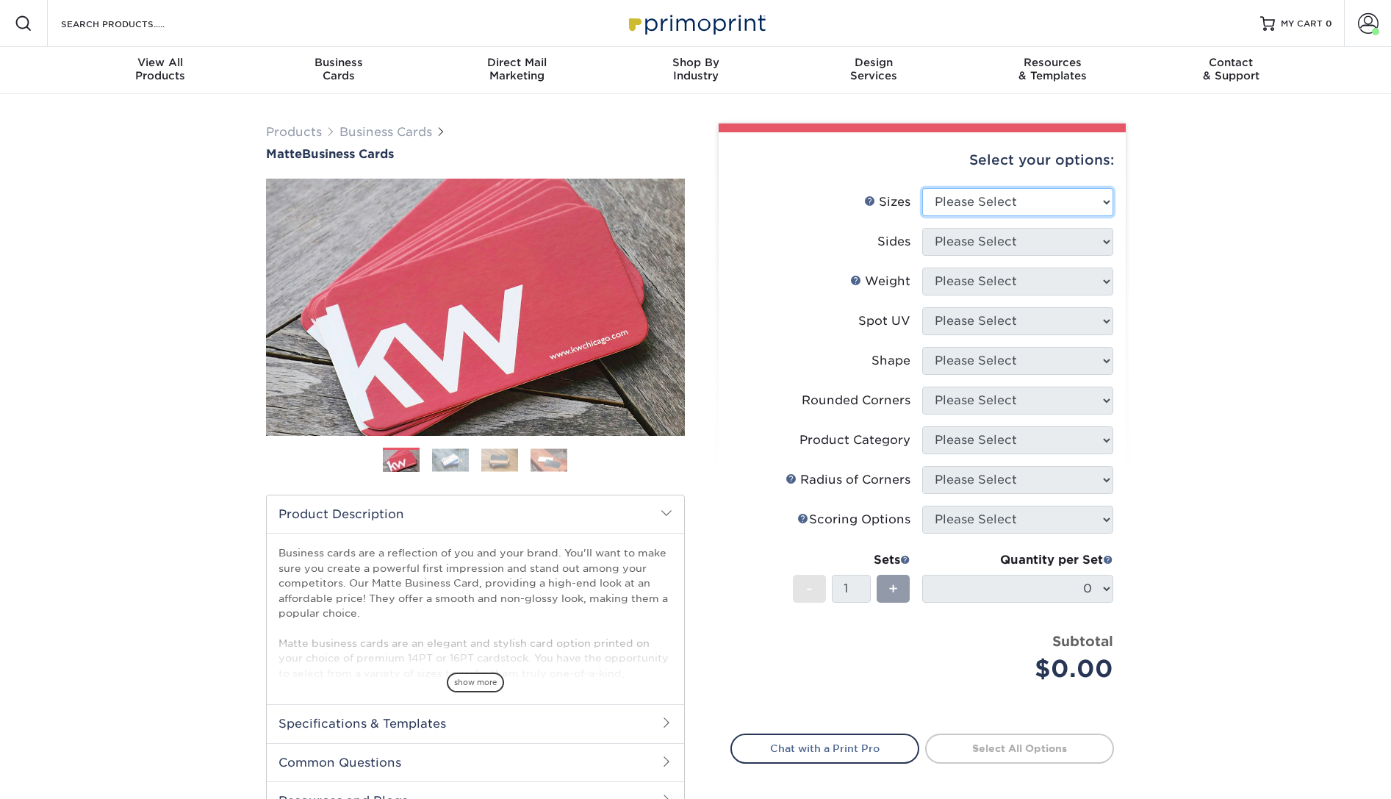
click at [922, 188] on select "Please Select 1.5" x 3.5" - Mini 1.75" x 3.5" - Mini 2" x 2" - Square 2" x 3" -…" at bounding box center [1017, 202] width 191 height 28
select select "2.00x3.50"
click option "2" x 3.5" - Standard" at bounding box center [0, 0] width 0 height 0
click at [922, 228] on select "Please Select Print Both Sides Print Front Only" at bounding box center [1017, 242] width 191 height 28
select select "13abbda7-1d64-4f25-8bb2-c179b224825d"
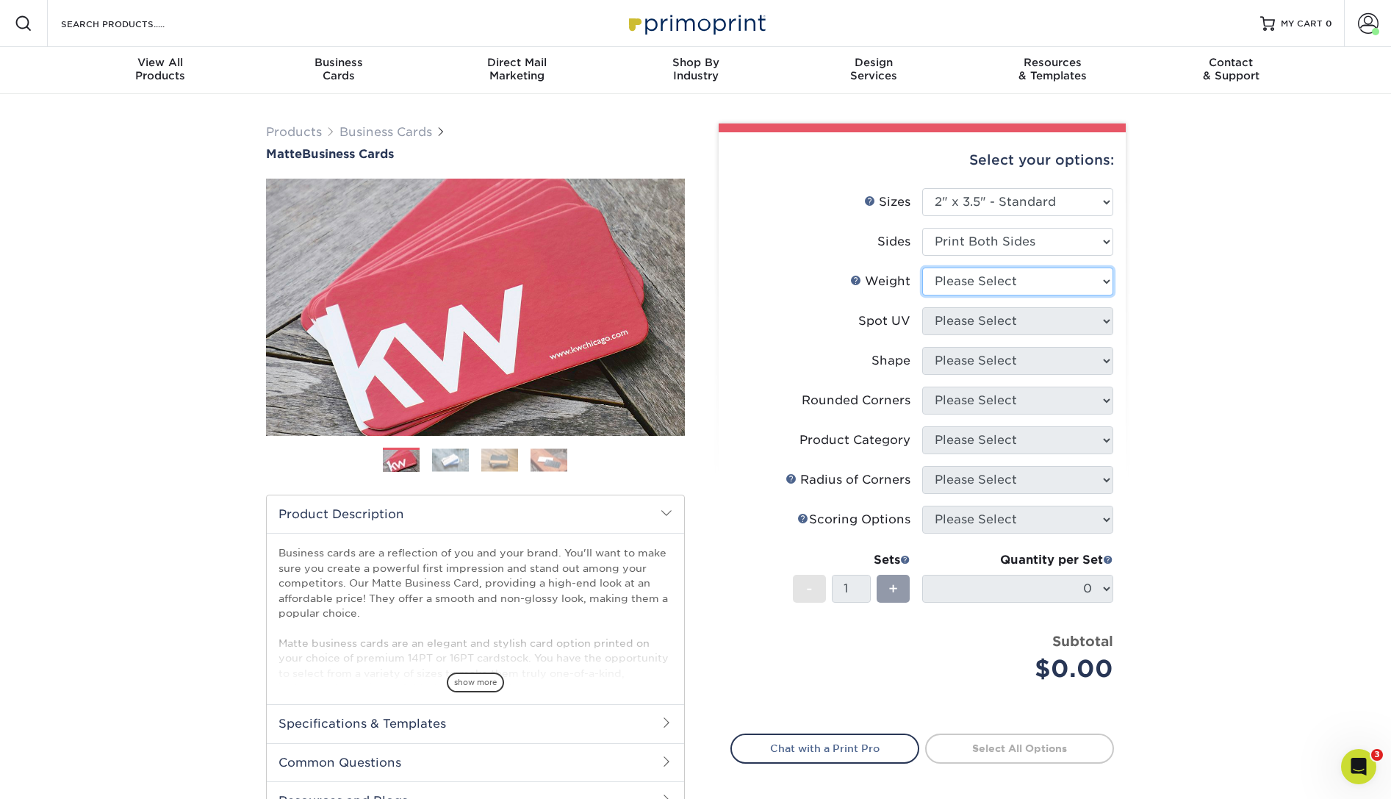
click at [922, 268] on select "Please Select 16PT 14PT" at bounding box center [1017, 282] width 191 height 28
select select "16PT"
click at [922, 307] on select "Please Select No Spot UV Front and Back (Both Sides) Front Only Back Only" at bounding box center [1017, 321] width 191 height 28
select select "3"
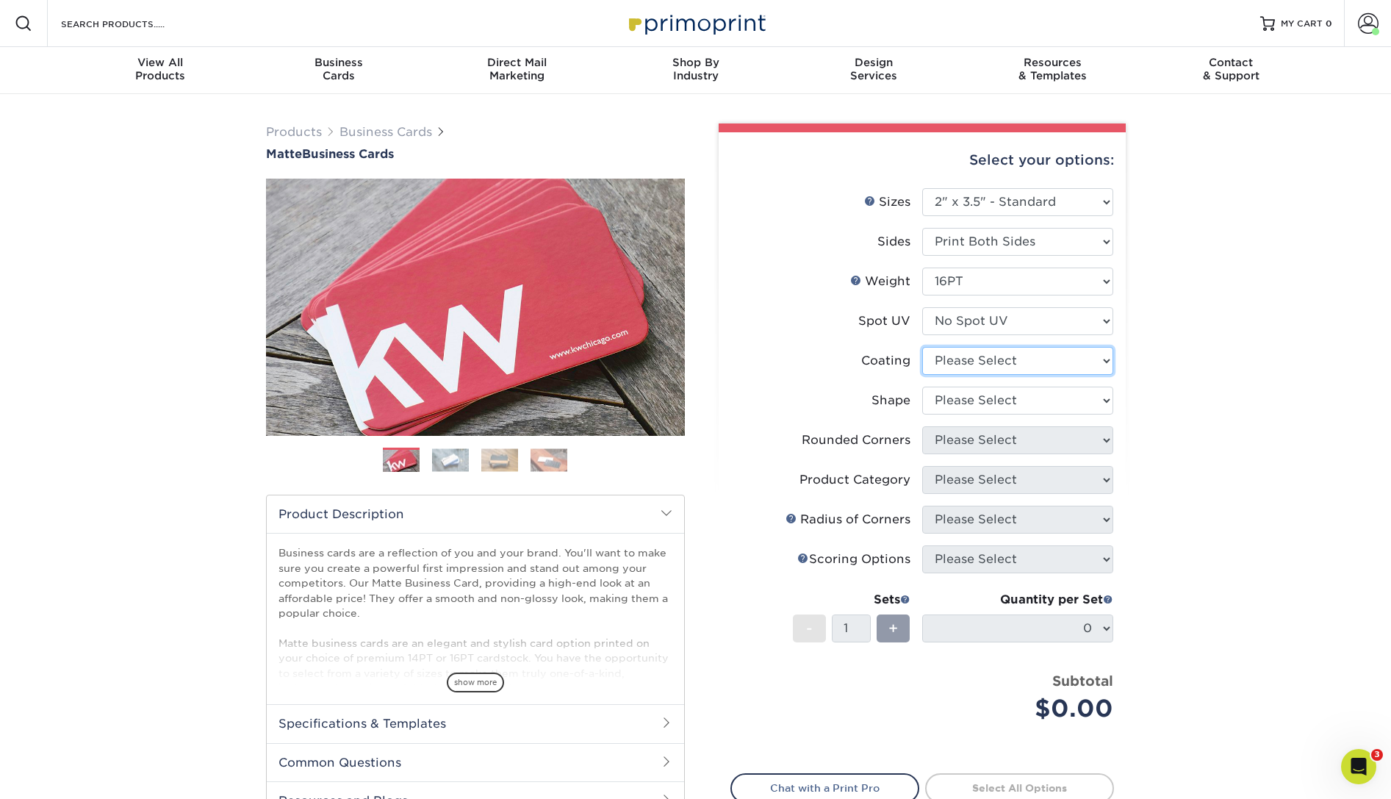
click at [922, 347] on select at bounding box center [1017, 361] width 191 height 28
select select "121bb7b5-3b4d-429f-bd8d-bbf80e953313"
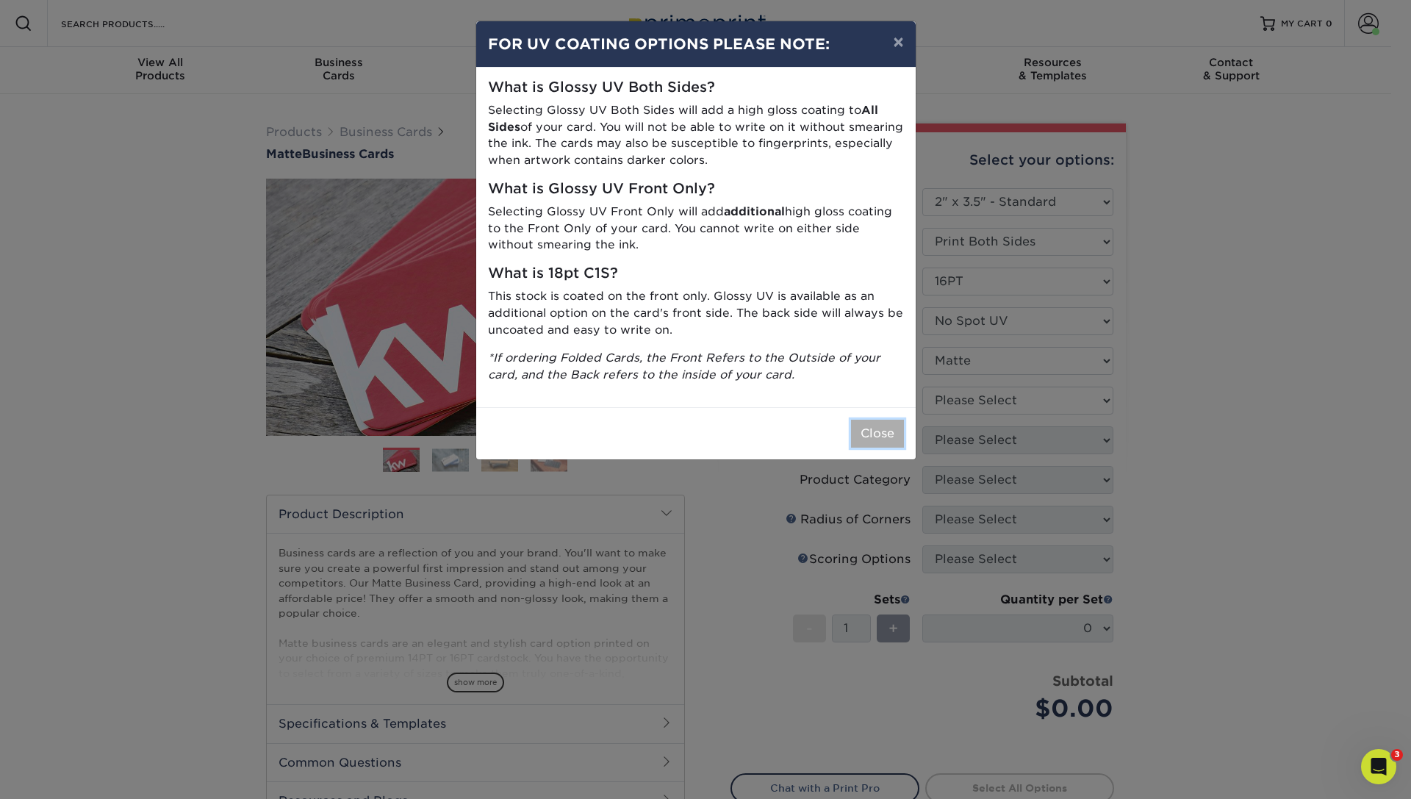
click at [865, 433] on button "Close" at bounding box center [877, 434] width 53 height 28
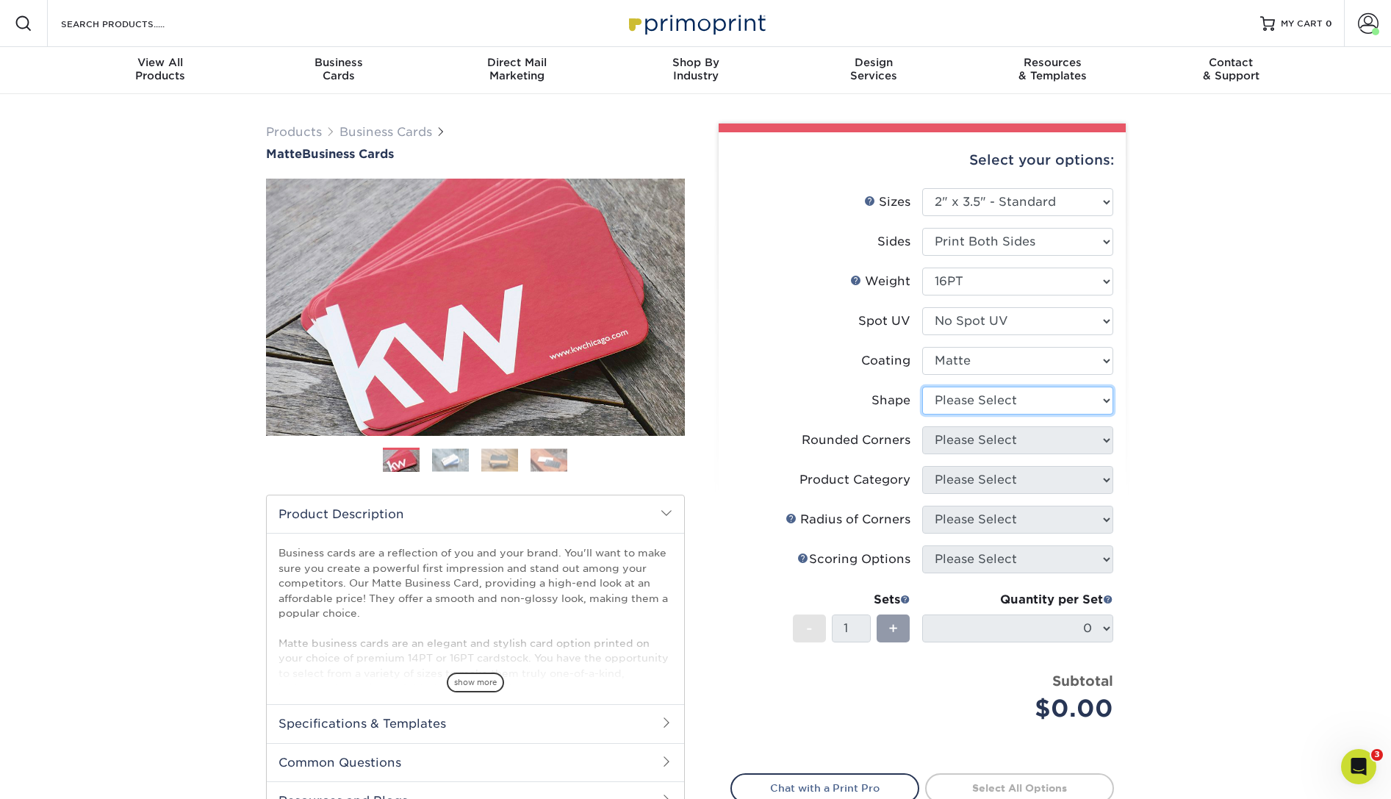
click at [922, 387] on select "Please Select Standard Oval" at bounding box center [1017, 401] width 191 height 28
select select "standard"
click at [922, 426] on select "Please Select Yes - Round 2 Corners Yes - Round 4 Corners No" at bounding box center [1017, 440] width 191 height 28
select select "0"
click option "No" at bounding box center [0, 0] width 0 height 0
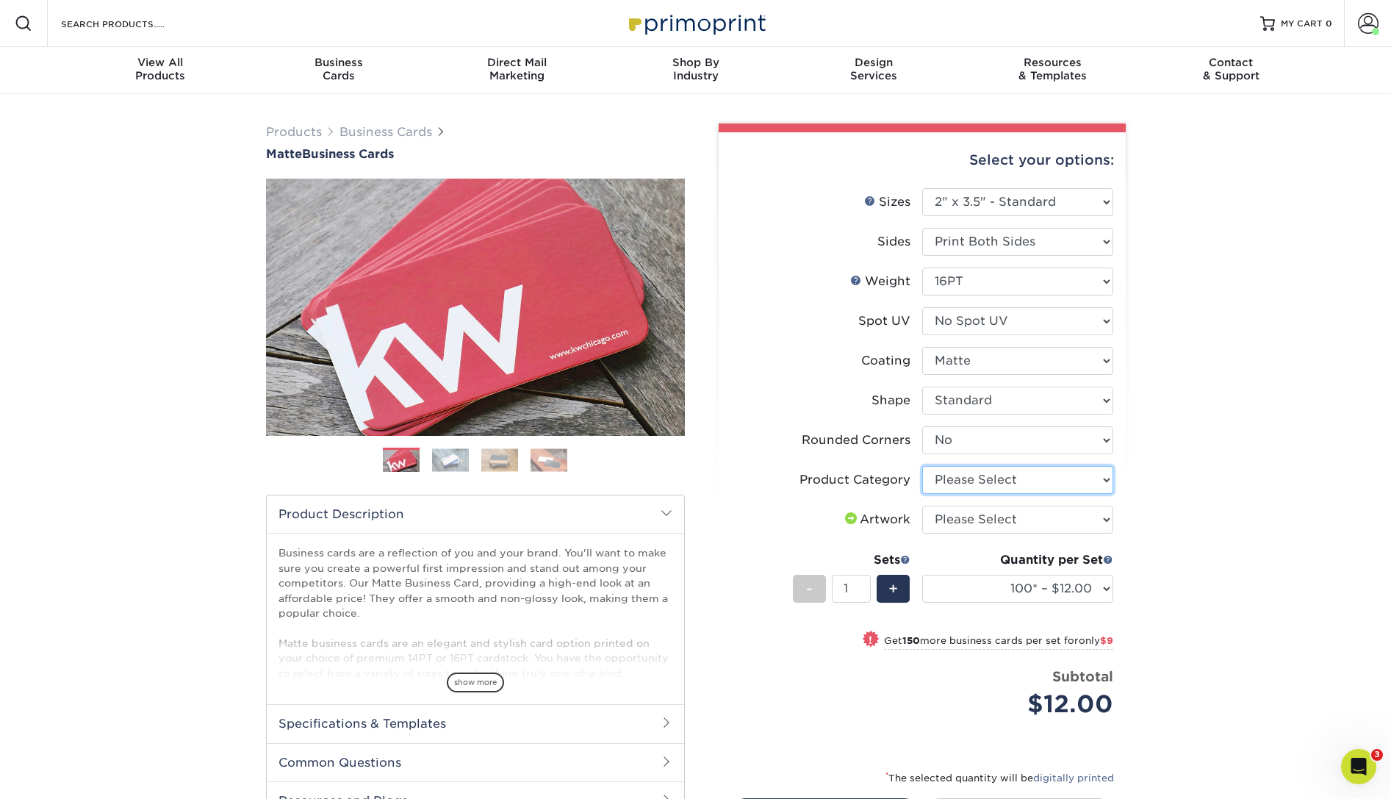
click at [922, 466] on select "Please Select Business Cards" at bounding box center [1017, 480] width 191 height 28
select select "3b5148f1-0588-4f88-a218-97bcfdce65c1"
click option "Business Cards" at bounding box center [0, 0] width 0 height 0
click at [922, 506] on select "Please Select I will upload files I need a design - $100" at bounding box center [1017, 520] width 191 height 28
select select "upload"
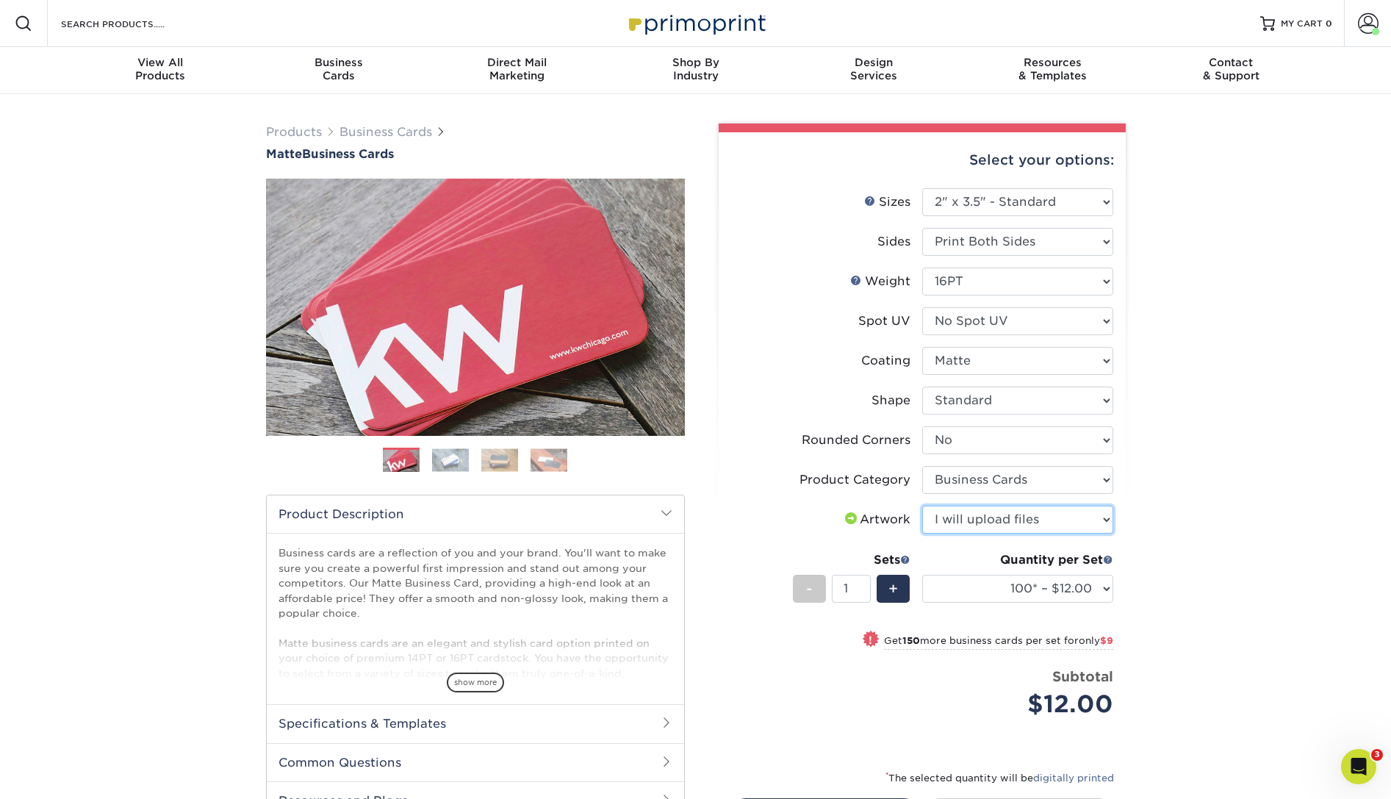
click option "I will upload files" at bounding box center [0, 0] width 0 height 0
click at [922, 575] on select "100* – $12.00 250* – $21.00 500 – $42.00 1000 – $53.00 2500 – $95.00 5000 – $18…" at bounding box center [1017, 589] width 191 height 28
select select "250* – $21.00"
click option "250* – $21.00" at bounding box center [0, 0] width 0 height 0
click at [1235, 592] on div "Products Business Cards Matte Business Cards Previous Next 100 $ 9" at bounding box center [695, 531] width 1391 height 875
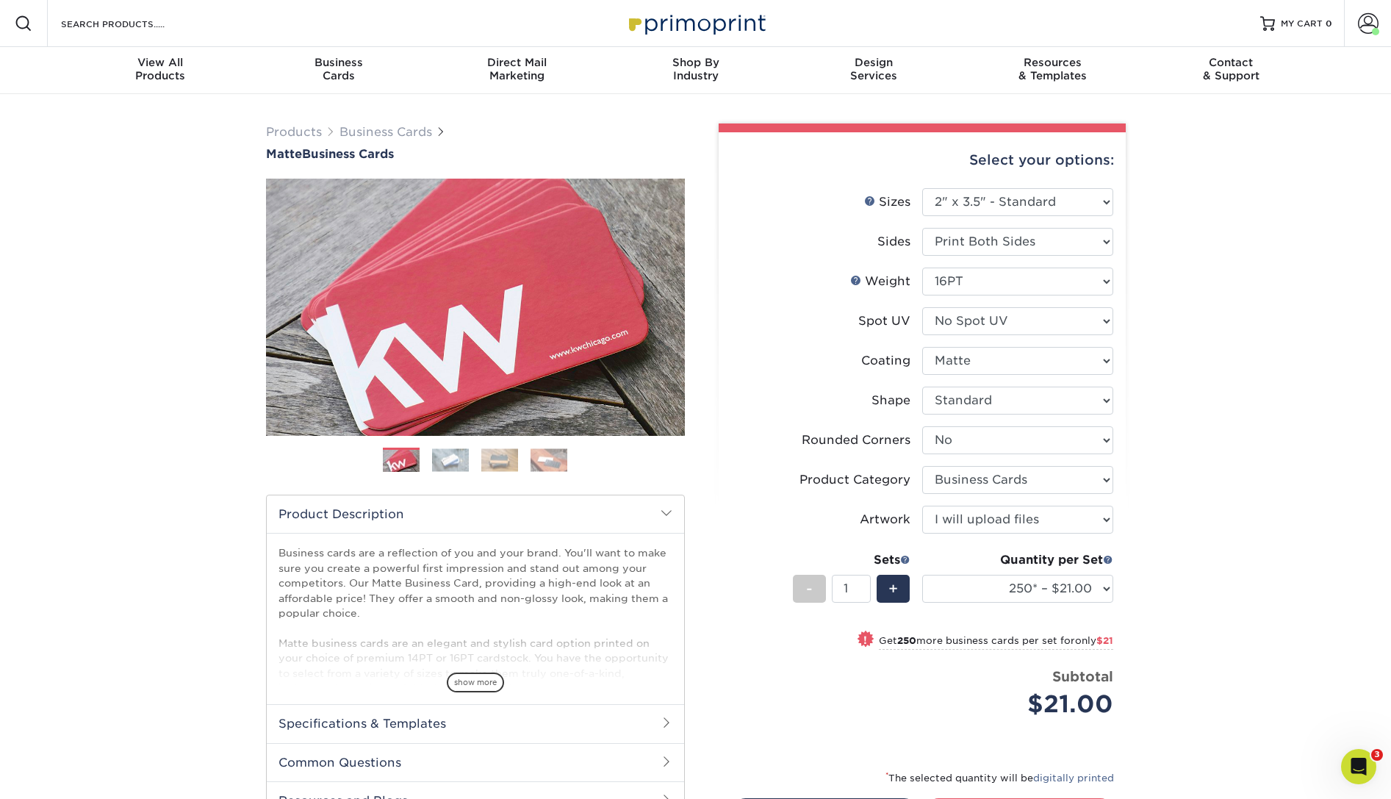
scroll to position [600, 0]
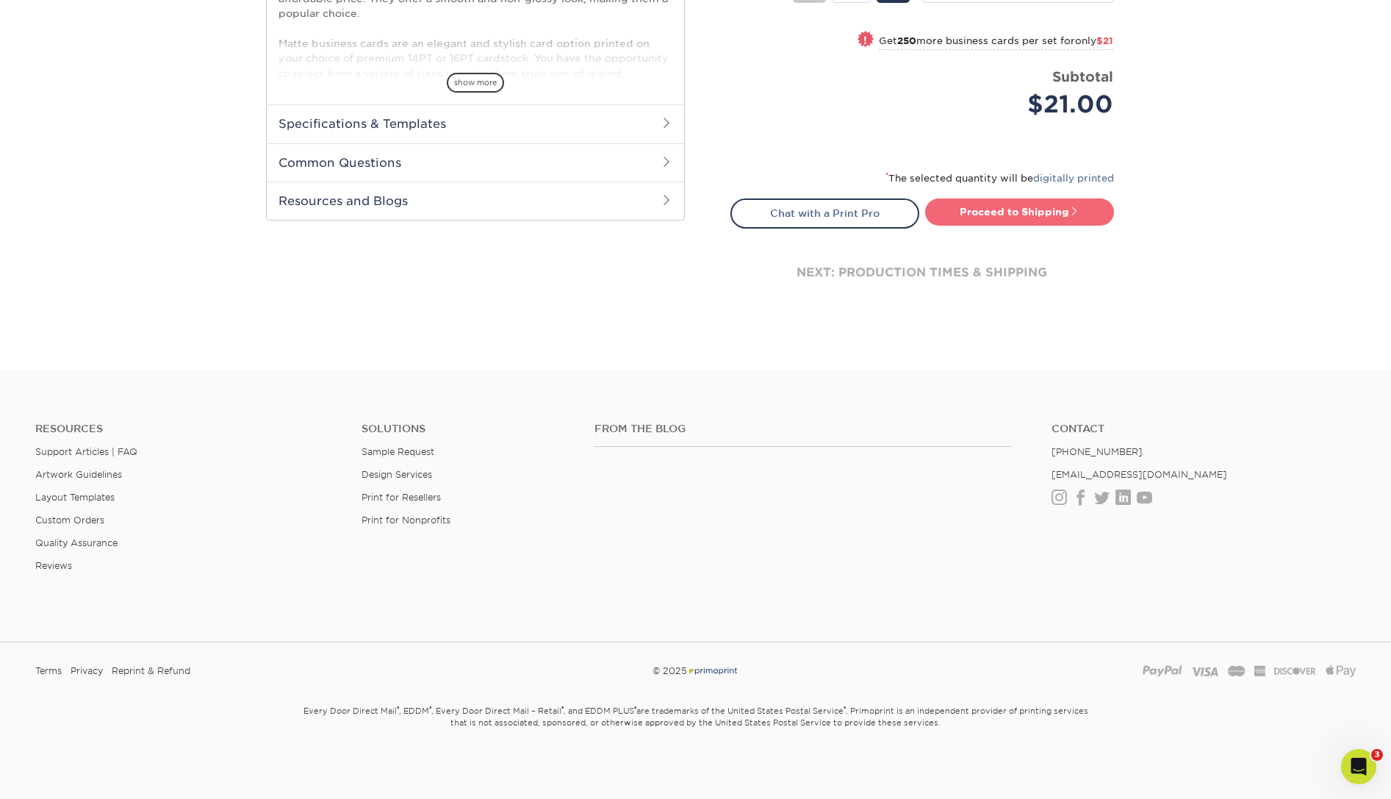
click at [1010, 210] on link "Proceed to Shipping" at bounding box center [1019, 211] width 189 height 26
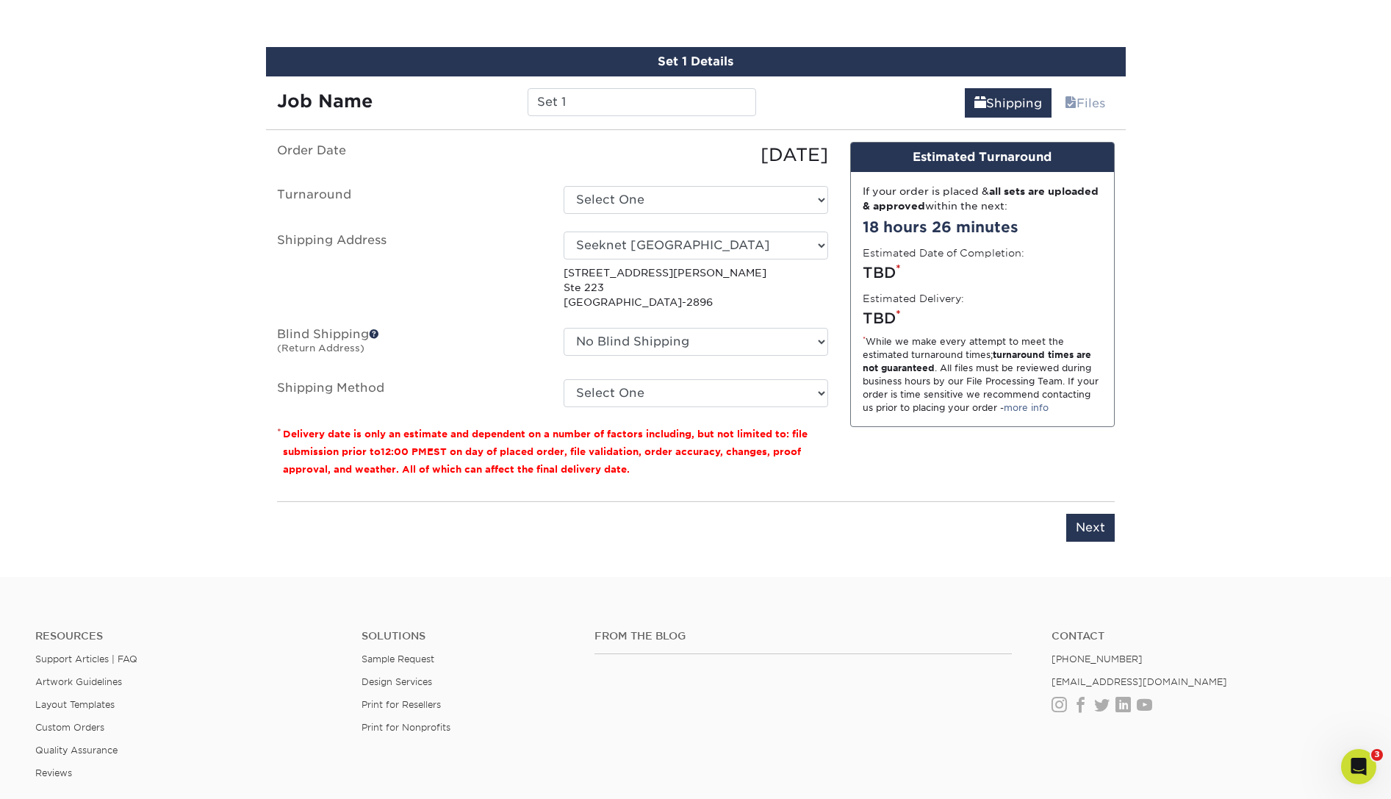
scroll to position [838, 0]
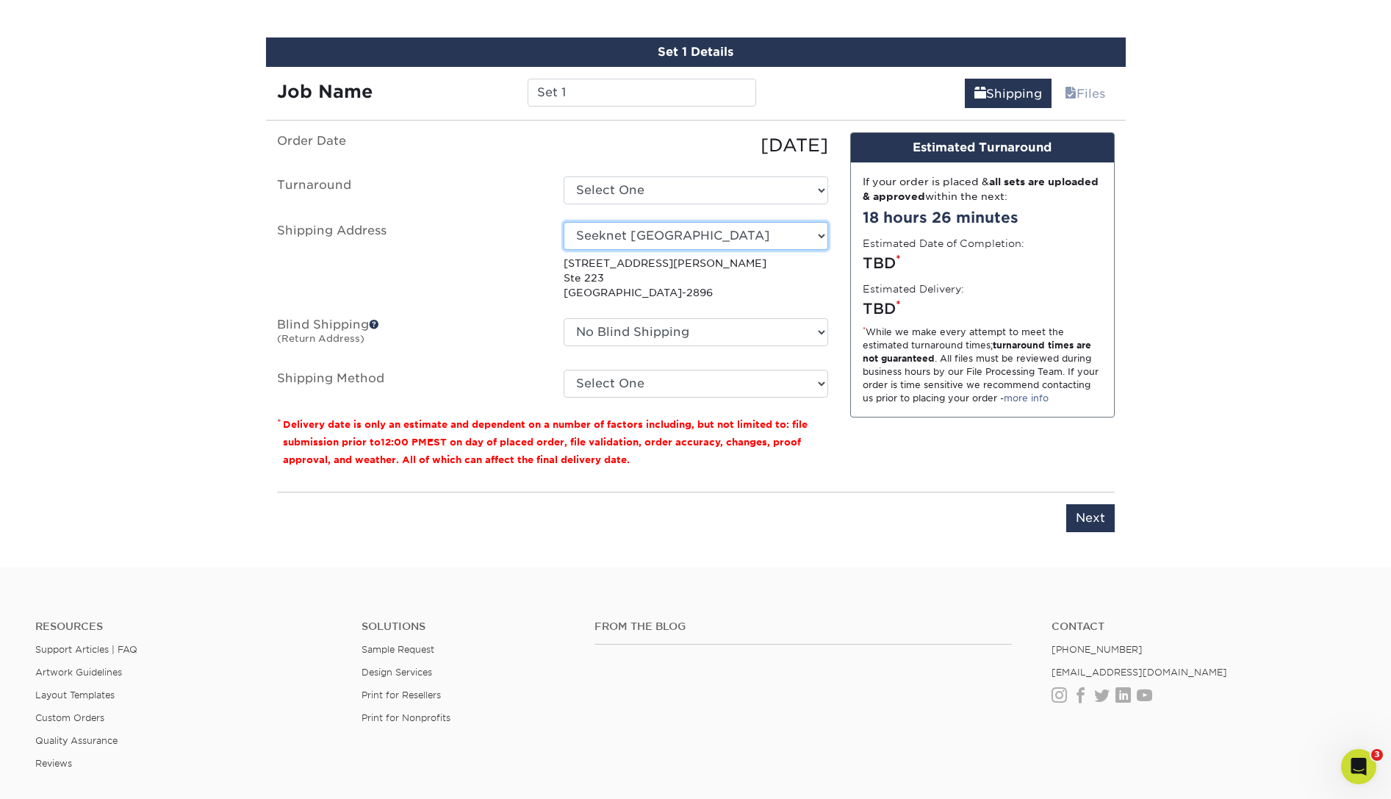
click at [564, 222] on select "Select One [PERSON_NAME] Sales [GEOGRAPHIC_DATA] [PERSON_NAME] [US_STATE] [GEOG…" at bounding box center [696, 236] width 265 height 28
select select "138914"
click option "Seeknet [GEOGRAPHIC_DATA] [GEOGRAPHIC_DATA]" at bounding box center [0, 0] width 0 height 0
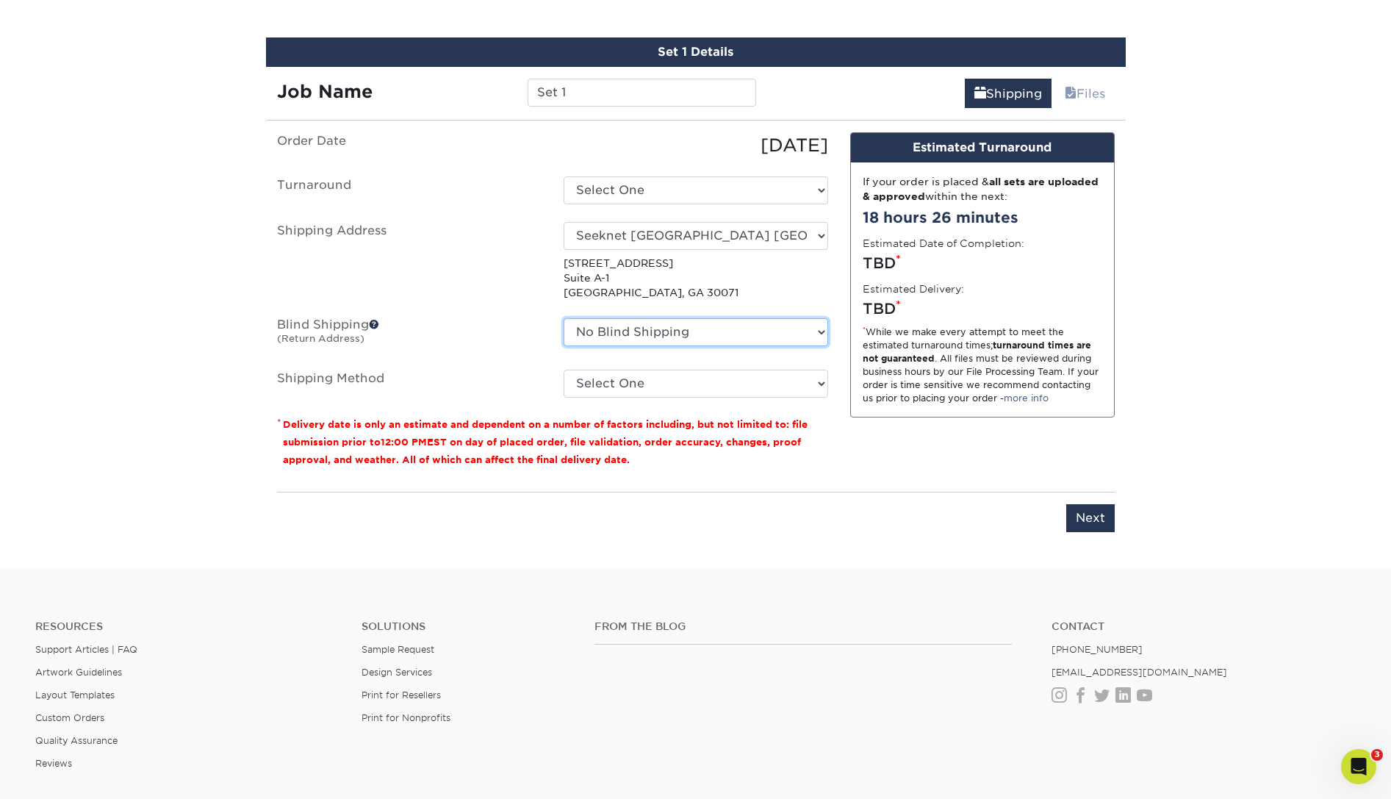
click at [564, 318] on select "No Blind Shipping [PERSON_NAME] Sales [GEOGRAPHIC_DATA] [PERSON_NAME] [US_STATE…" at bounding box center [696, 332] width 265 height 28
select select "18752"
click option "Seeknet [GEOGRAPHIC_DATA]" at bounding box center [0, 0] width 0 height 0
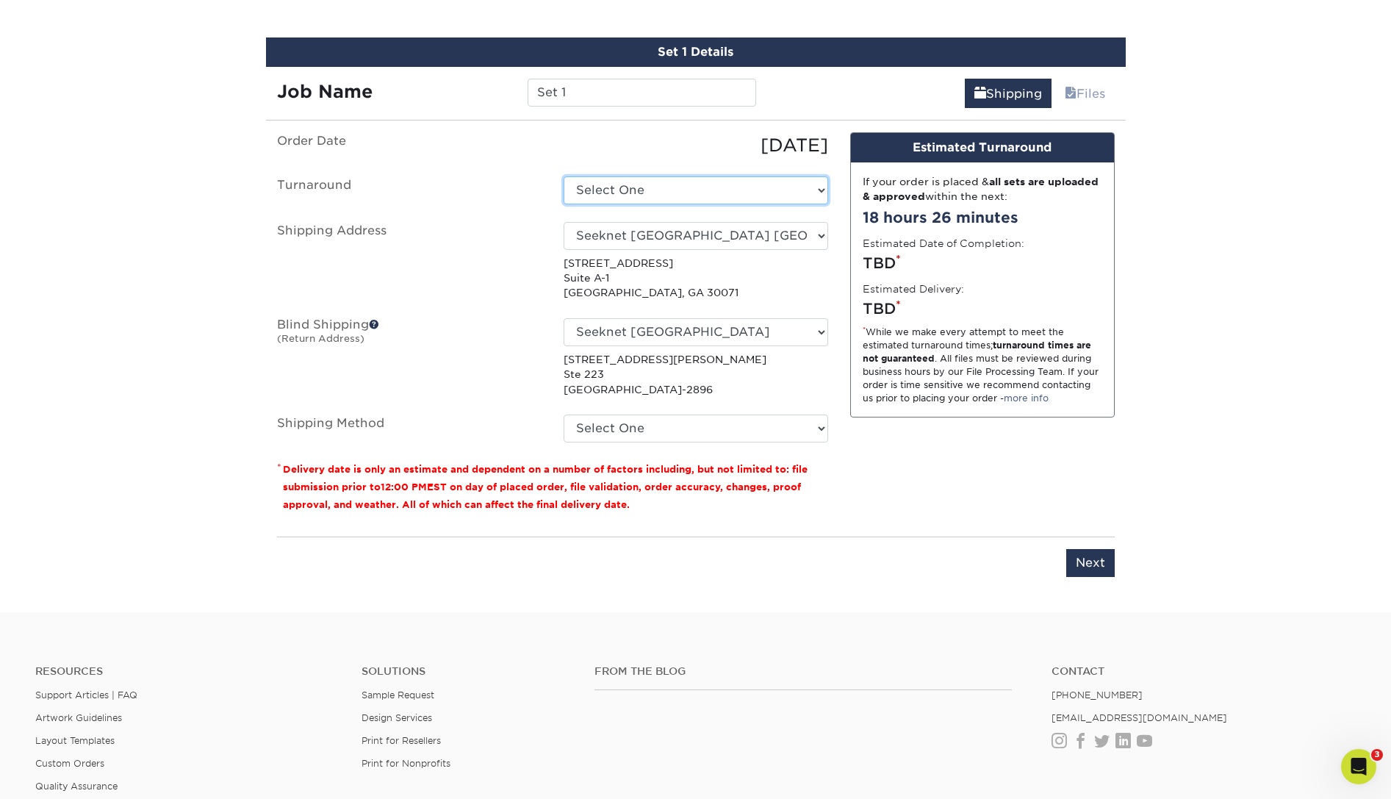
click at [564, 176] on select "Select One 2-4 Business Days 2 Day Next Business Day" at bounding box center [696, 190] width 265 height 28
select select "c35f0e2c-0ea3-4df9-a4f0-5530faf23bd7"
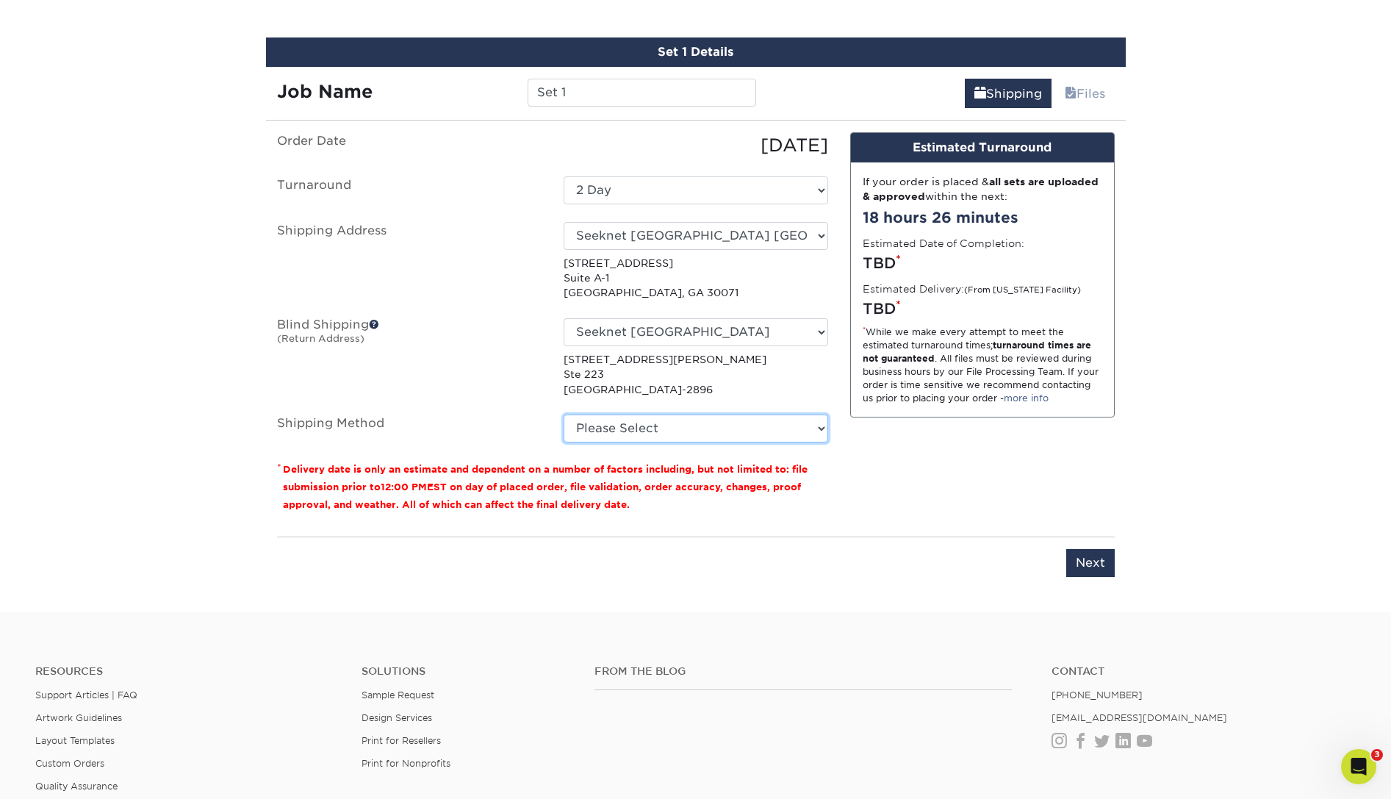
click at [564, 415] on select "Please Select Ground Shipping (+$7.84) 3 Day Shipping Service (+$15.34) 2 Day A…" at bounding box center [696, 429] width 265 height 28
select select "02"
click option "2 Day Air Shipping (+$15.81)" at bounding box center [0, 0] width 0 height 0
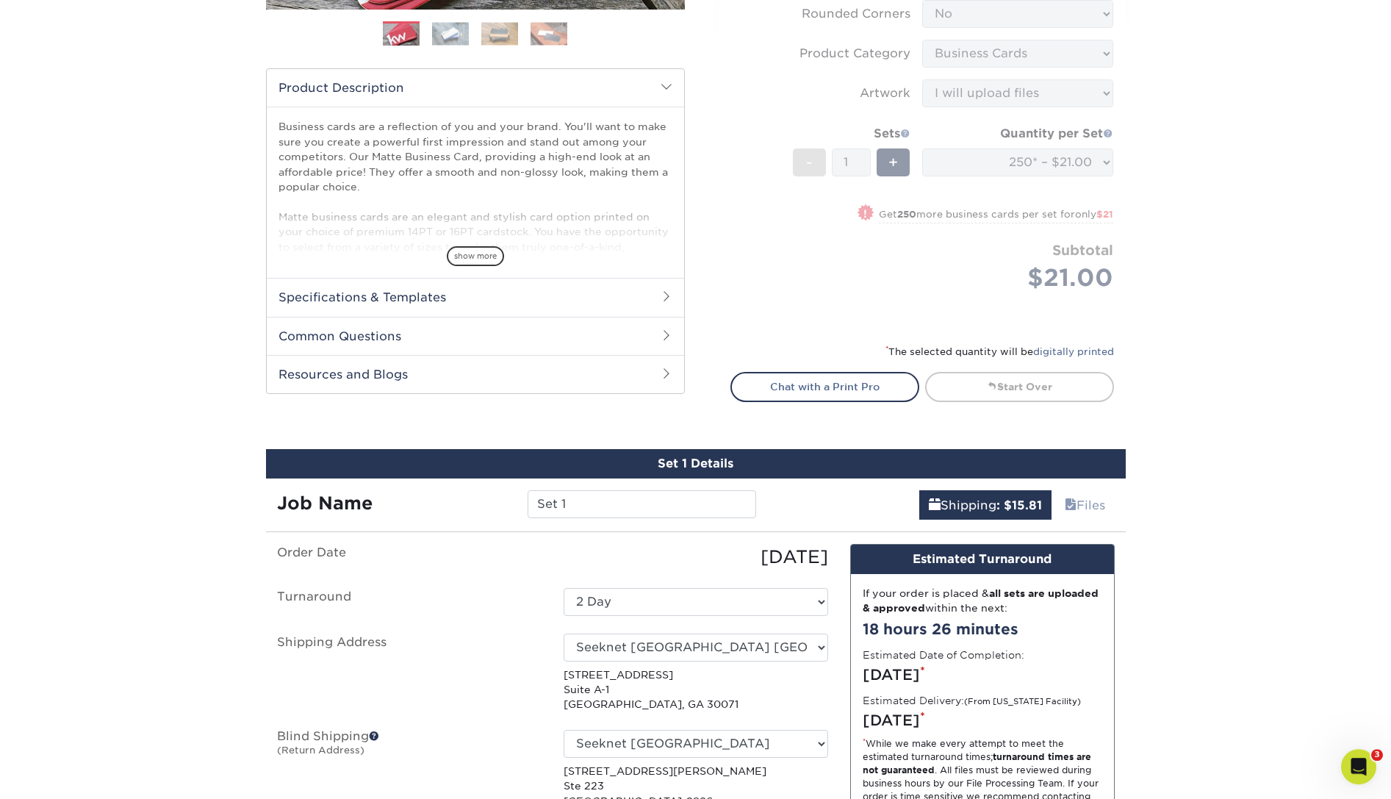
scroll to position [424, 0]
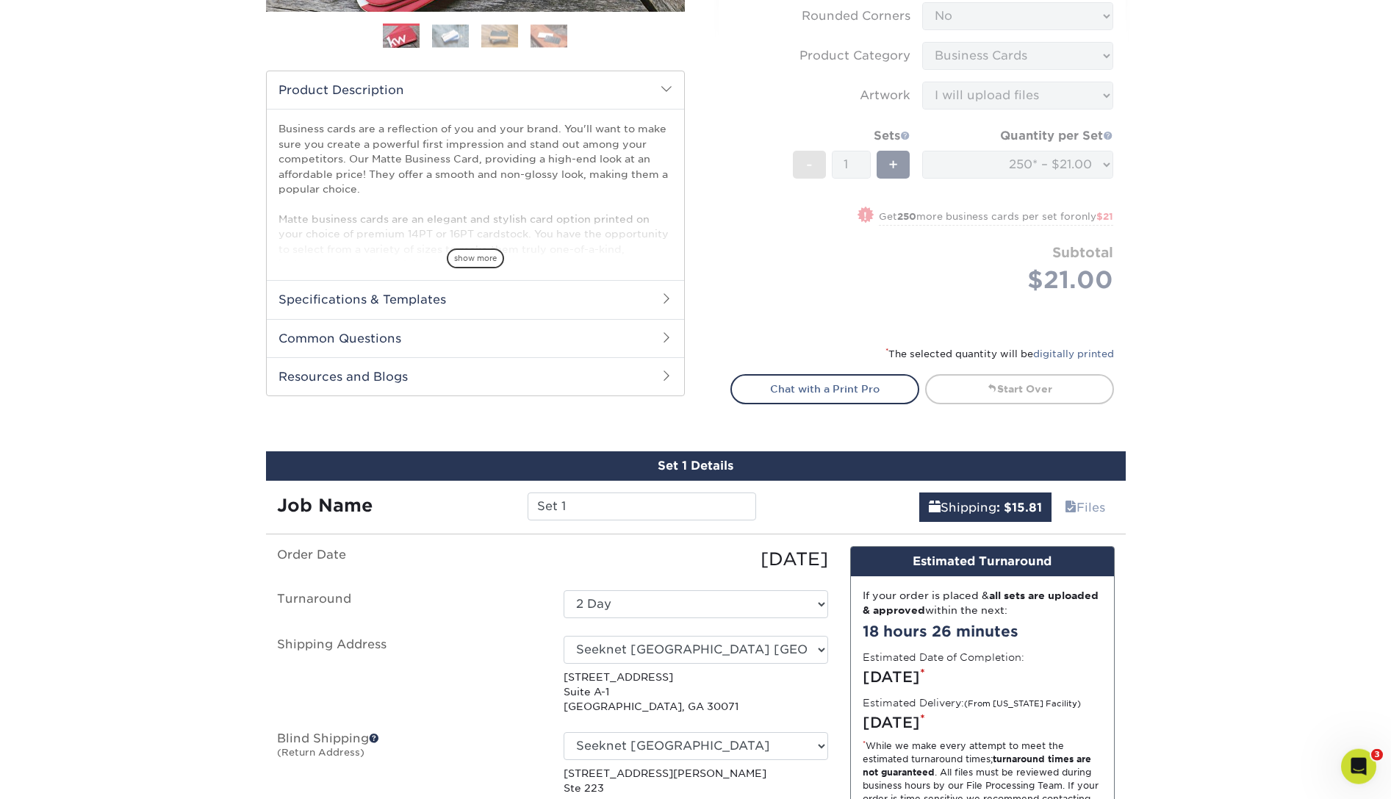
click at [1292, 217] on div "Products Business Cards Matte Business Cards Previous Next 100 $ 9" at bounding box center [695, 348] width 1391 height 1356
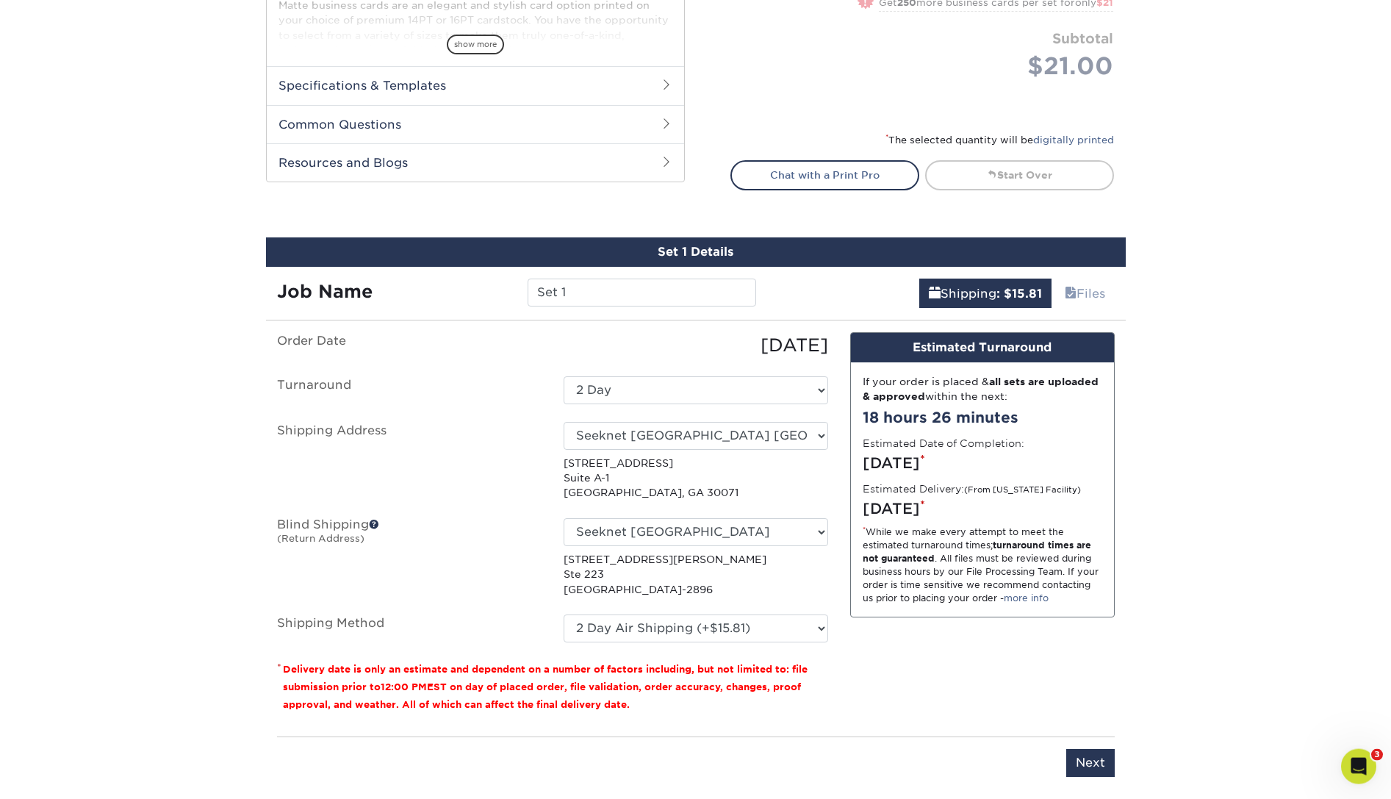
scroll to position [683, 0]
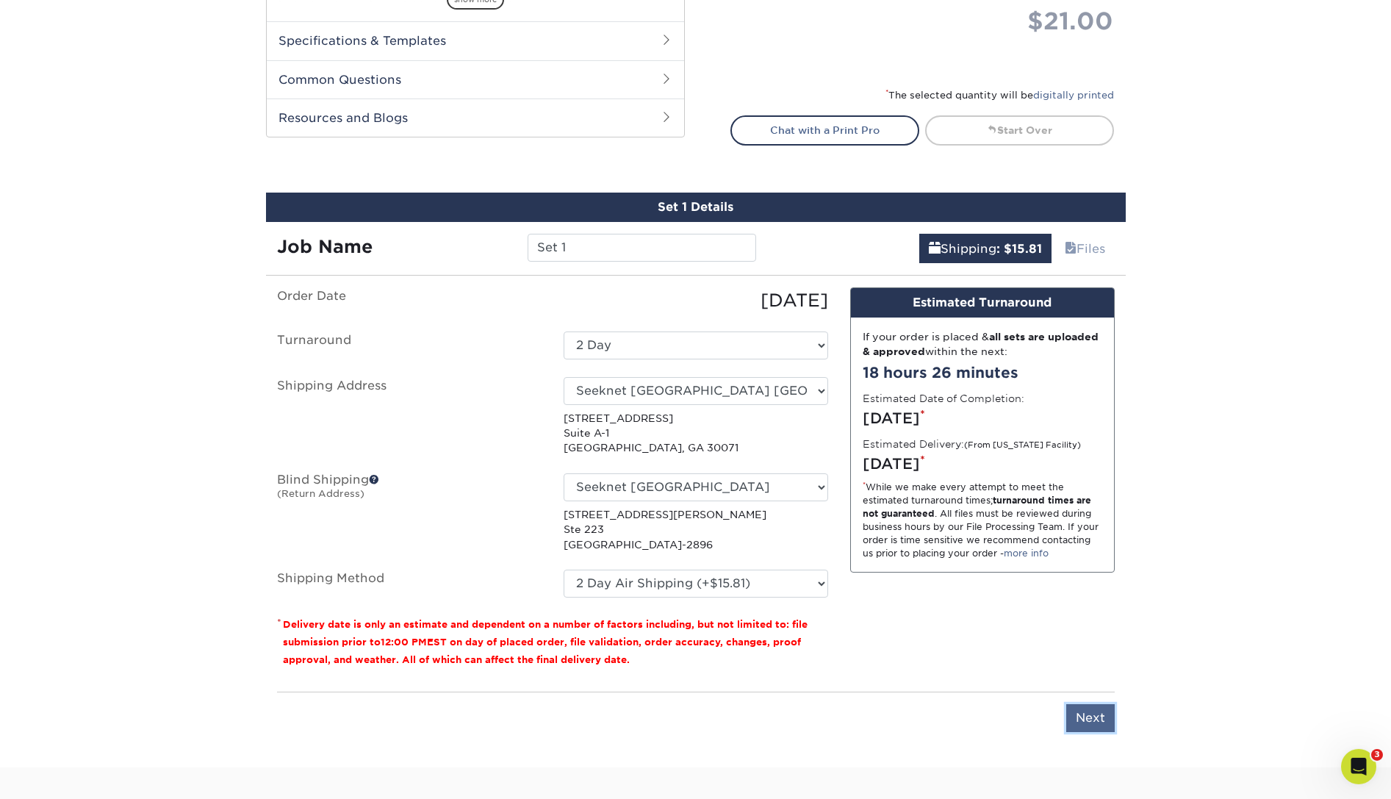
click at [1088, 716] on input "Next" at bounding box center [1090, 718] width 49 height 28
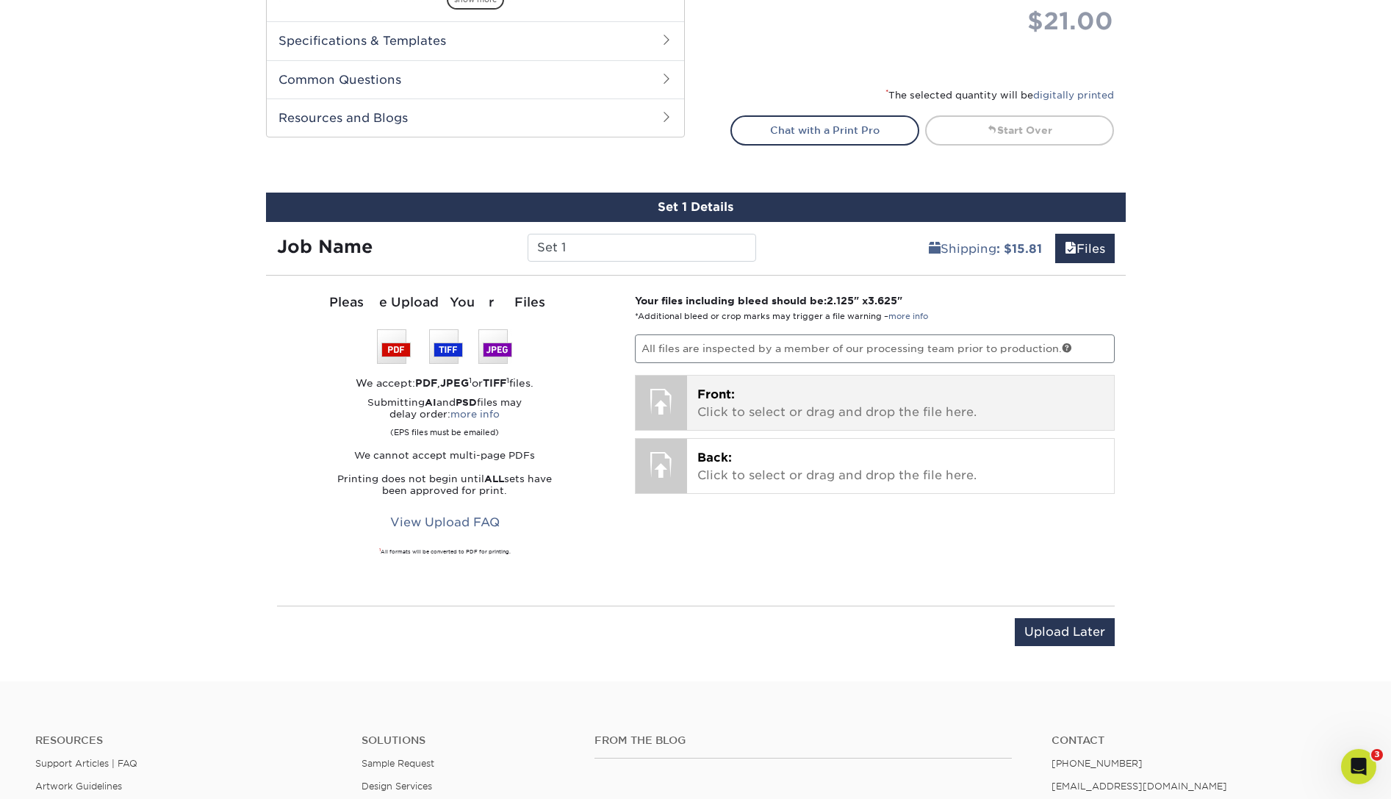
click at [814, 395] on p "Front: Click to select or drag and drop the file here." at bounding box center [900, 403] width 406 height 35
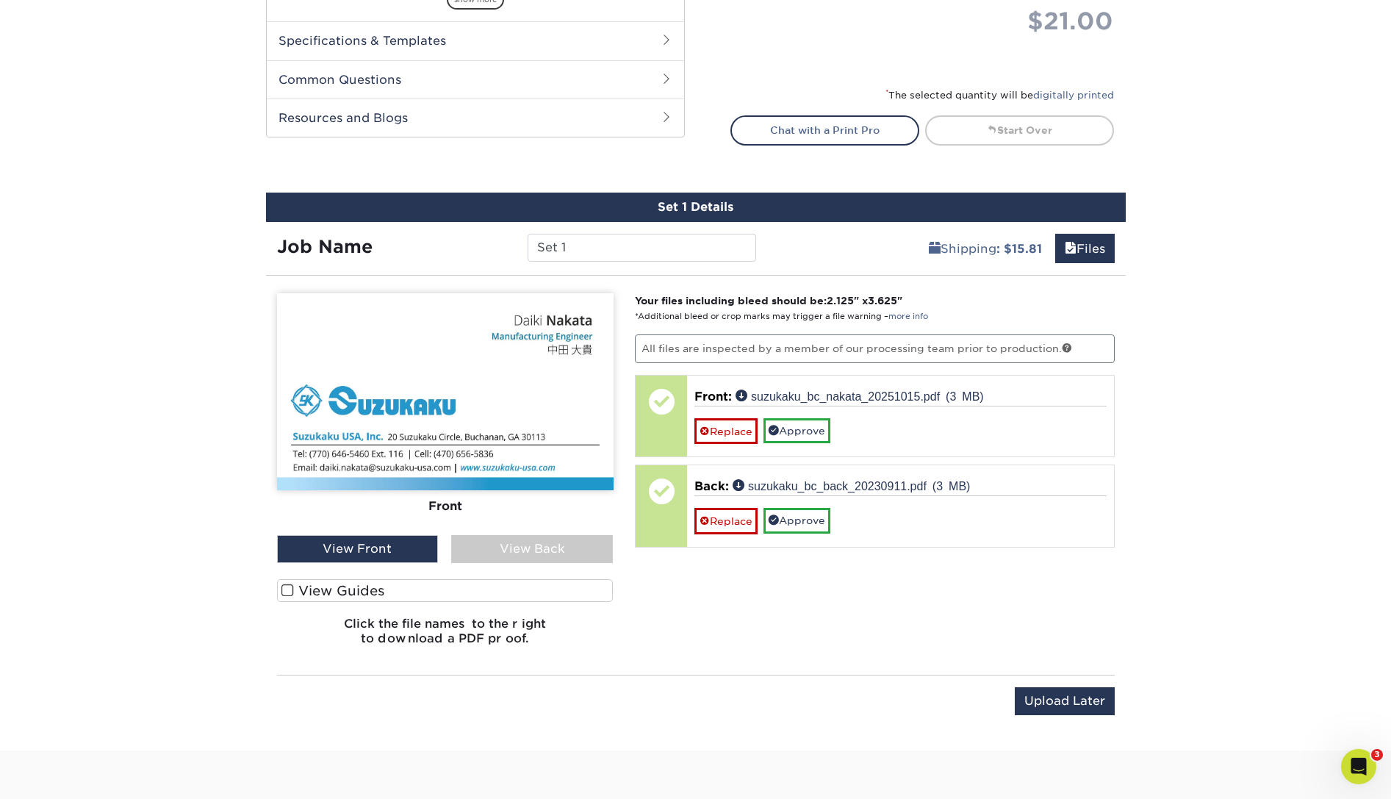
click at [545, 554] on div "View Back" at bounding box center [532, 549] width 162 height 28
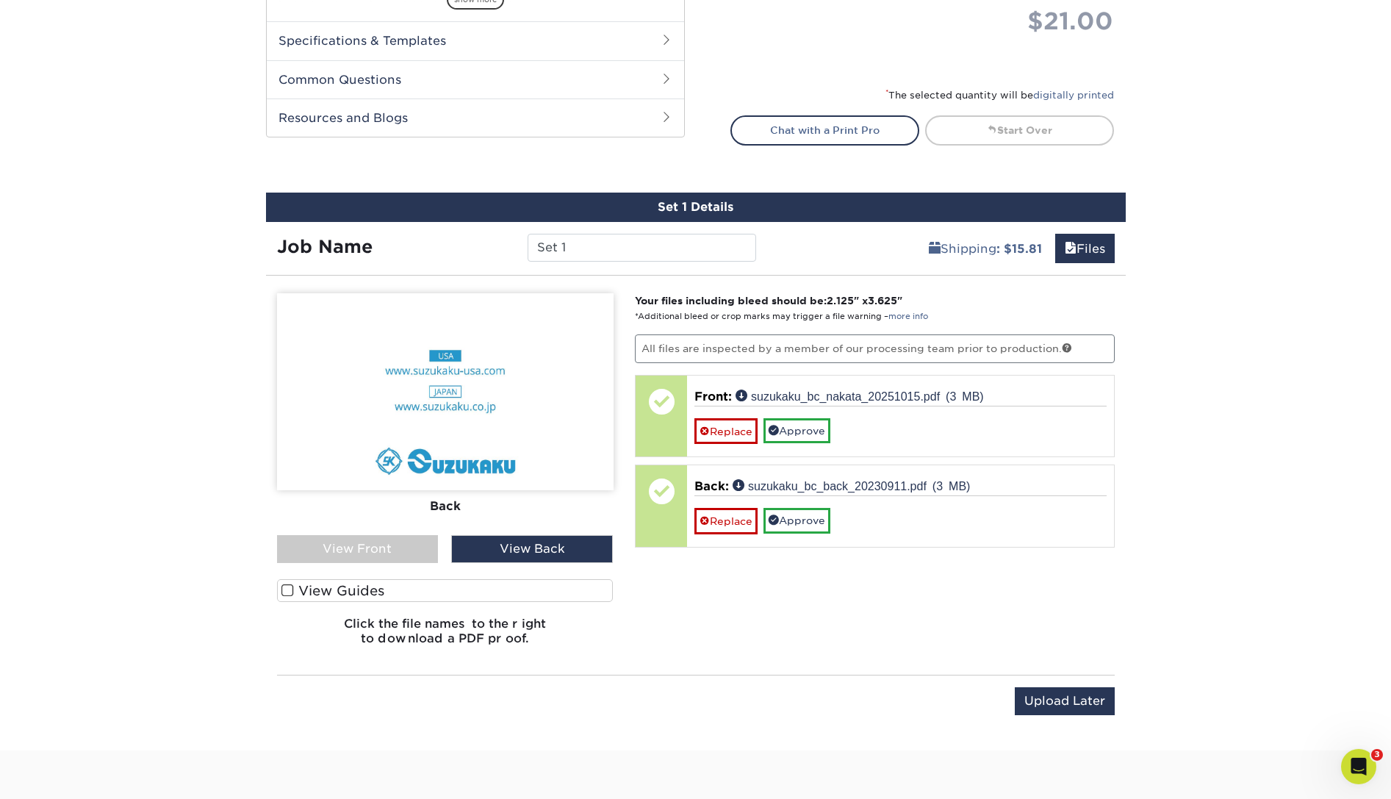
click at [360, 543] on div "View Front" at bounding box center [358, 549] width 162 height 28
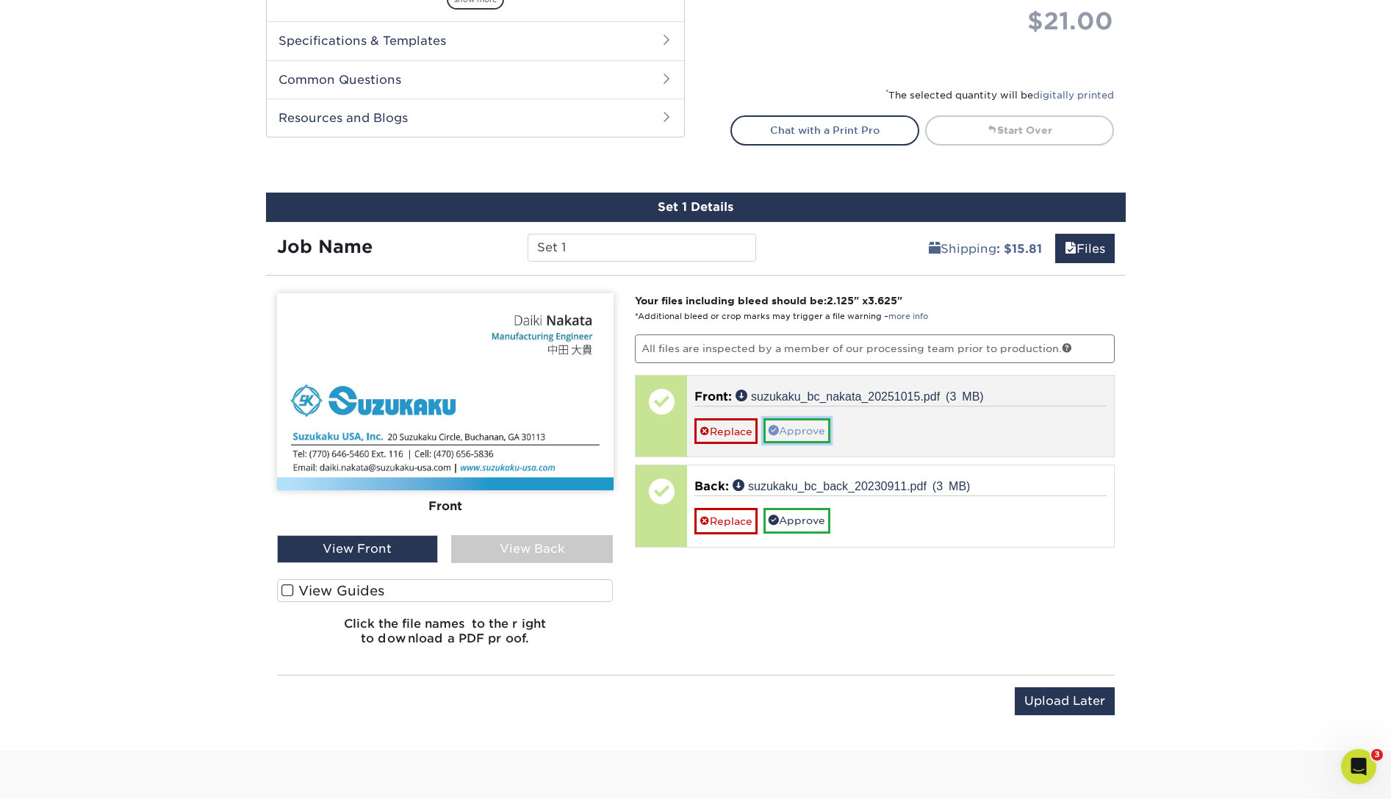
click at [791, 433] on link "Approve" at bounding box center [797, 430] width 67 height 25
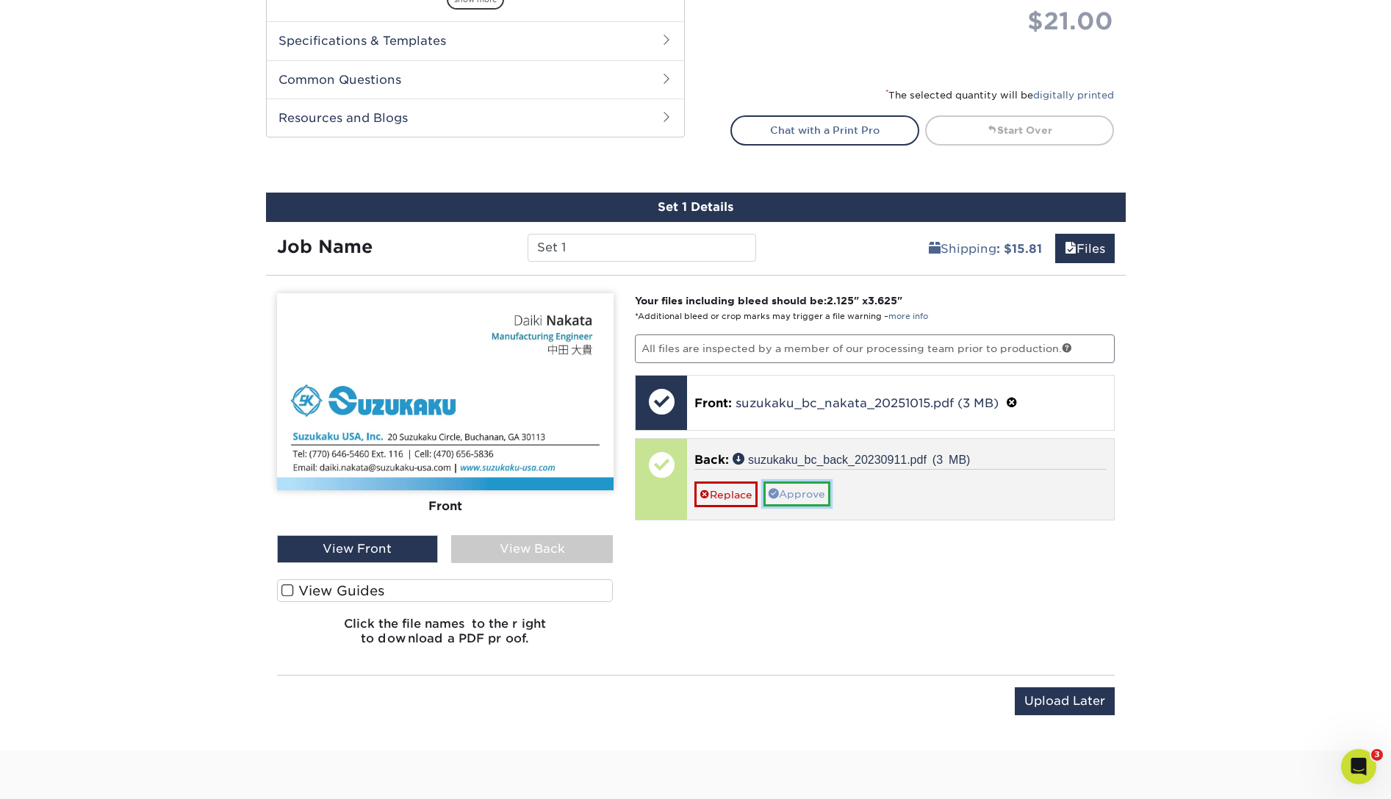
click at [798, 496] on link "Approve" at bounding box center [797, 493] width 67 height 25
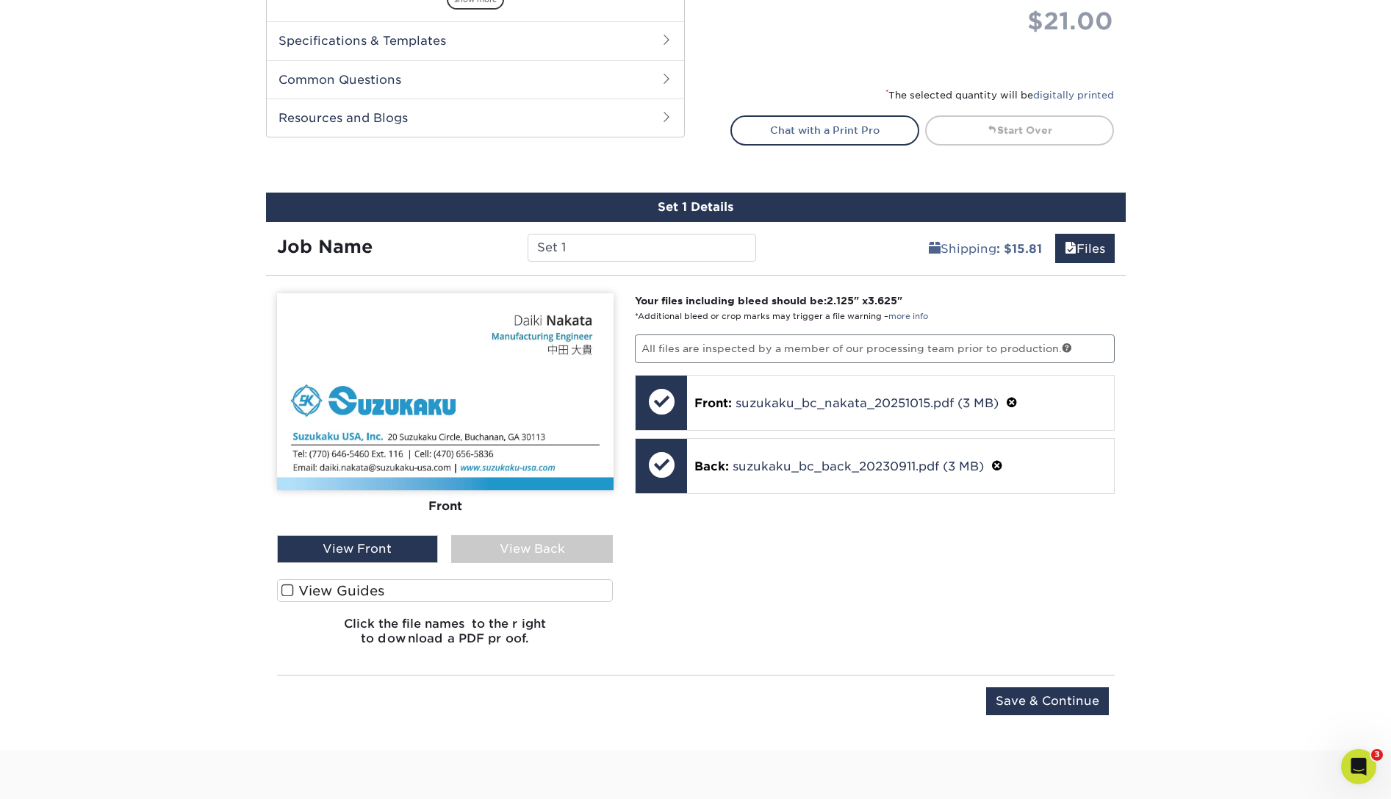
click at [1162, 507] on div "Products Business Cards Matte Business Cards Previous Next 100 $ 9" at bounding box center [695, 80] width 1391 height 1339
click at [1038, 694] on input "Save & Continue" at bounding box center [1047, 701] width 123 height 28
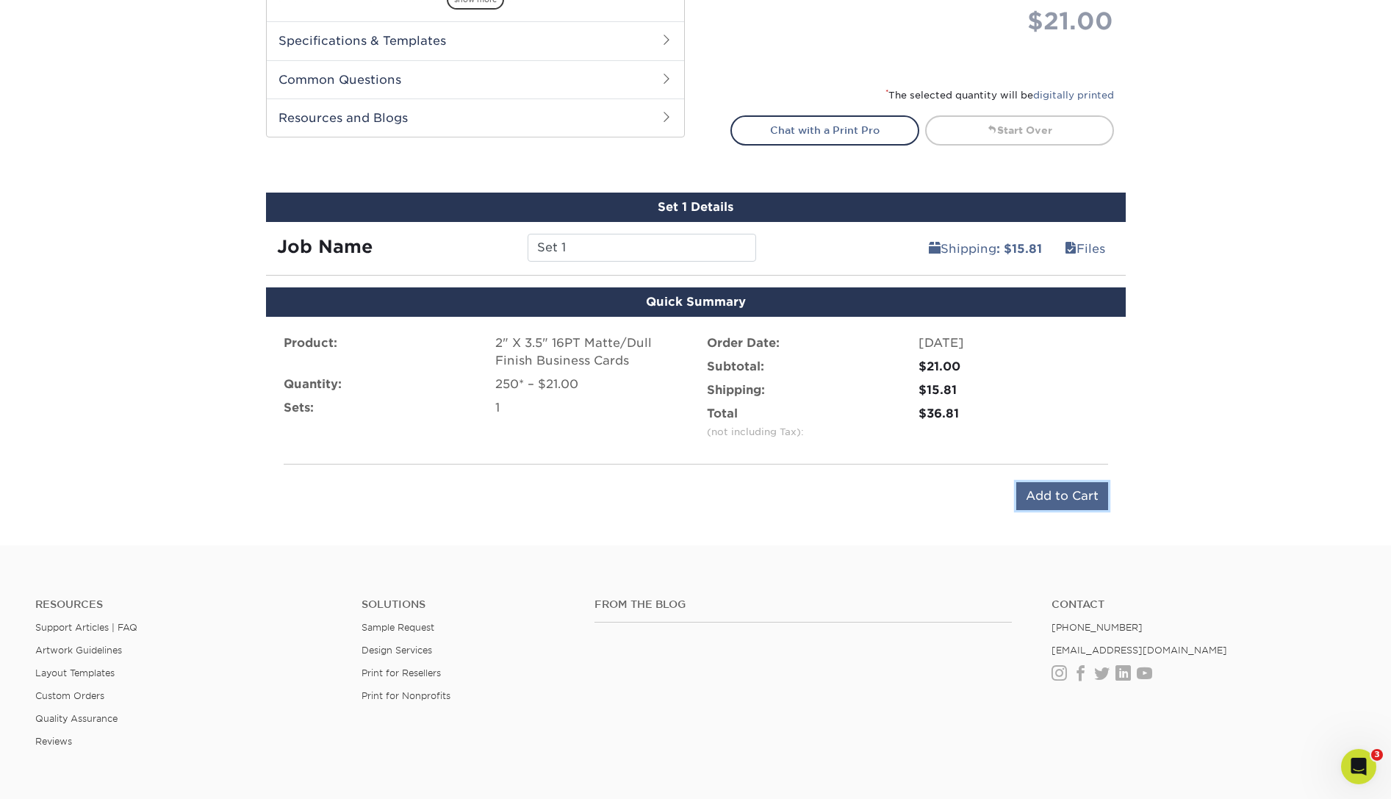
click at [1074, 491] on input "Add to Cart" at bounding box center [1062, 496] width 92 height 28
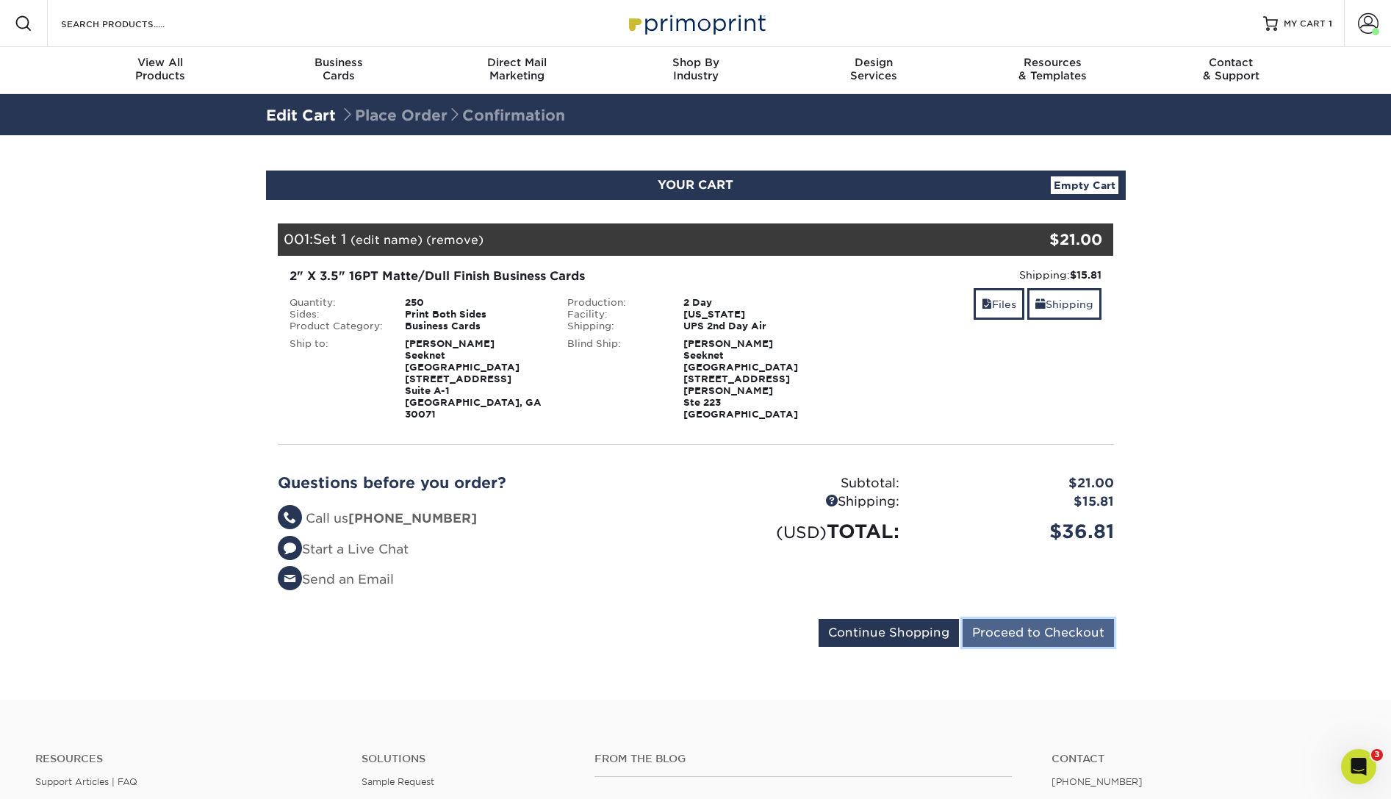
click at [1022, 619] on input "Proceed to Checkout" at bounding box center [1038, 633] width 151 height 28
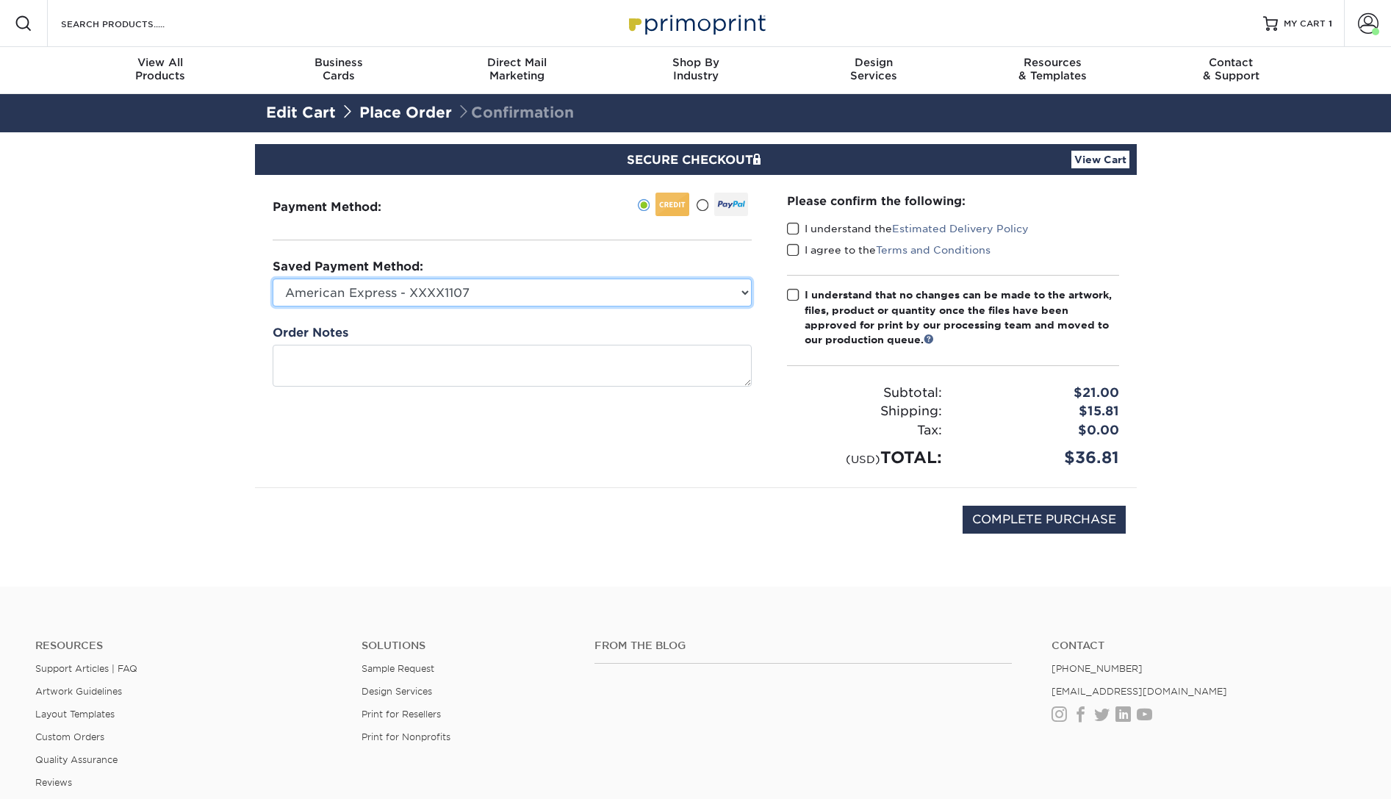
click at [273, 279] on select "American Express - XXXX1107 American Express - XXXX1007 American Express - XXXX…" at bounding box center [512, 293] width 479 height 28
select select "61280"
click option "American Express - XXXX3103" at bounding box center [0, 0] width 0 height 0
click at [794, 231] on span at bounding box center [793, 229] width 12 height 14
click at [0, 0] on input "I understand the Estimated Delivery Policy" at bounding box center [0, 0] width 0 height 0
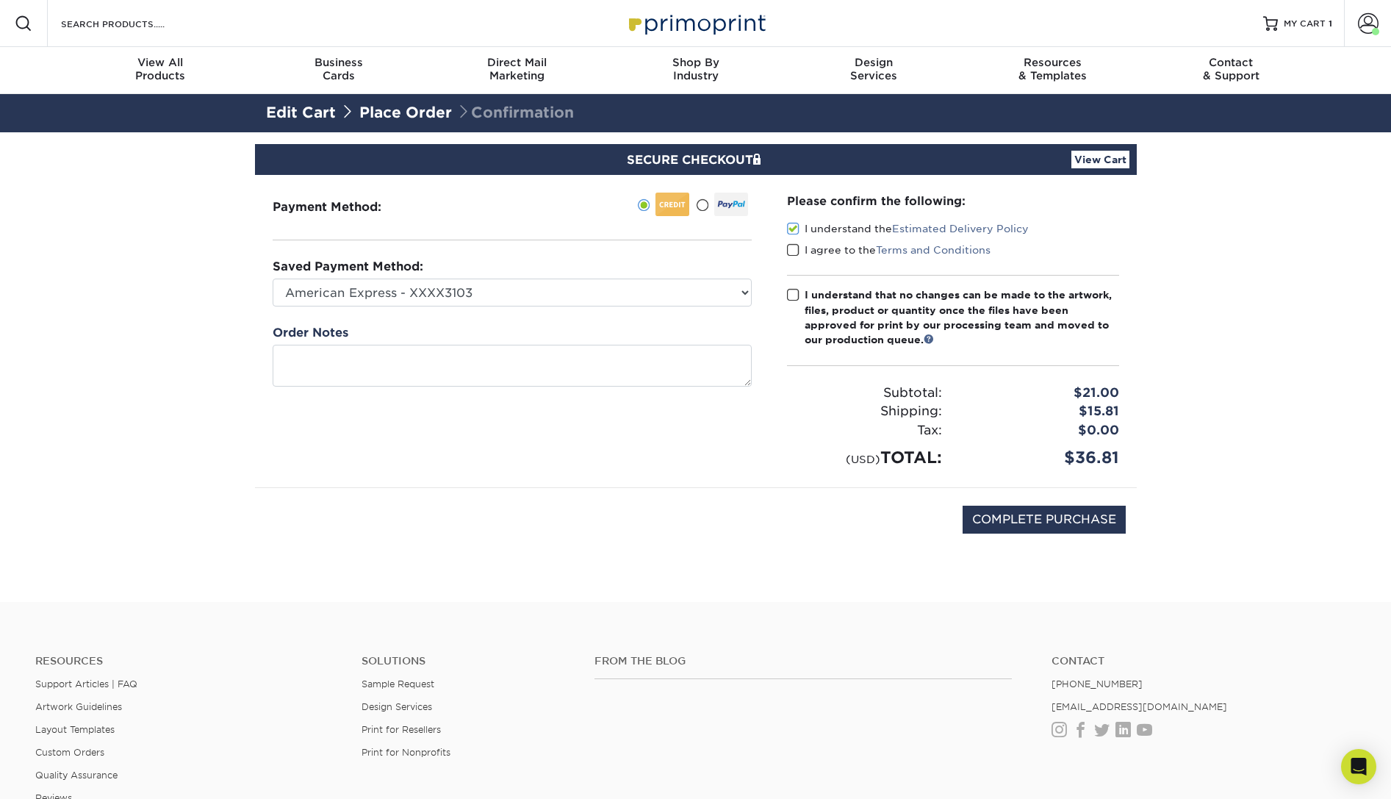
click at [794, 247] on span at bounding box center [793, 250] width 12 height 14
click at [0, 0] on input "I agree to the Terms and Conditions" at bounding box center [0, 0] width 0 height 0
click at [795, 291] on span at bounding box center [793, 295] width 12 height 14
click at [0, 0] on input "I understand that no changes can be made to the artwork, files, product or quan…" at bounding box center [0, 0] width 0 height 0
click at [1087, 524] on input "COMPLETE PURCHASE" at bounding box center [1044, 520] width 163 height 28
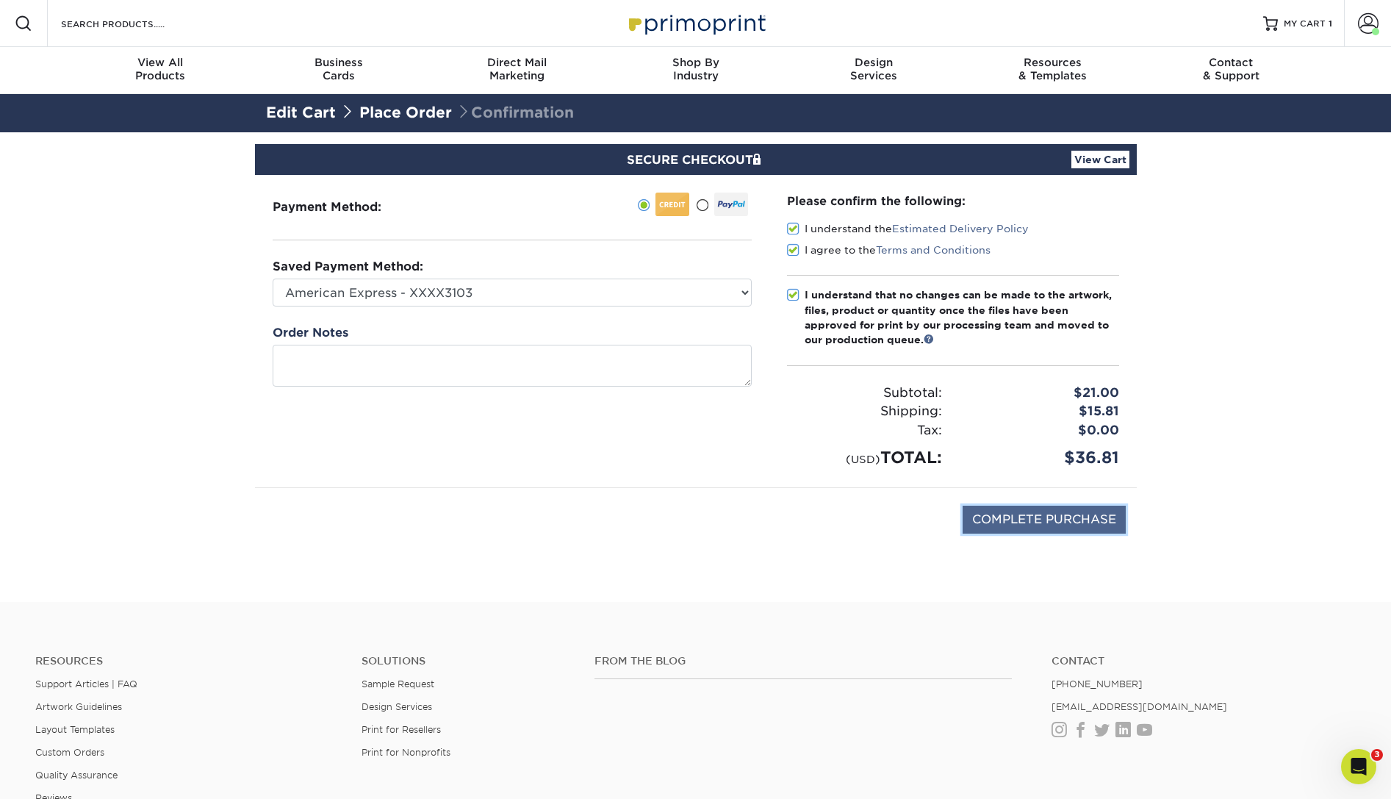
type input "PROCESSING, PLEASE WAIT..."
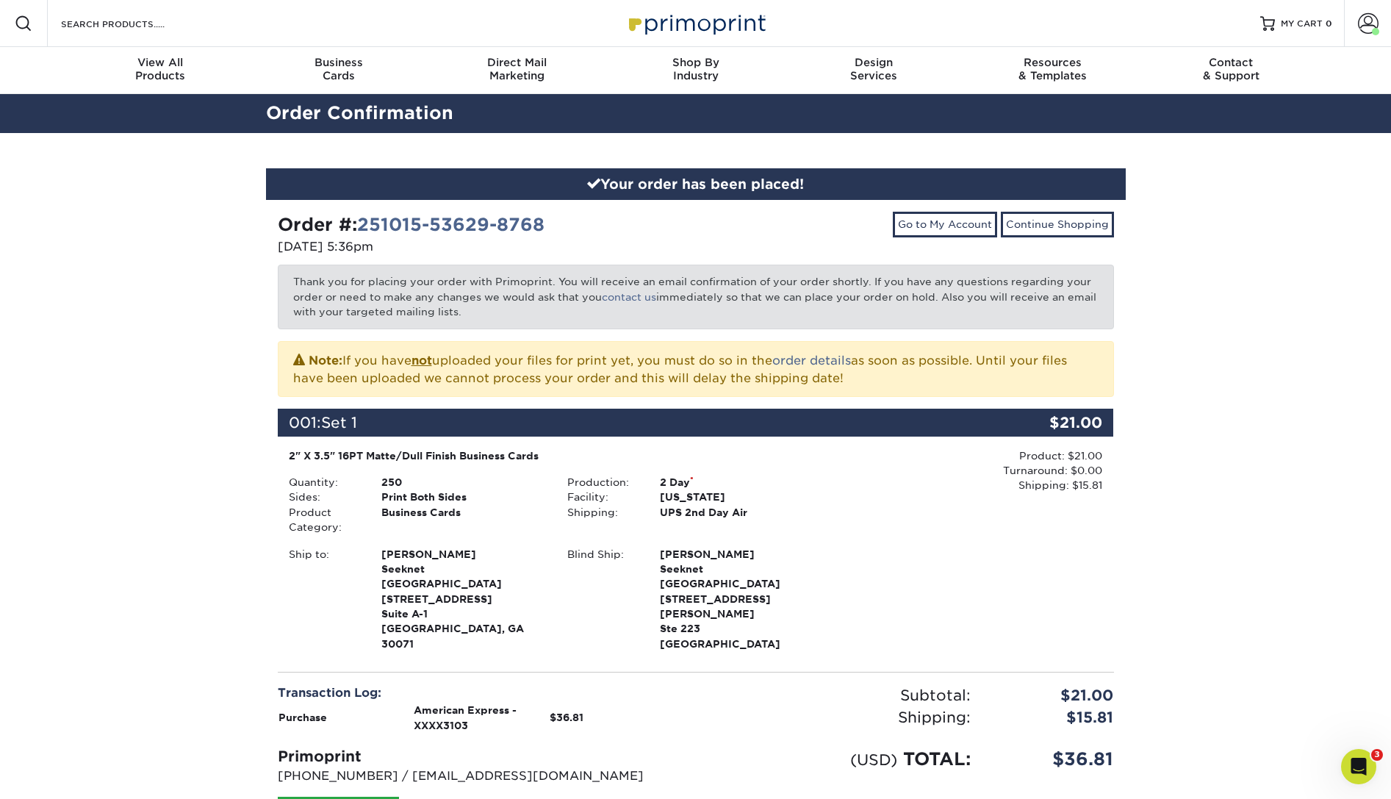
drag, startPoint x: 342, startPoint y: 282, endPoint x: 1006, endPoint y: 328, distance: 665.2
click at [1006, 328] on p "Thank you for placing your order with Primoprint. You will receive an email con…" at bounding box center [696, 297] width 836 height 64
click at [512, 340] on div "Order #: 251015-53629-8768 [DATE] 5:36pm Go to My Account Continue Shopping Tha…" at bounding box center [696, 552] width 836 height 681
click at [140, 420] on div "Your order has been placed! Order #: 251015-53629-8768 [DATE] 5:36pm Go to My A…" at bounding box center [695, 537] width 1391 height 808
